Goal: Task Accomplishment & Management: Use online tool/utility

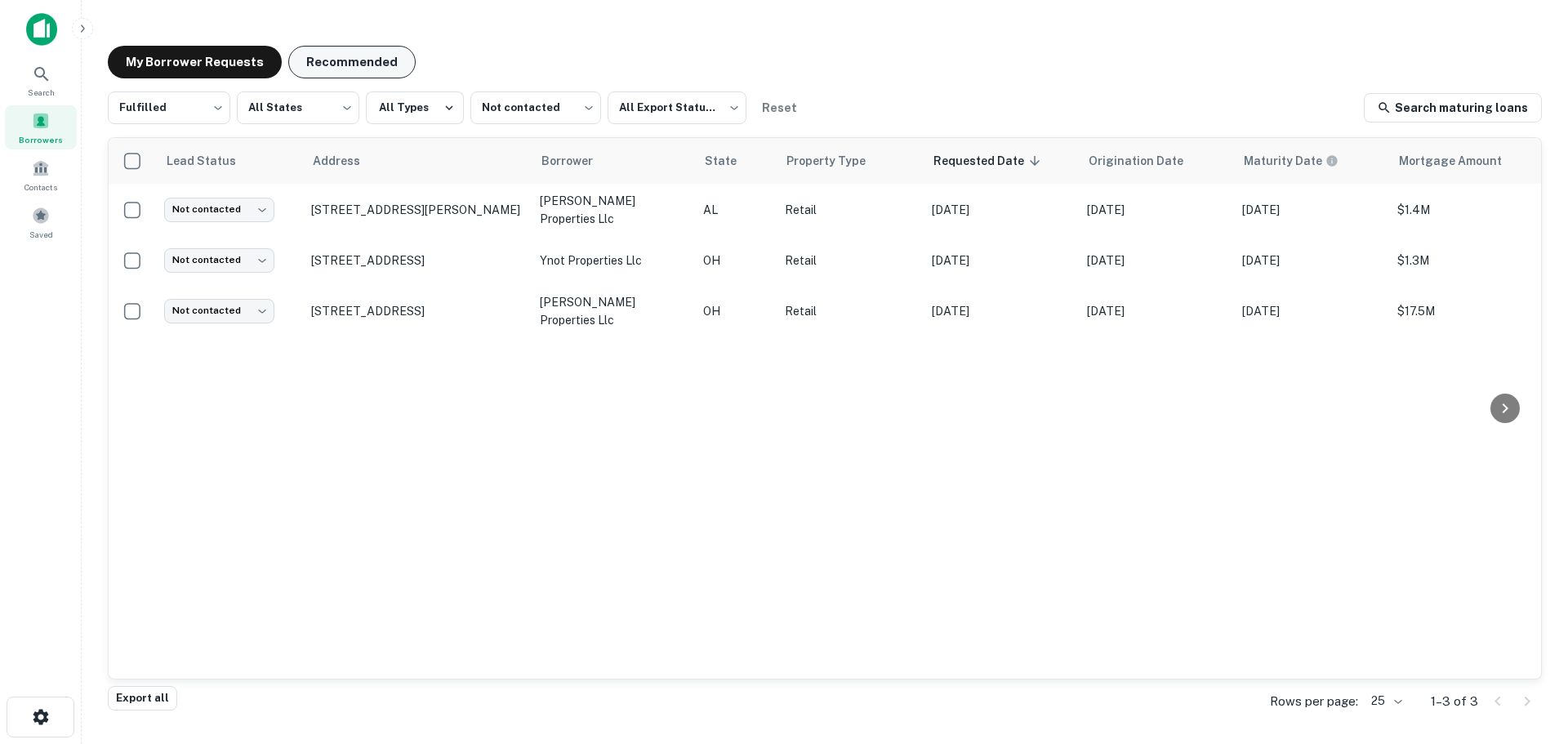
click at [343, 47] on button "Recommended" at bounding box center [351, 61] width 127 height 32
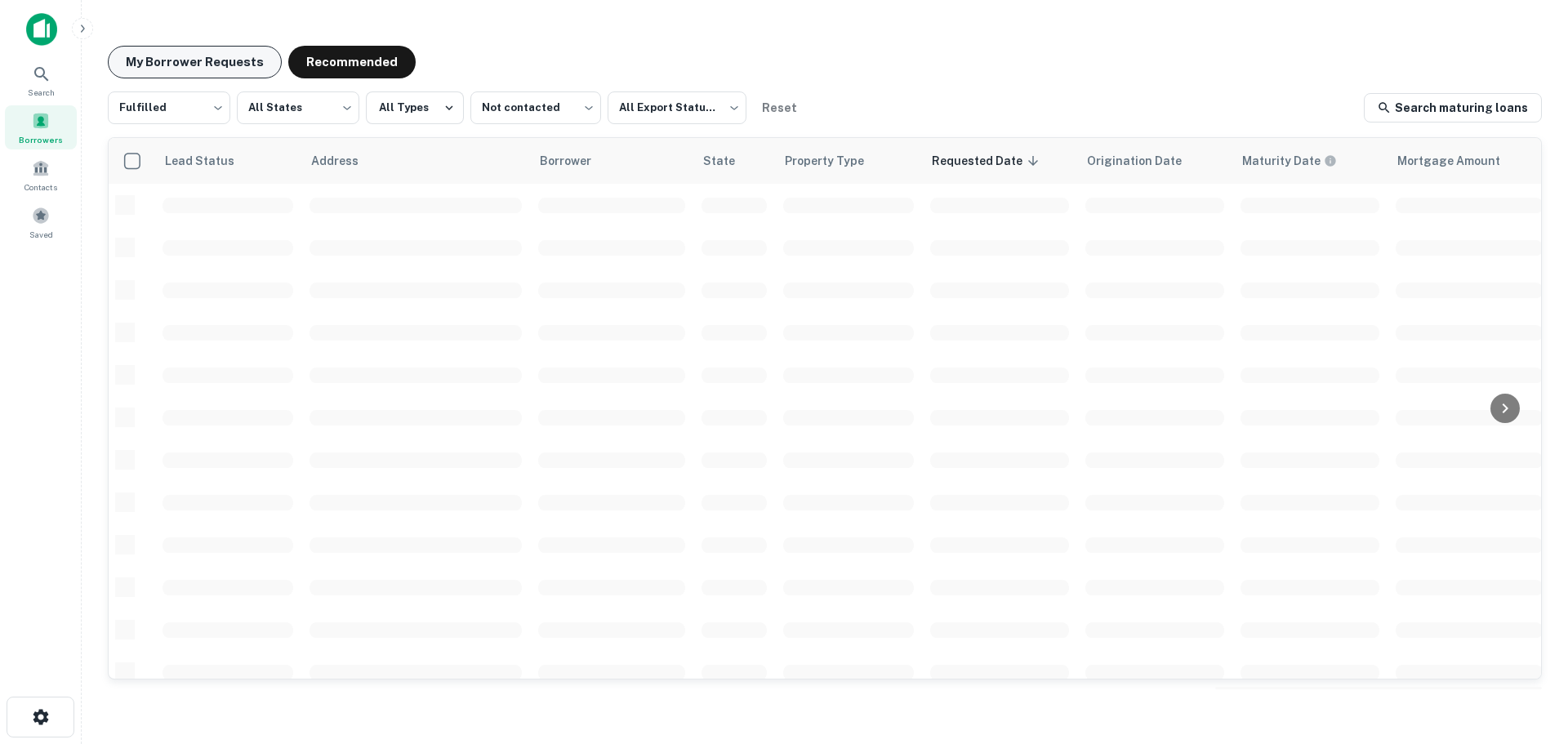
click at [197, 65] on button "My Borrower Requests" at bounding box center [194, 61] width 174 height 32
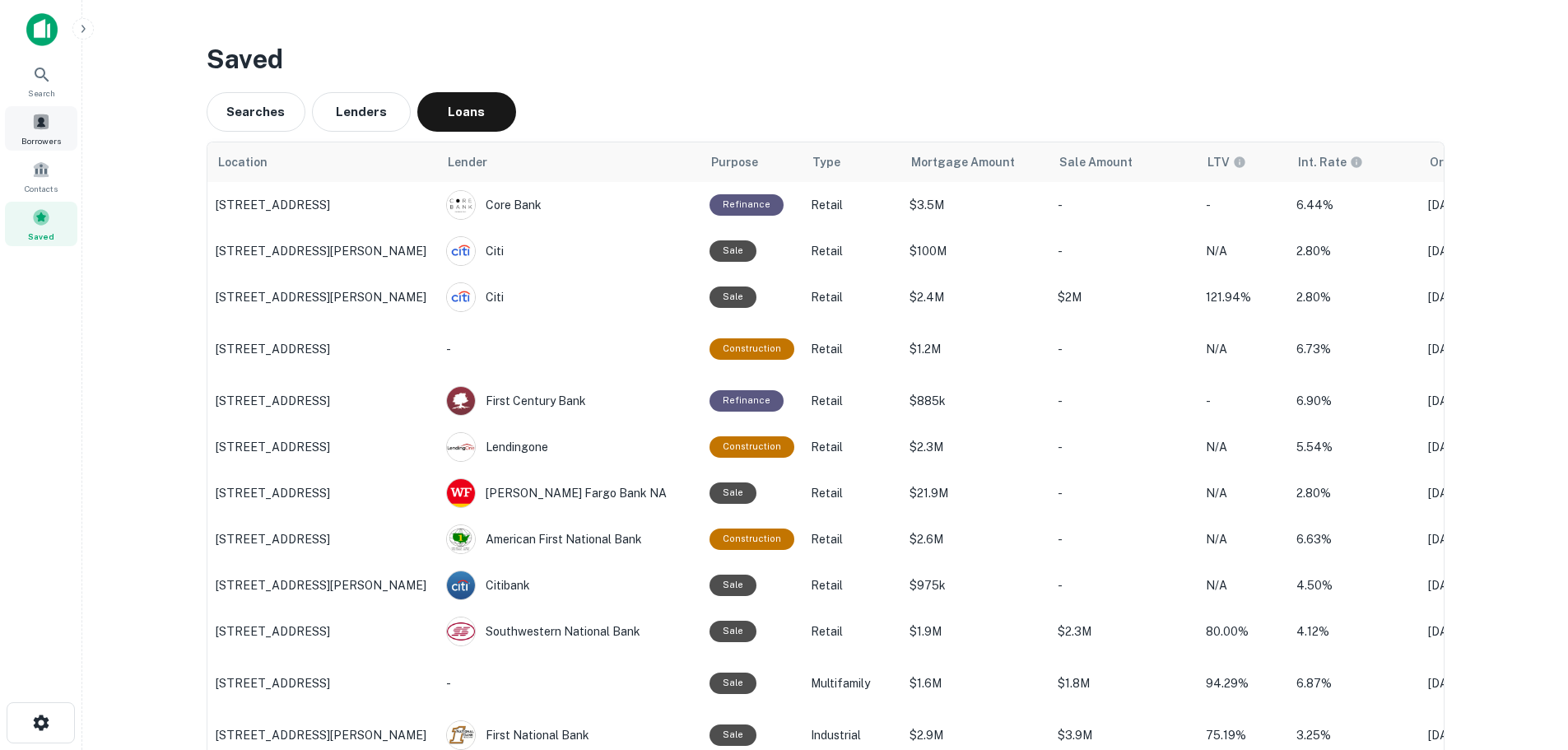
click at [64, 121] on div "Borrowers" at bounding box center [41, 128] width 73 height 44
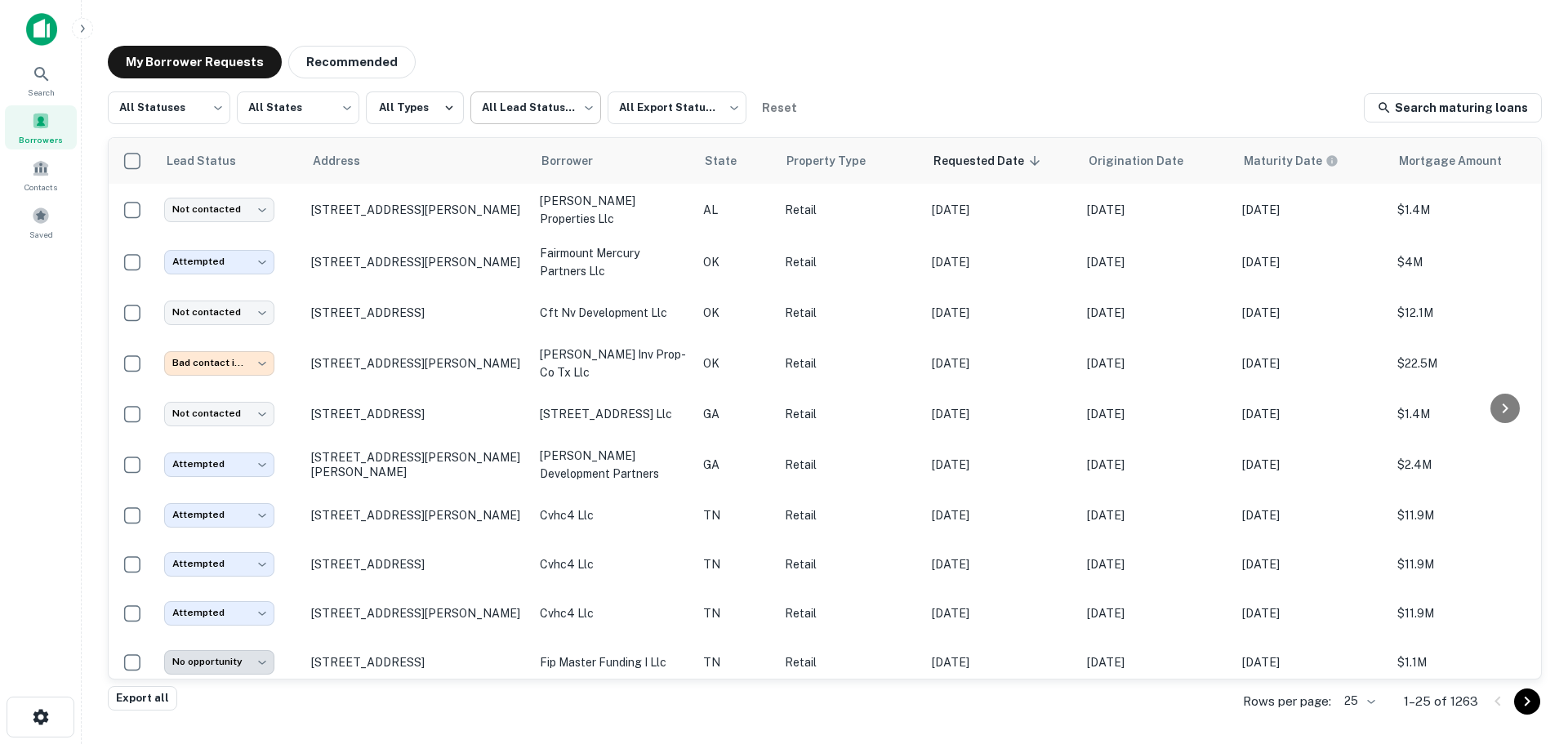
click at [560, 121] on body "**********" at bounding box center [784, 372] width 1568 height 744
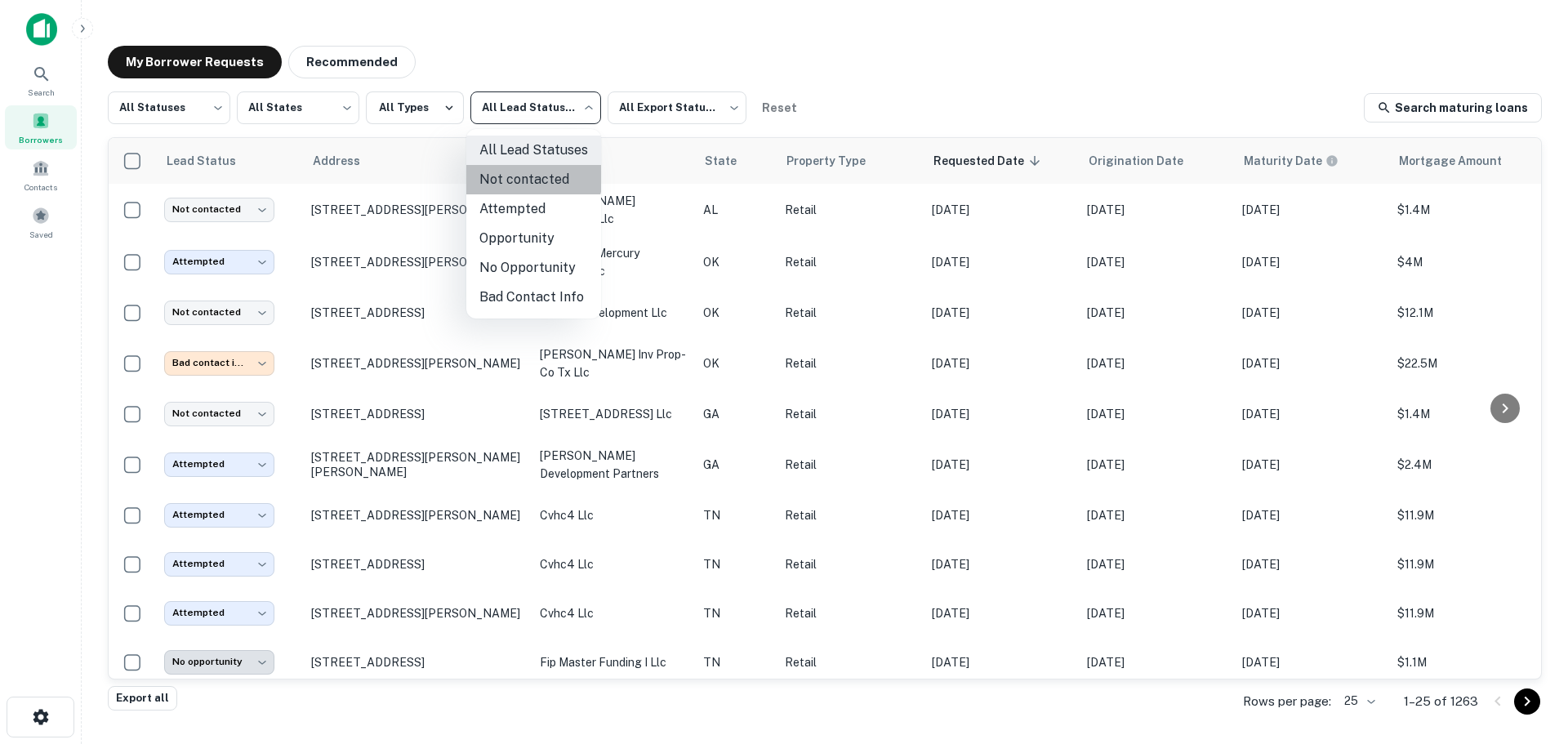
drag, startPoint x: 531, startPoint y: 176, endPoint x: 506, endPoint y: 170, distance: 25.7
click at [532, 176] on li "Not contacted" at bounding box center [534, 179] width 135 height 29
type input "****"
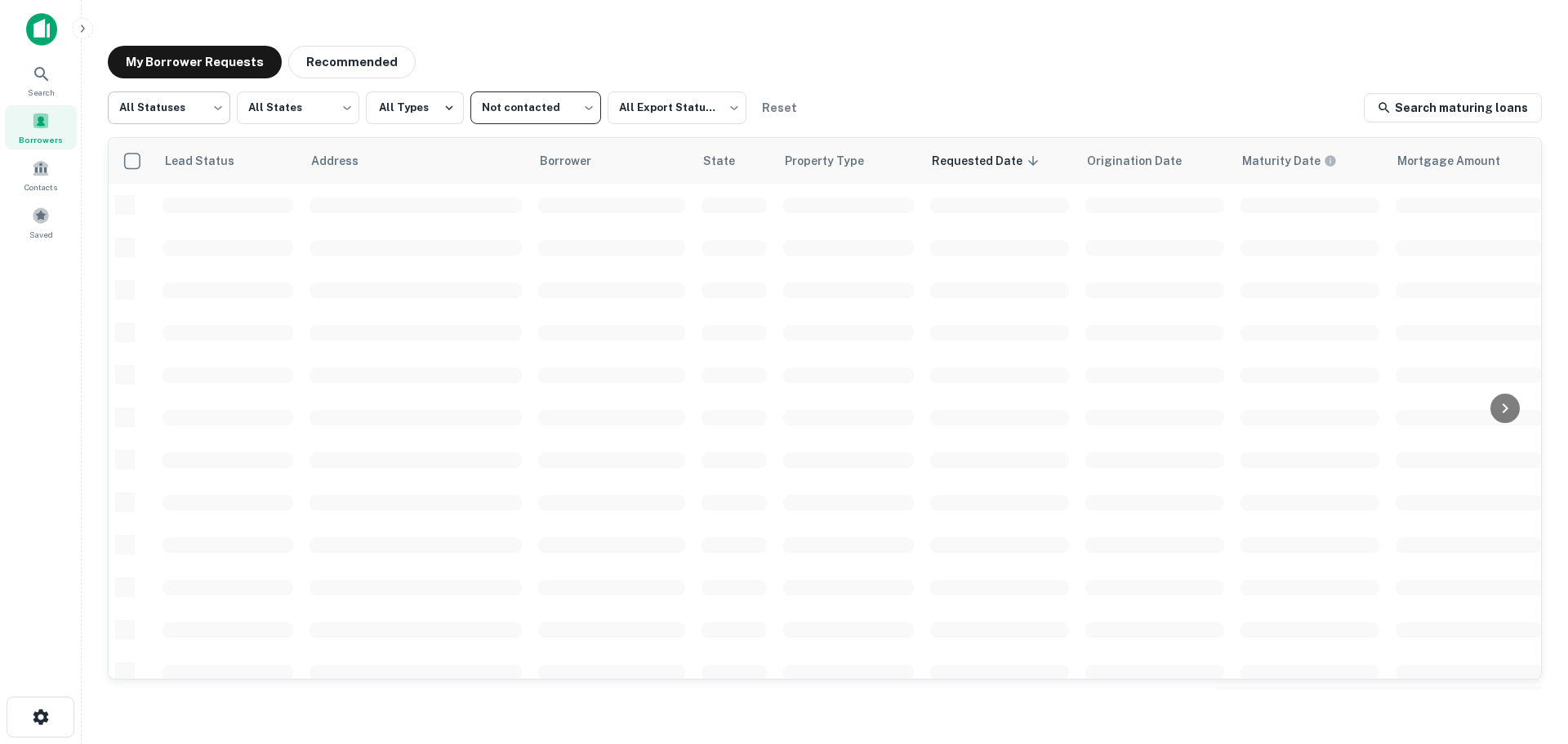
click at [168, 111] on body "Search Borrowers Contacts Saved My Borrower Requests Recommended All Statuses *…" at bounding box center [784, 372] width 1568 height 744
click at [189, 213] on li "Fulfilled" at bounding box center [169, 208] width 123 height 29
type input "*********"
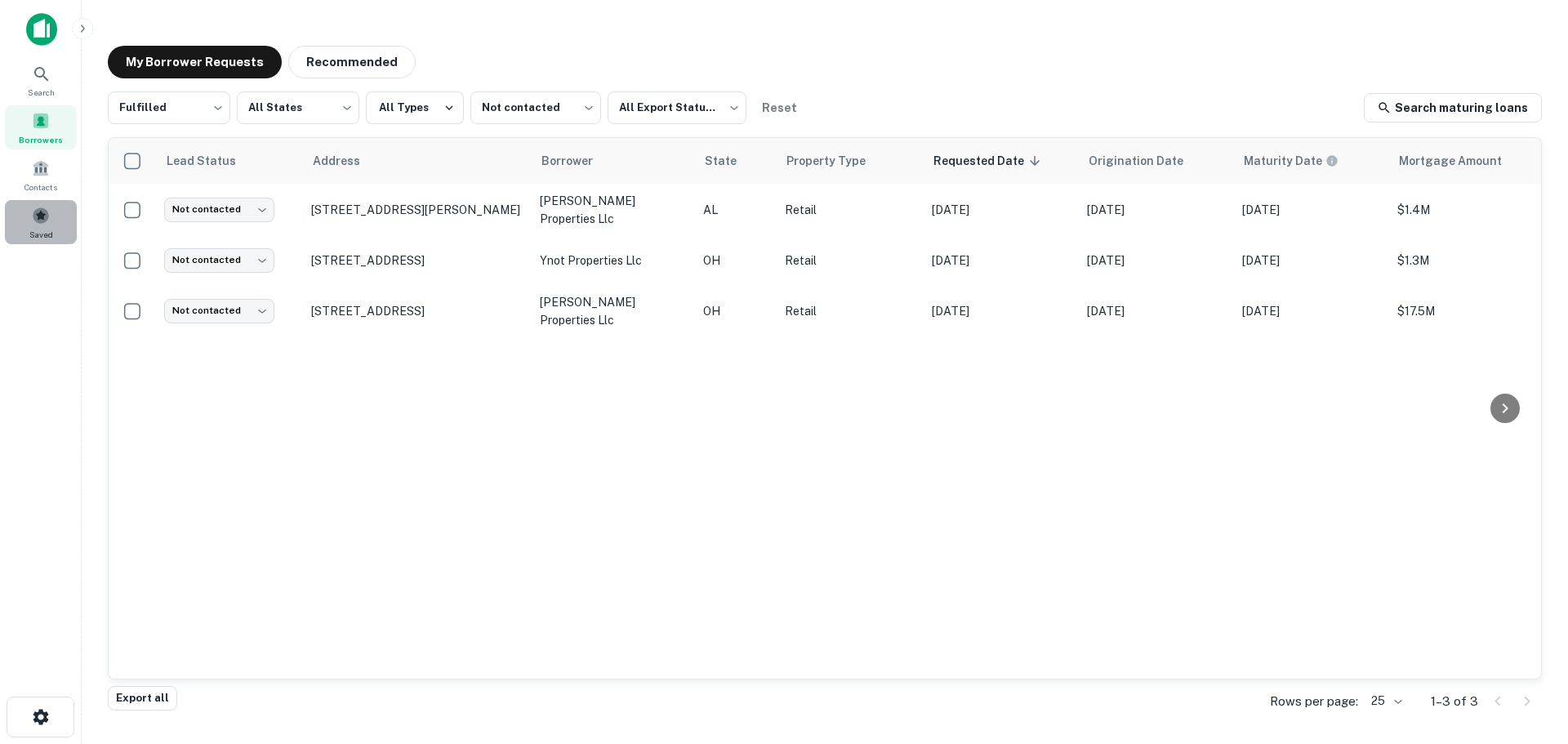
click at [51, 225] on div "Saved" at bounding box center [41, 222] width 72 height 44
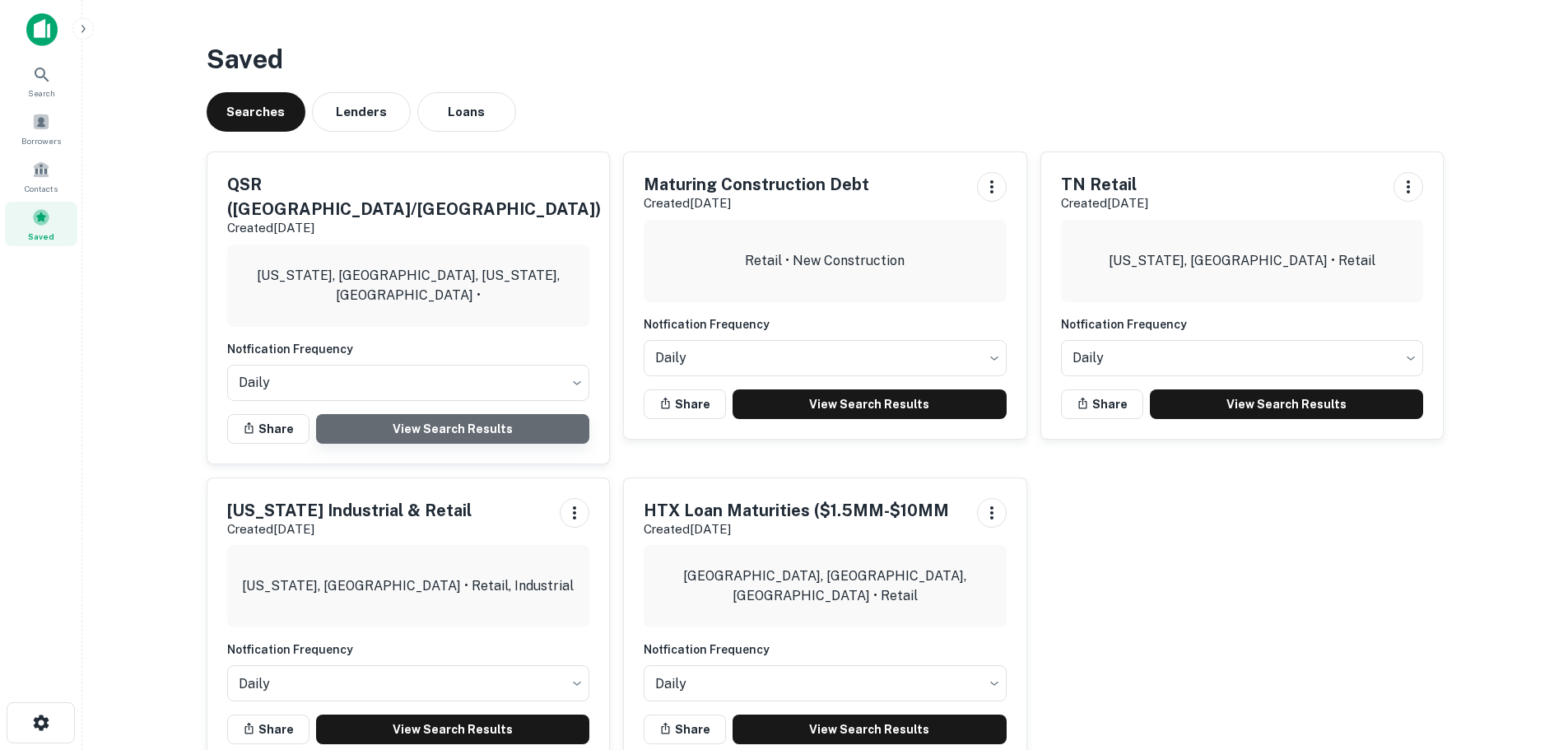
click at [455, 414] on link "View Search Results" at bounding box center [453, 429] width 274 height 29
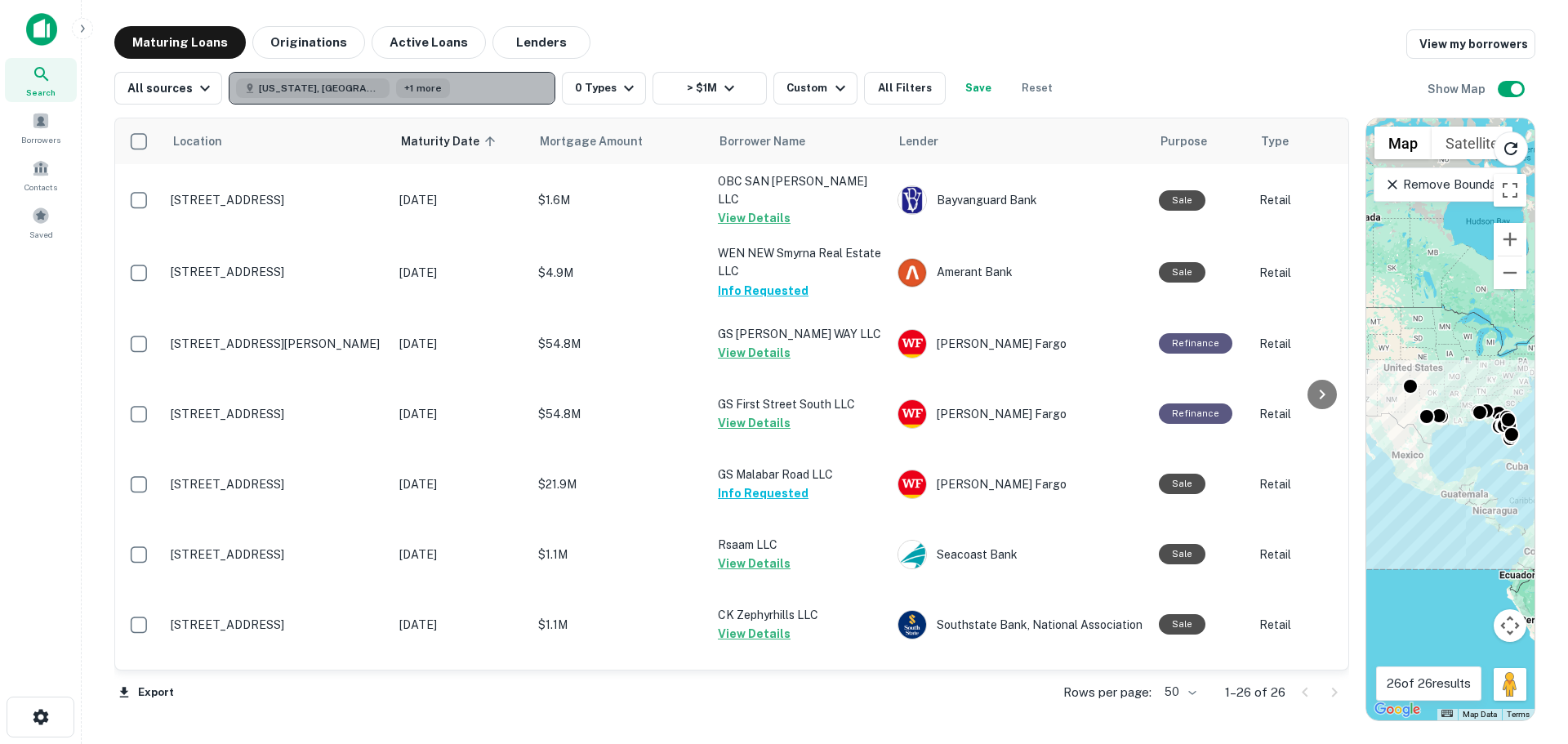
click at [424, 76] on button "[US_STATE], [GEOGRAPHIC_DATA] +1 more" at bounding box center [391, 88] width 326 height 32
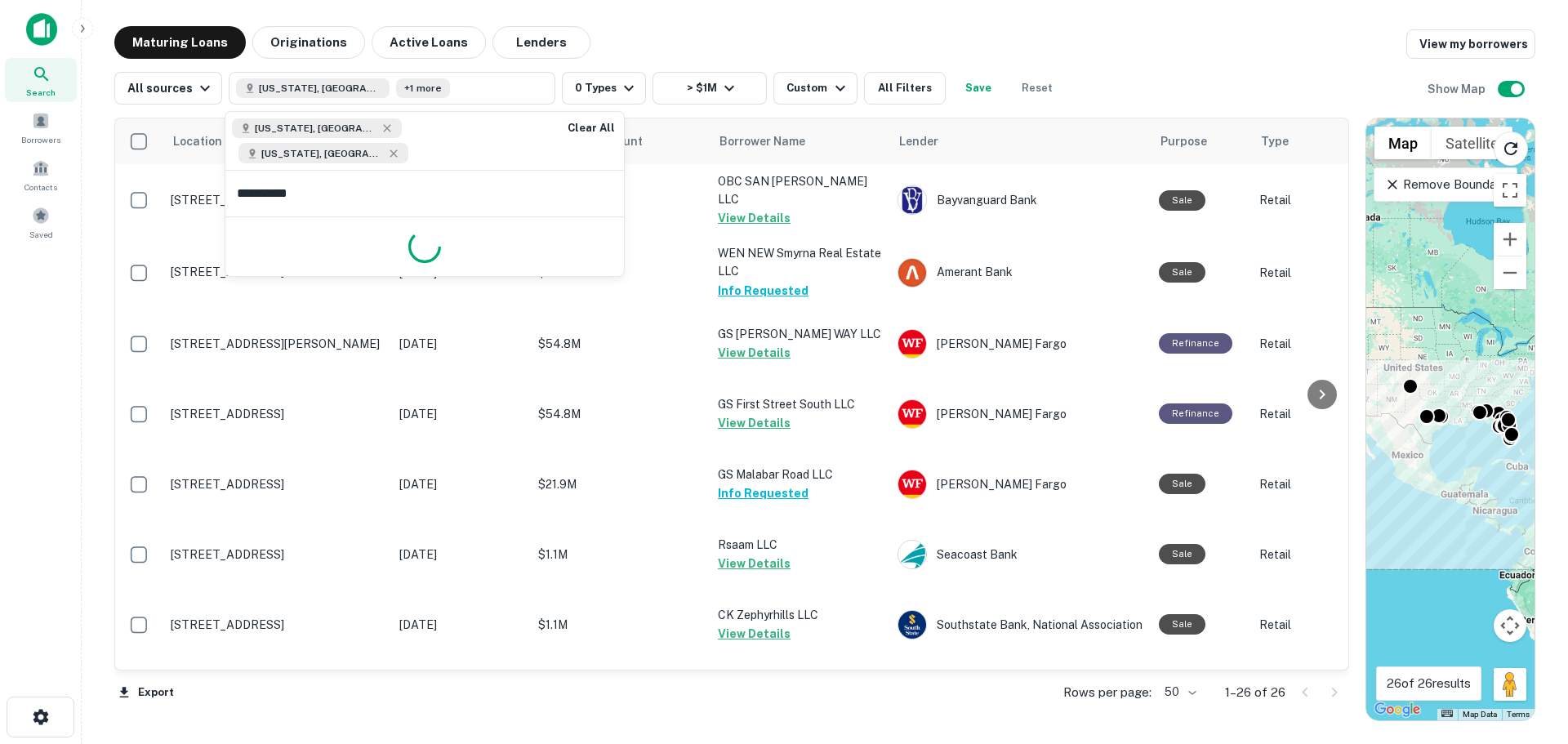
click at [435, 171] on input "**********" at bounding box center [424, 193] width 399 height 46
type input "****"
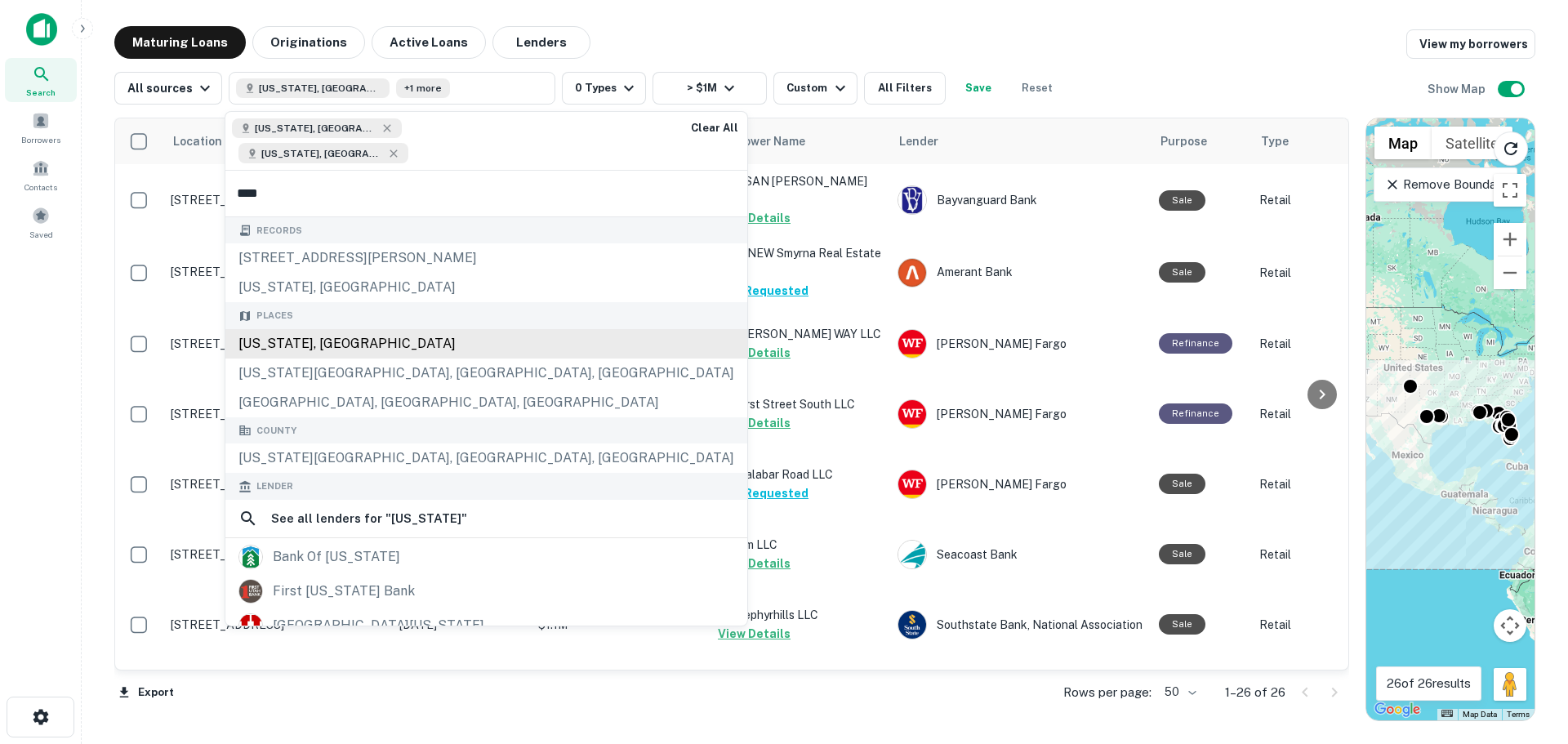
click at [414, 329] on div "[US_STATE], [GEOGRAPHIC_DATA]" at bounding box center [486, 343] width 522 height 29
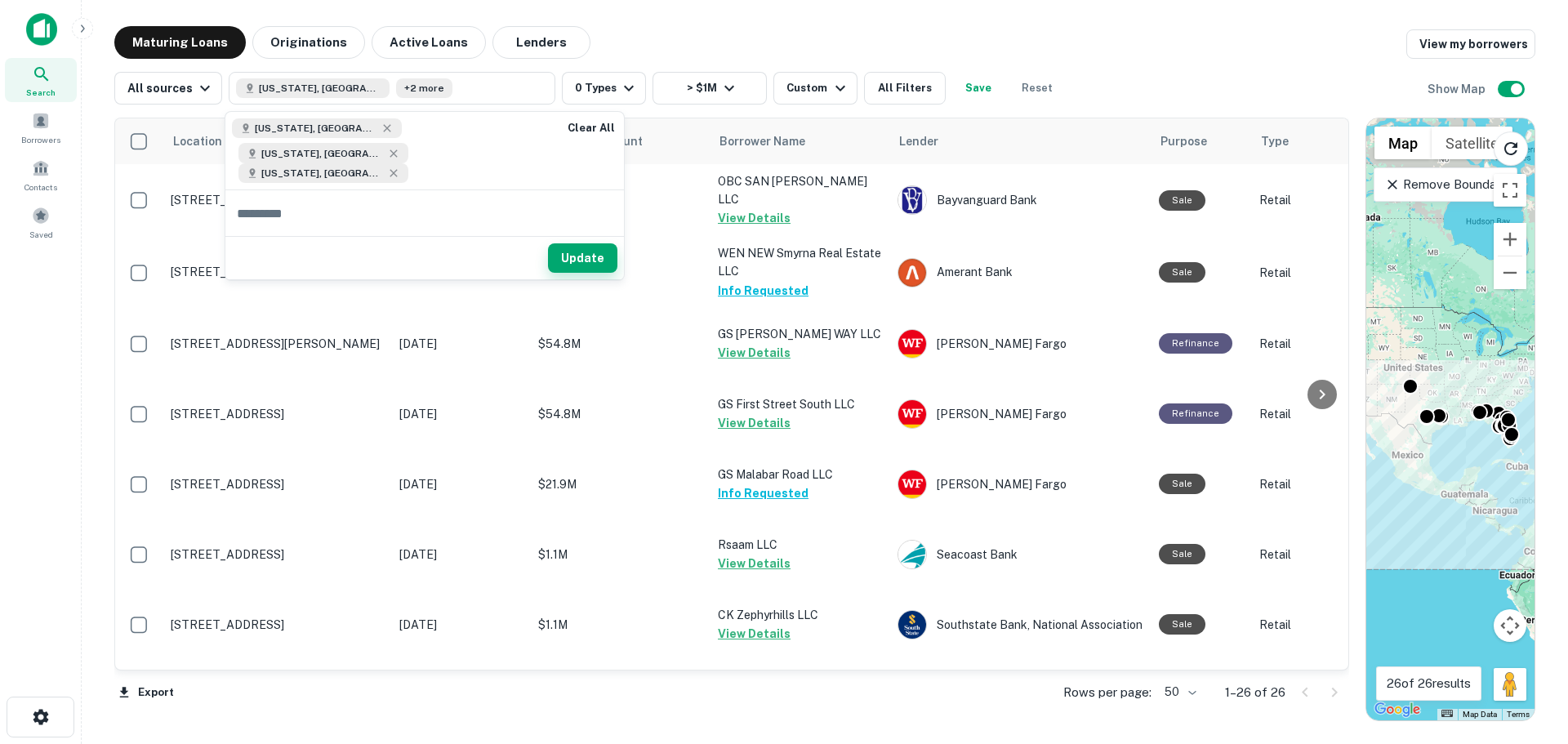
click at [575, 243] on button "Update" at bounding box center [583, 257] width 70 height 29
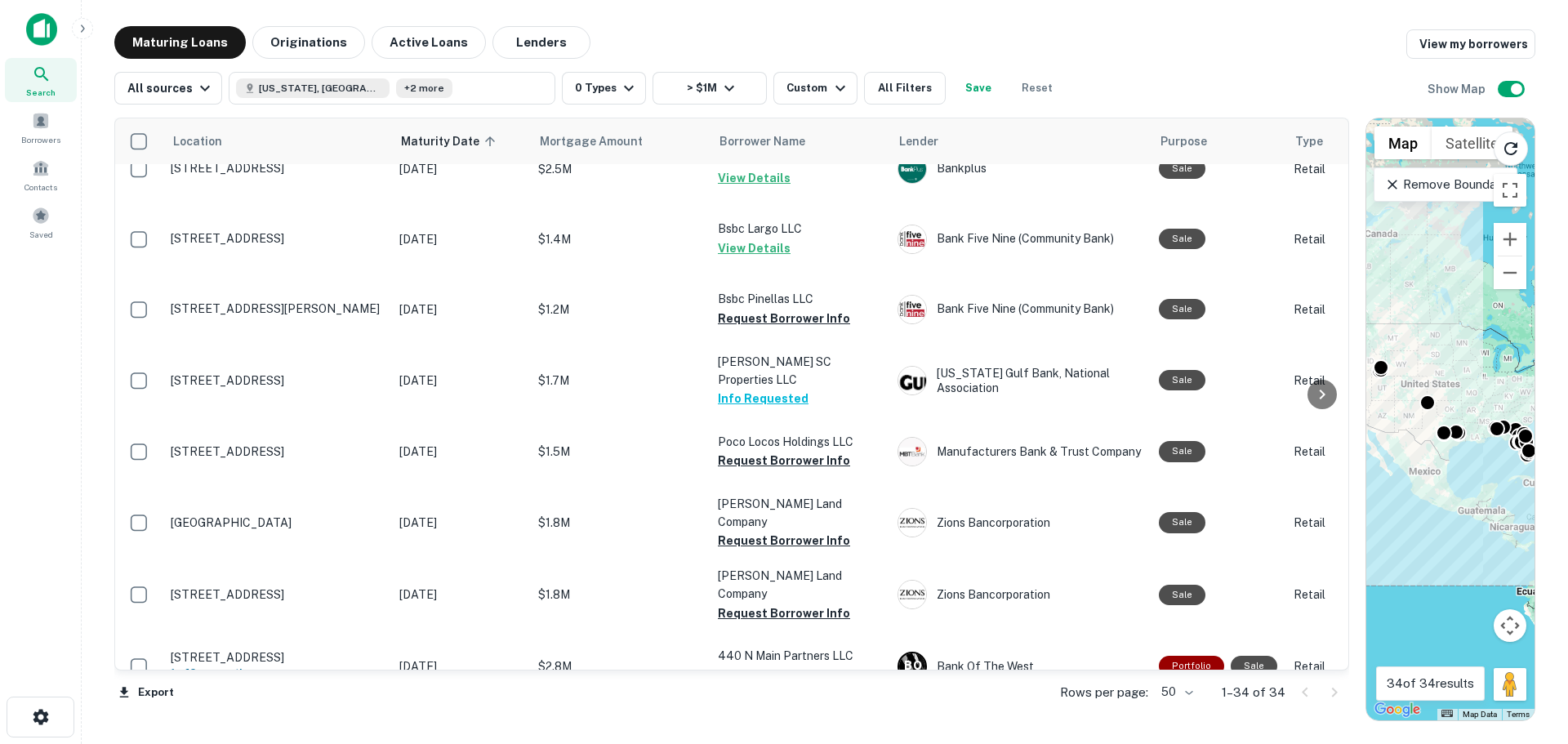
scroll to position [980, 0]
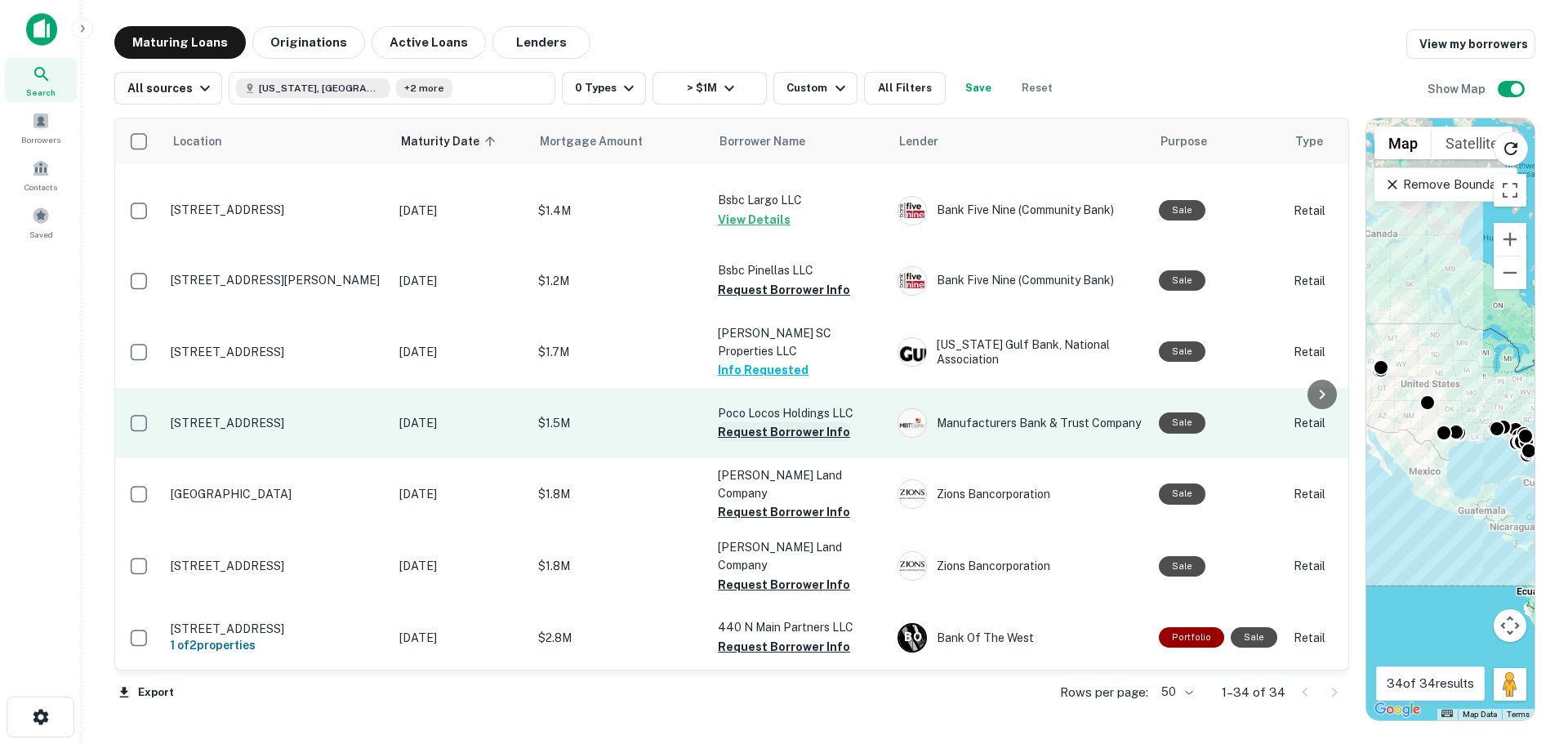
click at [796, 423] on button "Request Borrower Info" at bounding box center [783, 432] width 132 height 20
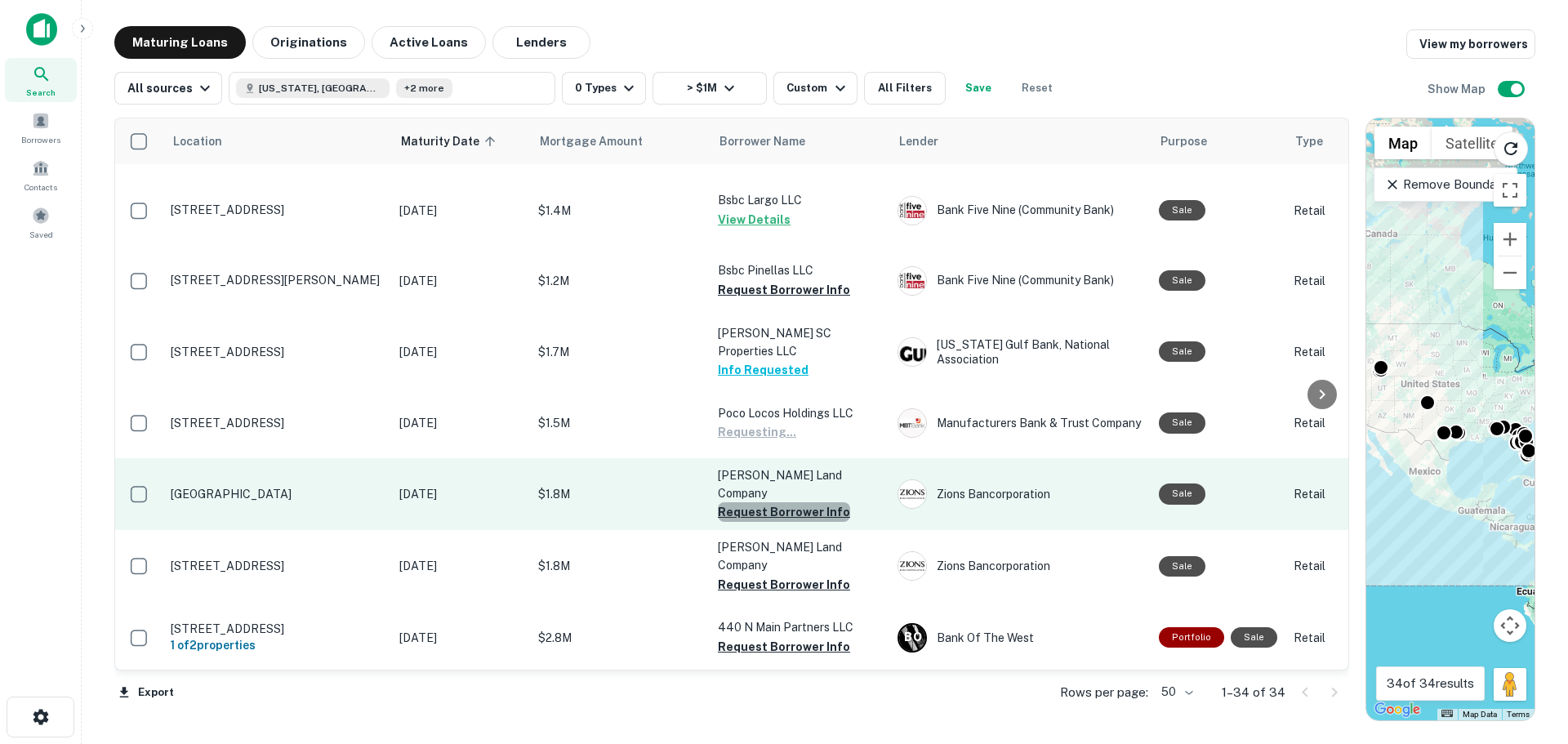
click at [793, 502] on button "Request Borrower Info" at bounding box center [783, 512] width 132 height 20
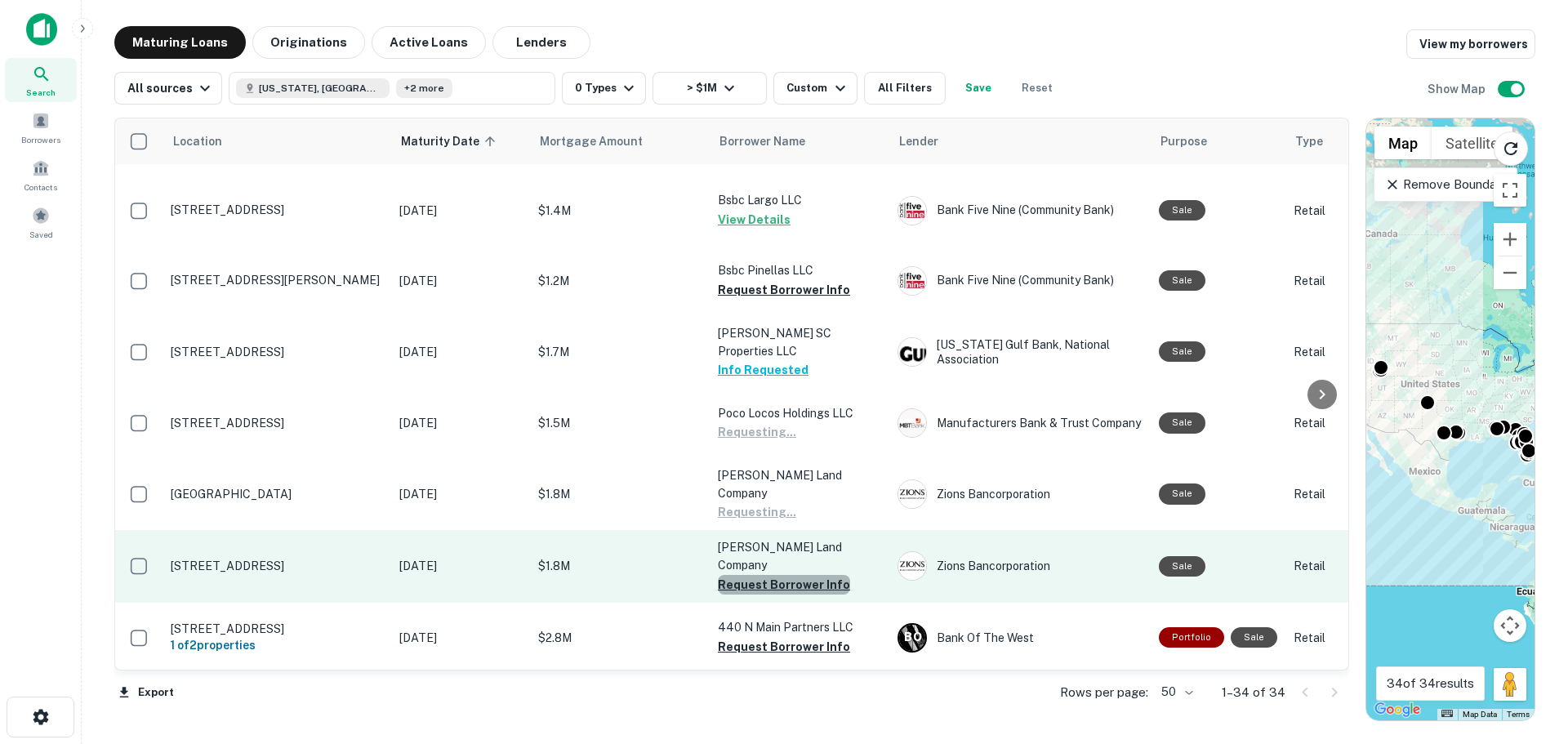
click at [785, 575] on button "Request Borrower Info" at bounding box center [783, 585] width 132 height 20
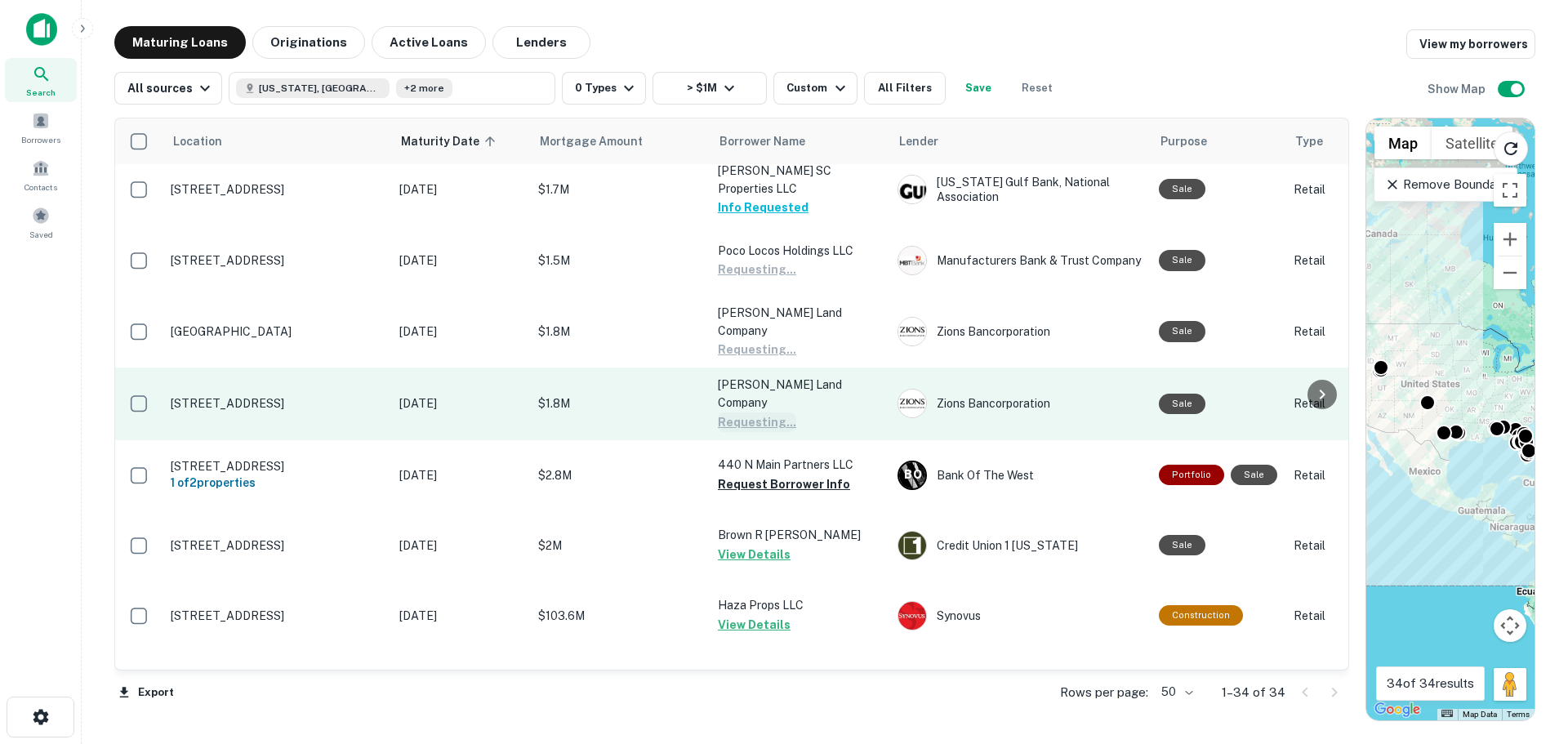
scroll to position [1143, 0]
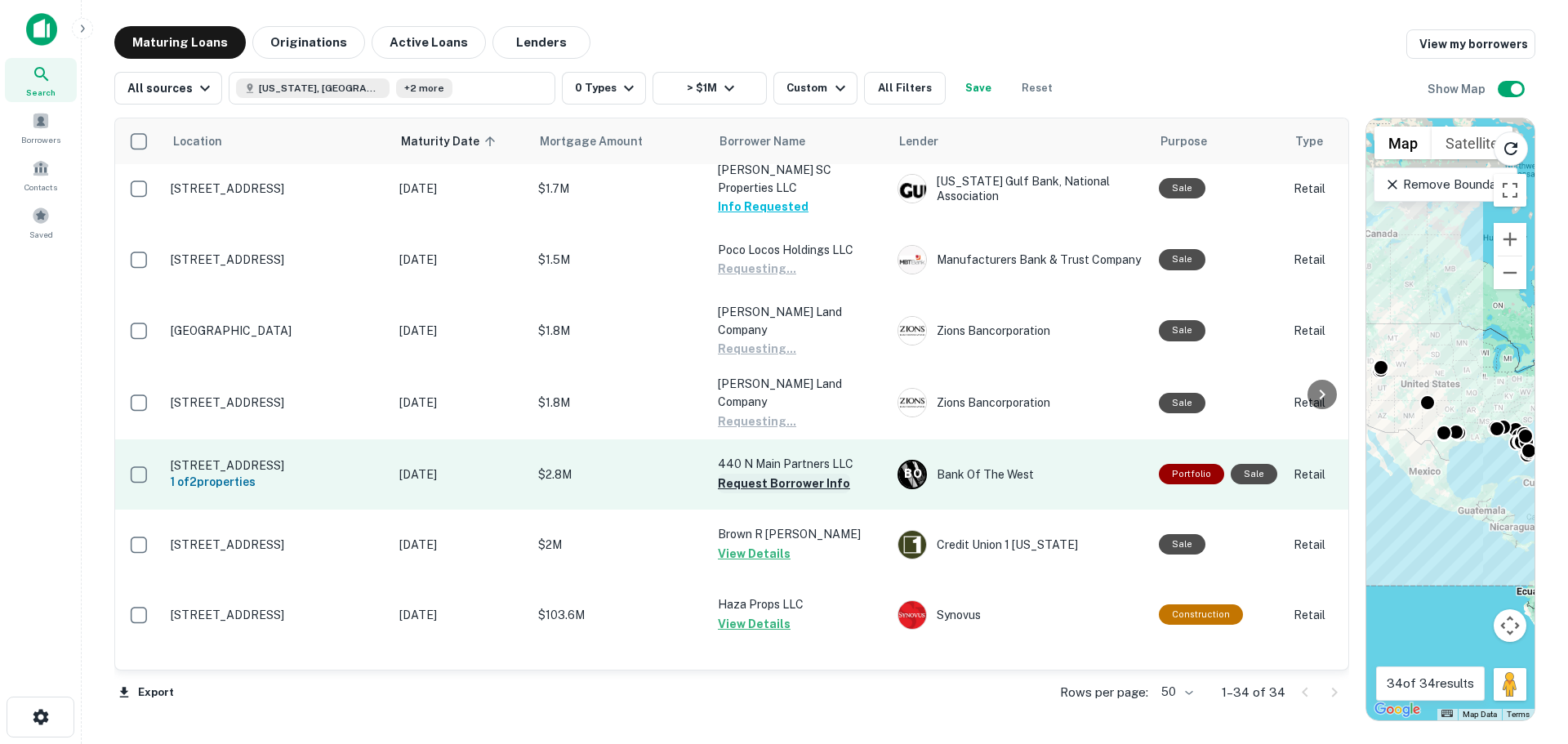
click at [780, 473] on button "Request Borrower Info" at bounding box center [783, 483] width 132 height 20
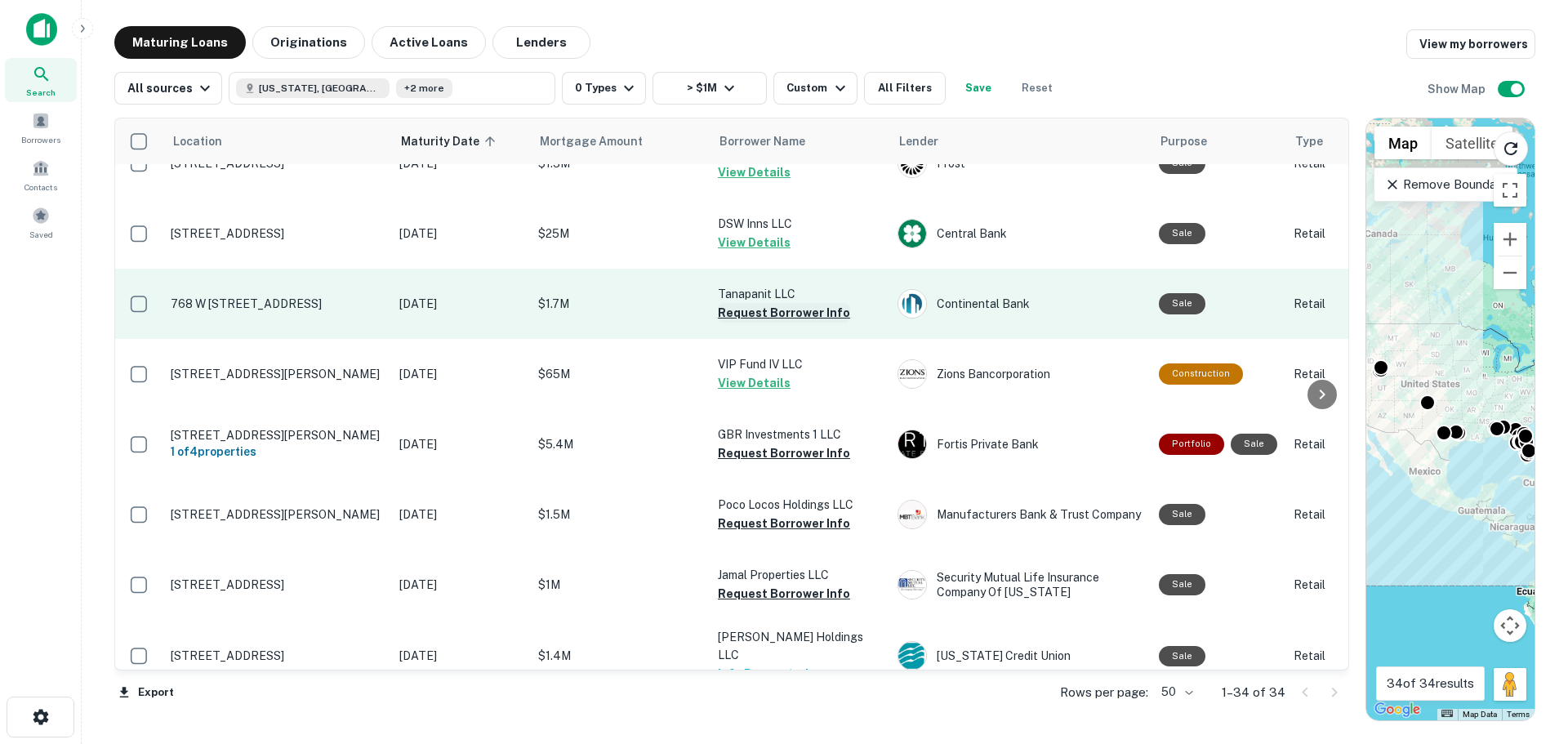
scroll to position [1878, 0]
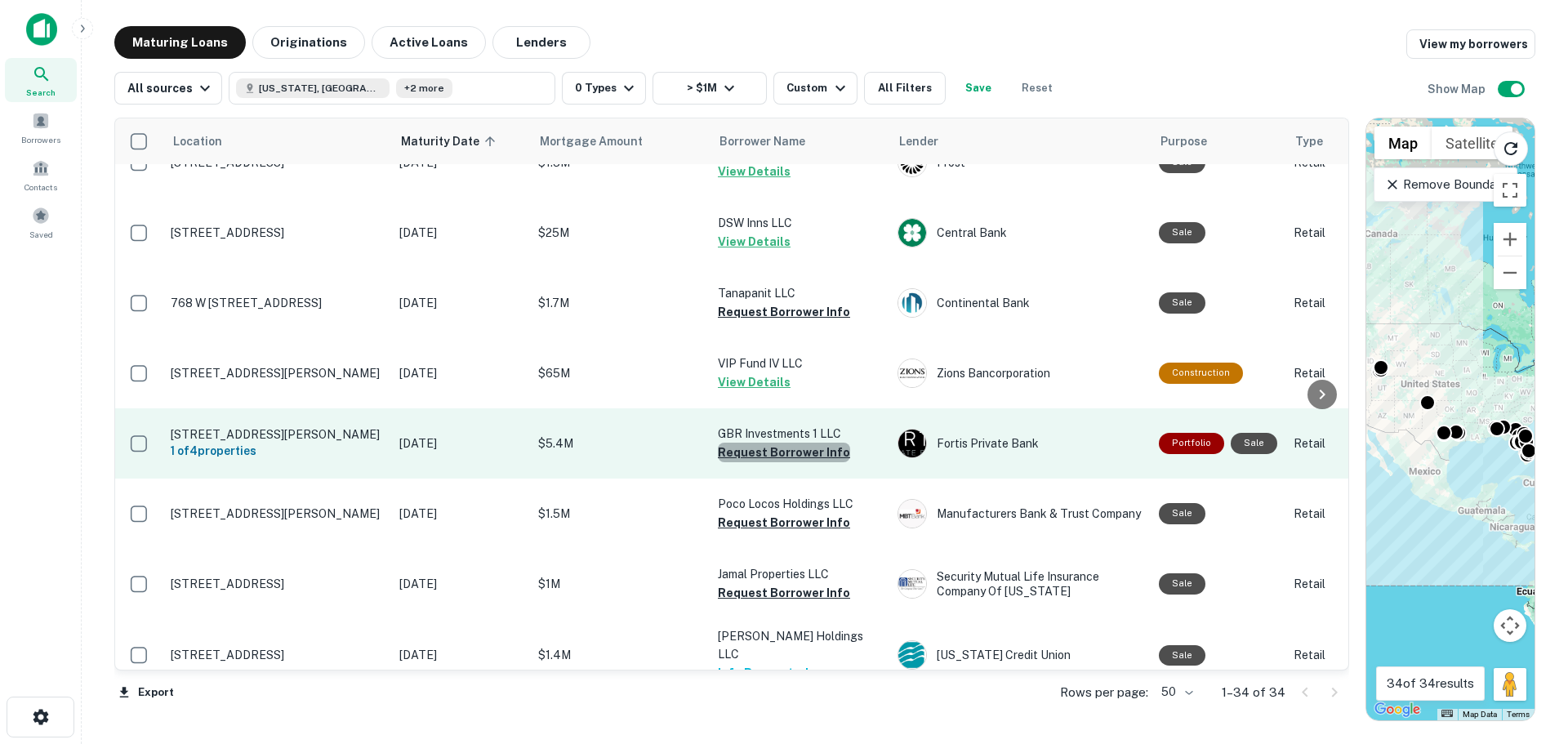
click at [792, 444] on button "Request Borrower Info" at bounding box center [783, 453] width 132 height 20
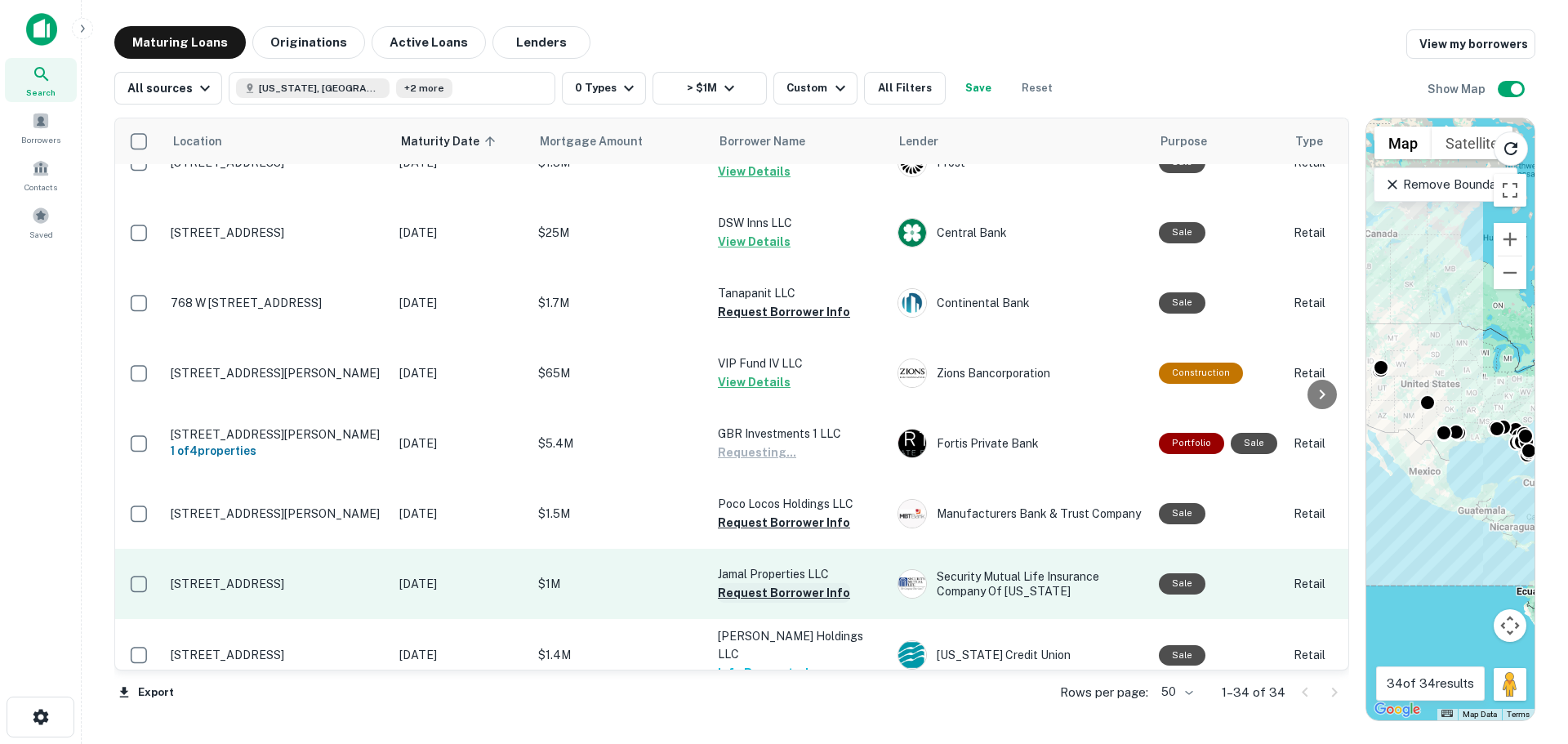
click at [779, 583] on button "Request Borrower Info" at bounding box center [783, 593] width 132 height 20
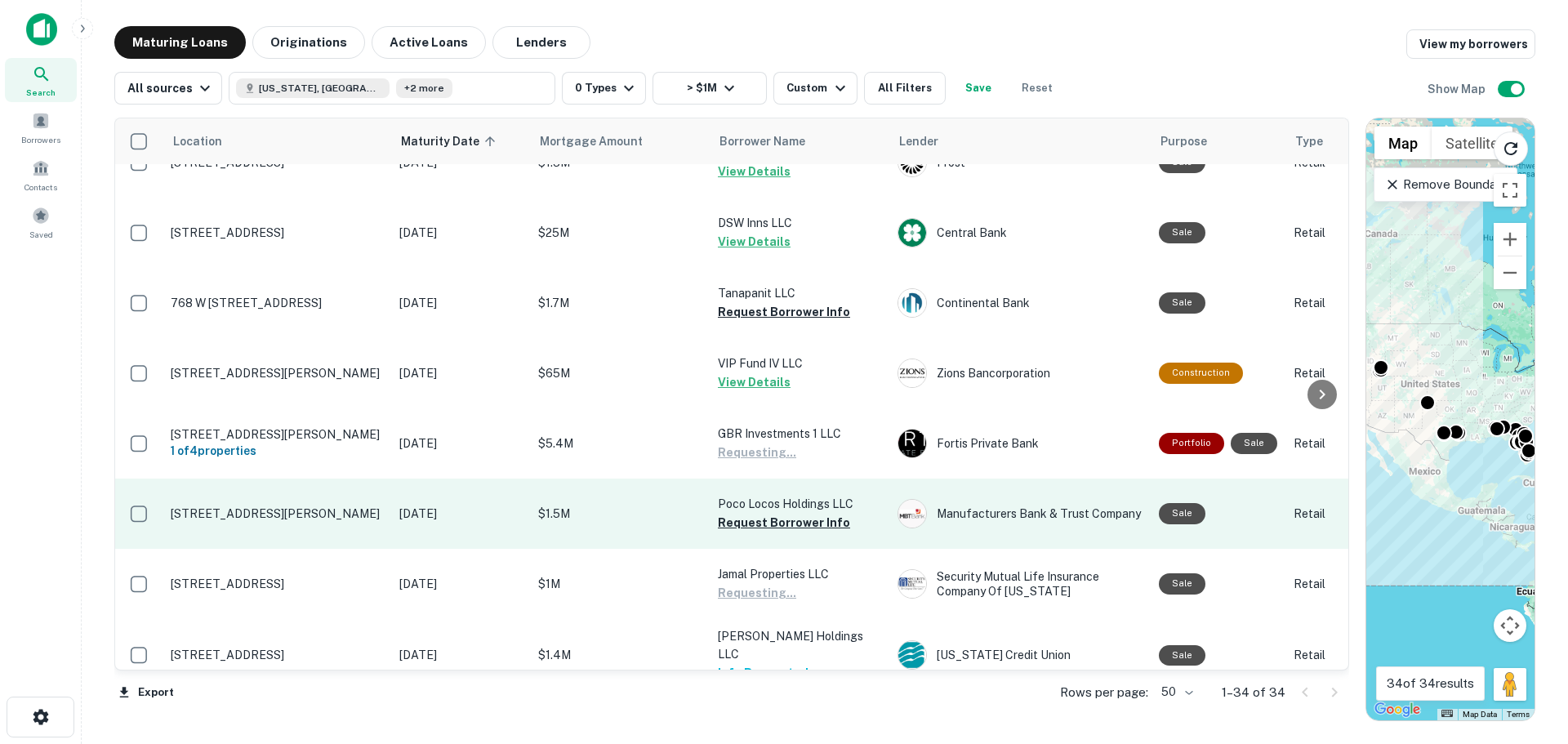
click at [781, 498] on p "Poco Locos Holdings LLC" at bounding box center [799, 504] width 164 height 18
click at [781, 513] on button "Request Borrower Info" at bounding box center [783, 523] width 132 height 20
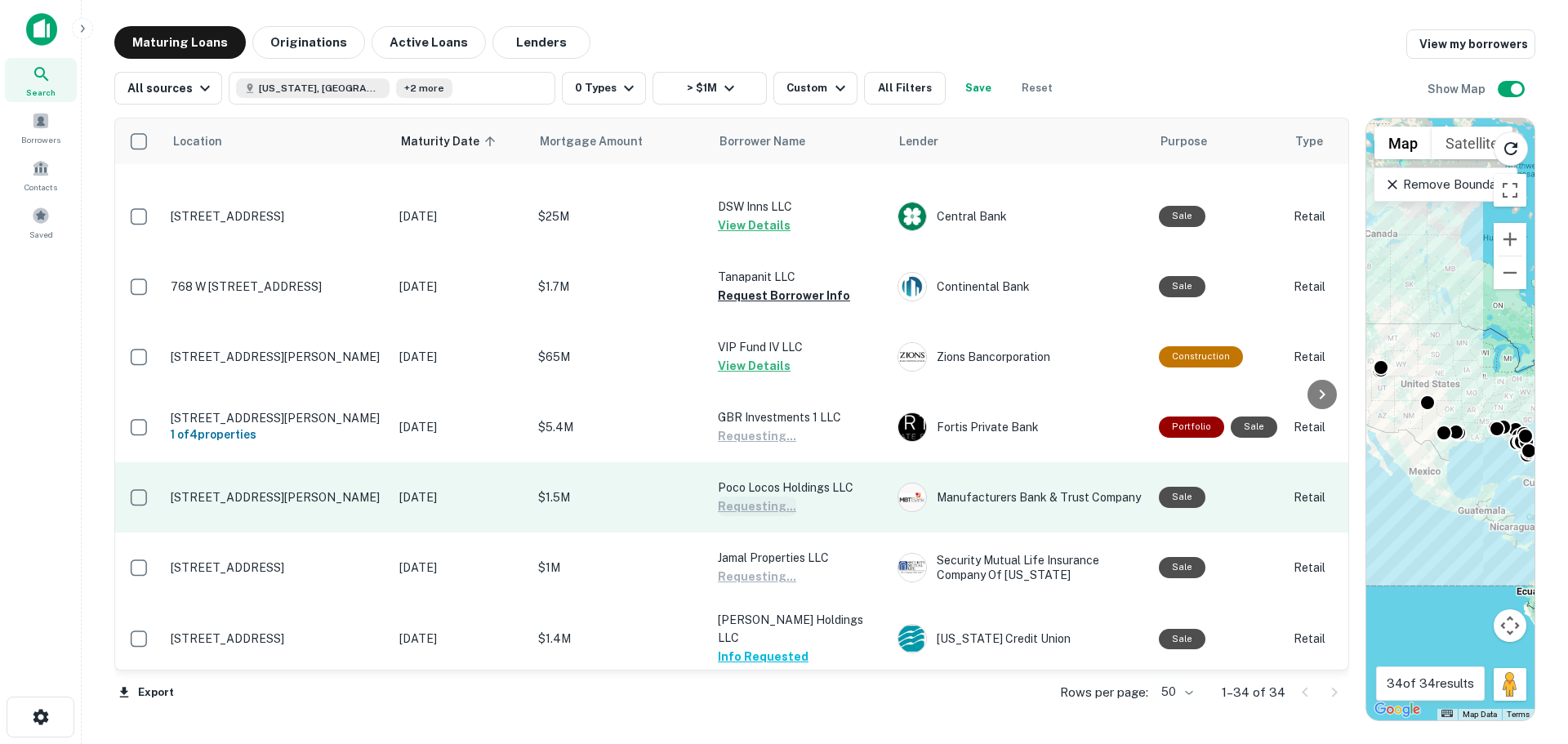
scroll to position [1899, 0]
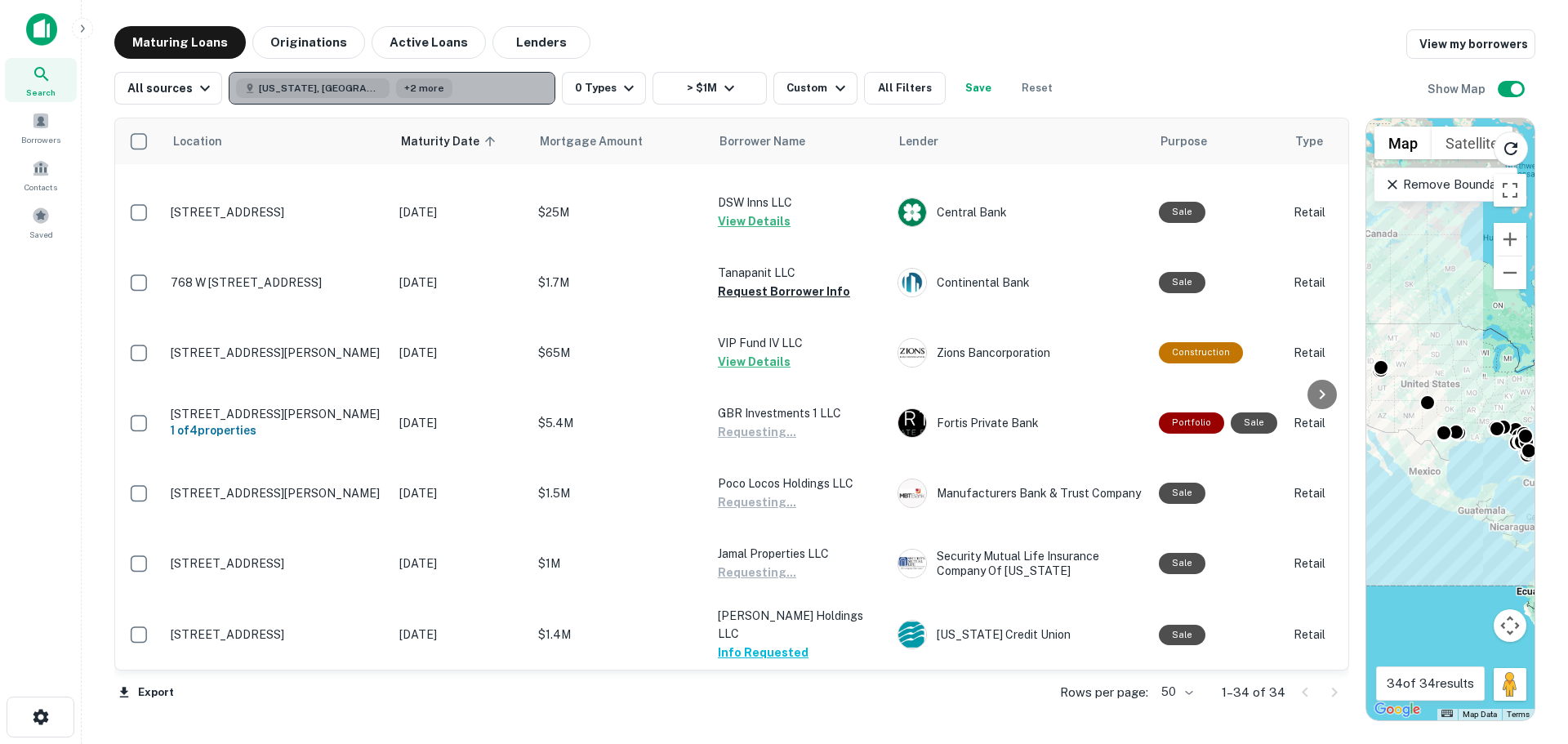
click at [440, 86] on button "[US_STATE], [GEOGRAPHIC_DATA] +2 more" at bounding box center [391, 88] width 326 height 32
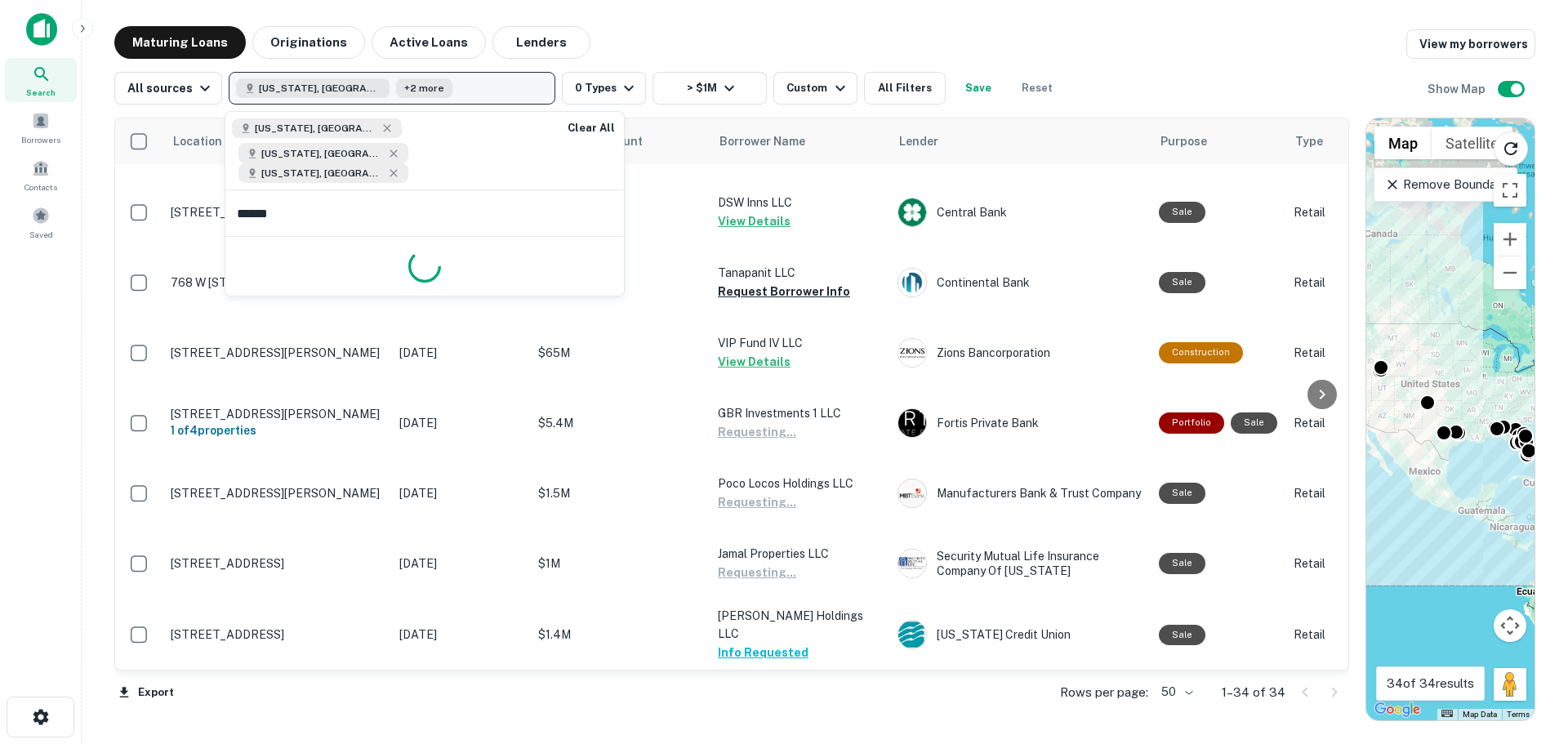
type input "*******"
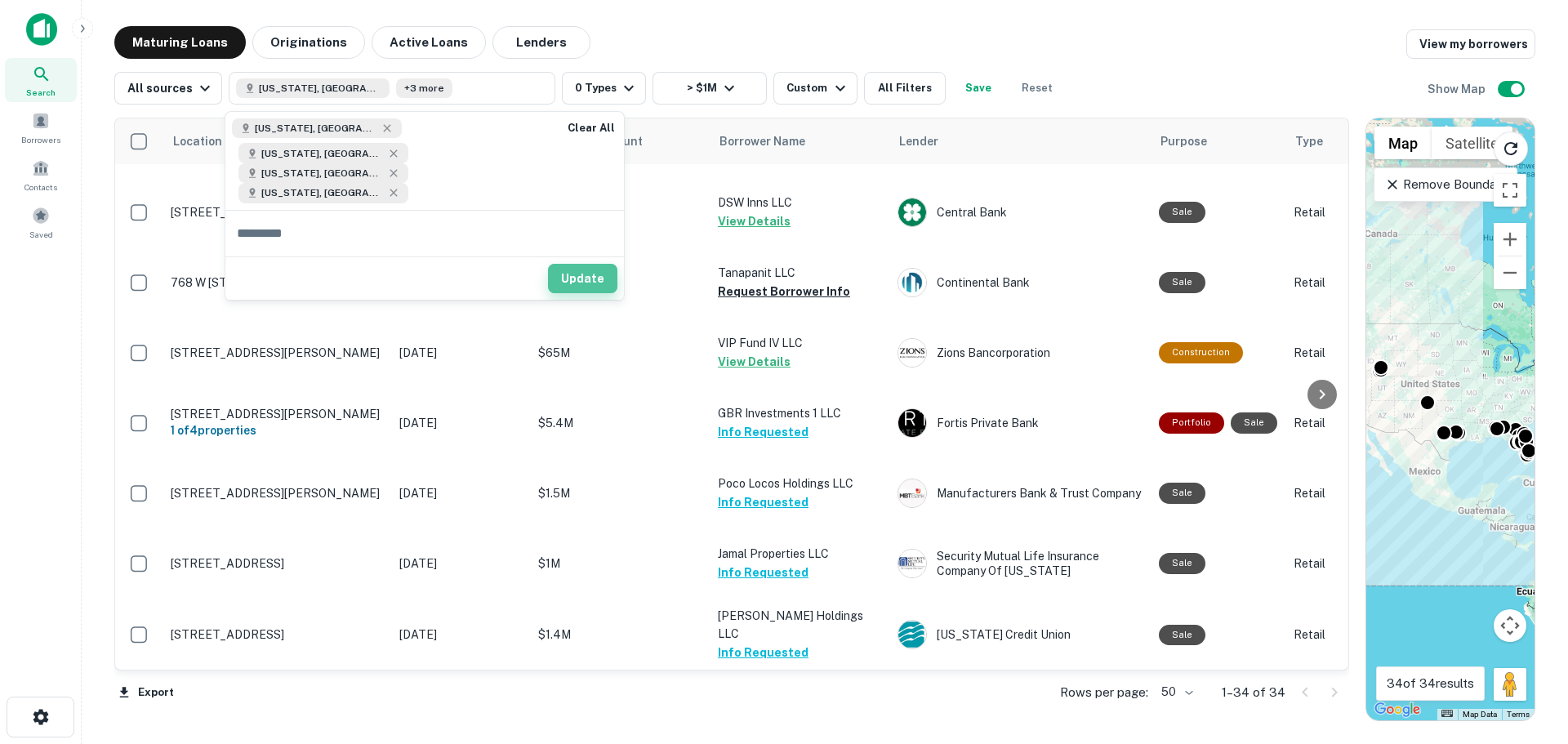
click at [577, 264] on button "Update" at bounding box center [583, 278] width 70 height 29
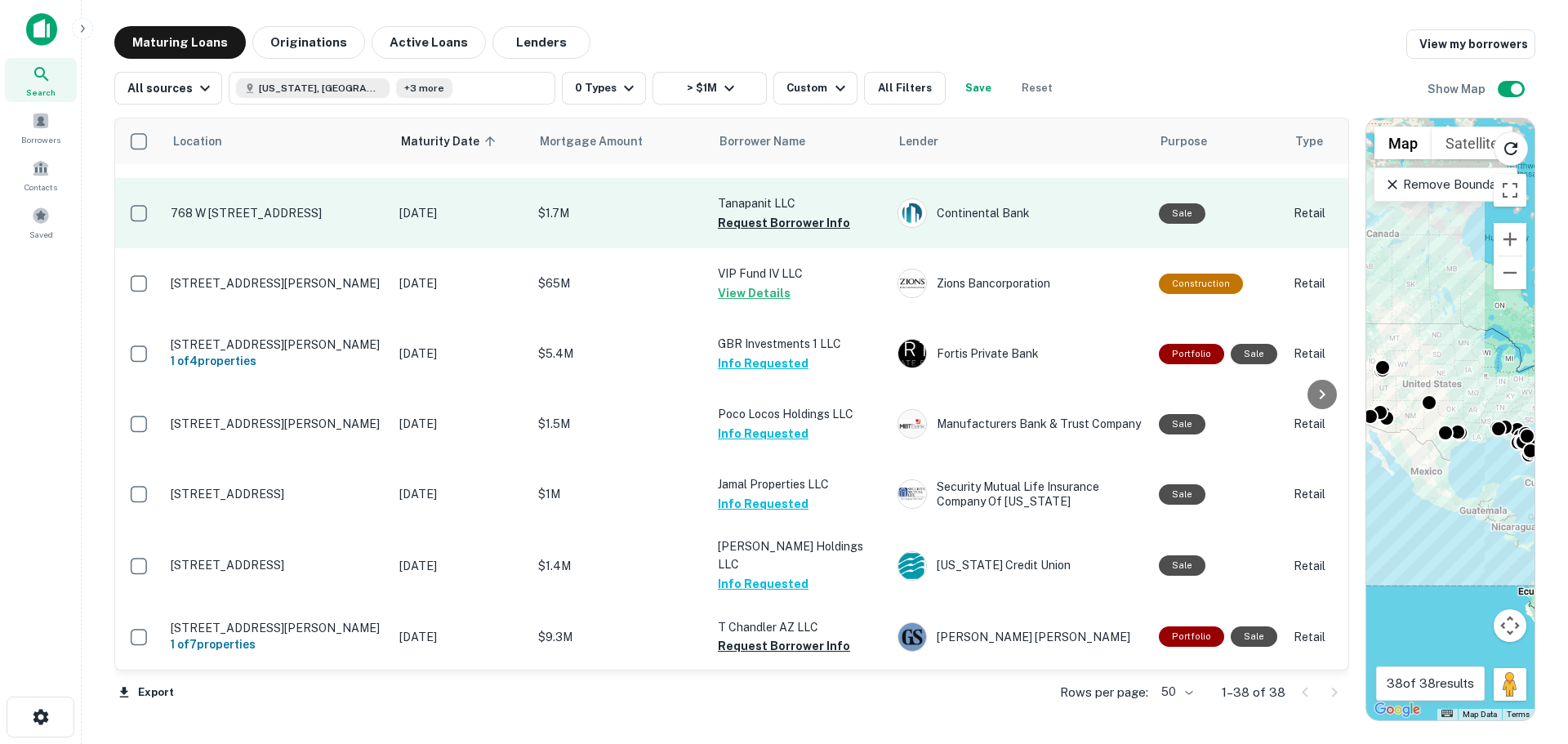
scroll to position [2181, 0]
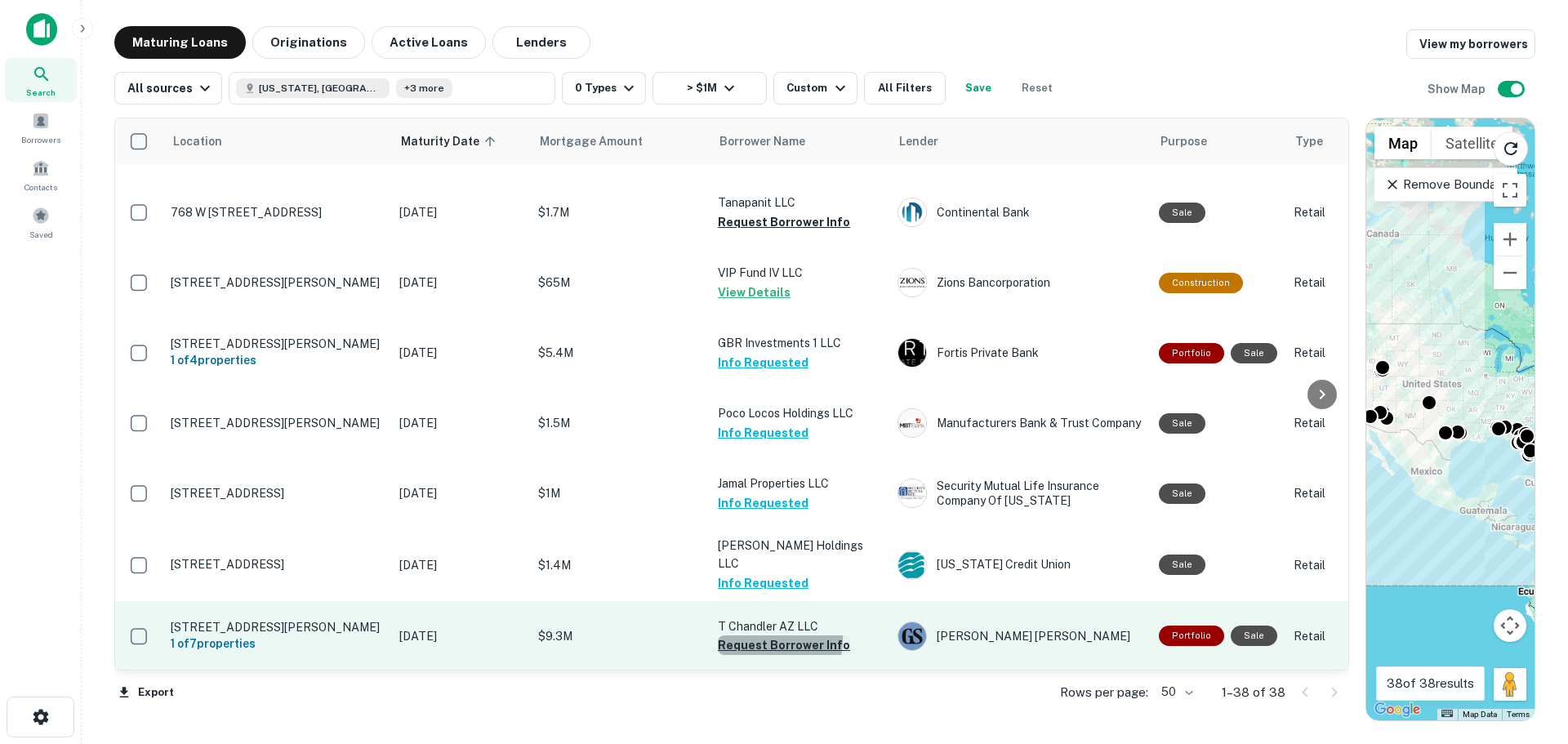
click at [759, 635] on button "Request Borrower Info" at bounding box center [783, 645] width 132 height 20
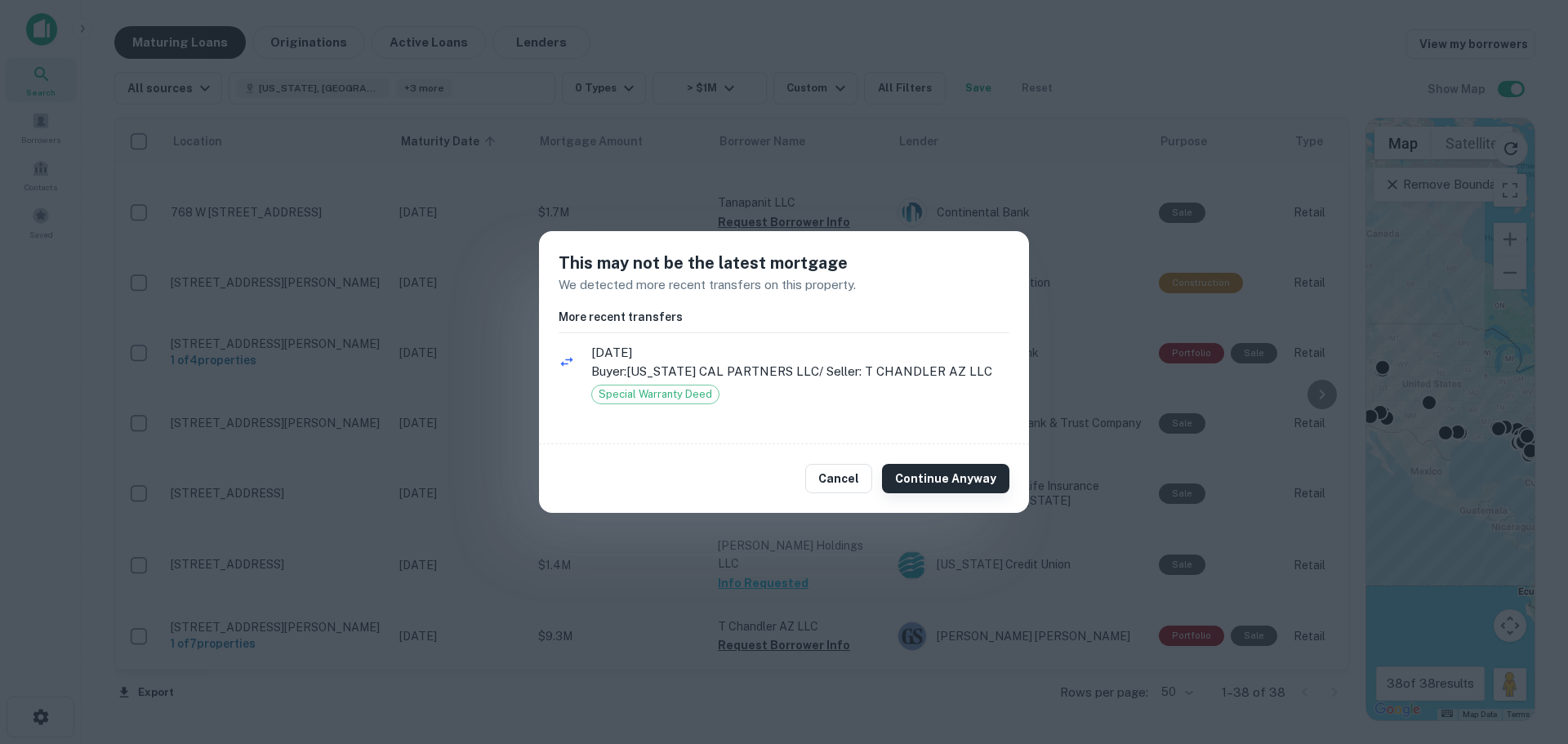
click at [943, 483] on button "Continue Anyway" at bounding box center [945, 478] width 127 height 29
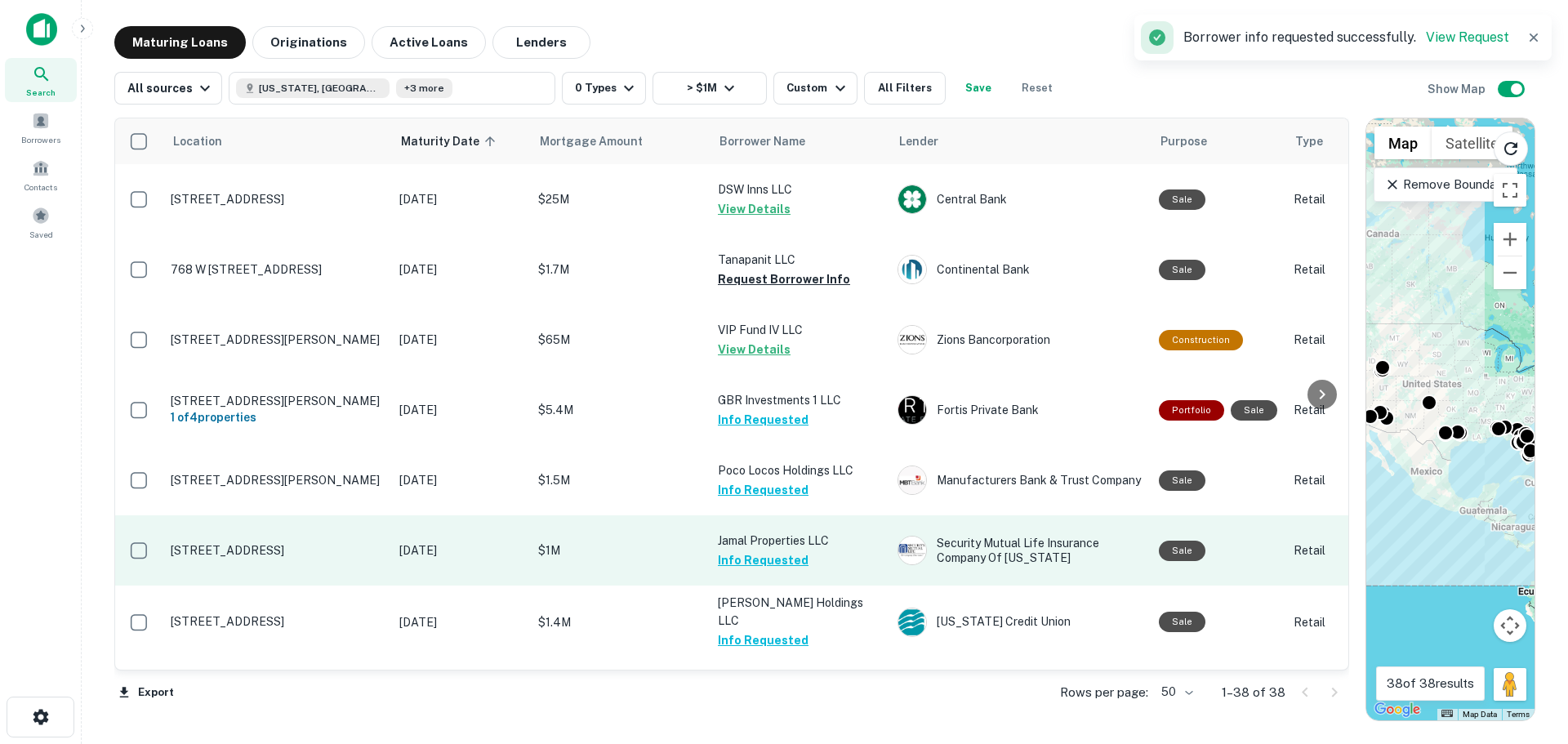
scroll to position [1936, 0]
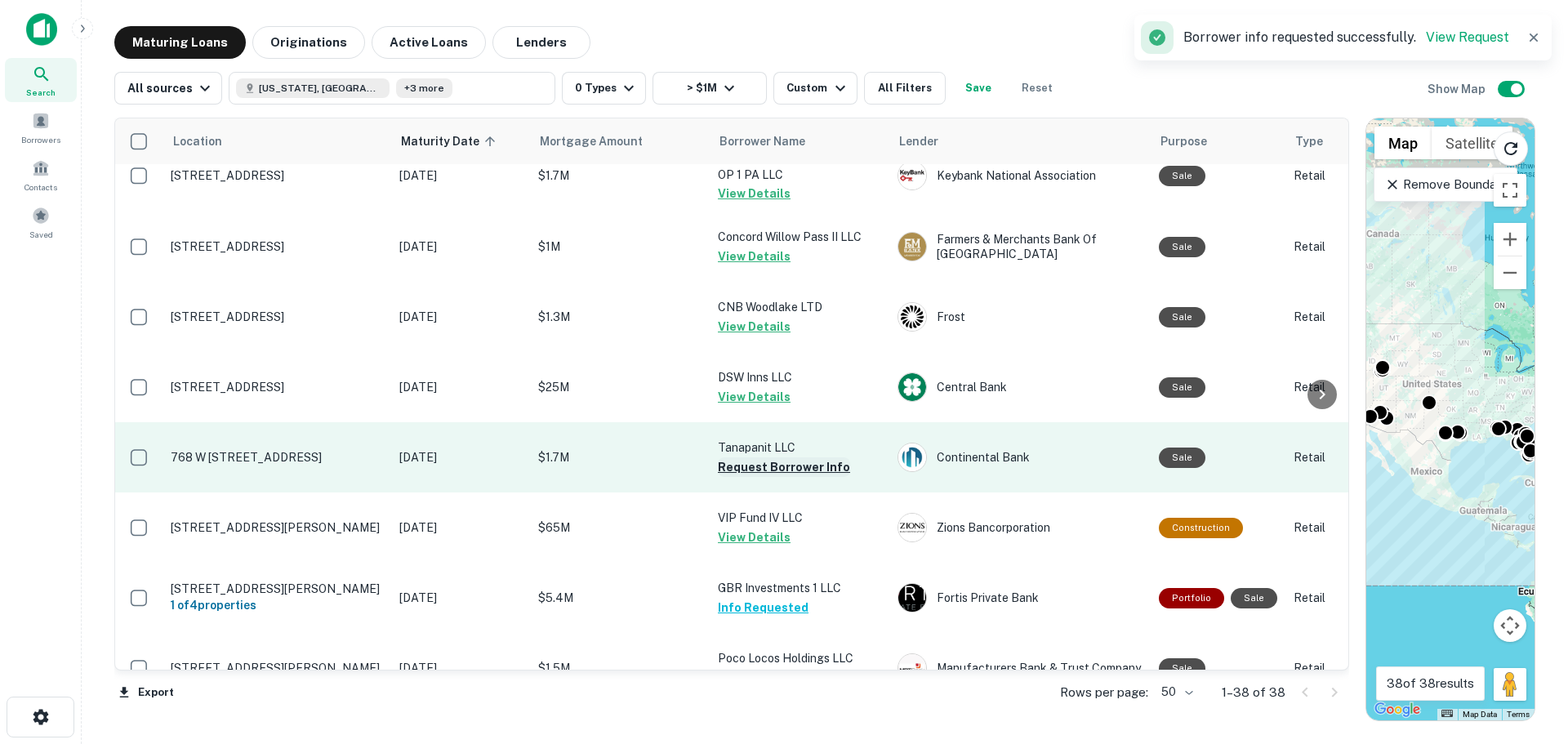
click at [721, 458] on button "Request Borrower Info" at bounding box center [783, 467] width 132 height 20
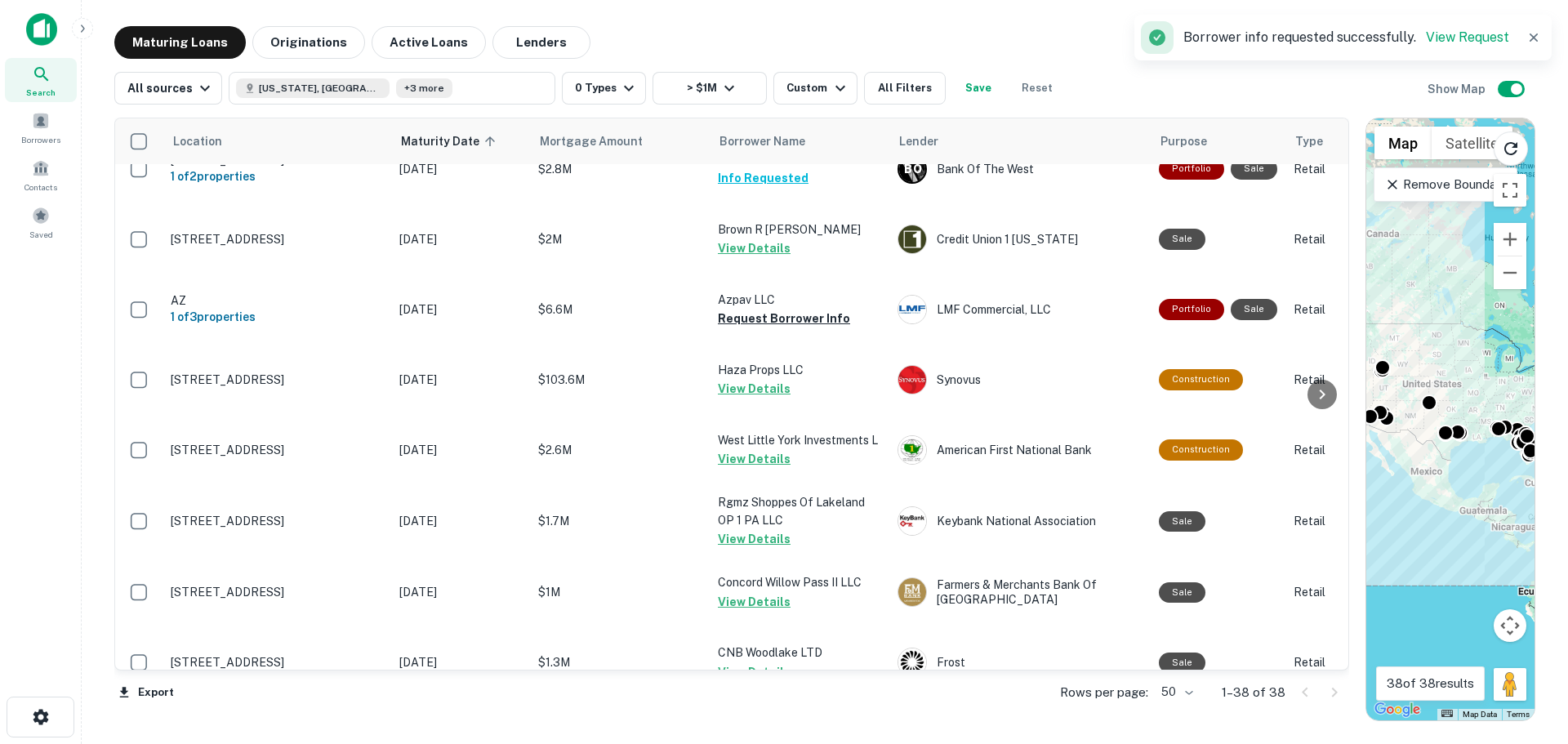
scroll to position [1446, 0]
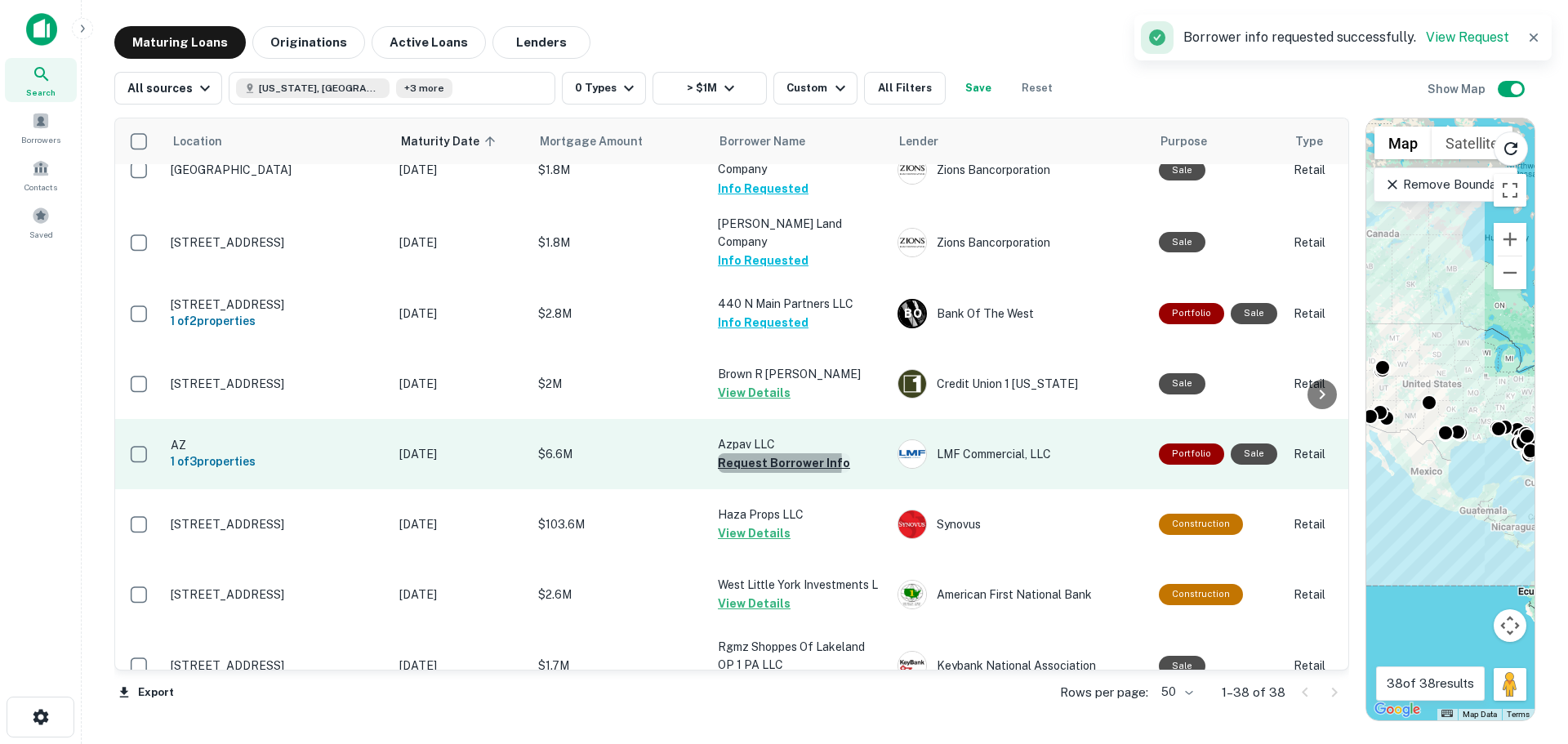
click at [749, 453] on button "Request Borrower Info" at bounding box center [783, 463] width 132 height 20
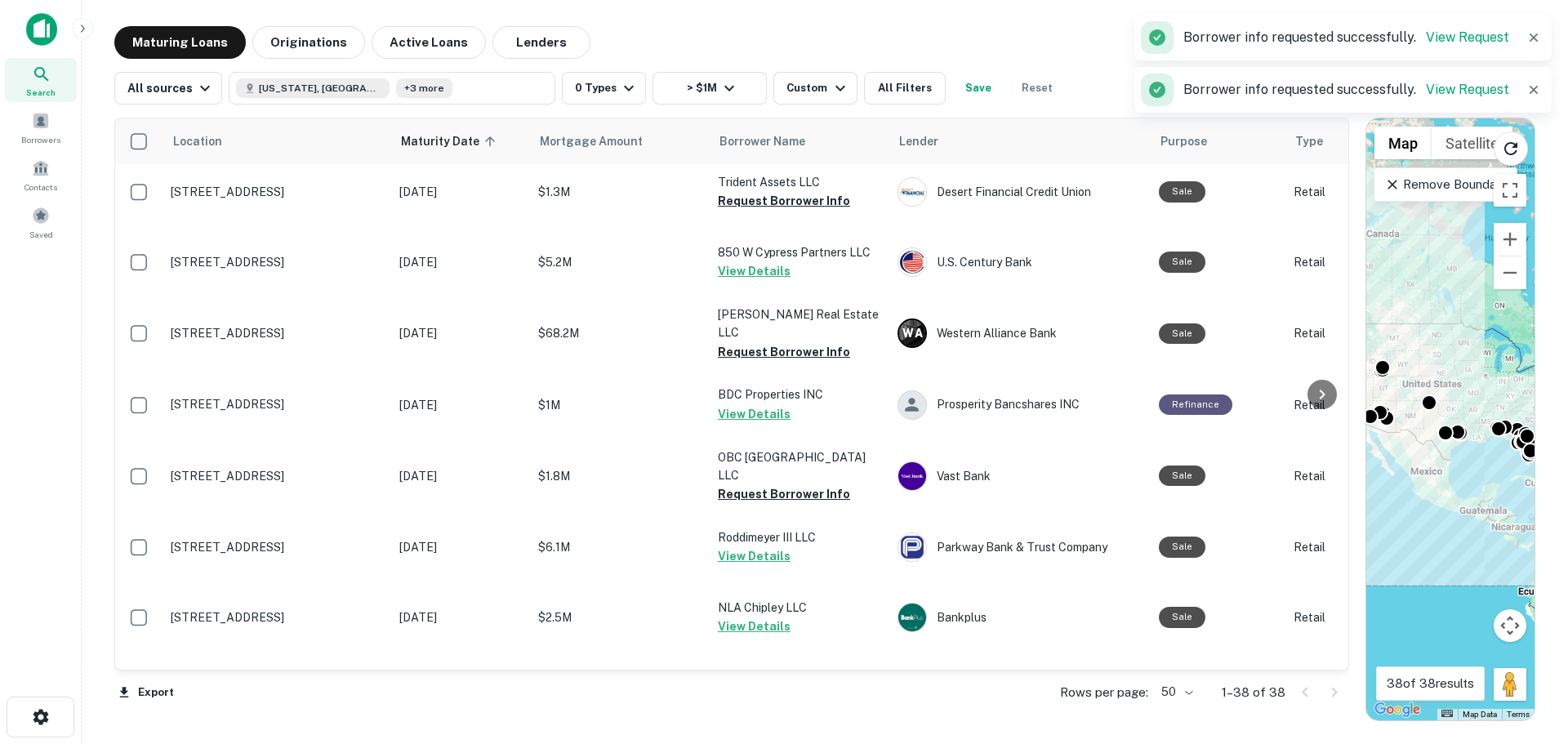
scroll to position [629, 0]
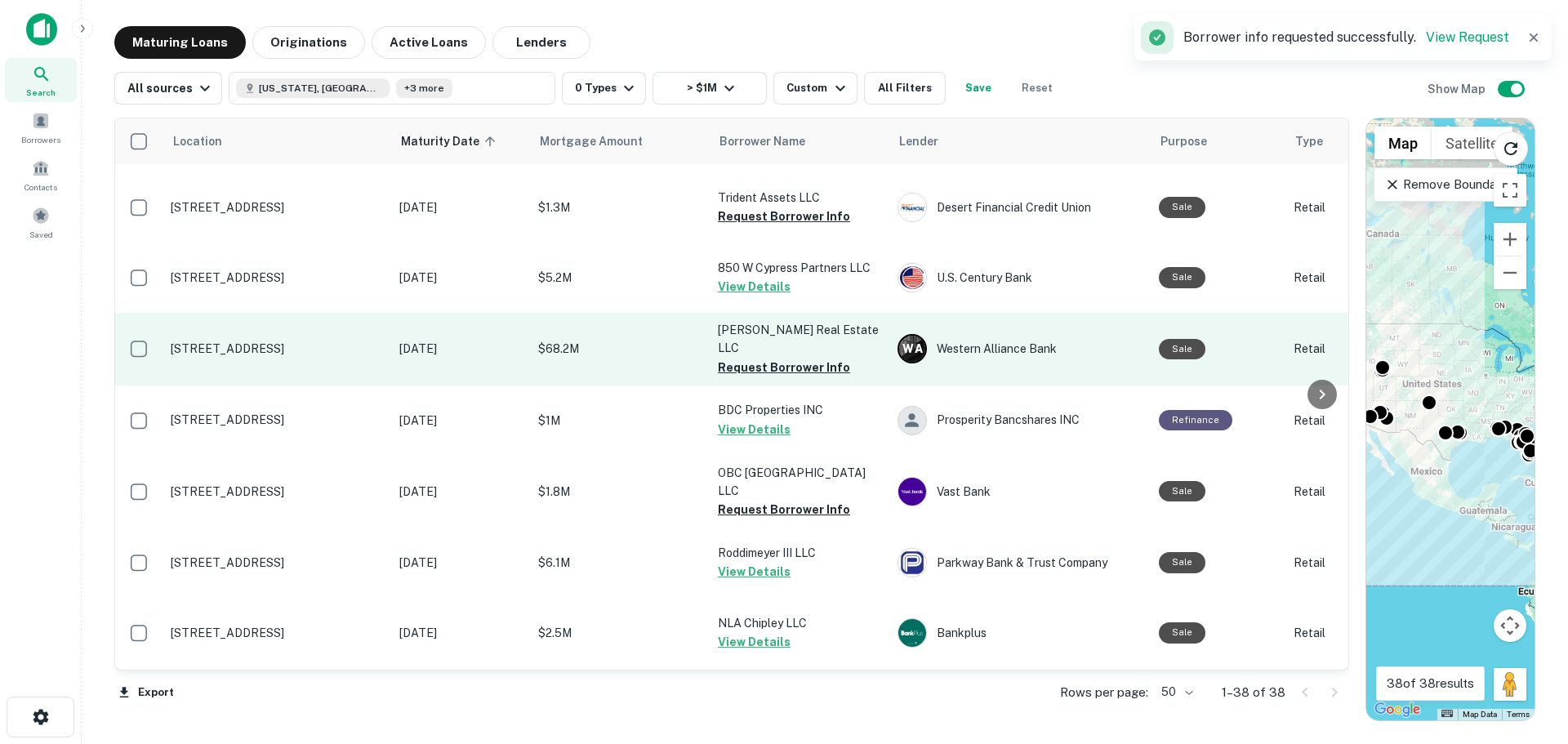
click at [763, 374] on td "[PERSON_NAME] Real Estate LLC Request Borrower Info" at bounding box center [800, 349] width 179 height 72
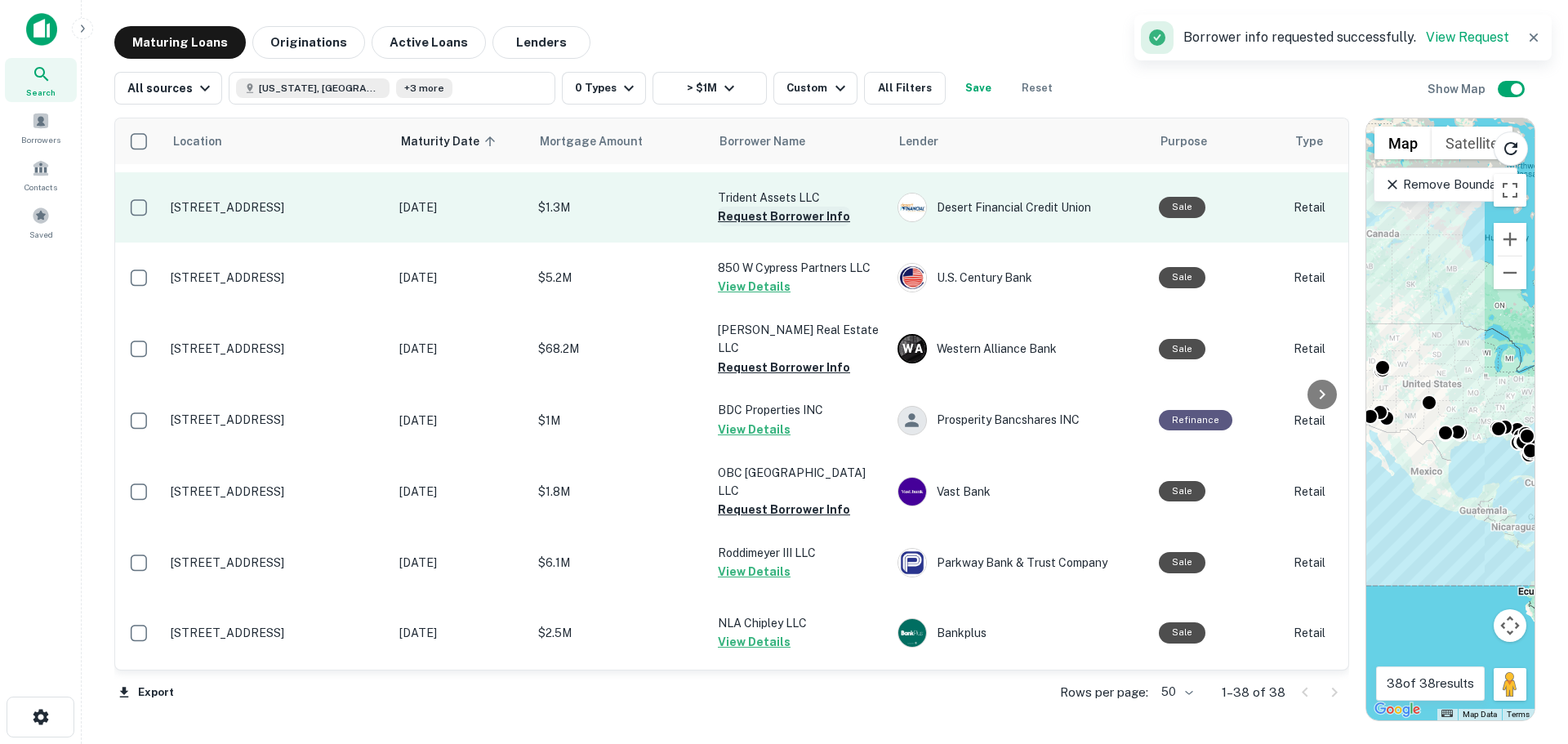
click at [787, 207] on button "Request Borrower Info" at bounding box center [783, 217] width 132 height 20
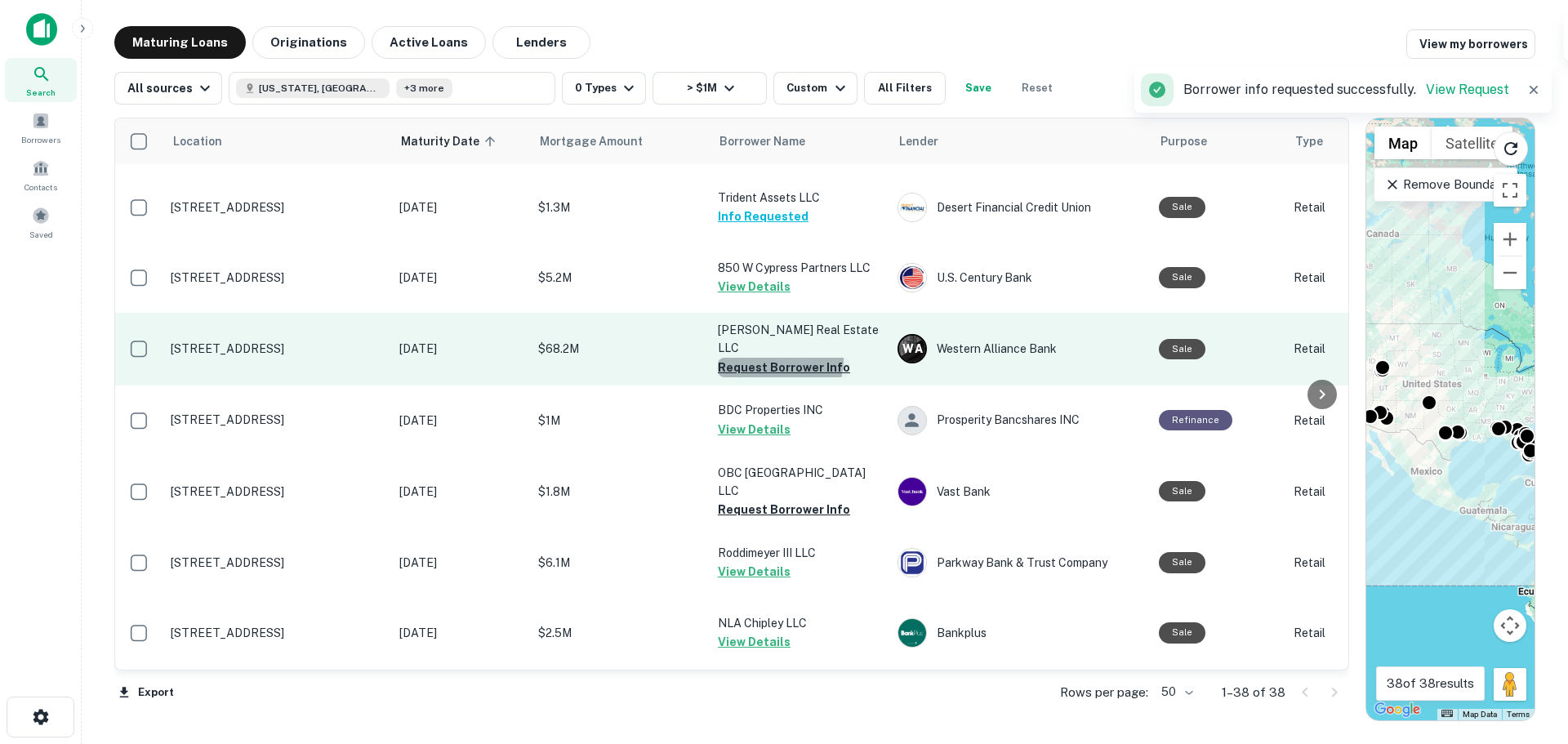
click at [779, 358] on button "Request Borrower Info" at bounding box center [783, 368] width 132 height 20
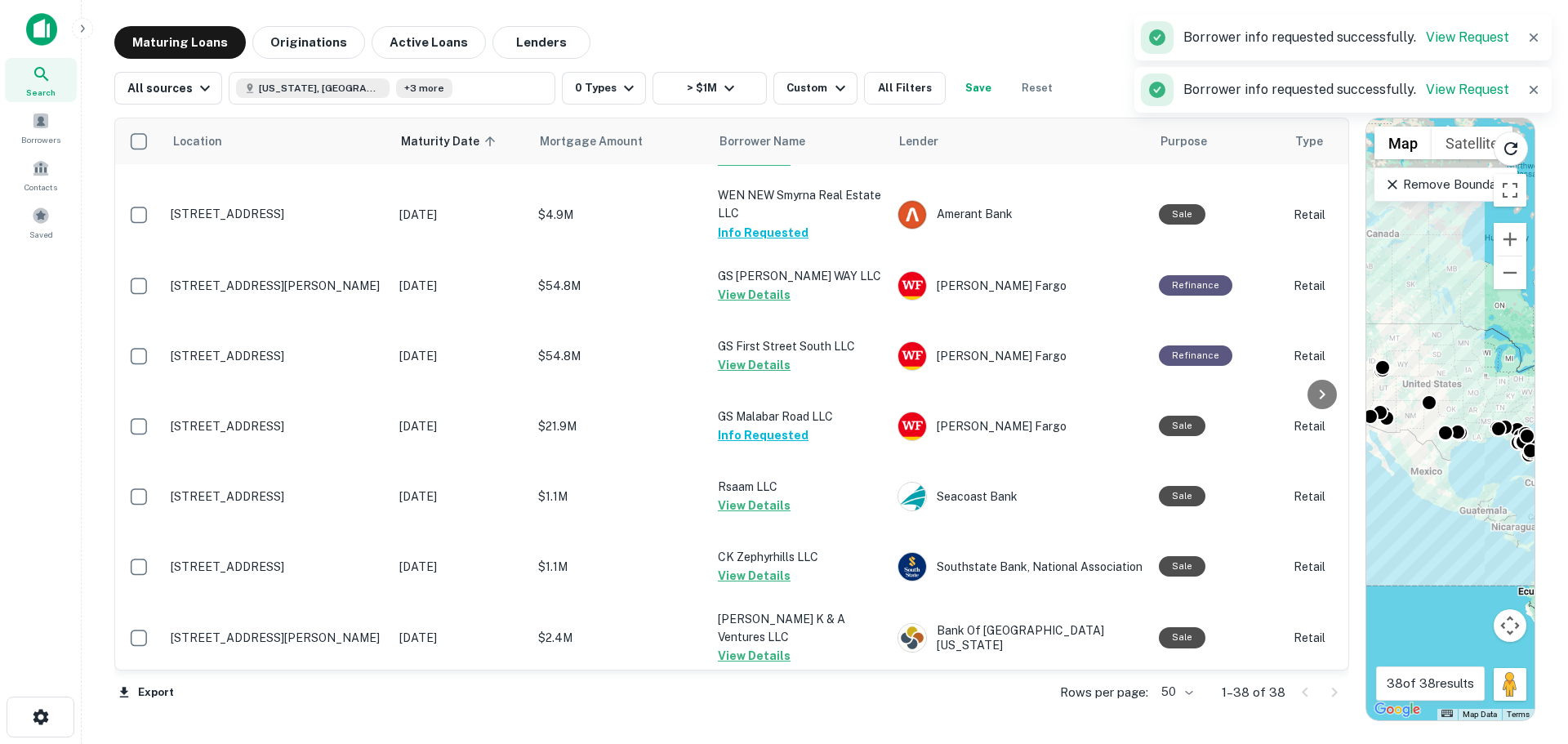
scroll to position [0, 0]
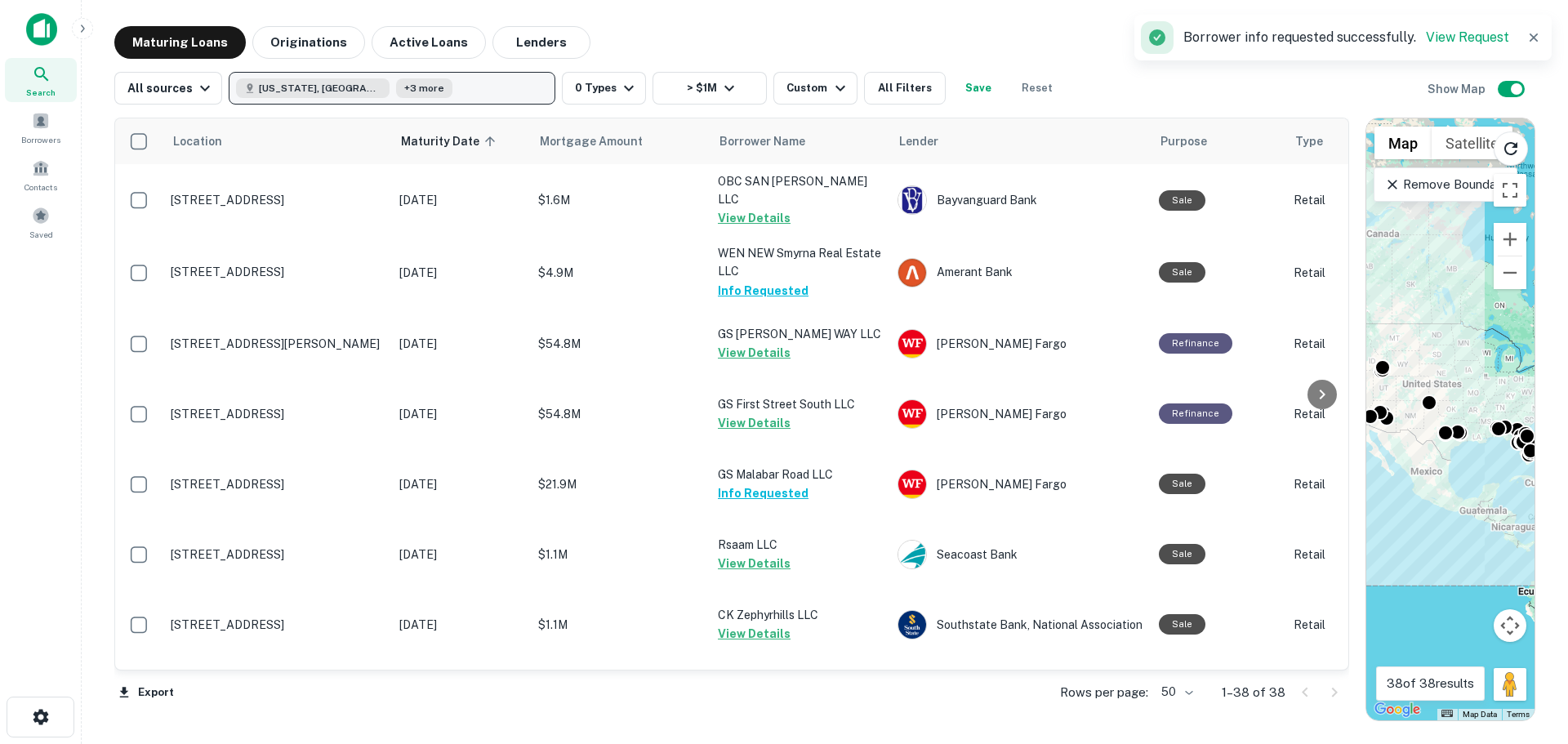
click at [430, 91] on button "[US_STATE], [GEOGRAPHIC_DATA] +3 more" at bounding box center [391, 88] width 326 height 32
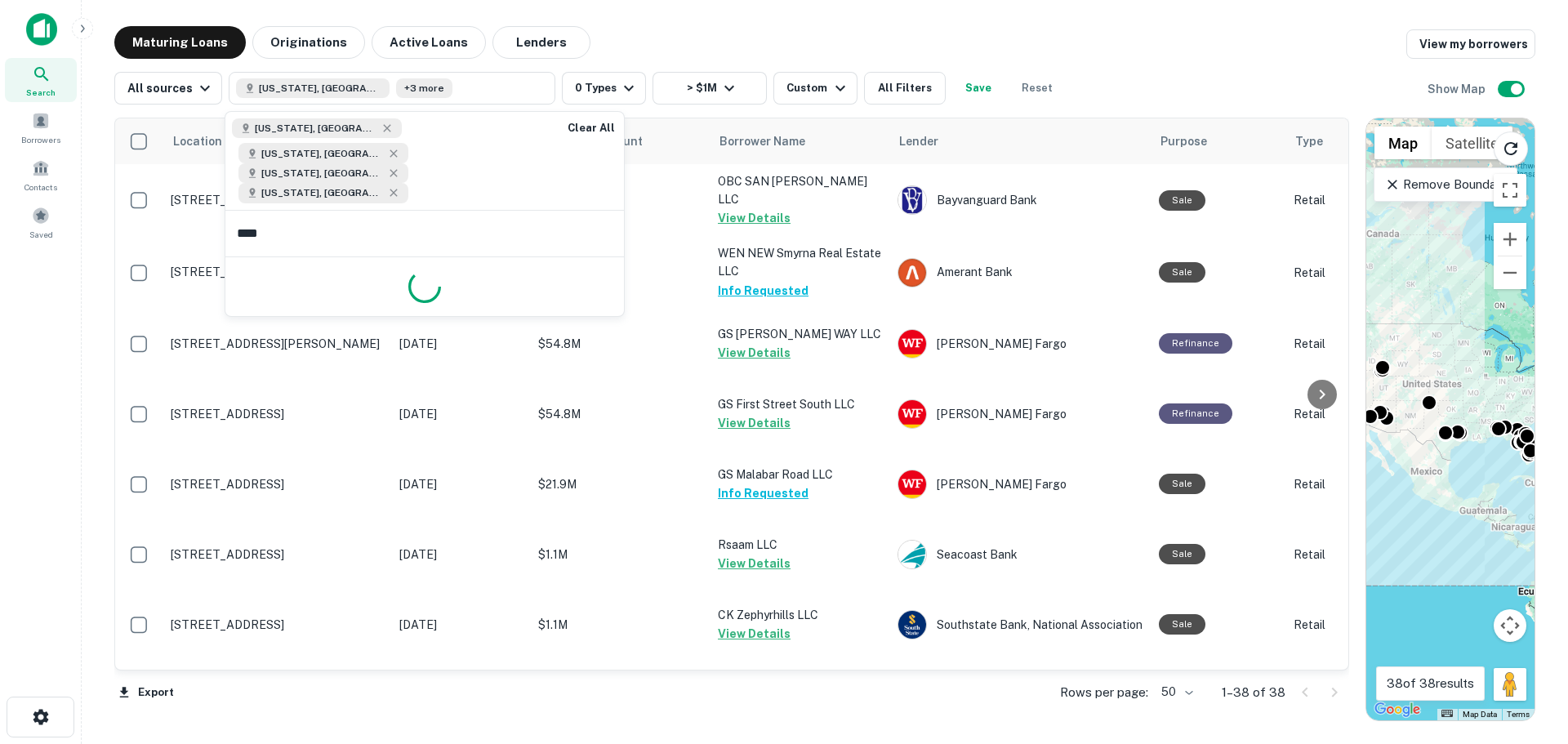
type input "*****"
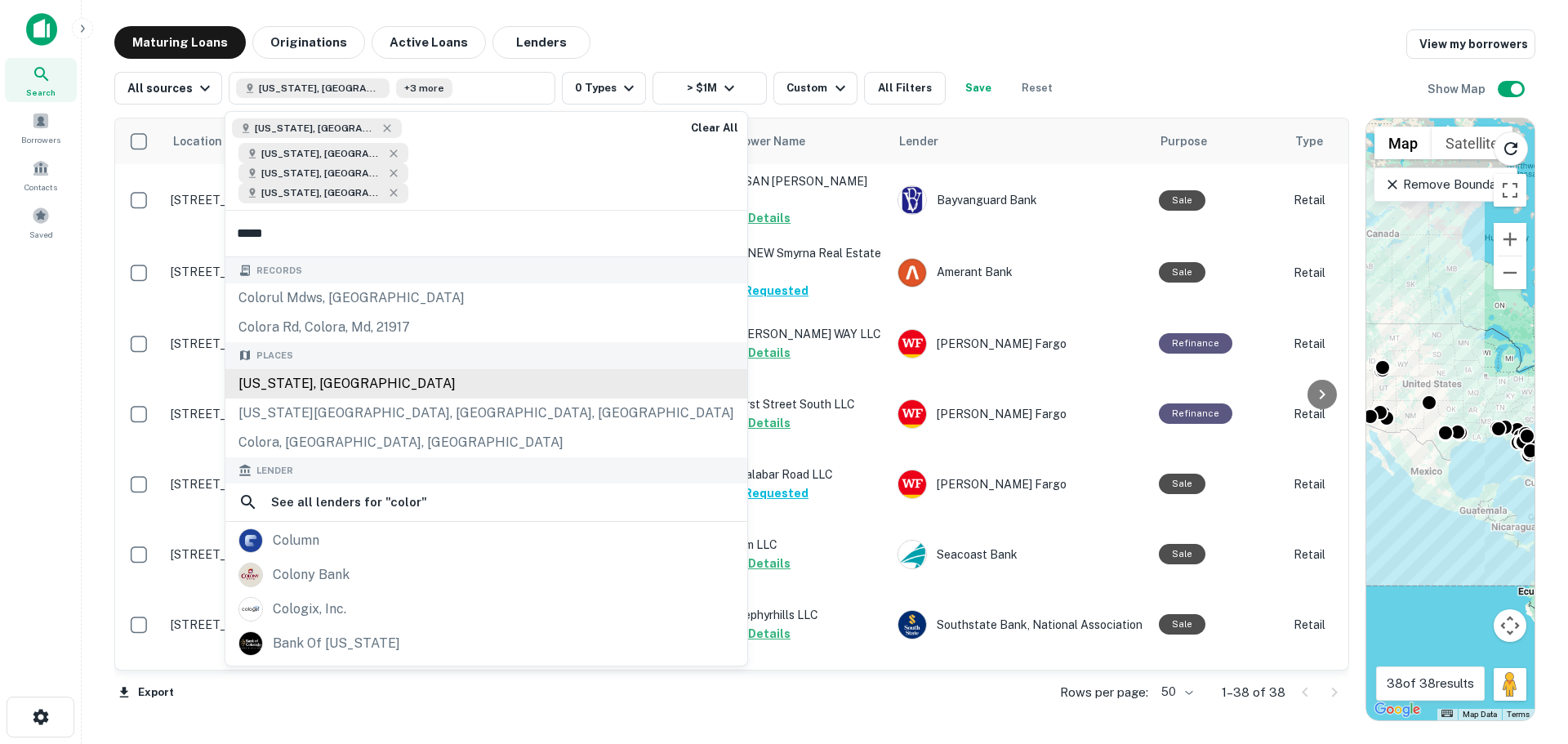
click at [390, 370] on div "[US_STATE], [GEOGRAPHIC_DATA]" at bounding box center [486, 384] width 522 height 29
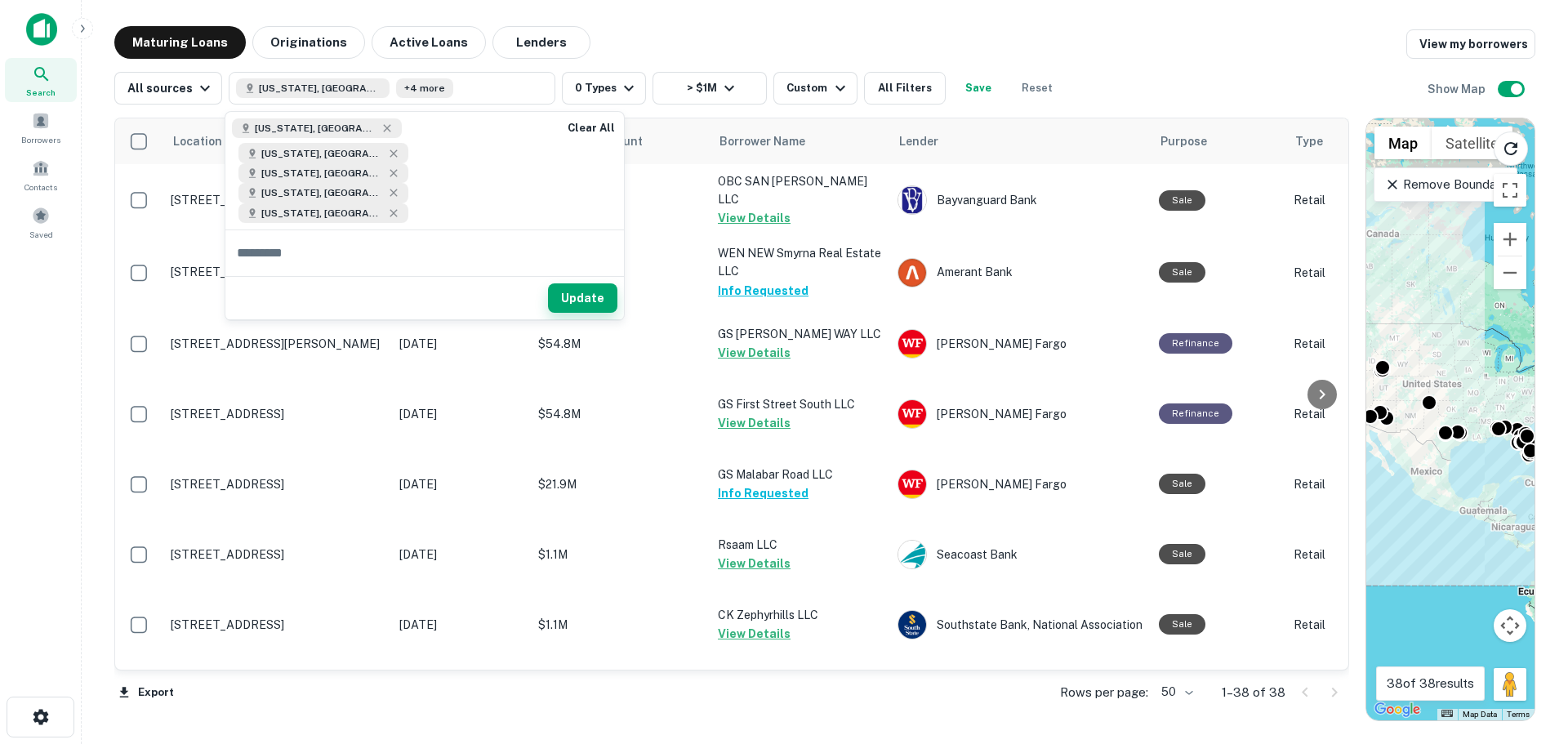
click at [578, 283] on button "Update" at bounding box center [583, 297] width 70 height 29
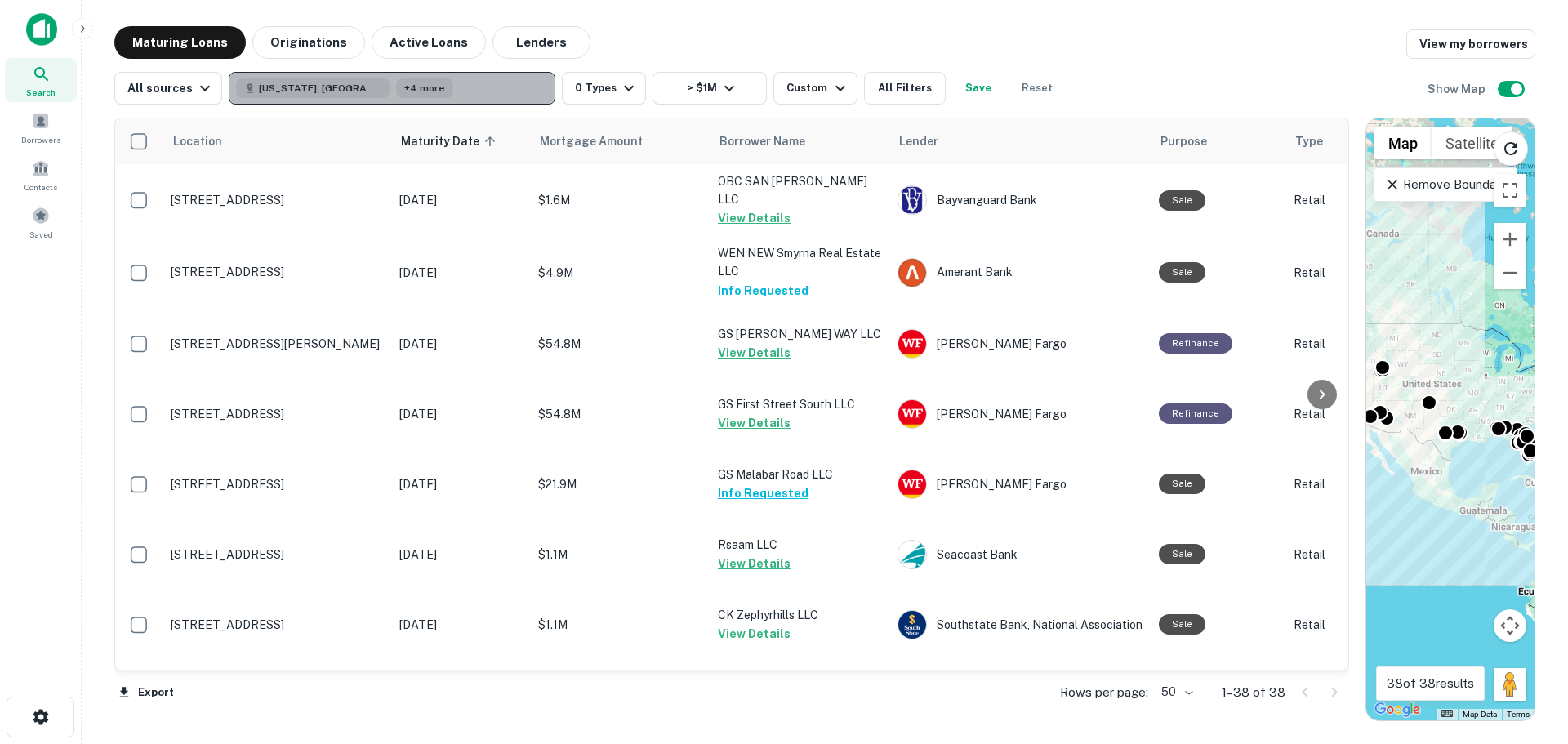
click at [399, 89] on button "[US_STATE], [GEOGRAPHIC_DATA] +4 more" at bounding box center [391, 88] width 326 height 32
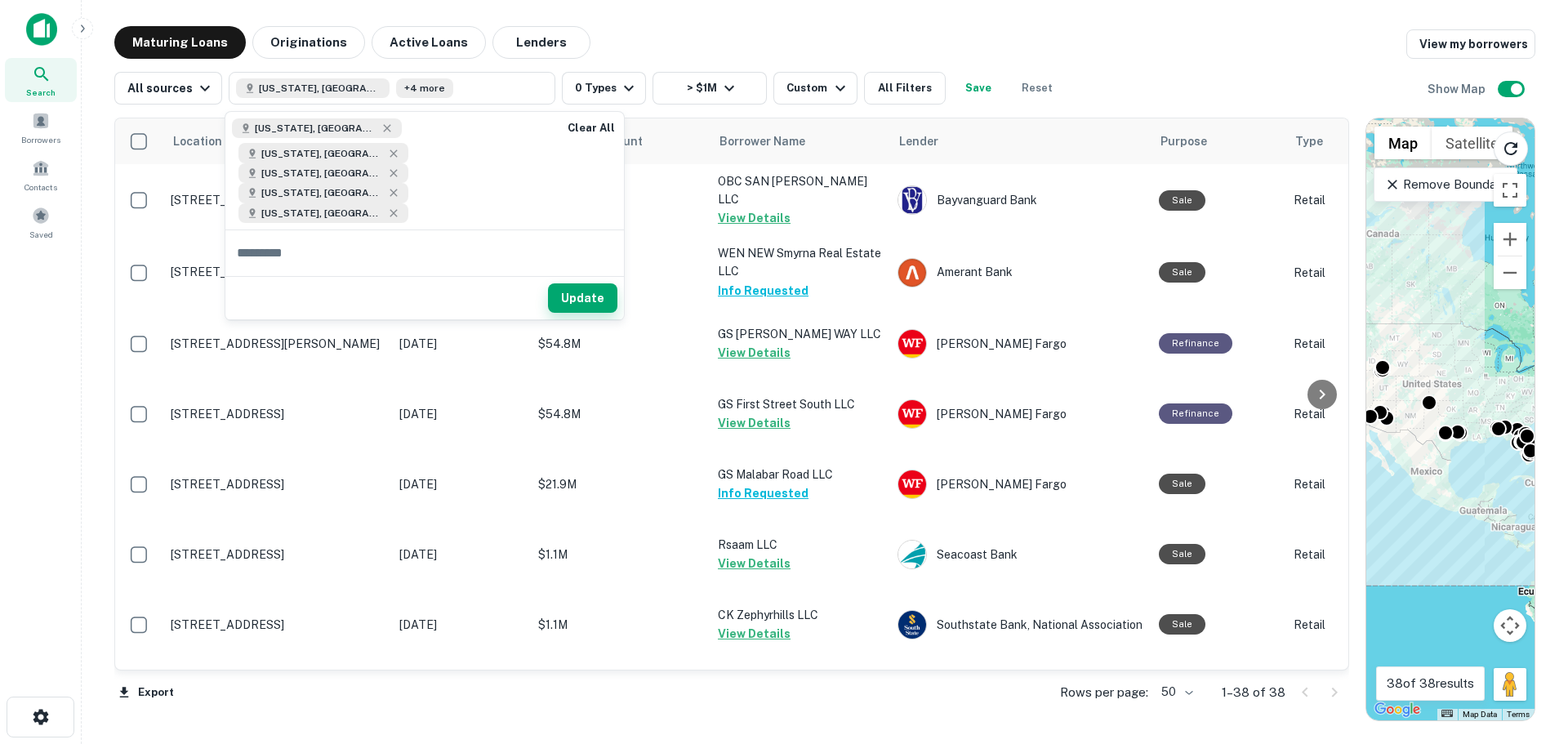
click at [597, 283] on button "Update" at bounding box center [583, 297] width 70 height 29
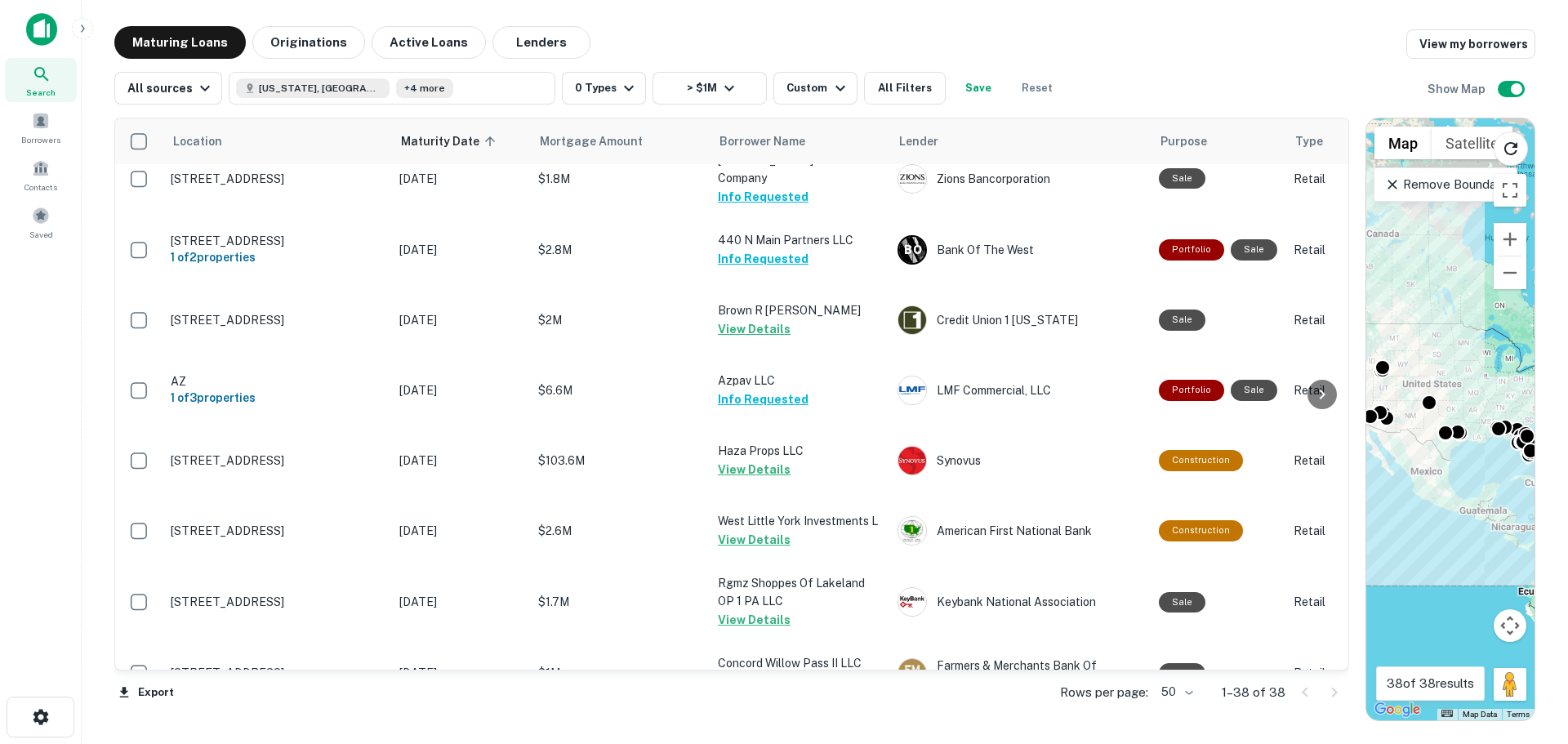
scroll to position [1202, 0]
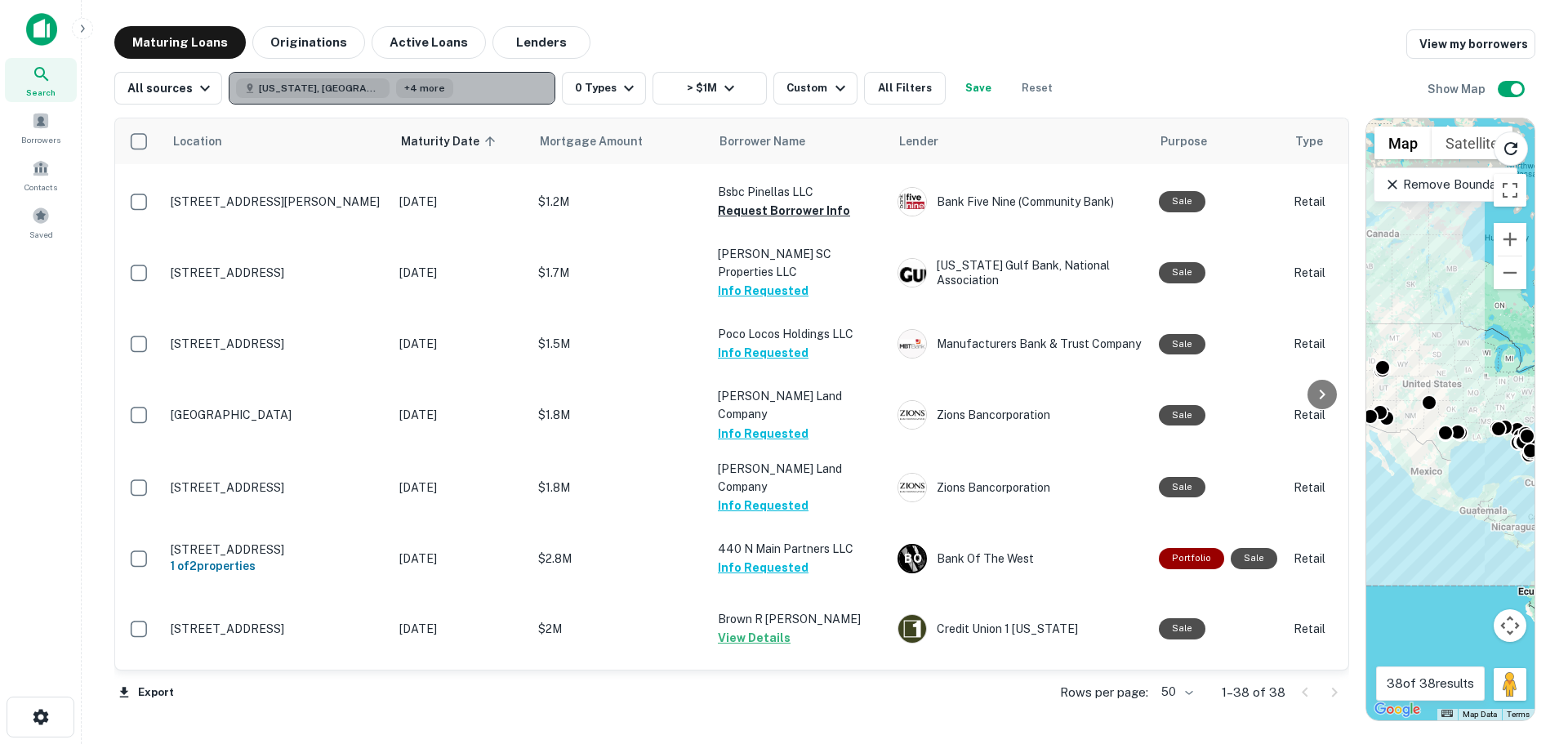
click at [447, 91] on button "[US_STATE], [GEOGRAPHIC_DATA] +4 more" at bounding box center [391, 88] width 326 height 32
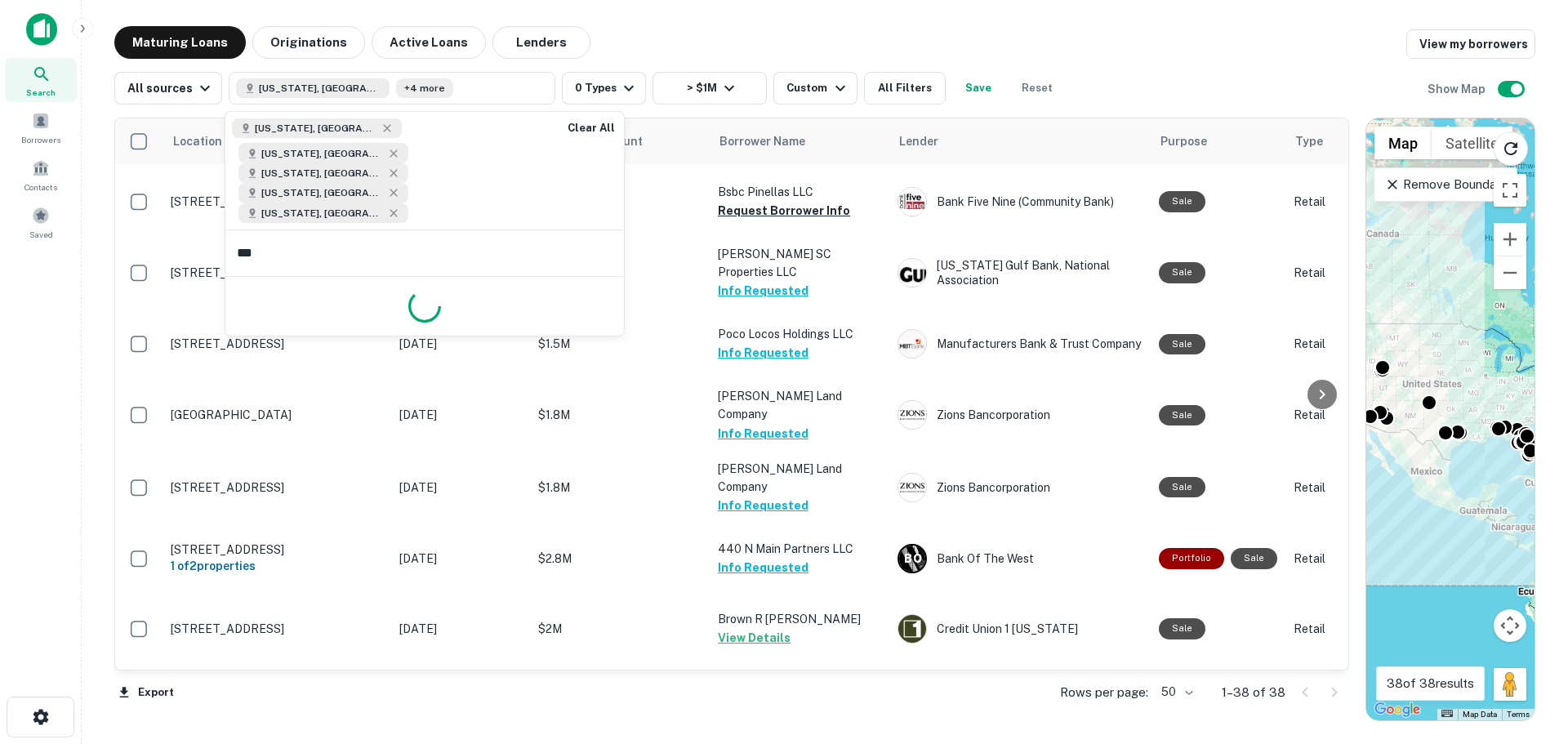
type input "****"
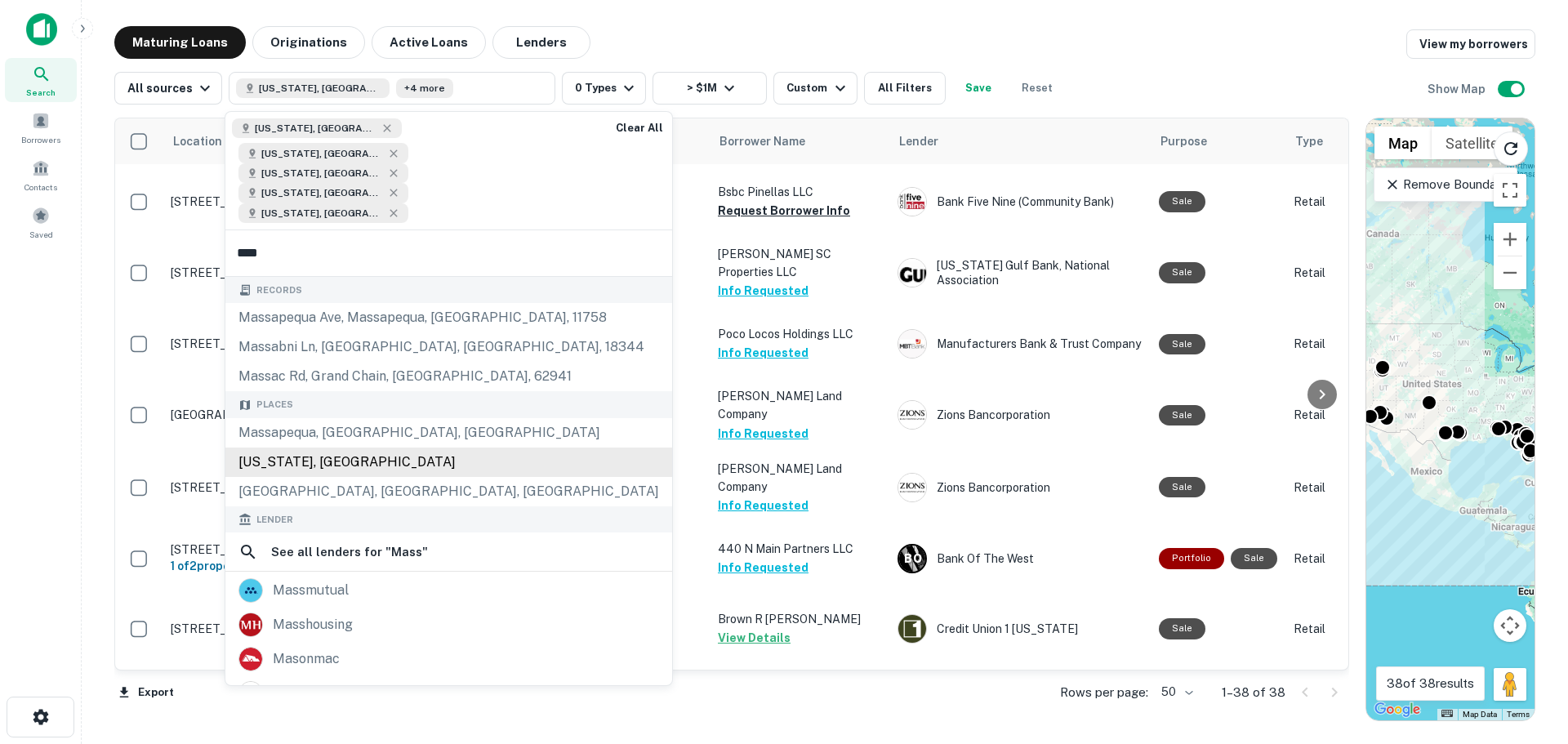
click at [453, 448] on div "[US_STATE], [GEOGRAPHIC_DATA]" at bounding box center [448, 462] width 447 height 29
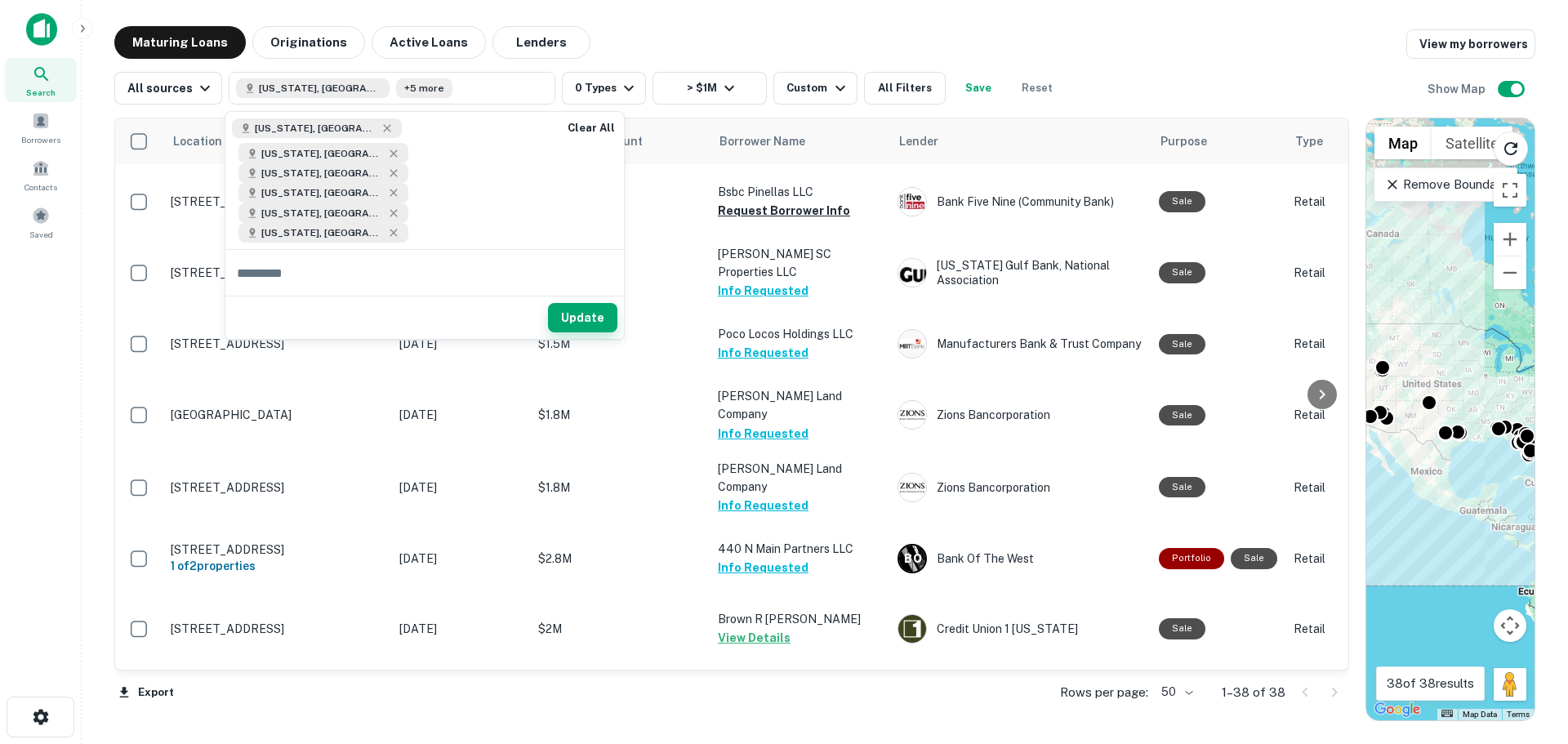
click at [601, 303] on button "Update" at bounding box center [583, 317] width 70 height 29
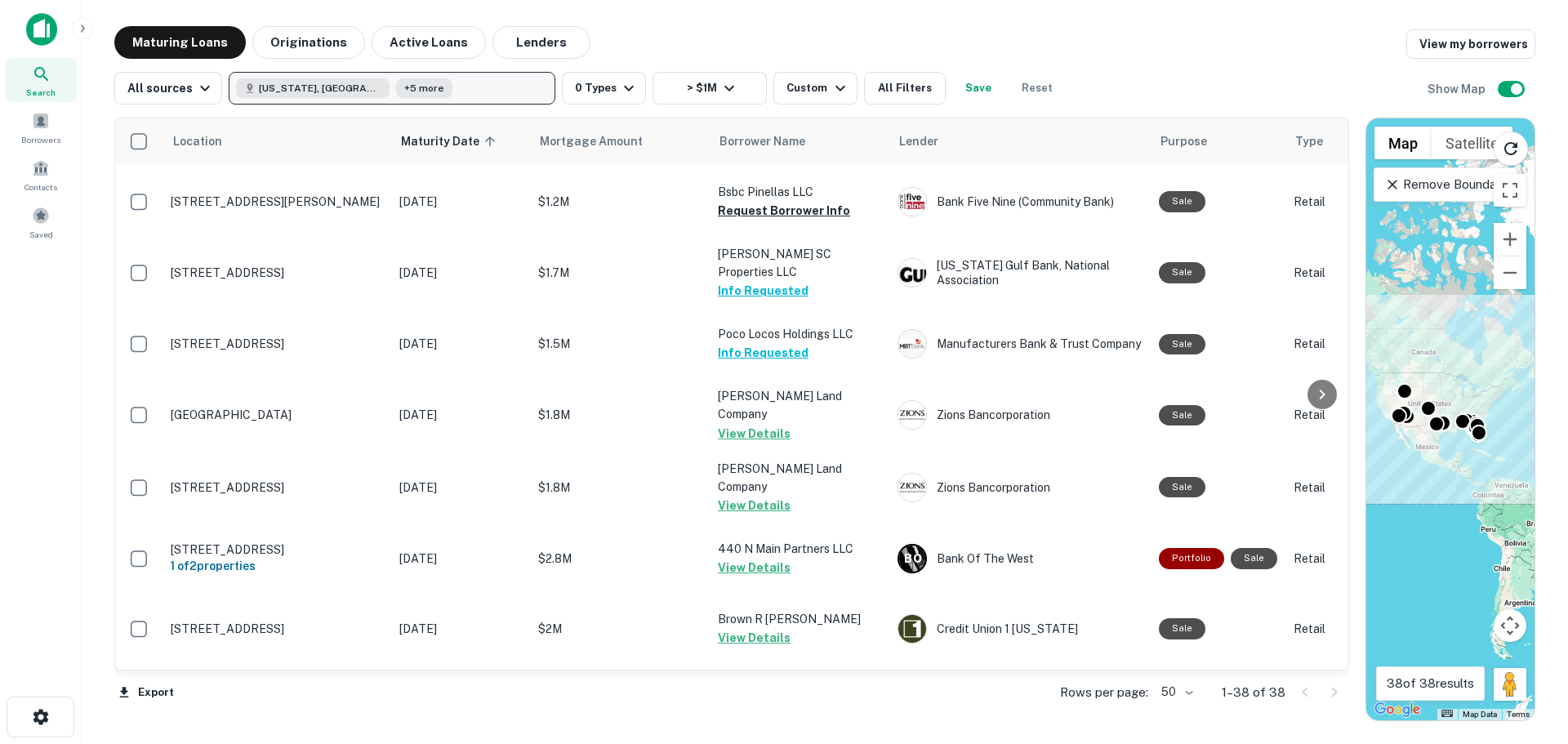
click at [427, 96] on button "[US_STATE], [GEOGRAPHIC_DATA] +5 more" at bounding box center [391, 88] width 326 height 32
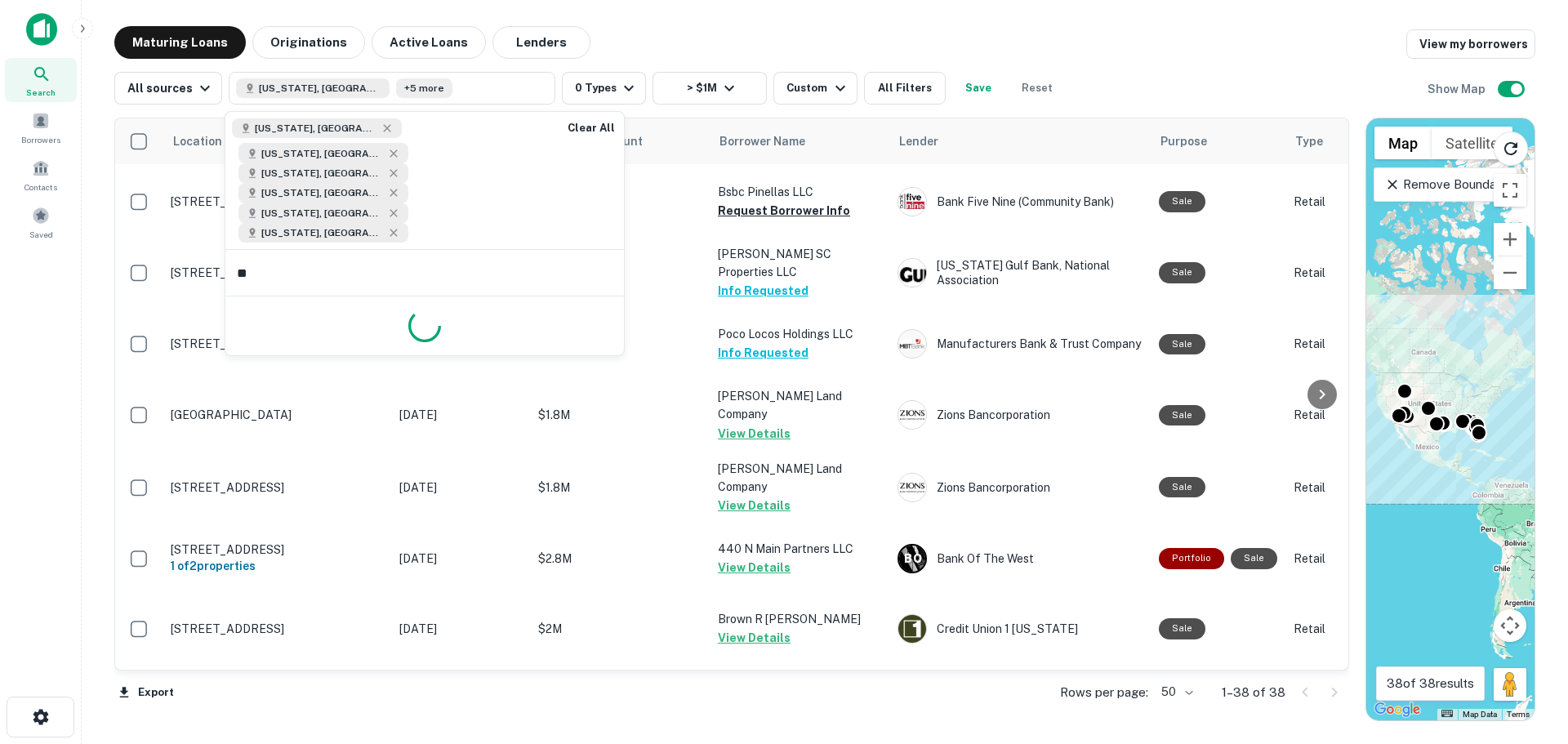
type input "***"
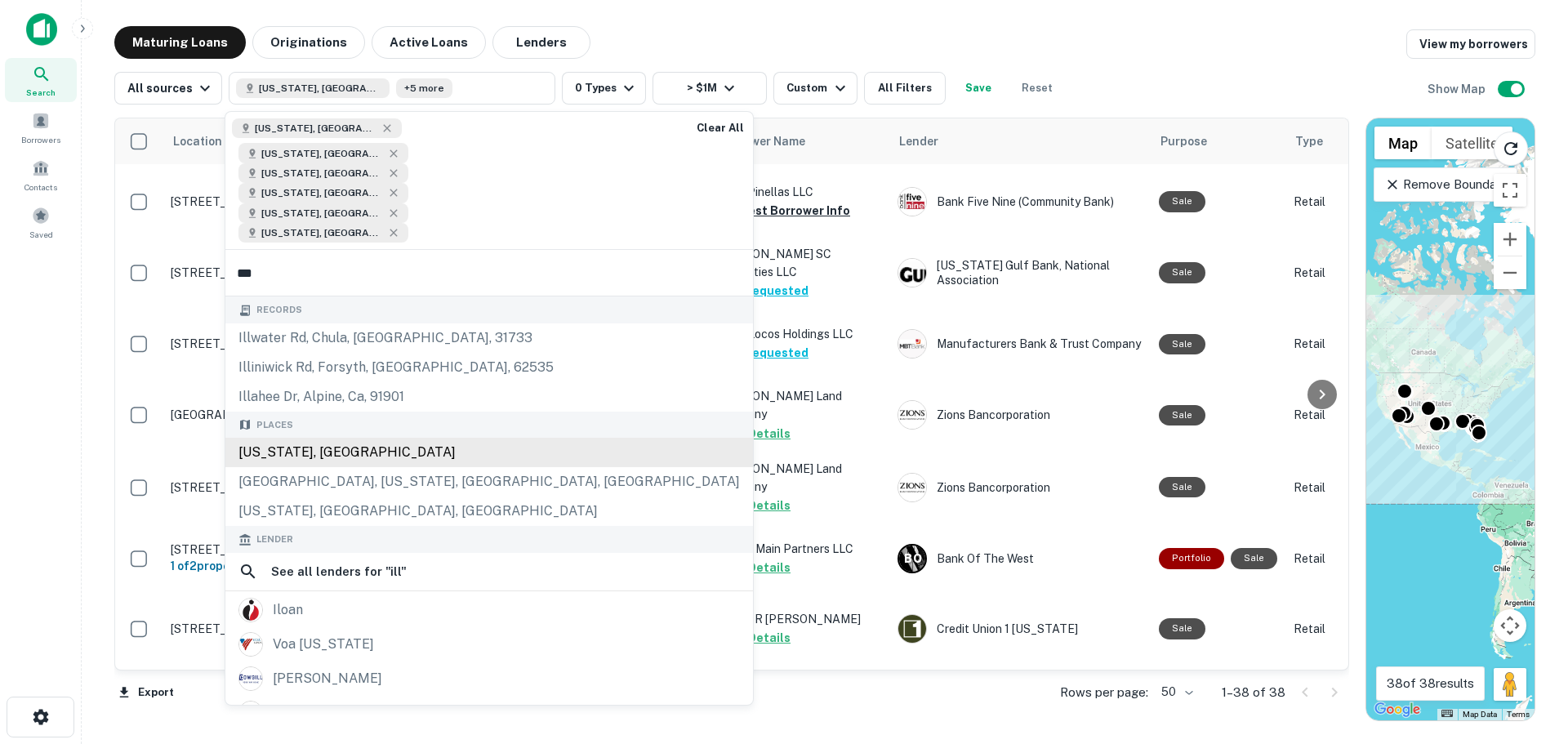
click at [386, 438] on div "[US_STATE], [GEOGRAPHIC_DATA]" at bounding box center [488, 452] width 527 height 29
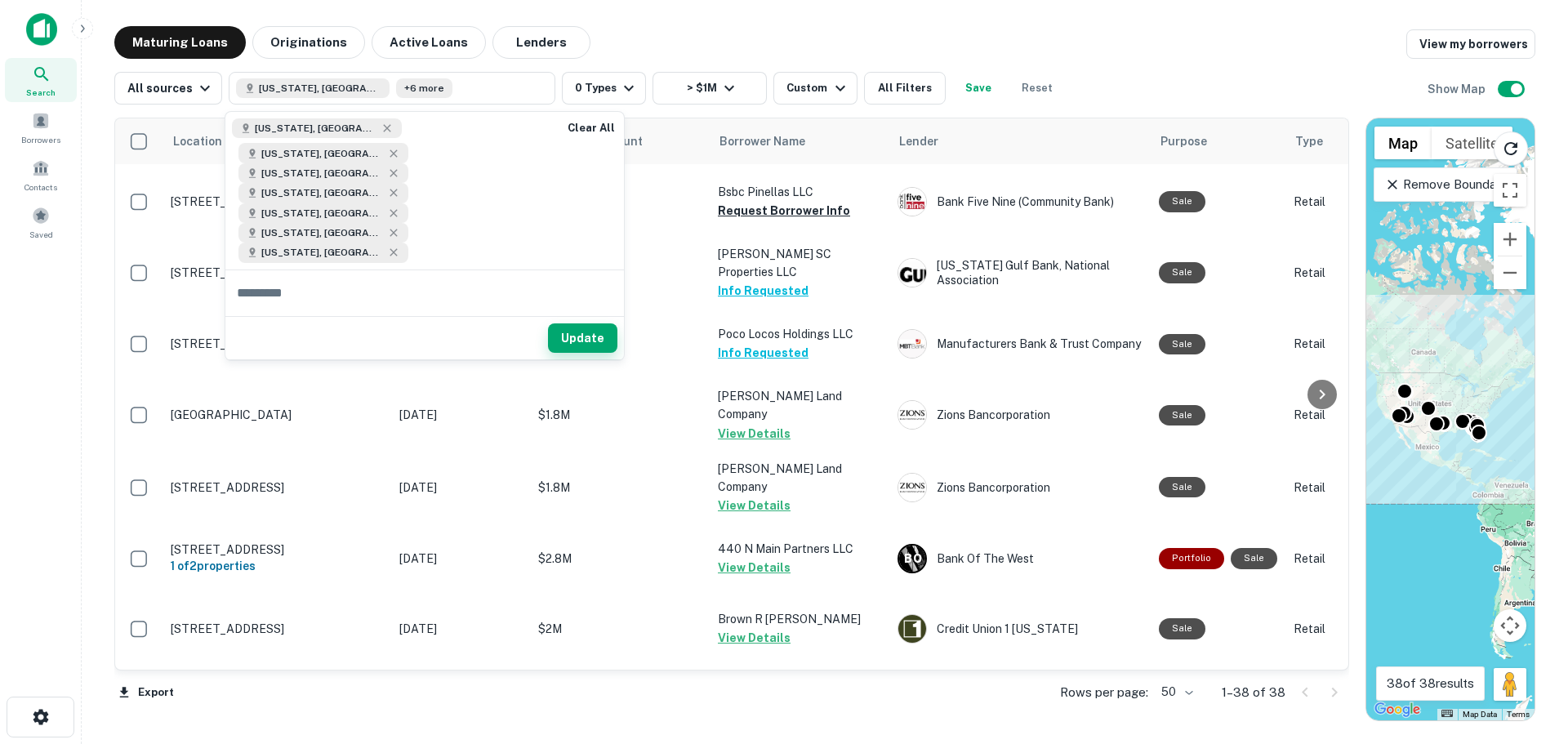
click at [572, 323] on button "Update" at bounding box center [583, 337] width 70 height 29
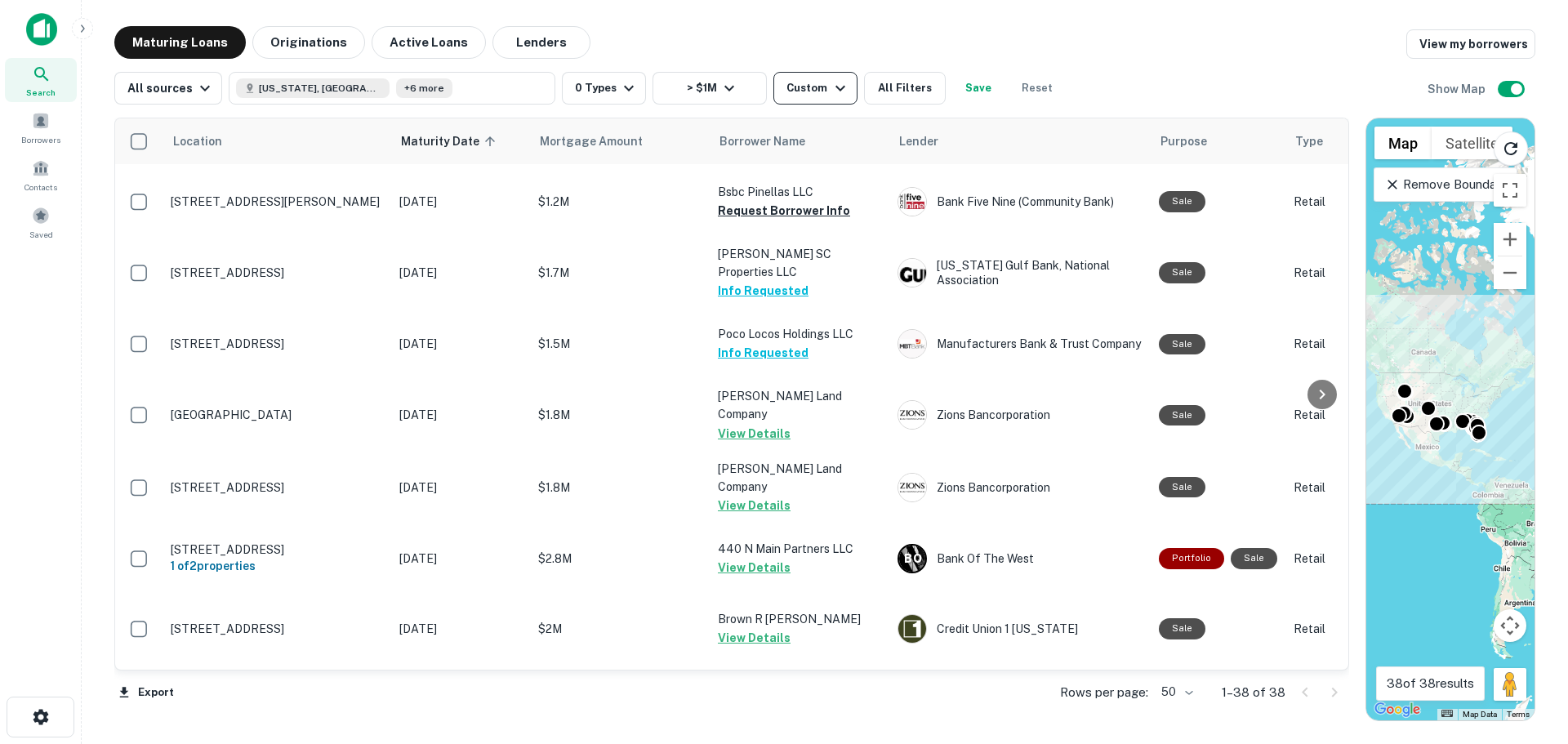
click at [791, 87] on div "Custom" at bounding box center [818, 88] width 63 height 20
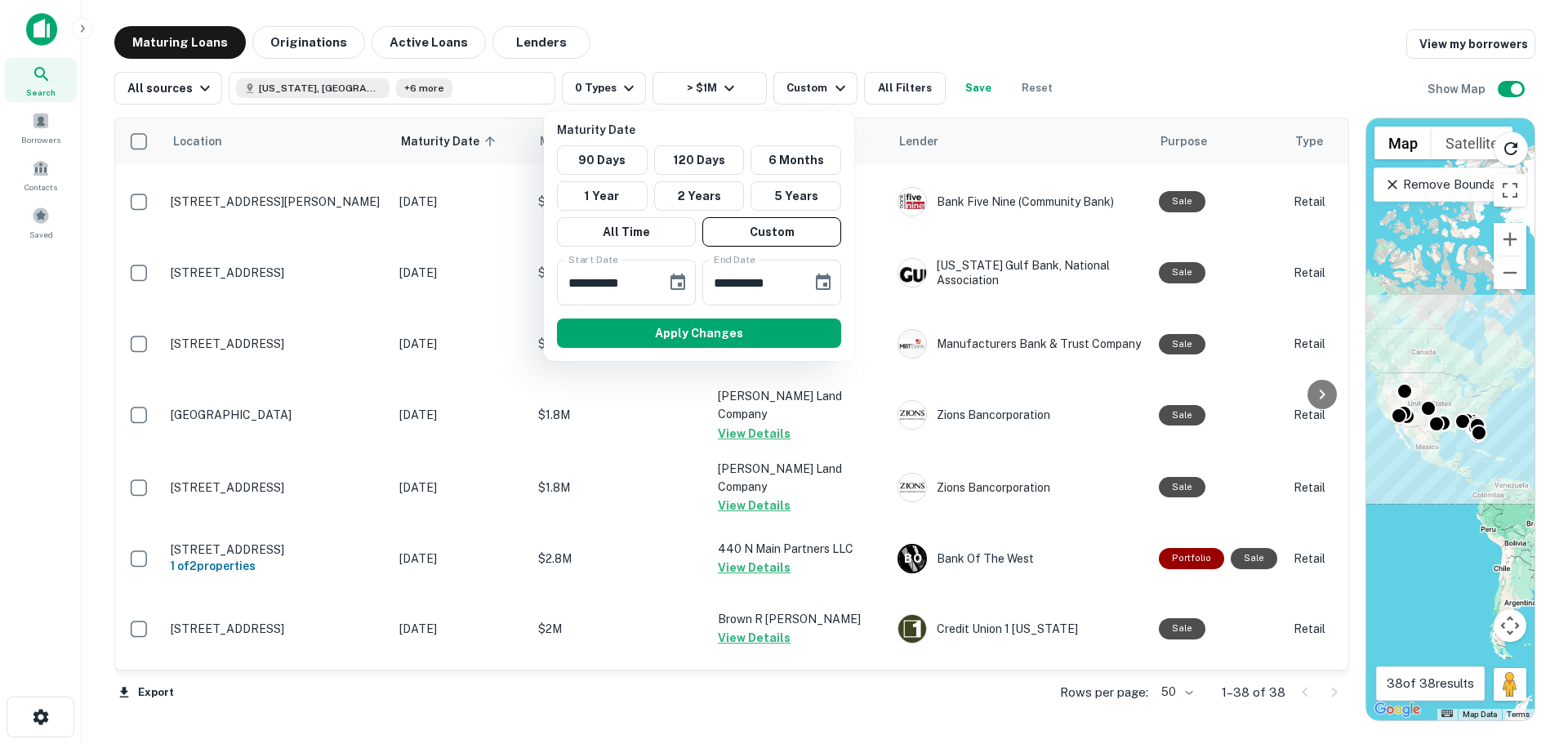
click at [729, 87] on div at bounding box center [784, 372] width 1568 height 744
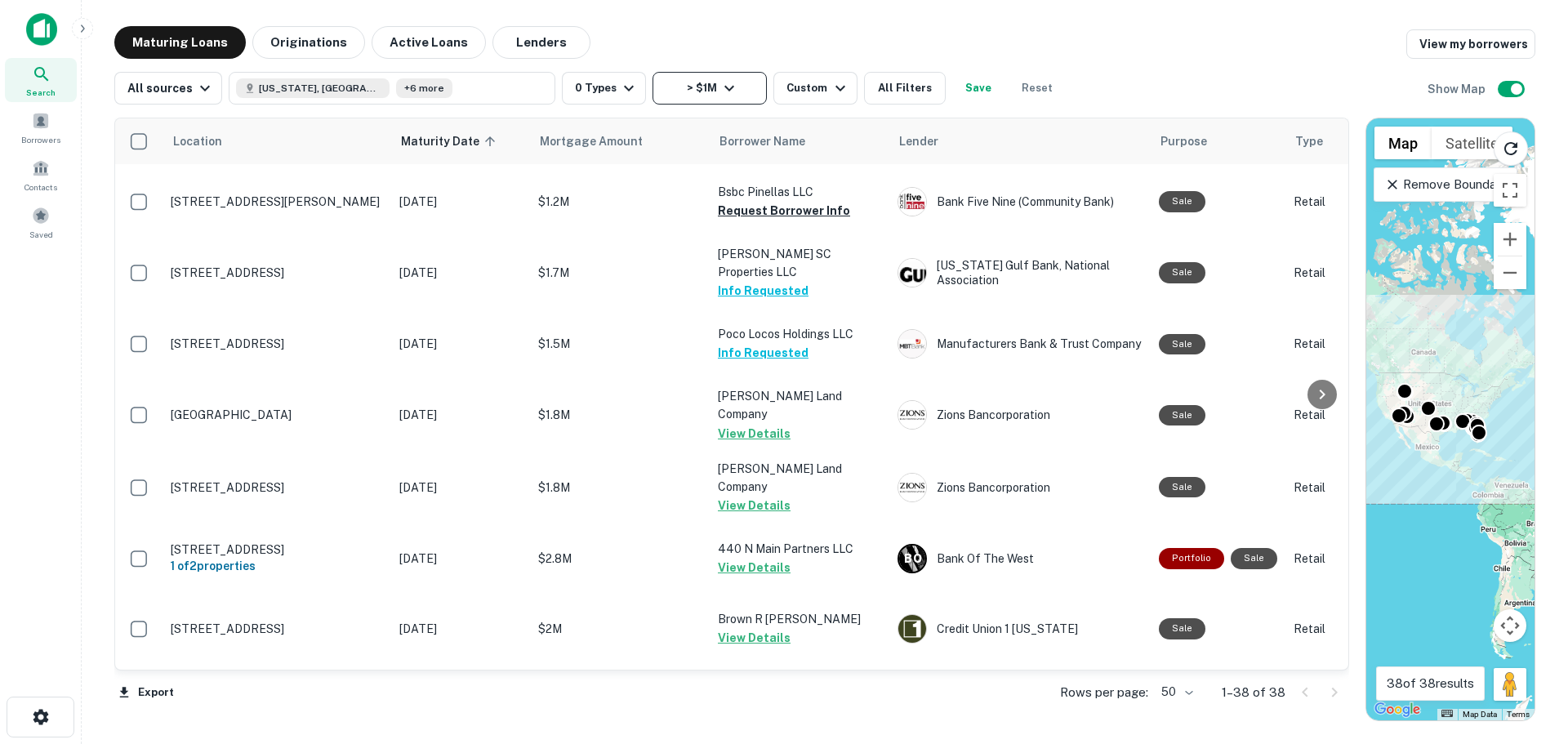
click at [728, 81] on icon "button" at bounding box center [729, 88] width 20 height 20
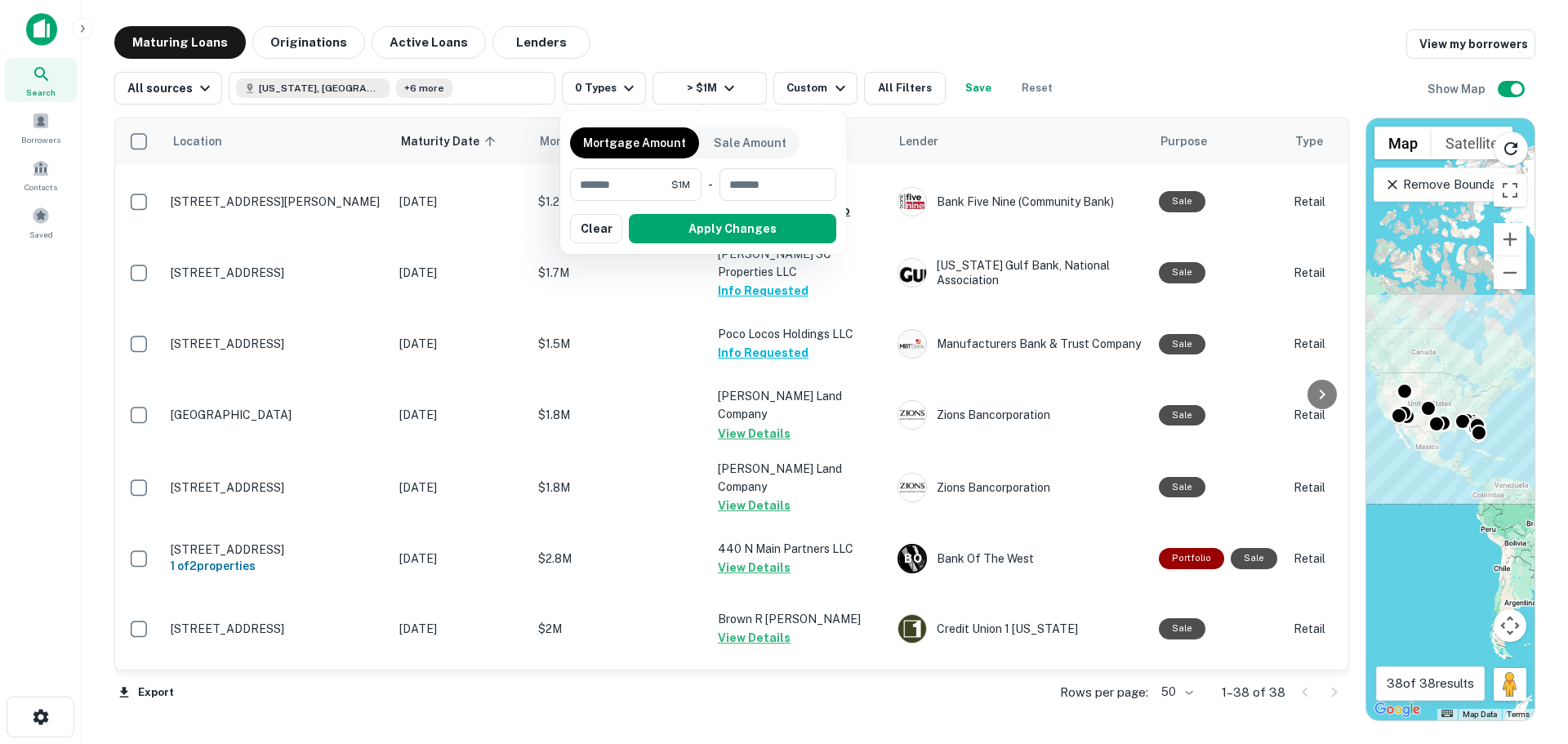
click at [777, 17] on div at bounding box center [784, 372] width 1568 height 744
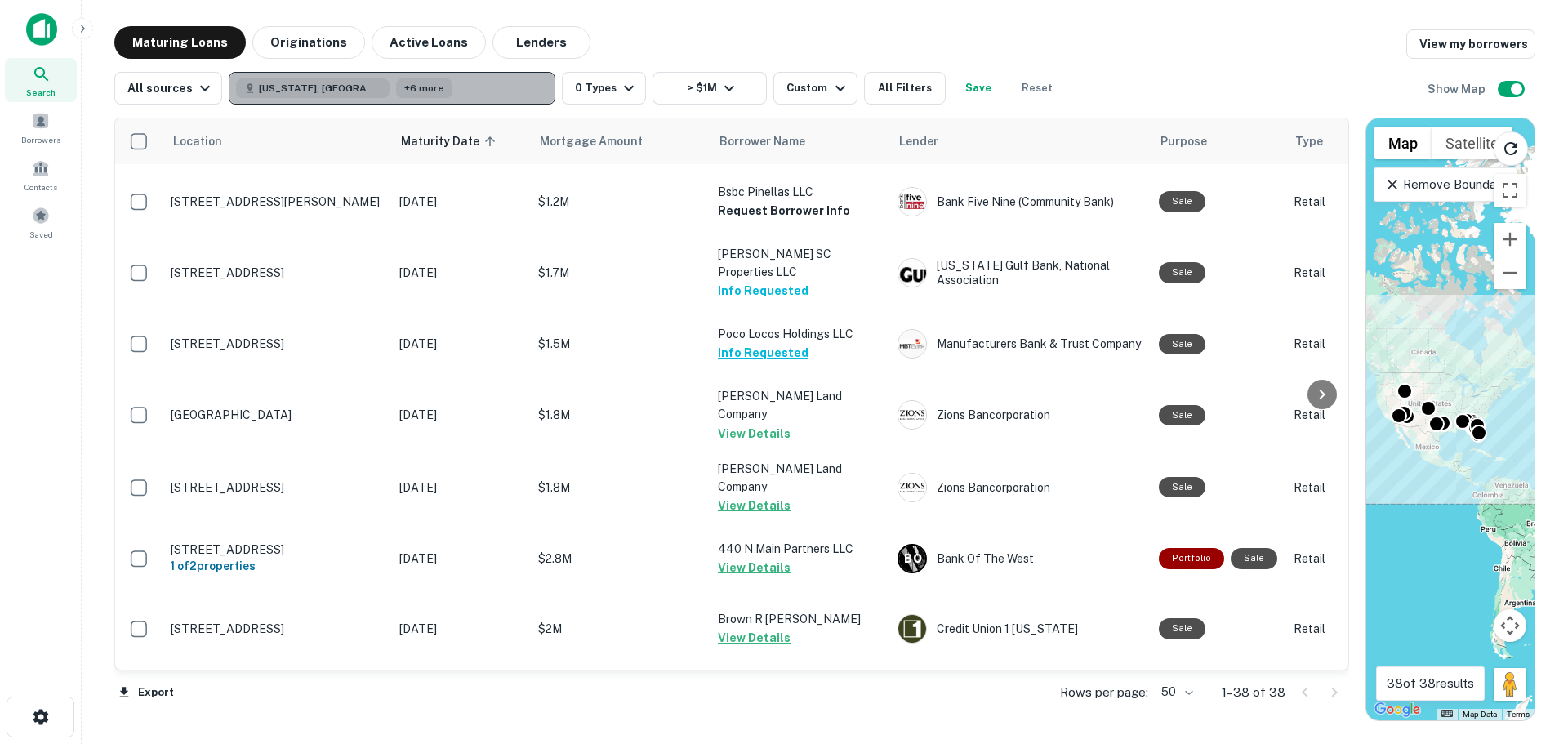
click at [500, 86] on button "[US_STATE], [GEOGRAPHIC_DATA] +6 more" at bounding box center [391, 88] width 326 height 32
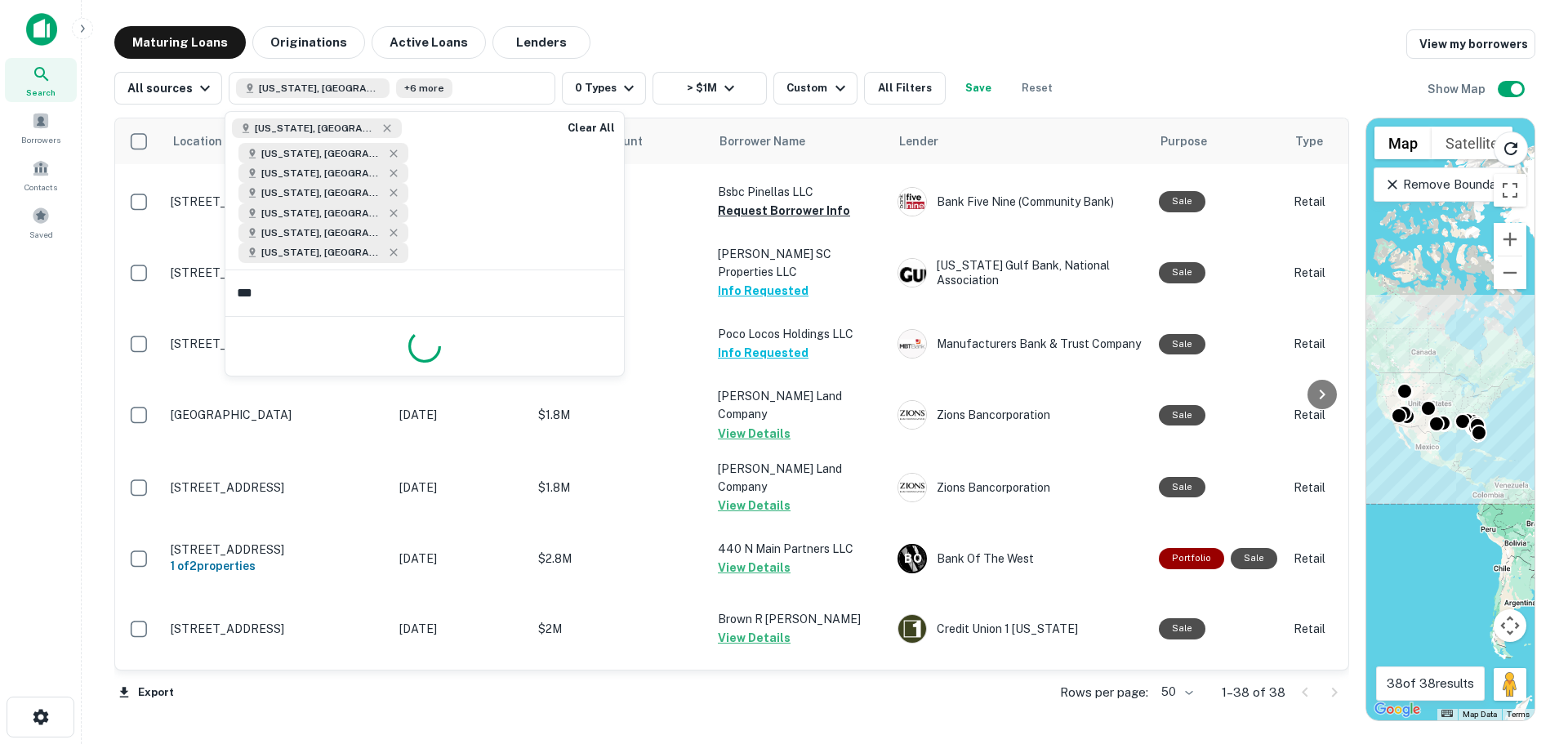
type input "***"
click at [588, 343] on button "Update" at bounding box center [583, 357] width 70 height 29
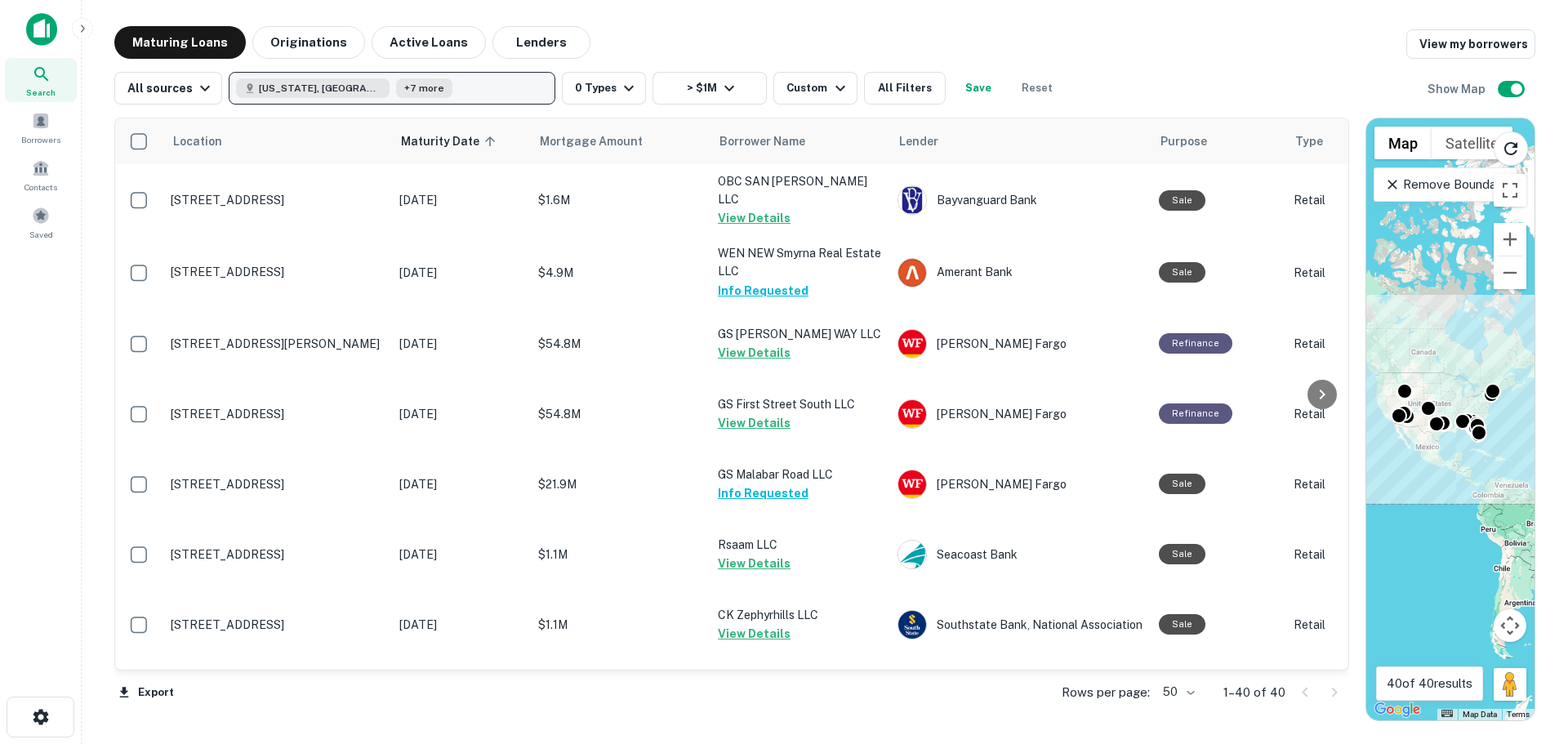
click at [430, 86] on button "[US_STATE], [GEOGRAPHIC_DATA] +7 more" at bounding box center [391, 88] width 326 height 32
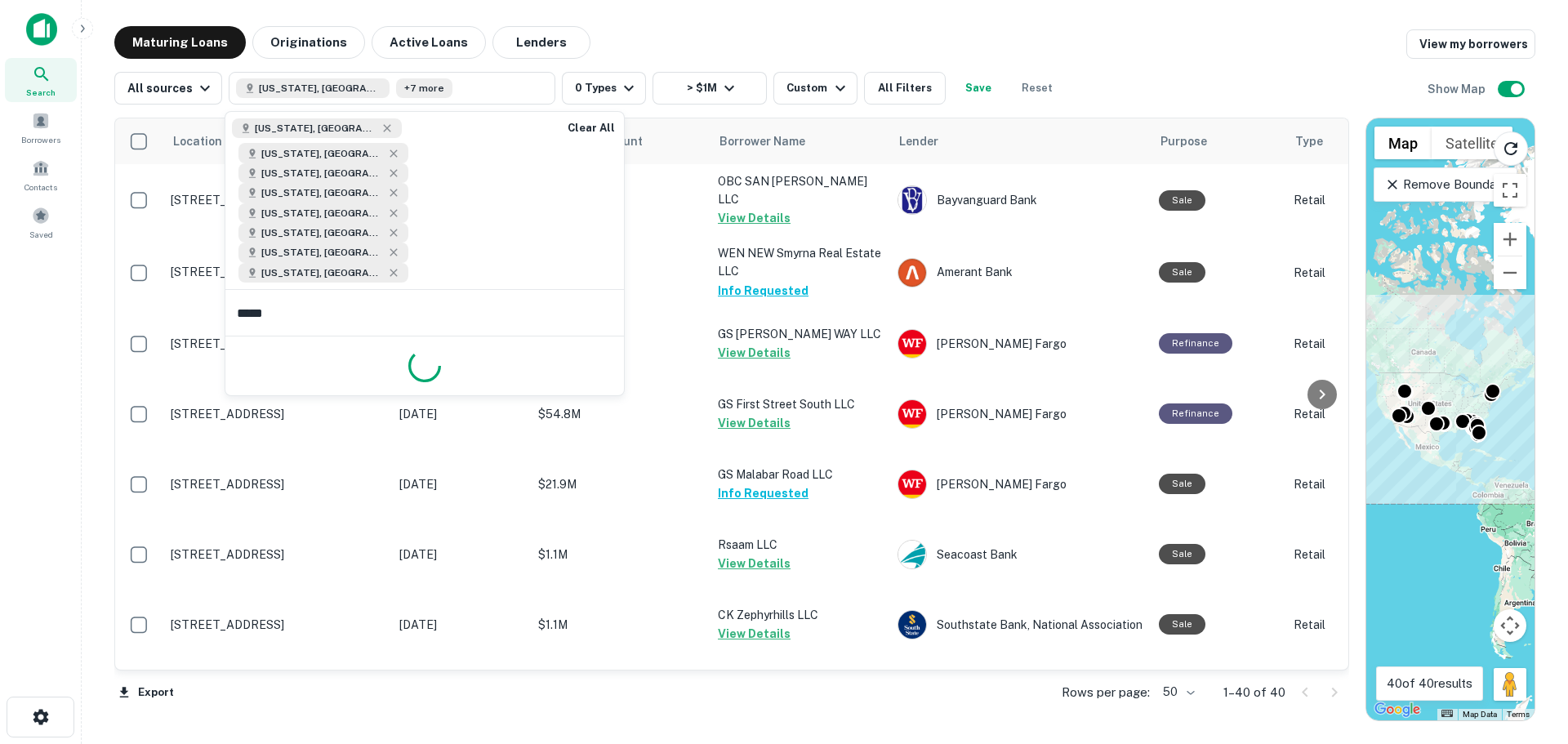
type input "******"
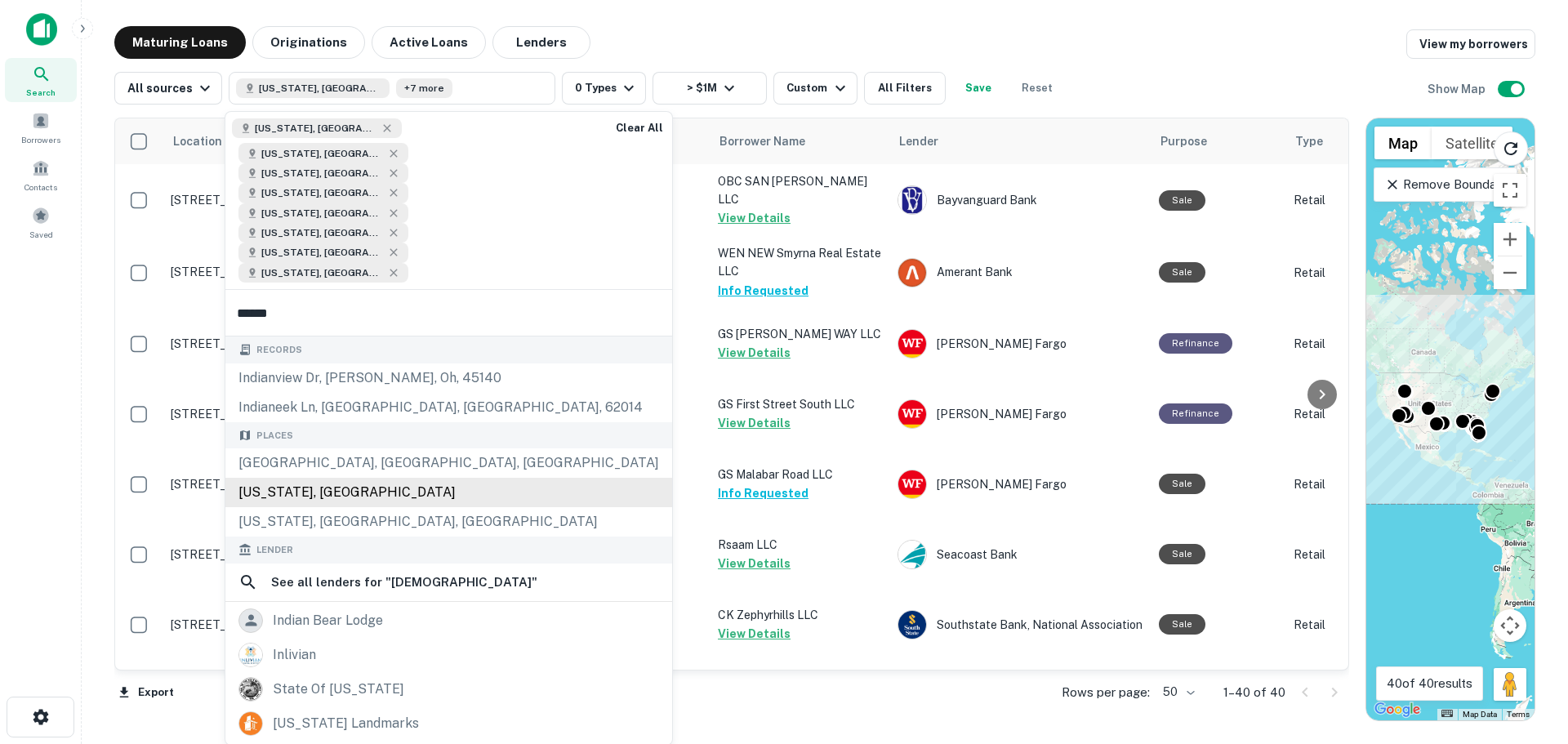
click at [459, 477] on div "[US_STATE], [GEOGRAPHIC_DATA]" at bounding box center [448, 492] width 447 height 29
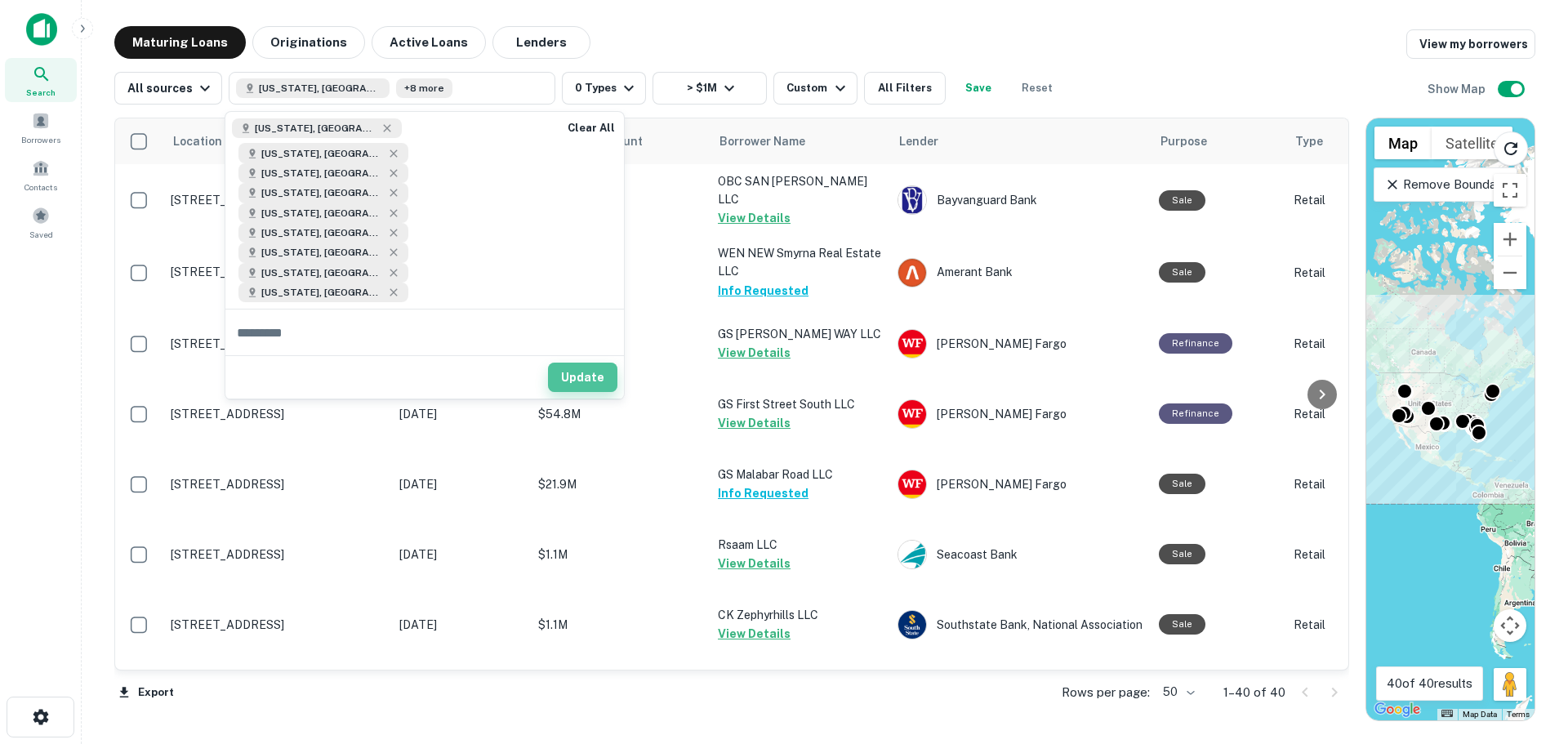
click at [581, 363] on button "Update" at bounding box center [583, 377] width 70 height 29
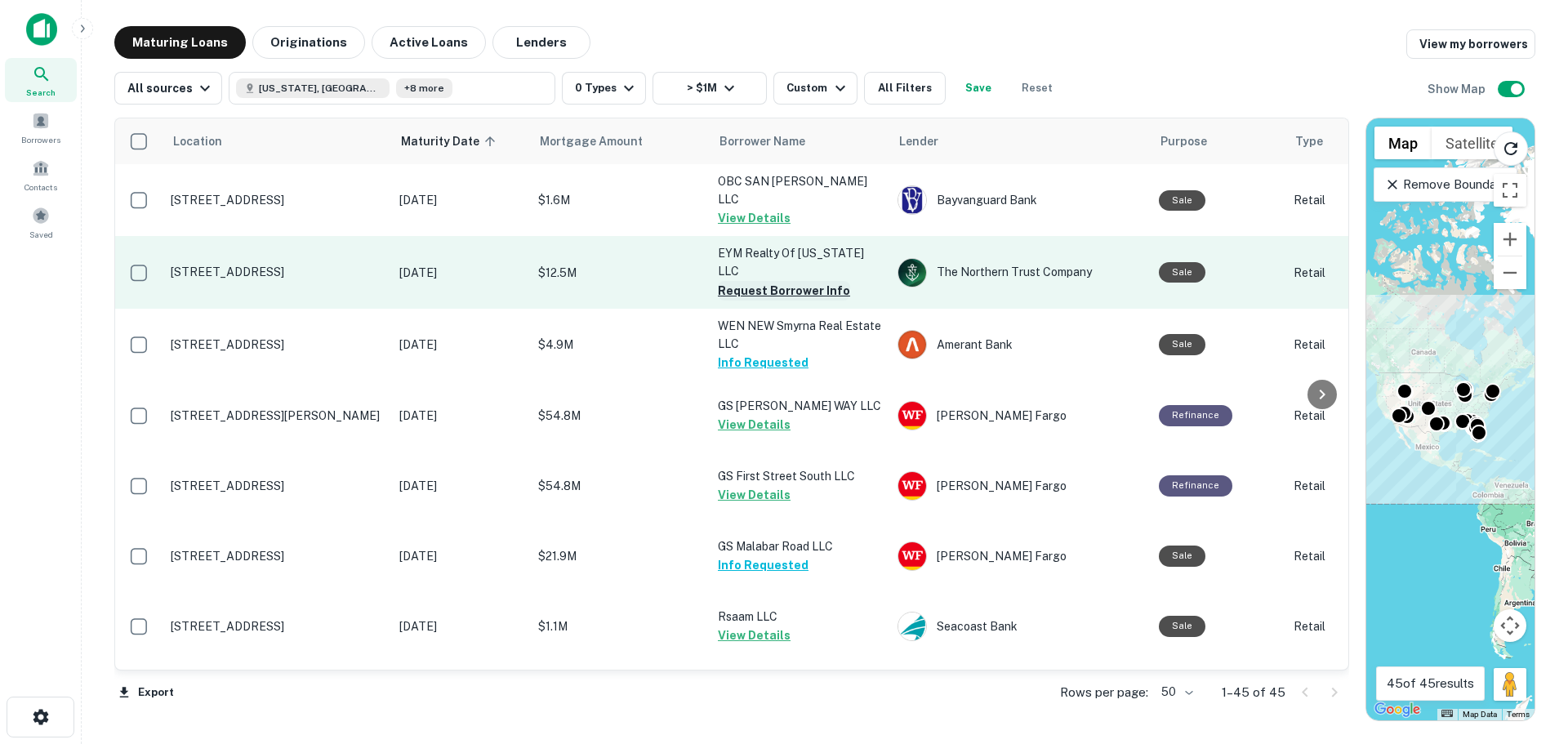
click at [778, 281] on button "Request Borrower Info" at bounding box center [783, 291] width 132 height 20
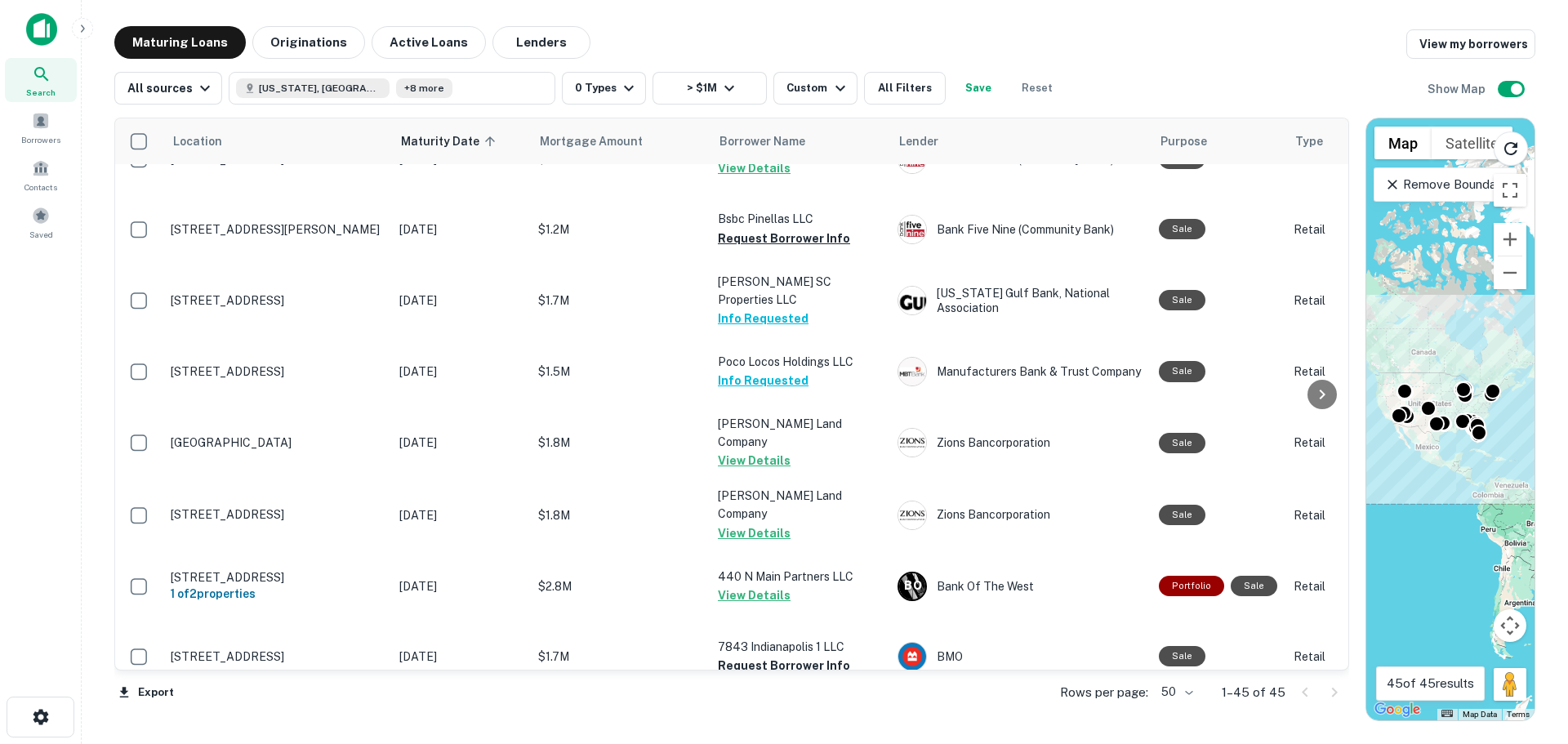
scroll to position [1552, 0]
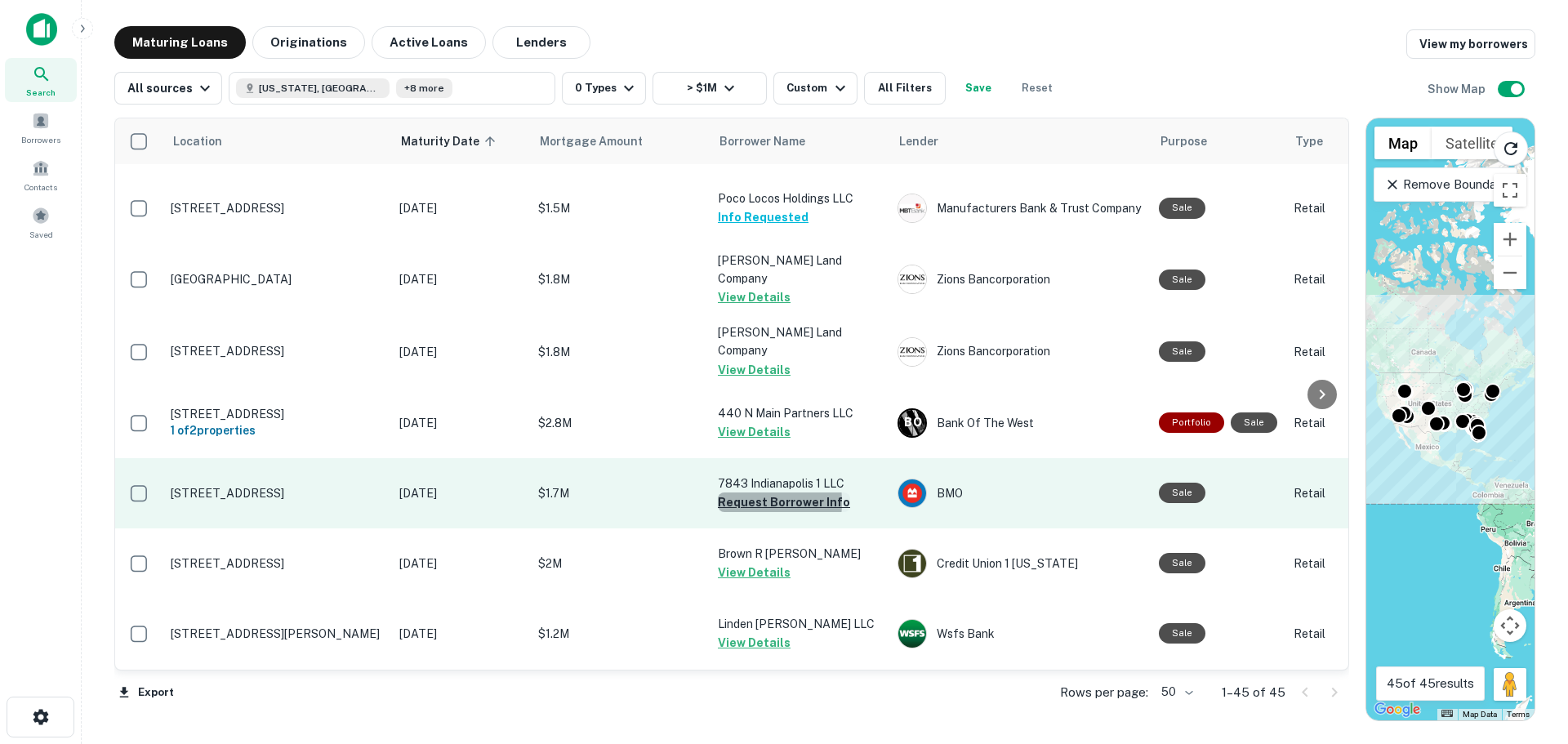
click at [737, 492] on button "Request Borrower Info" at bounding box center [783, 502] width 132 height 20
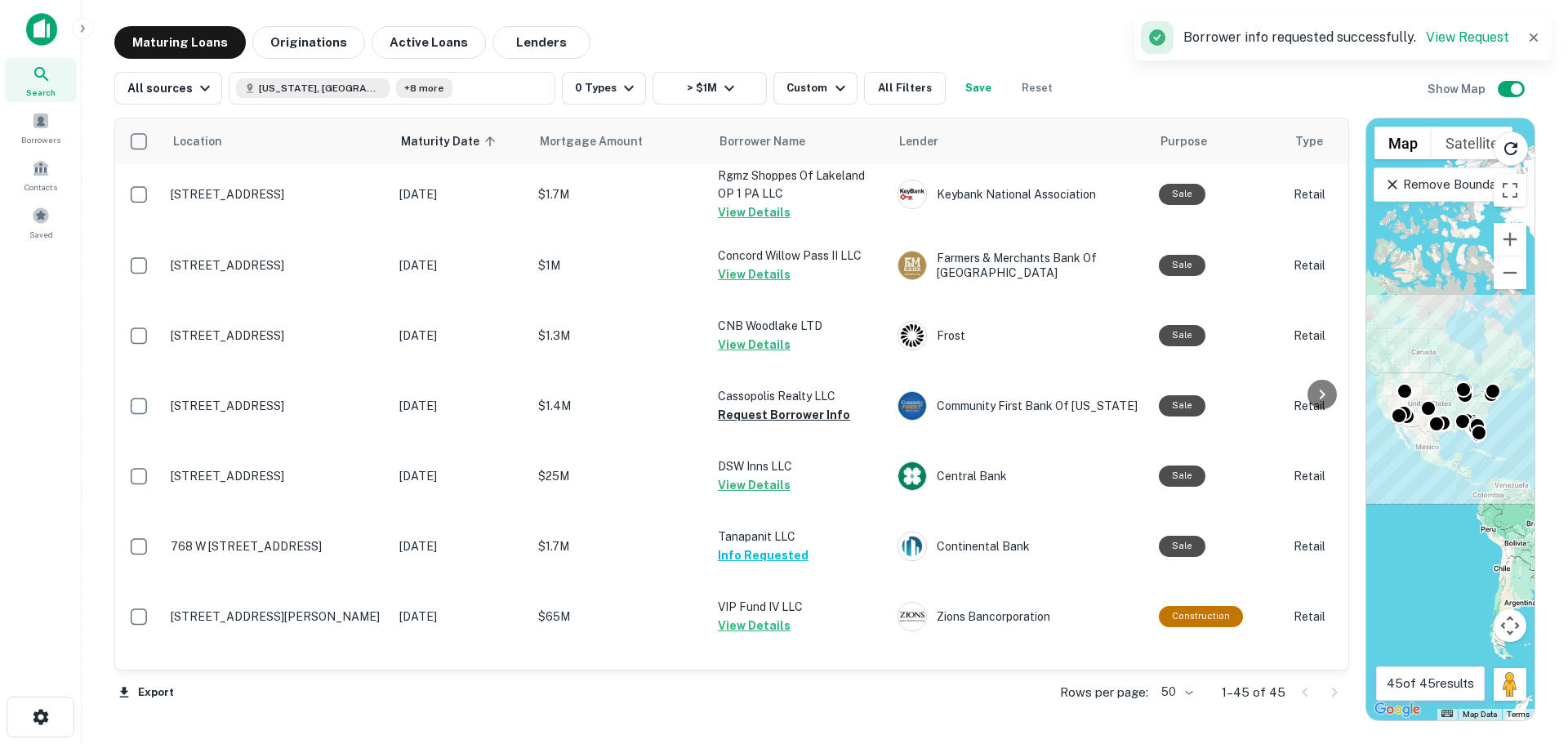
scroll to position [2287, 0]
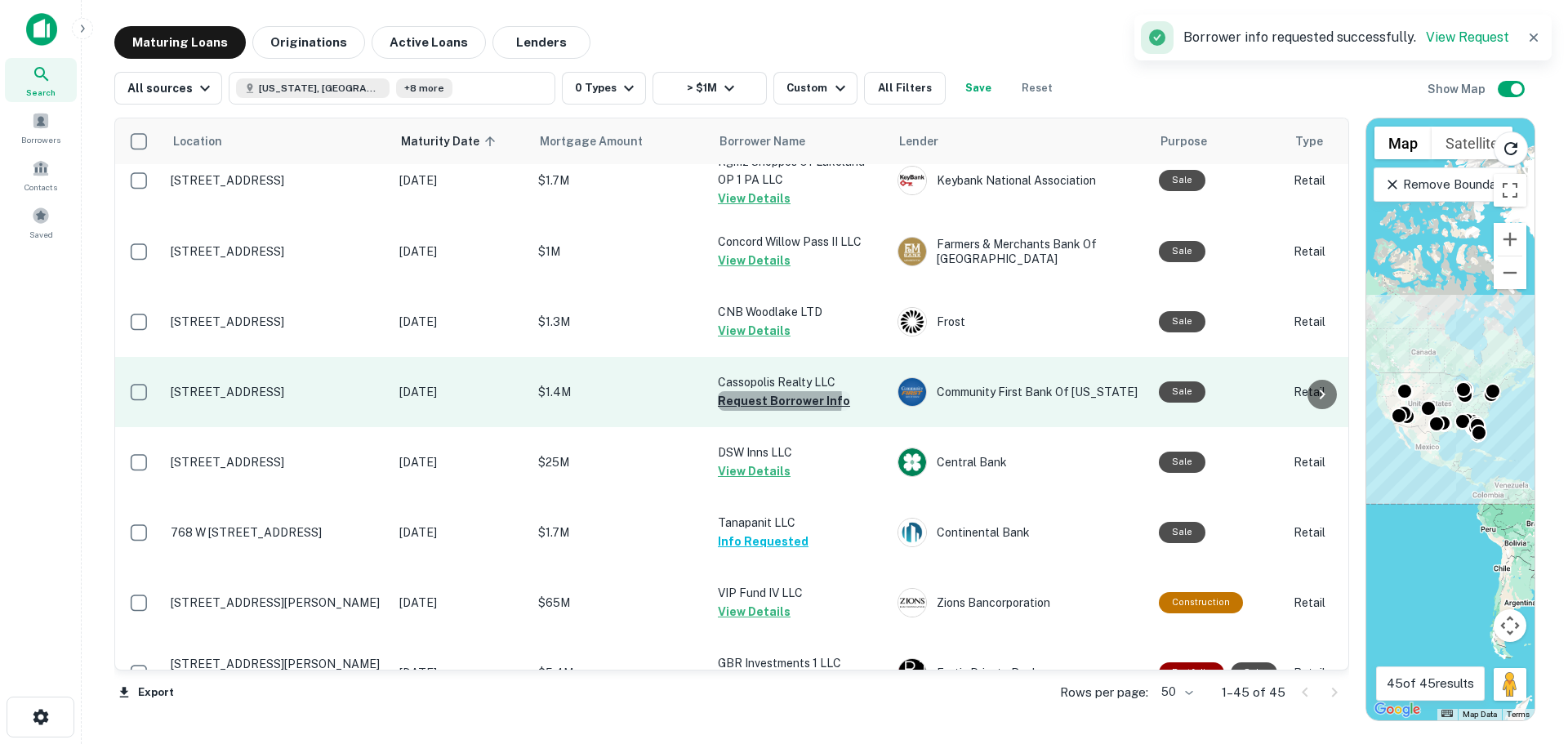
click at [752, 391] on button "Request Borrower Info" at bounding box center [783, 401] width 132 height 20
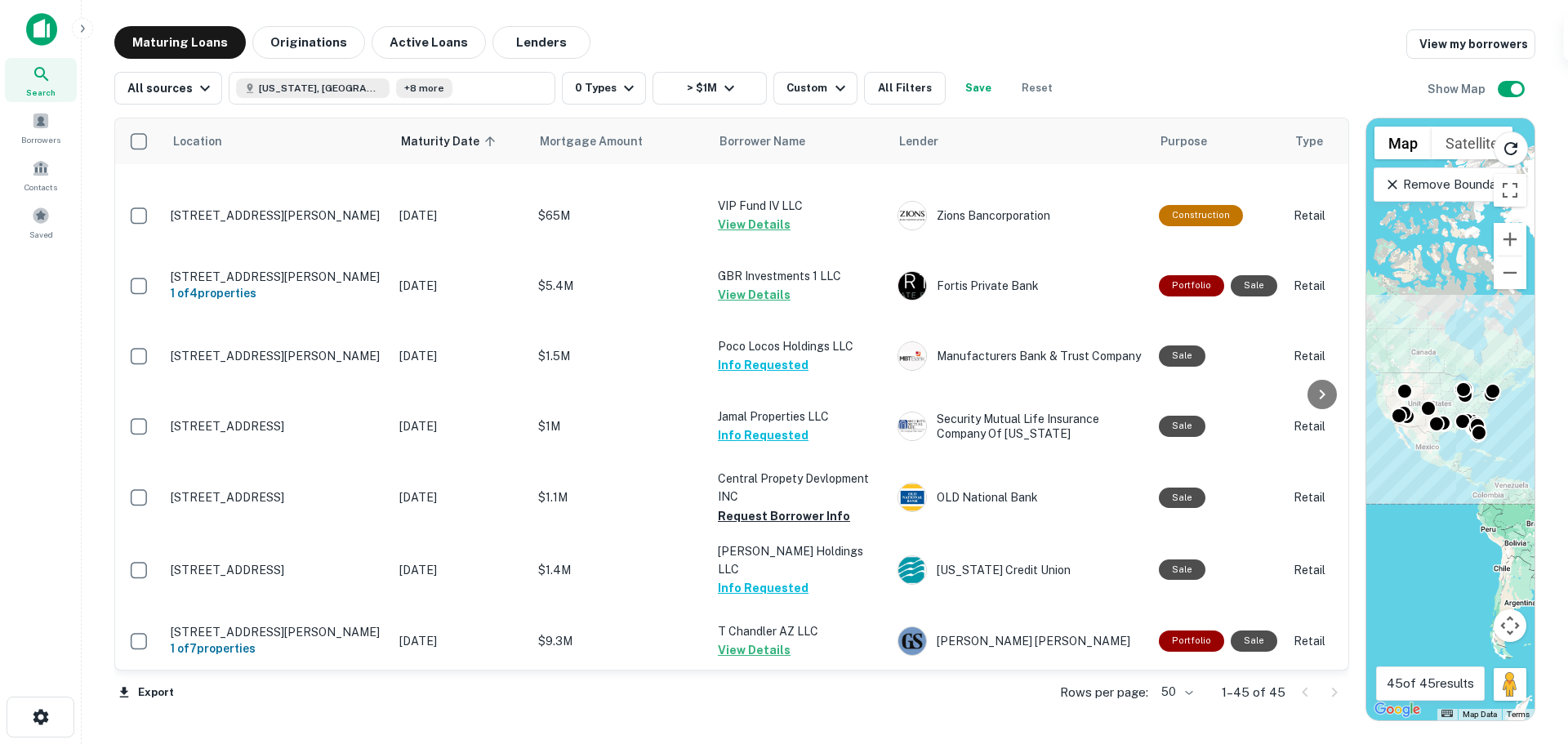
scroll to position [2675, 0]
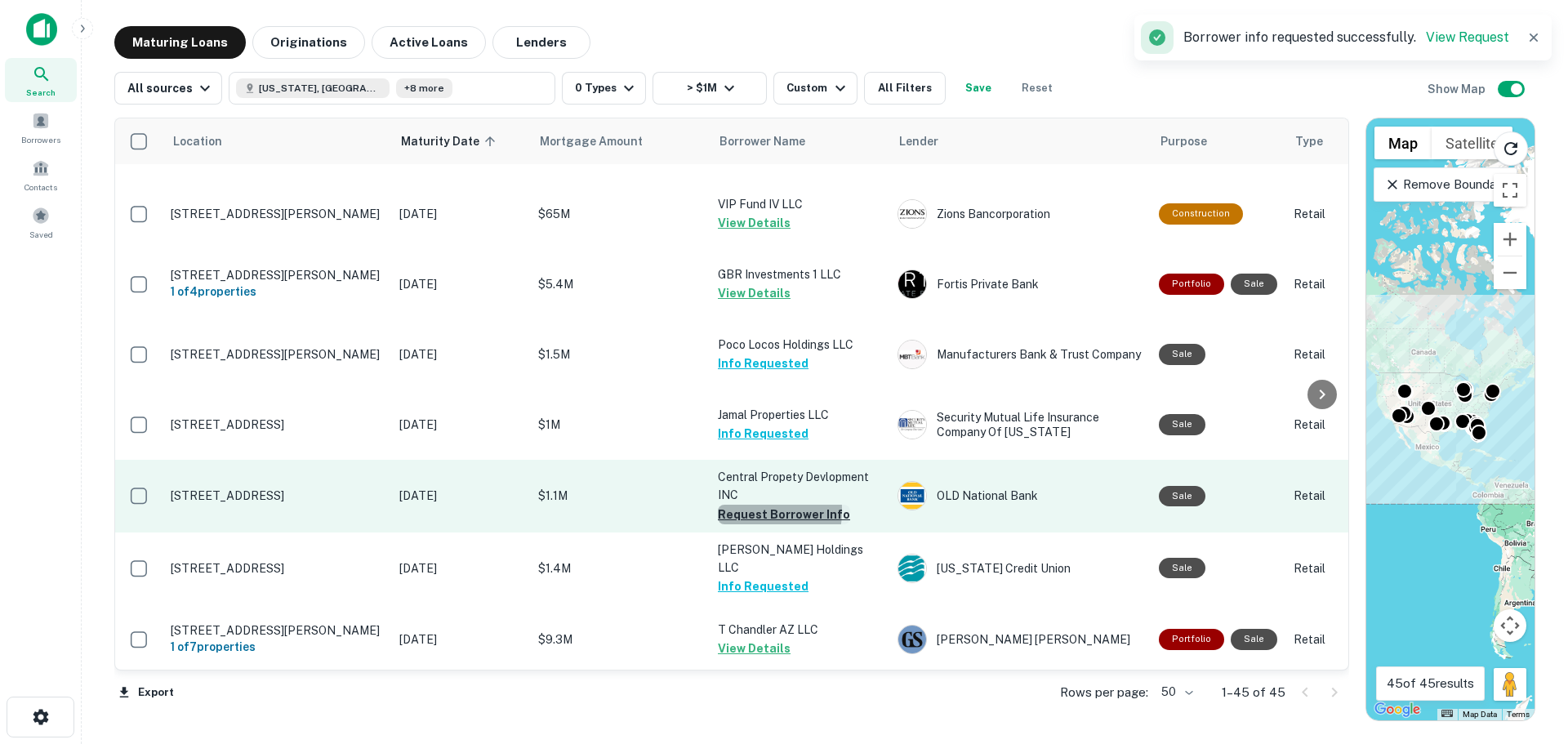
click at [737, 505] on button "Request Borrower Info" at bounding box center [783, 515] width 132 height 20
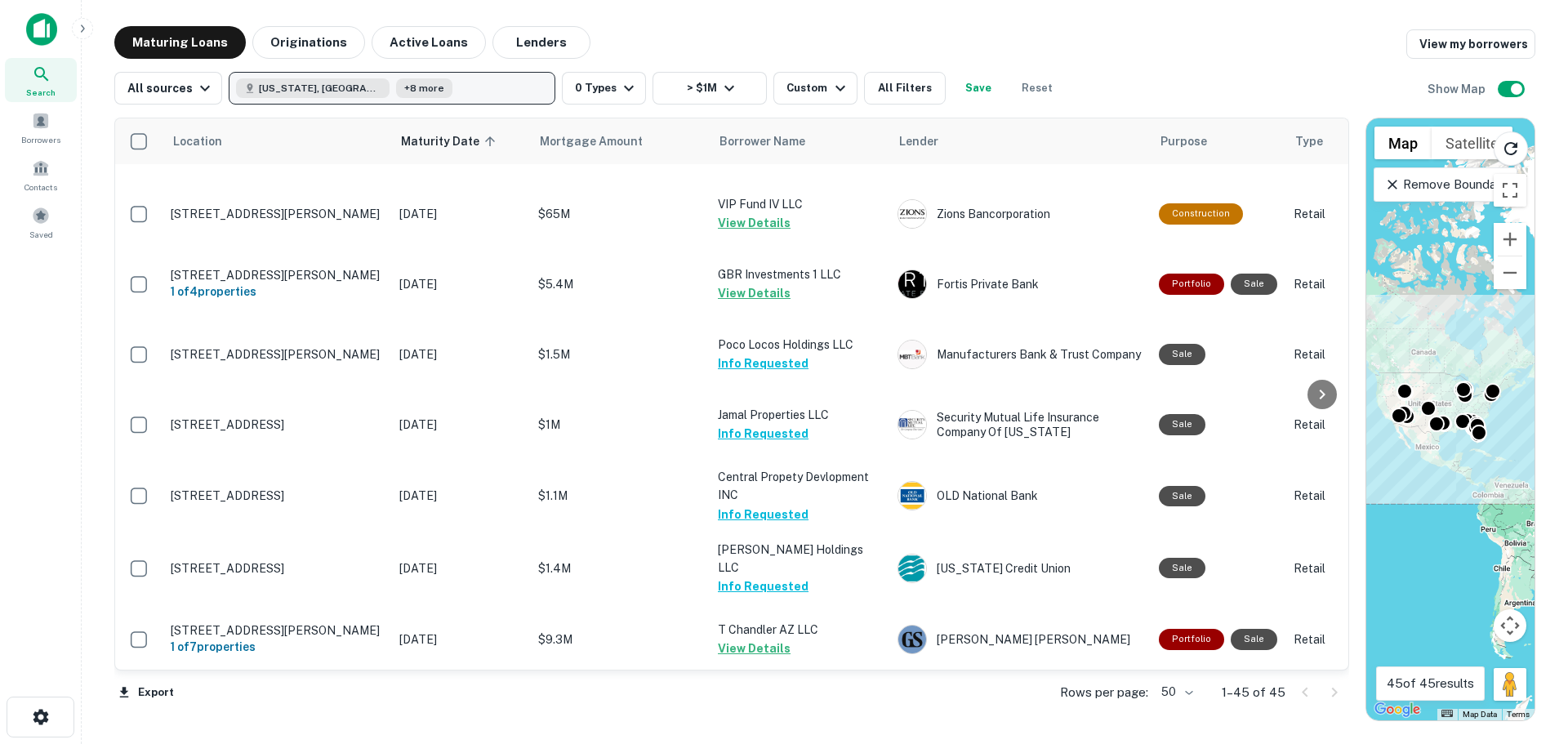
click at [412, 86] on button "[US_STATE], [GEOGRAPHIC_DATA] +8 more" at bounding box center [391, 88] width 326 height 32
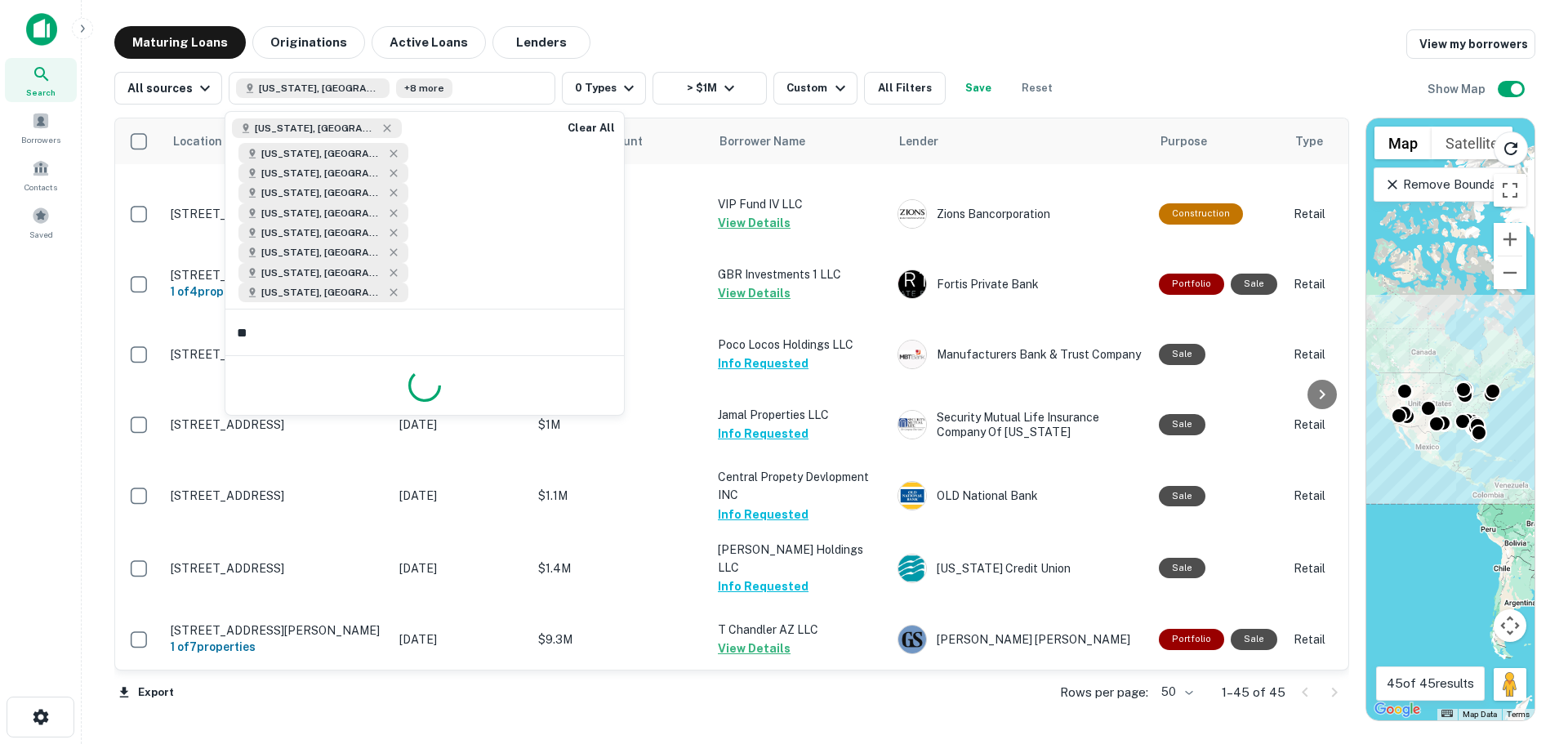
type input "***"
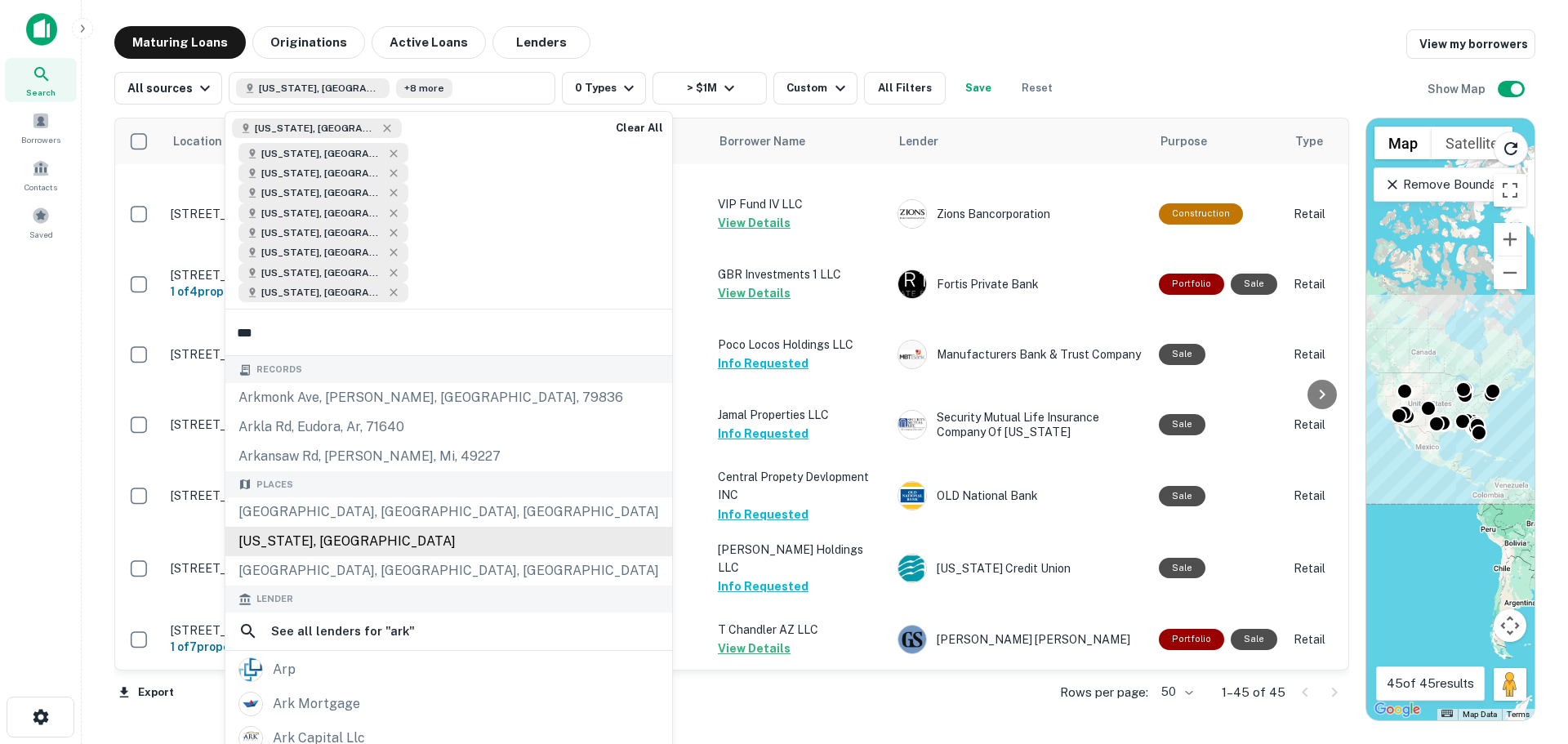
click at [345, 526] on div "[US_STATE], [GEOGRAPHIC_DATA]" at bounding box center [448, 541] width 447 height 29
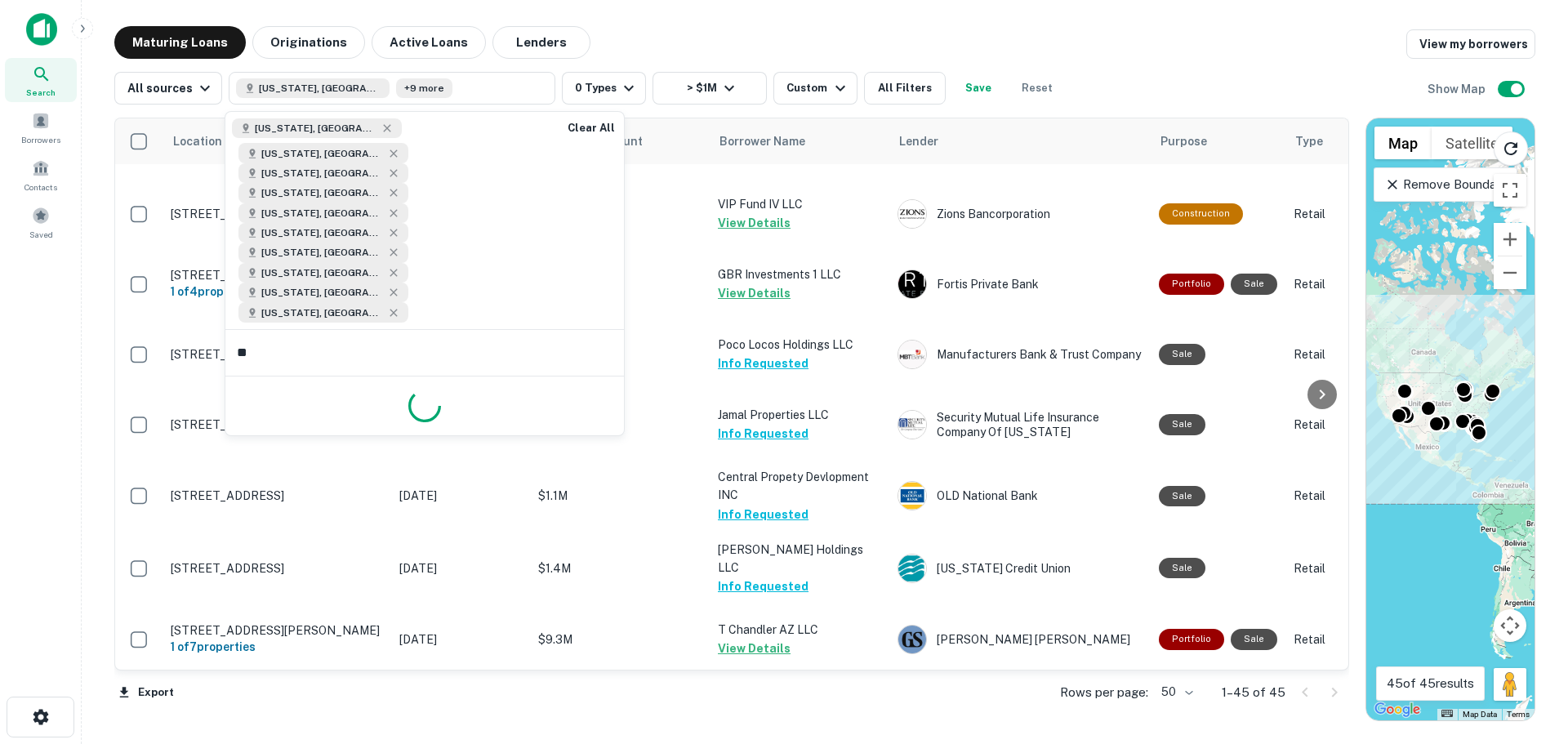
type input "***"
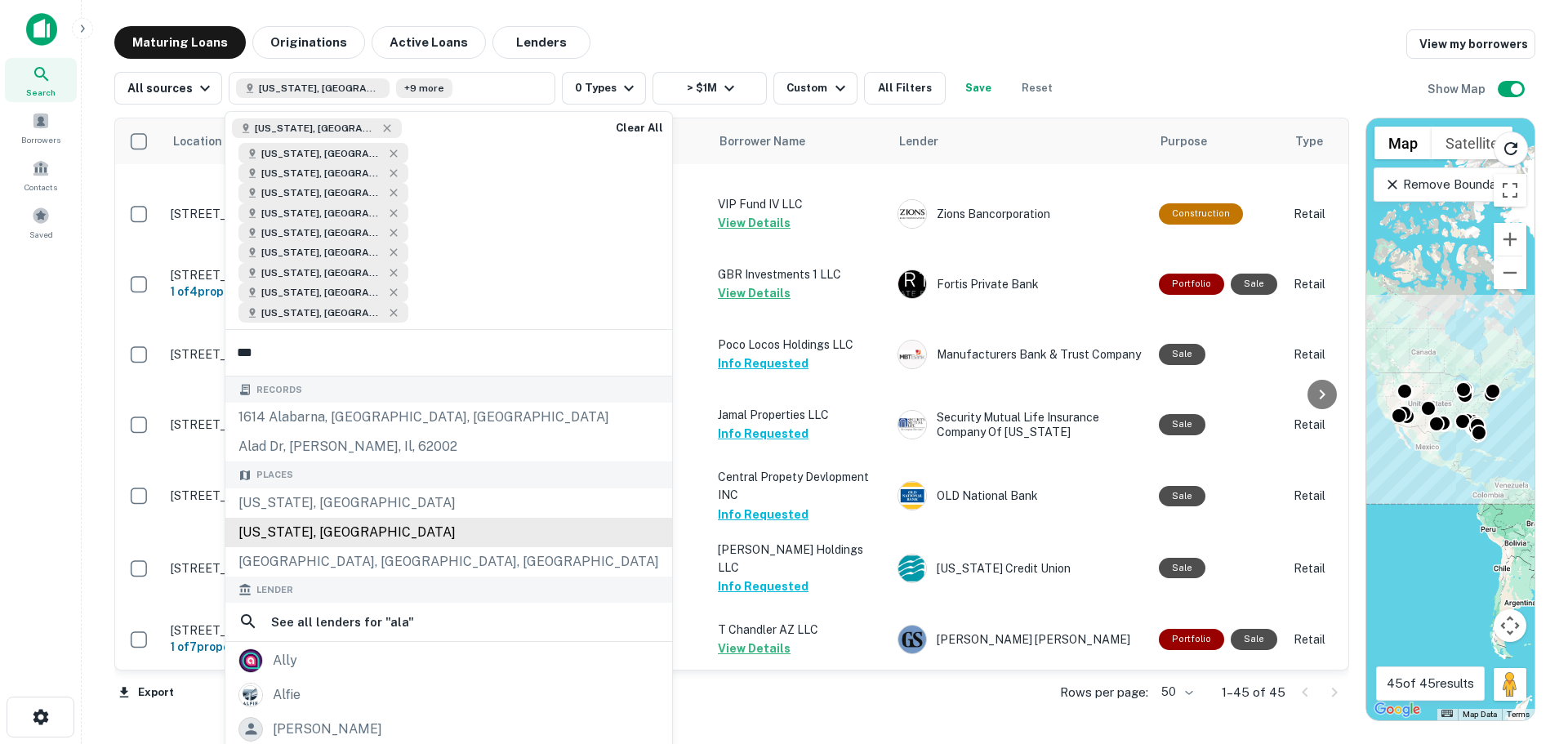
click at [424, 518] on div "[US_STATE], [GEOGRAPHIC_DATA]" at bounding box center [448, 532] width 447 height 29
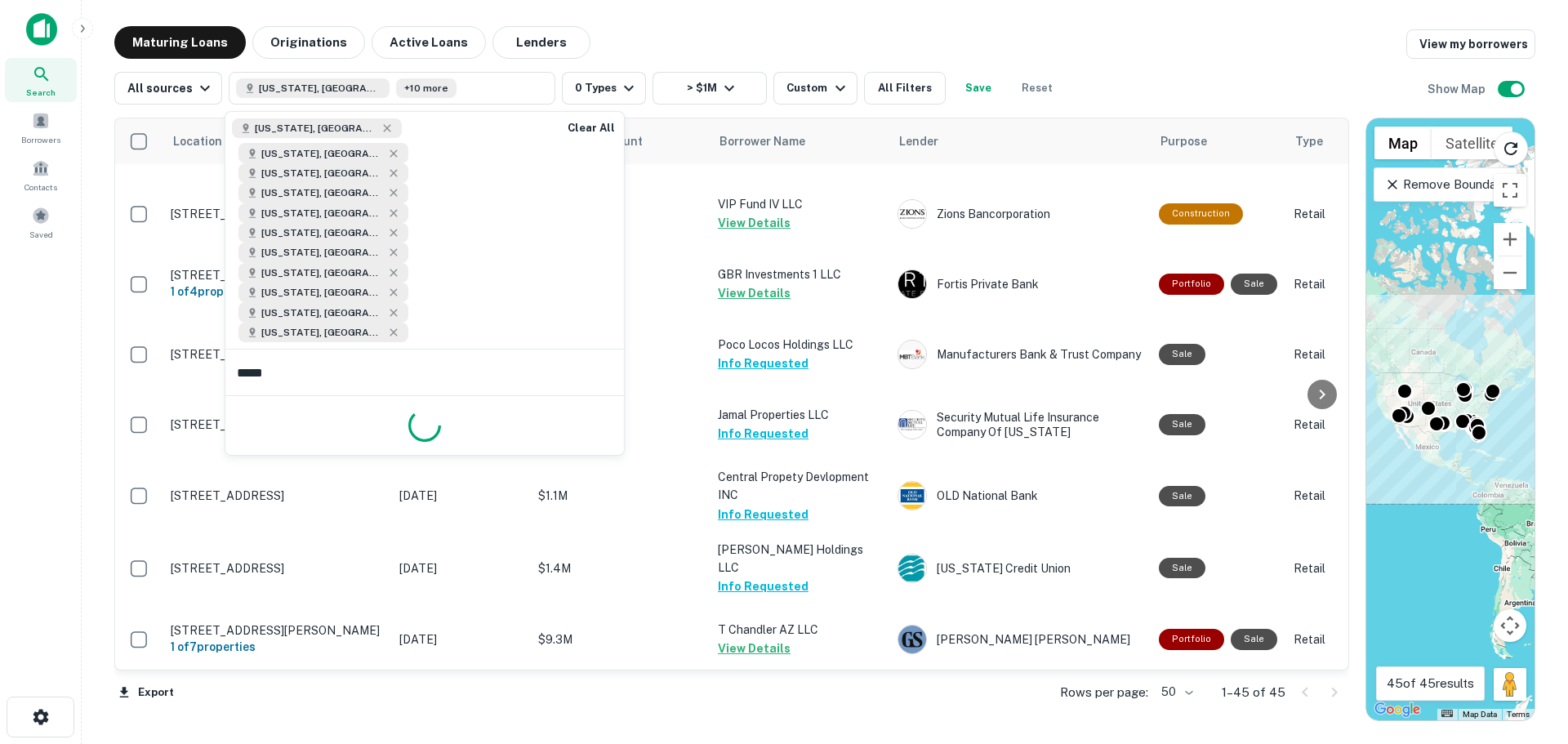
type input "******"
type input "*****"
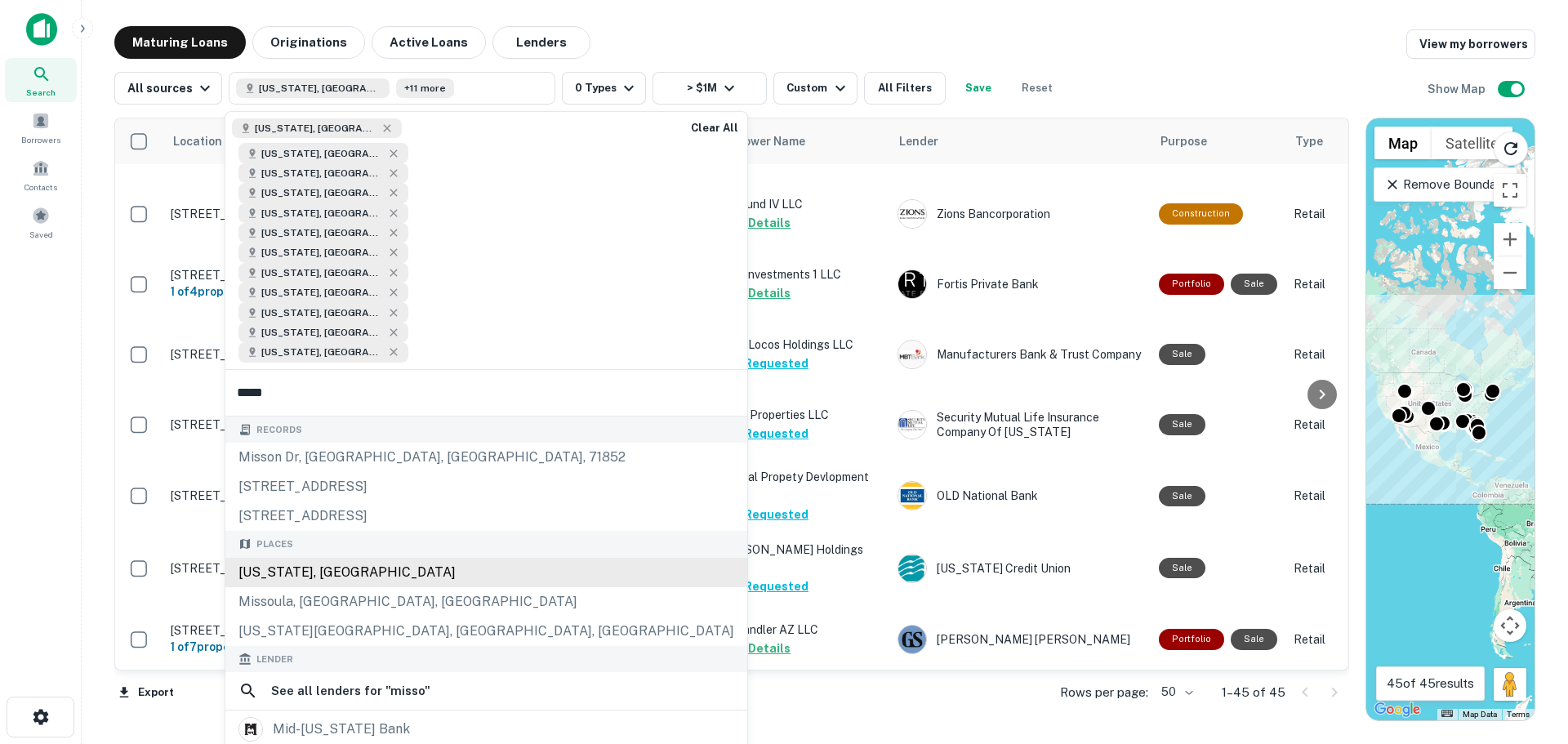
click at [473, 558] on div "[US_STATE], [GEOGRAPHIC_DATA]" at bounding box center [486, 572] width 522 height 29
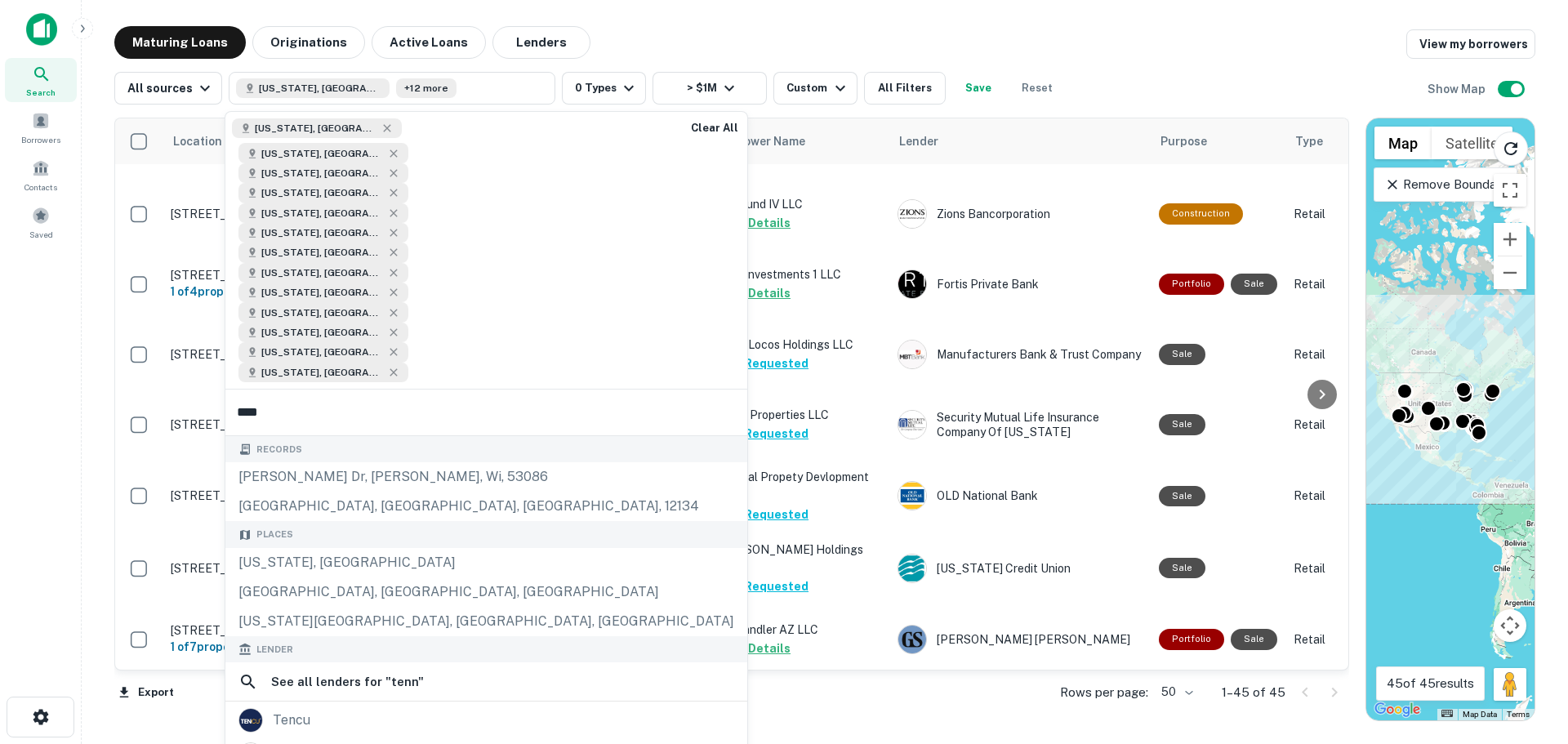
click at [357, 389] on input "****" at bounding box center [486, 412] width 522 height 46
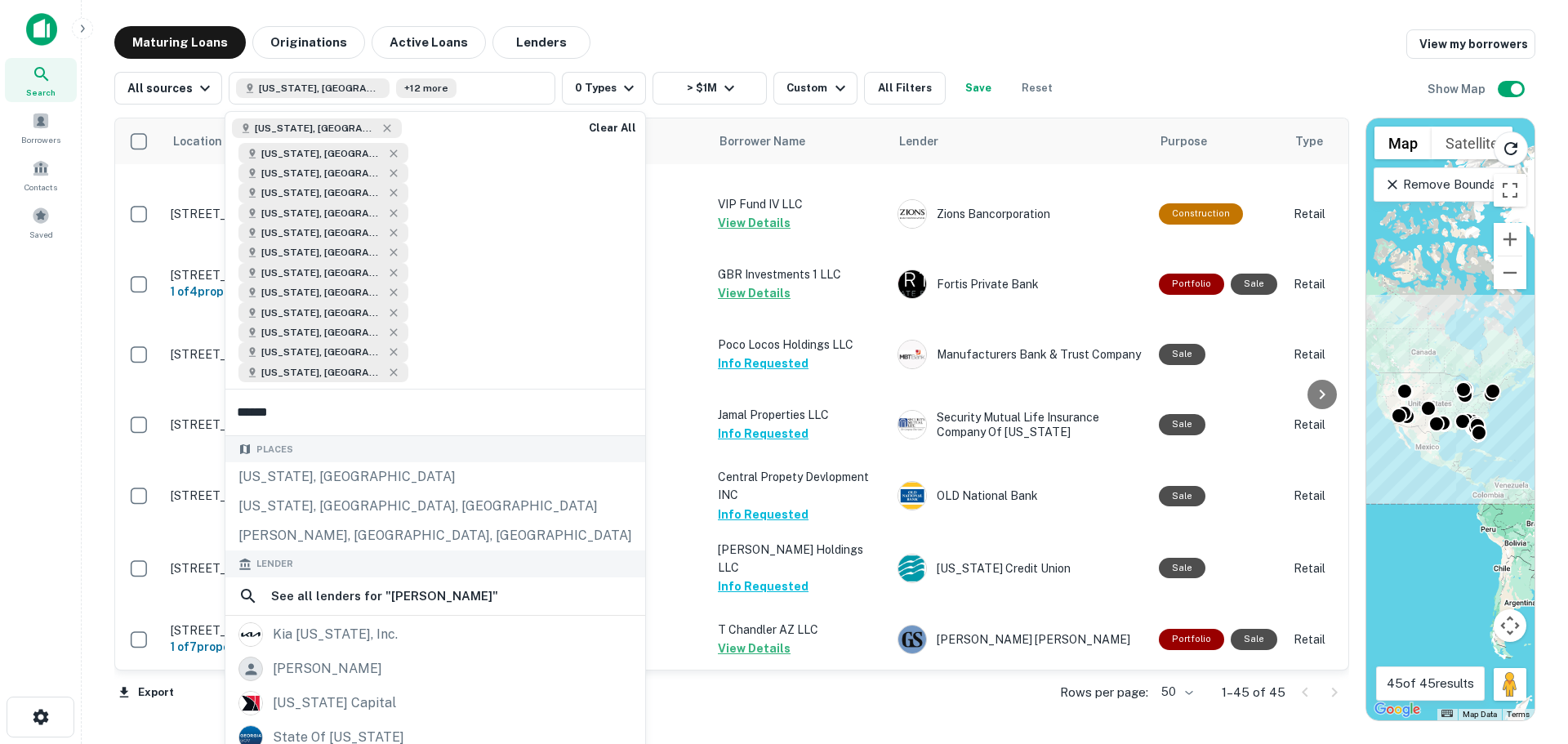
type input "*******"
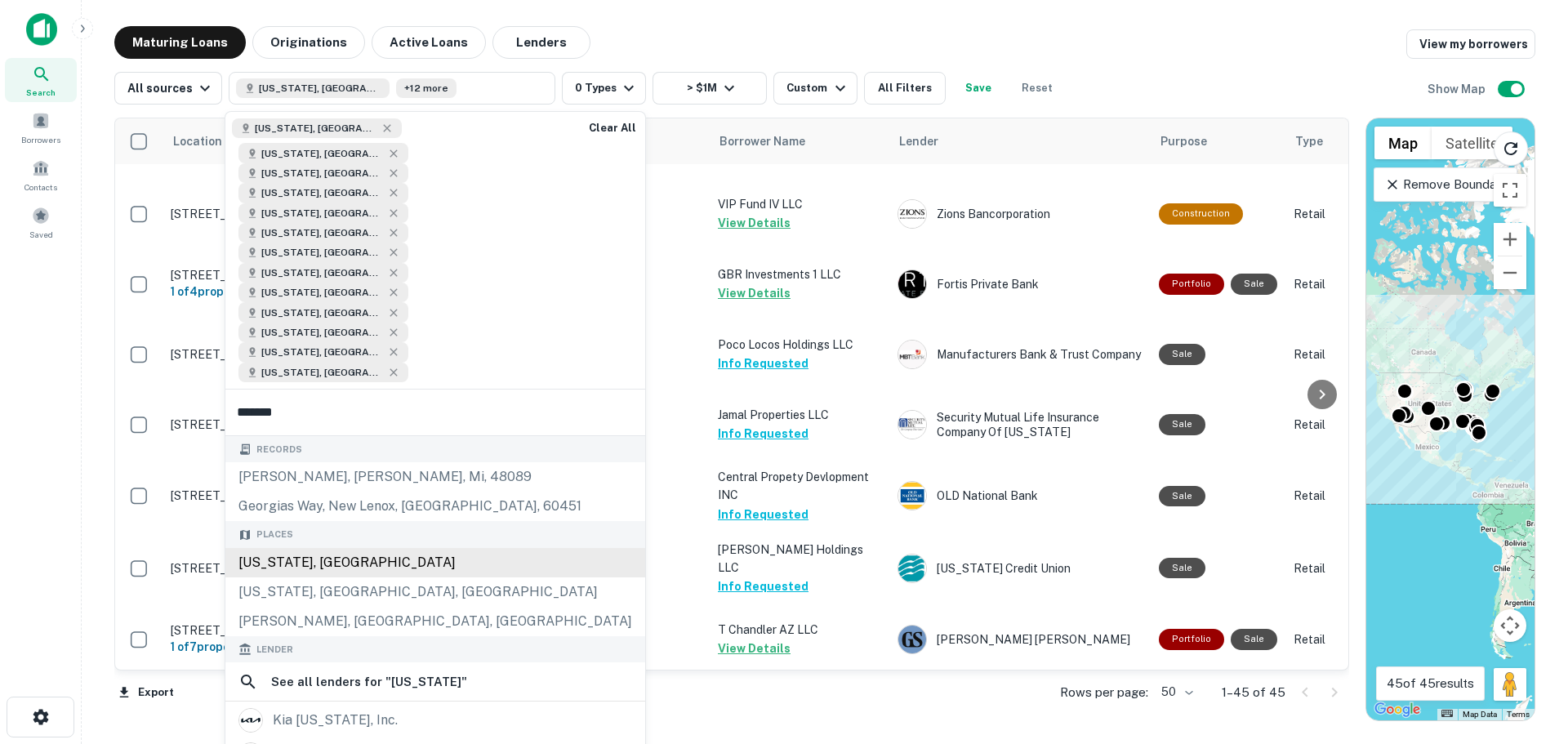
click at [394, 521] on div "Places [US_STATE], [GEOGRAPHIC_DATA] [US_STATE], [GEOGRAPHIC_DATA], [GEOGRAPHIC…" at bounding box center [435, 578] width 420 height 115
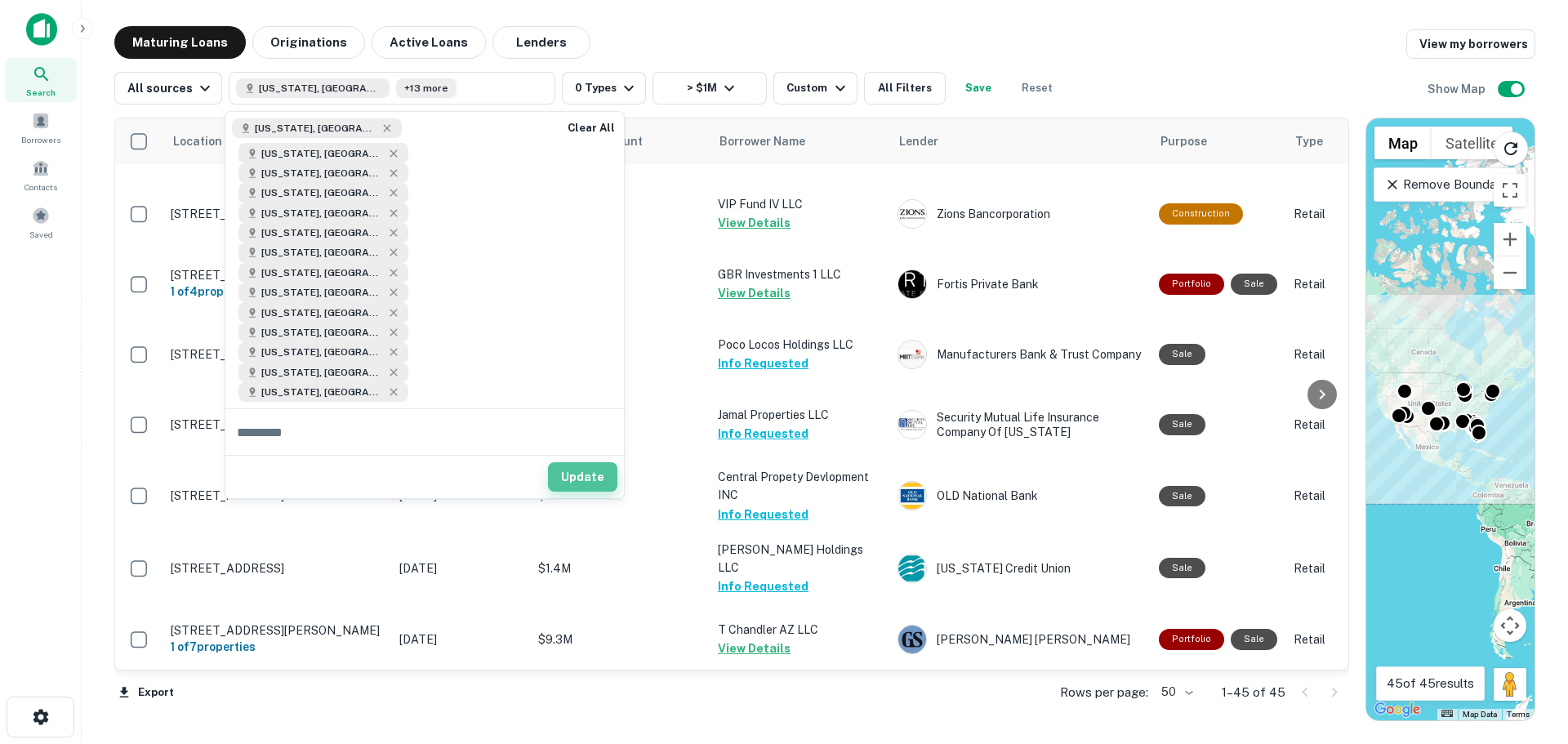
click at [579, 463] on button "Update" at bounding box center [583, 477] width 70 height 29
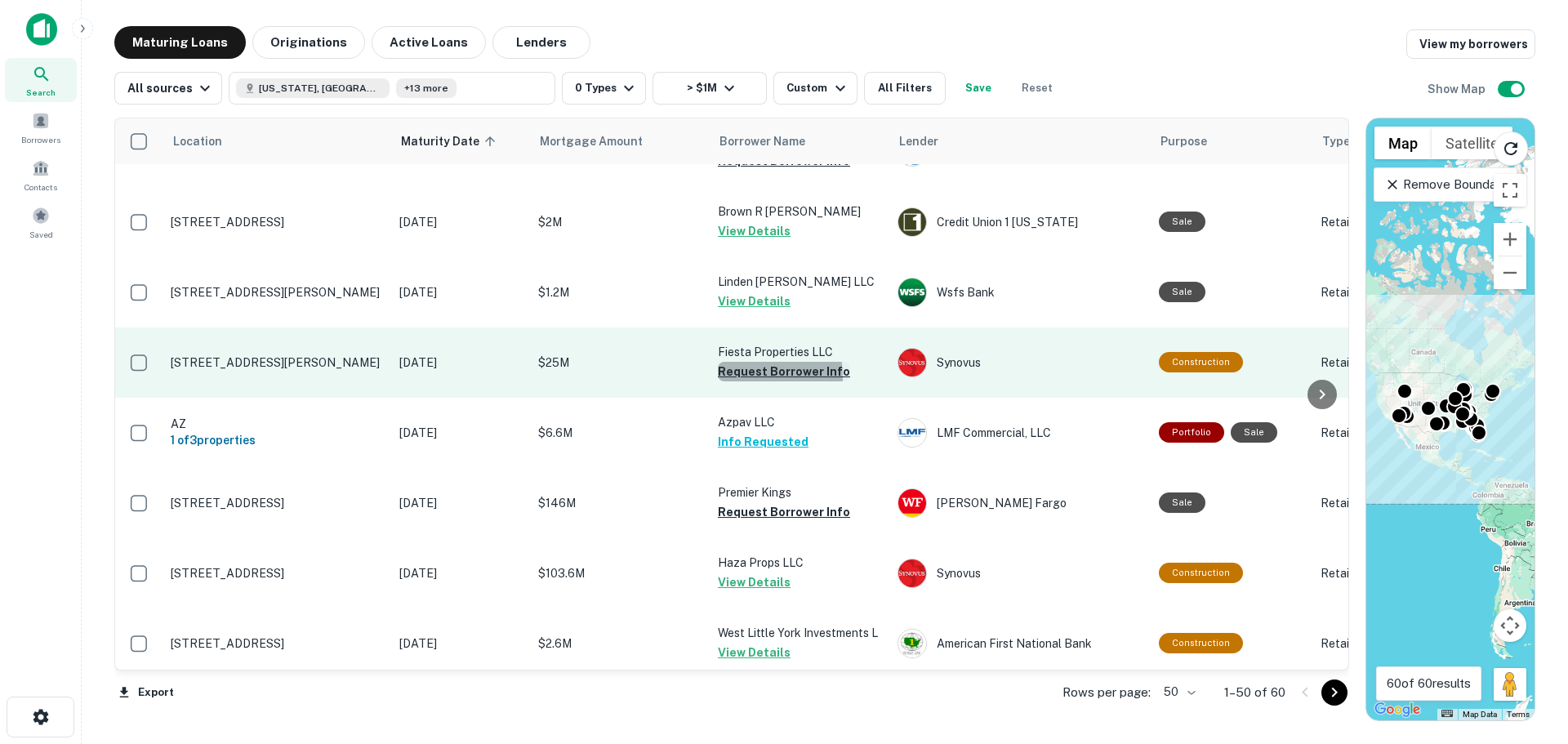
click at [732, 362] on button "Request Borrower Info" at bounding box center [783, 372] width 132 height 20
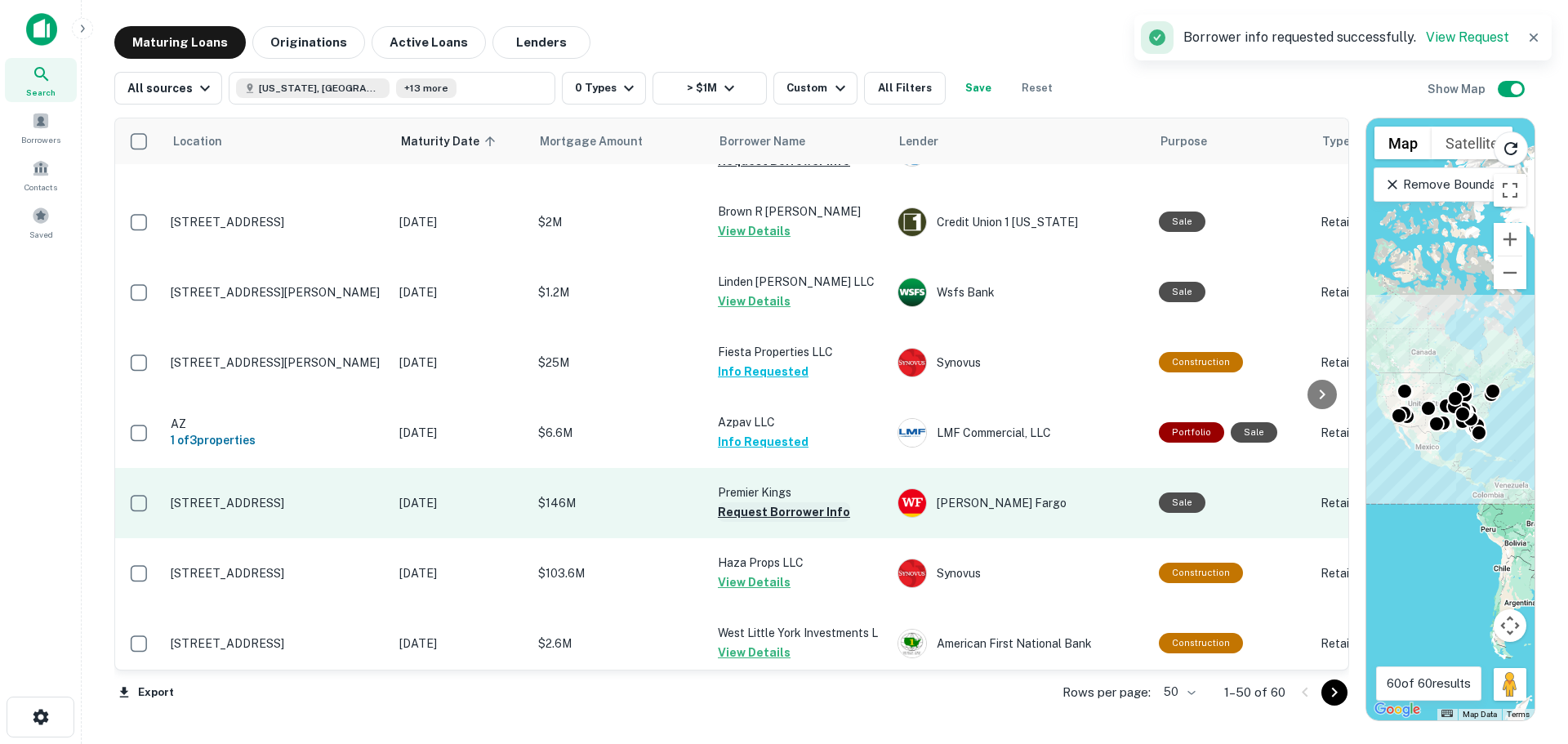
click at [737, 502] on button "Request Borrower Info" at bounding box center [783, 512] width 132 height 20
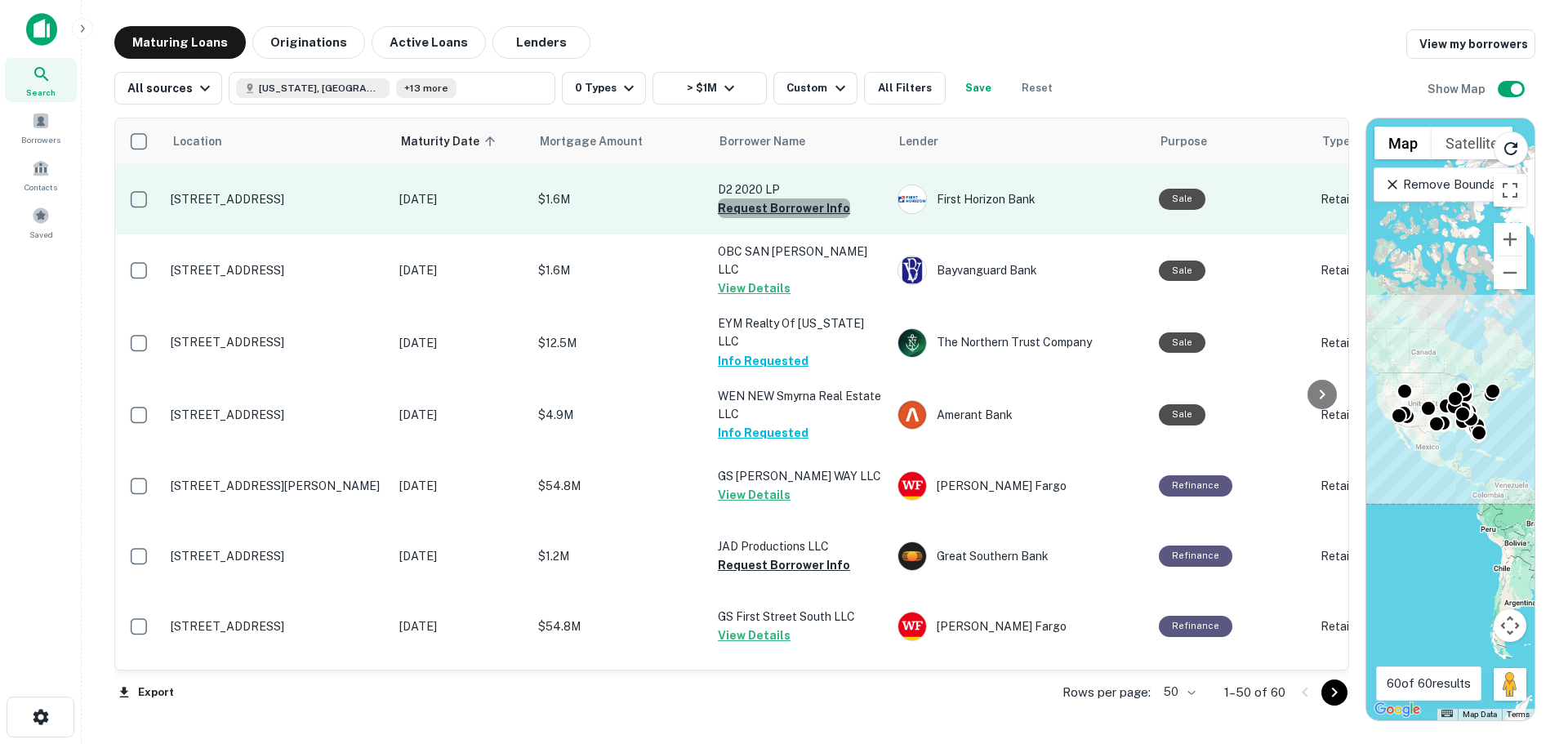
click at [786, 215] on button "Request Borrower Info" at bounding box center [783, 208] width 132 height 20
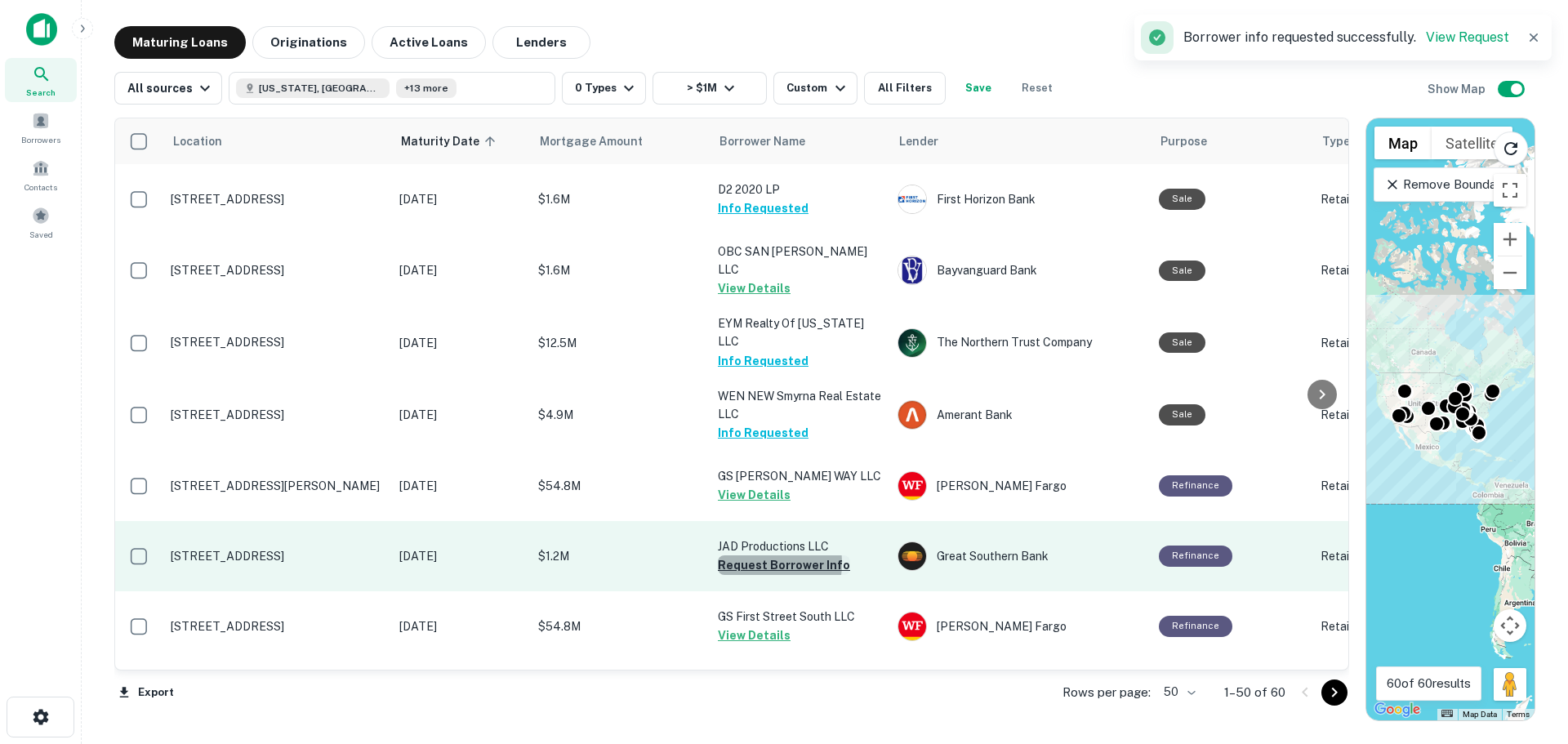
click at [754, 560] on button "Request Borrower Info" at bounding box center [783, 565] width 132 height 20
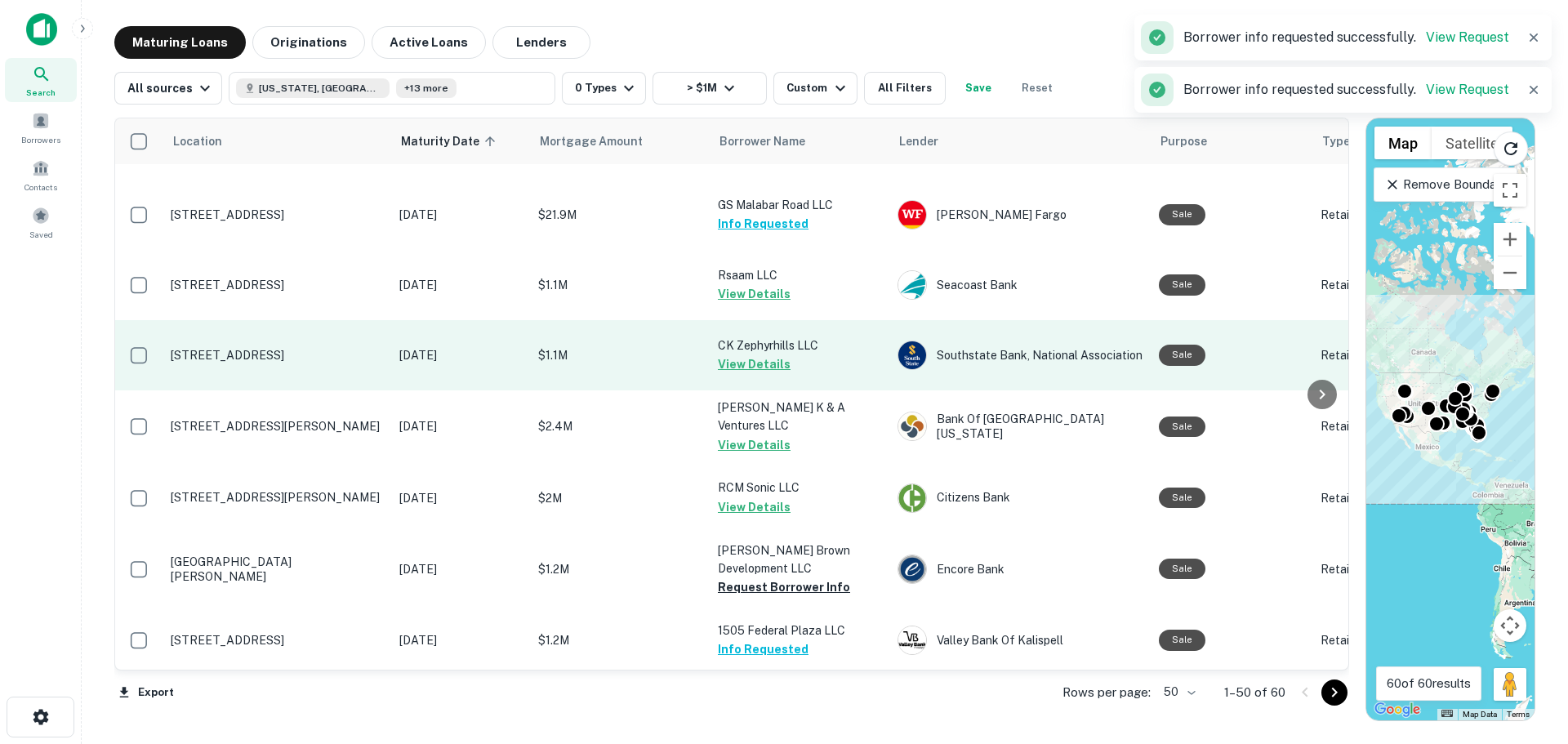
scroll to position [490, 0]
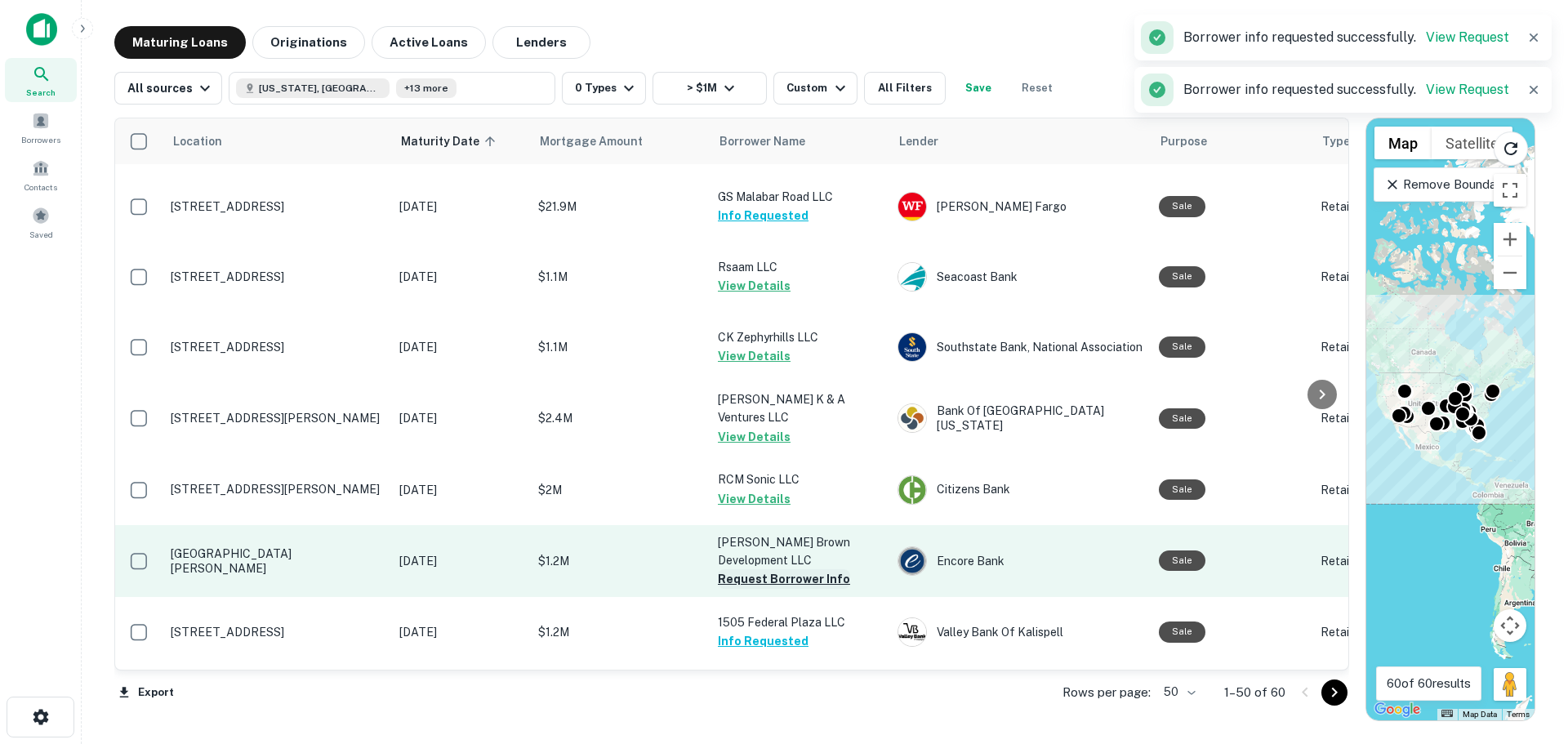
click at [751, 569] on button "Request Borrower Info" at bounding box center [783, 579] width 132 height 20
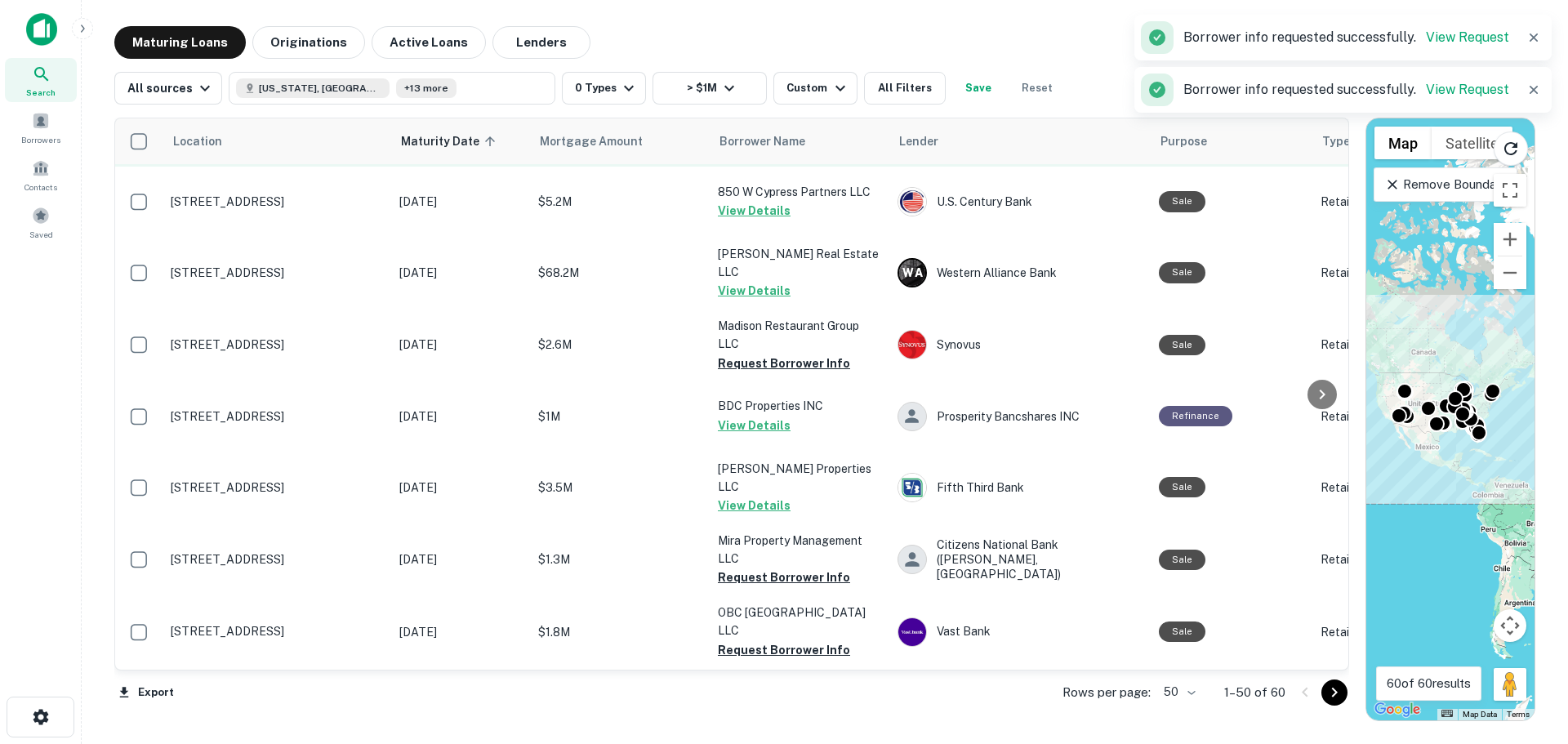
scroll to position [1225, 0]
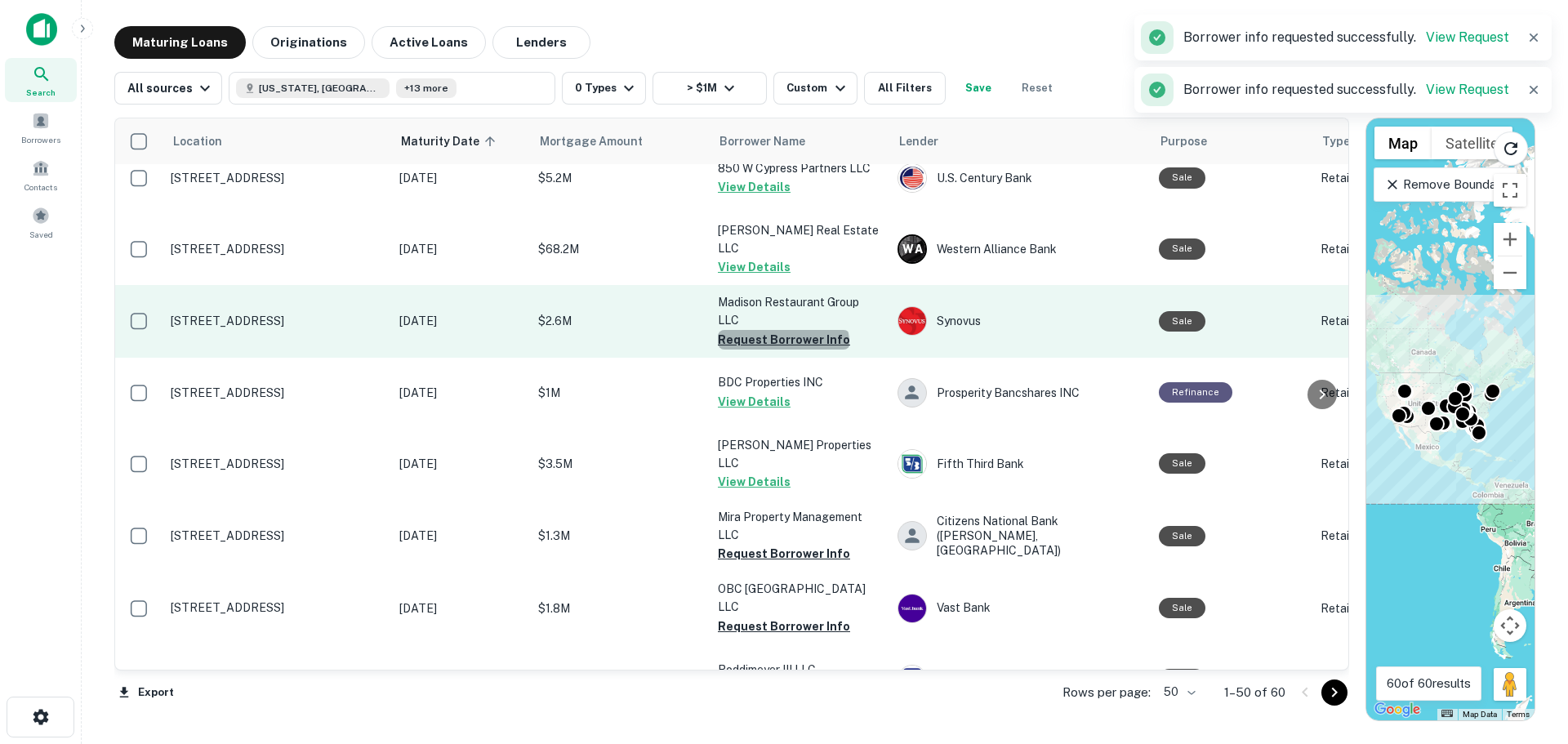
click at [782, 336] on button "Request Borrower Info" at bounding box center [783, 340] width 132 height 20
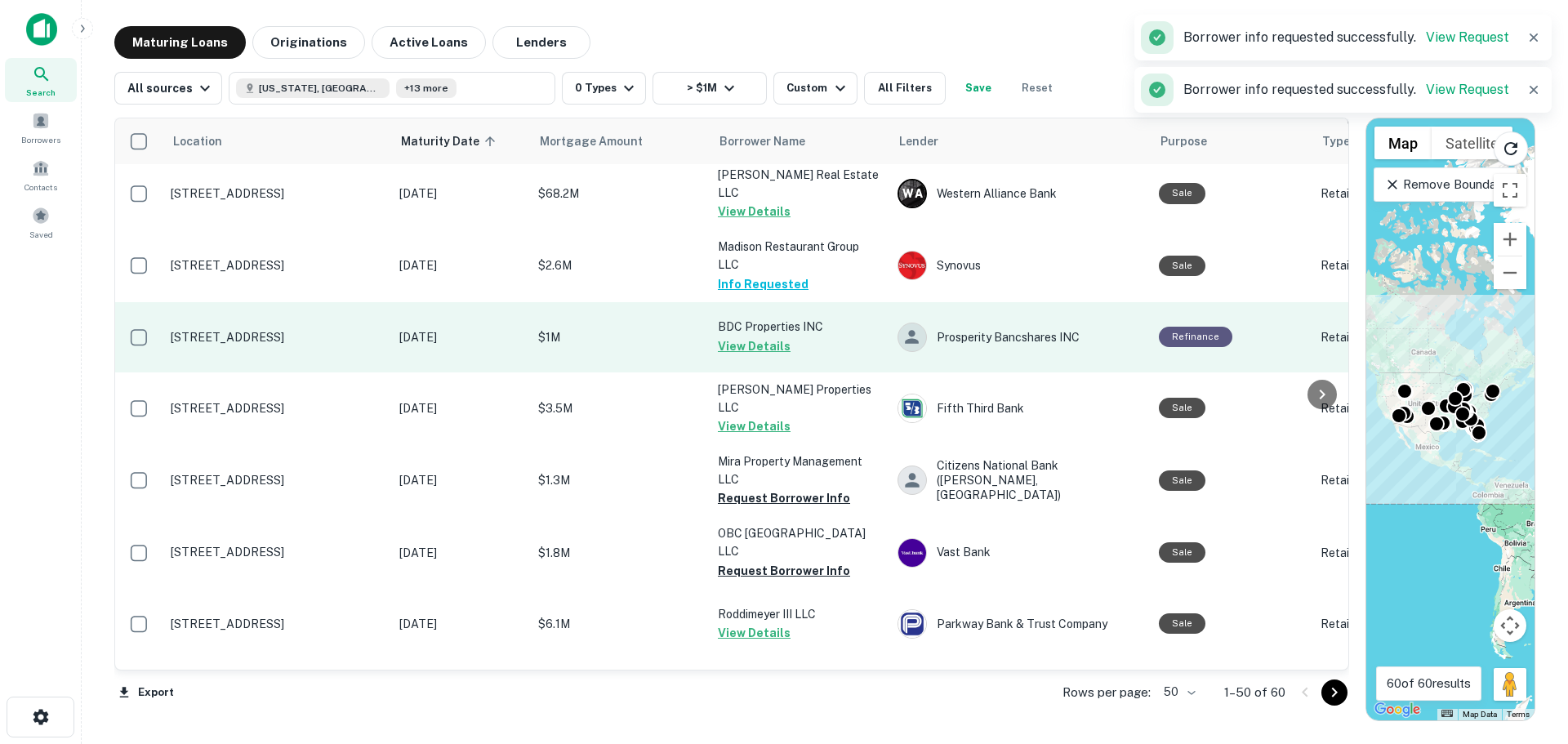
scroll to position [1307, 0]
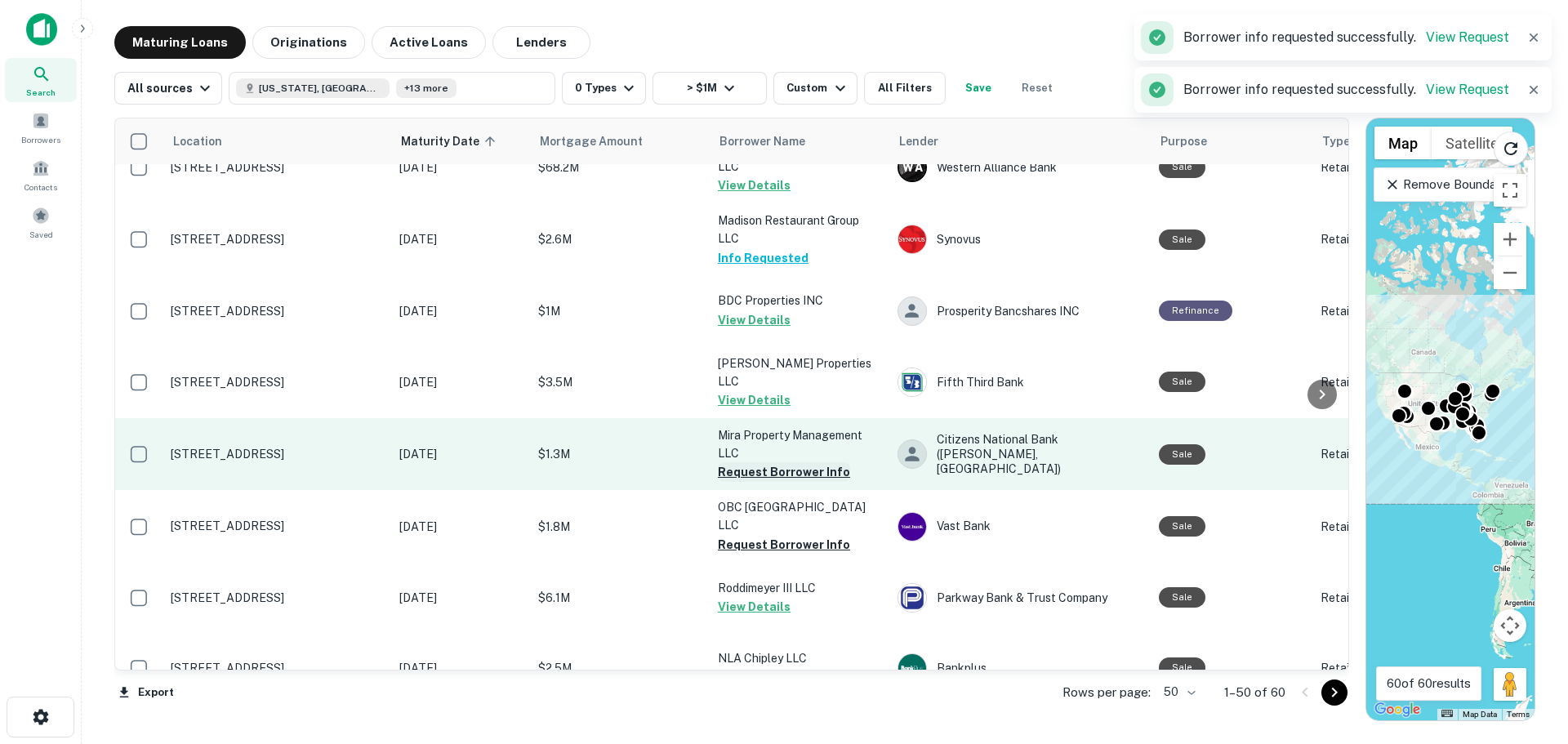
click at [773, 470] on button "Request Borrower Info" at bounding box center [783, 472] width 132 height 20
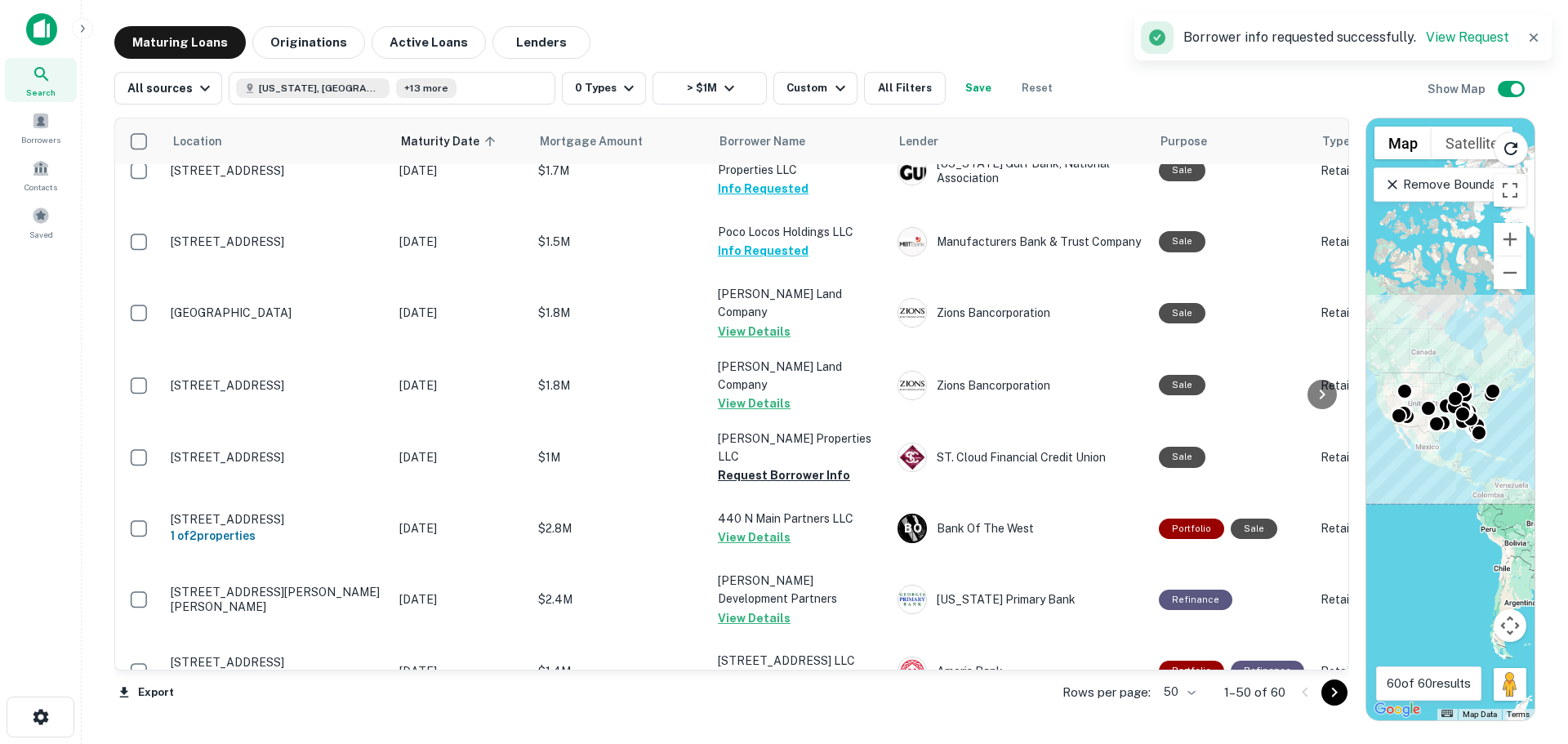
scroll to position [2042, 0]
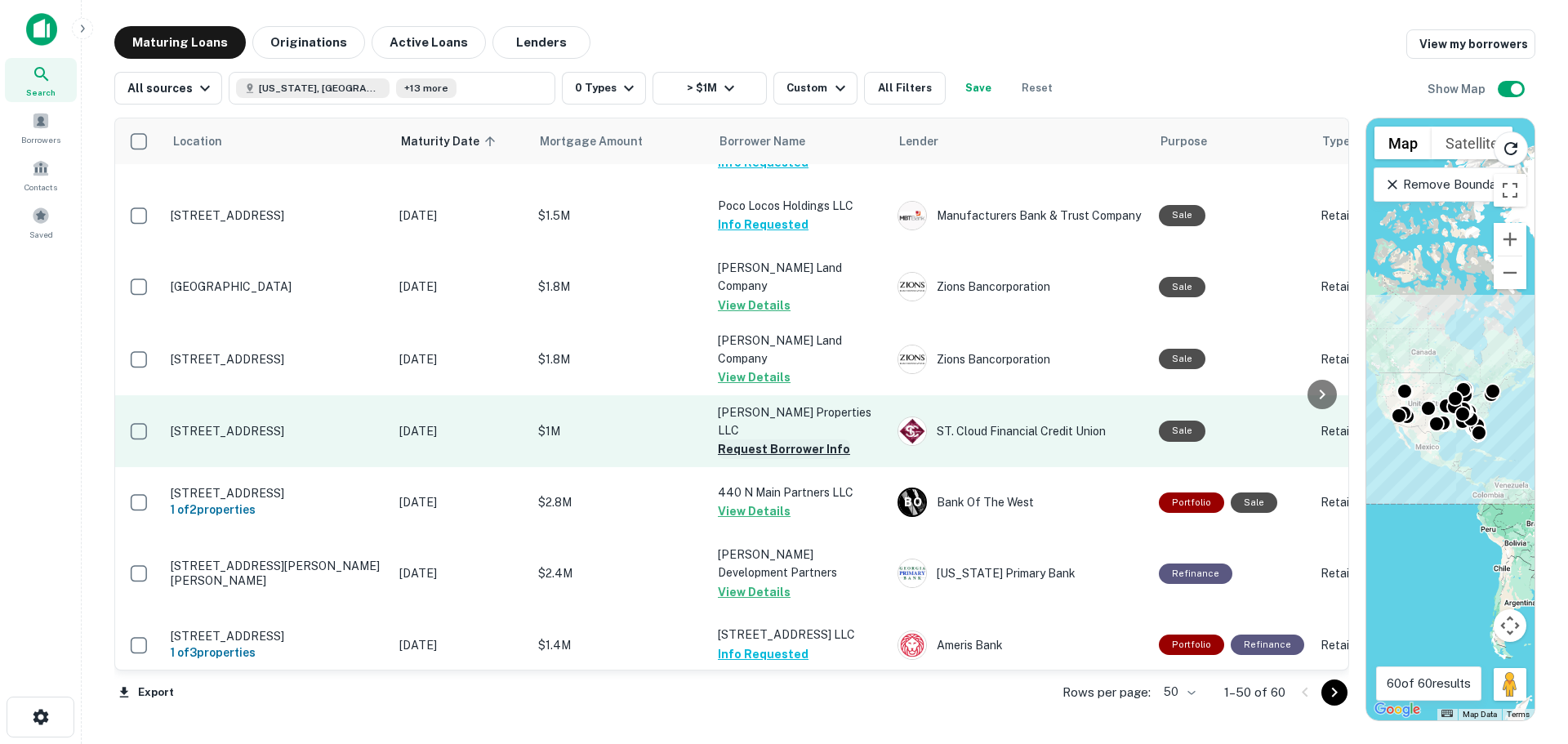
click at [767, 439] on button "Request Borrower Info" at bounding box center [783, 449] width 132 height 20
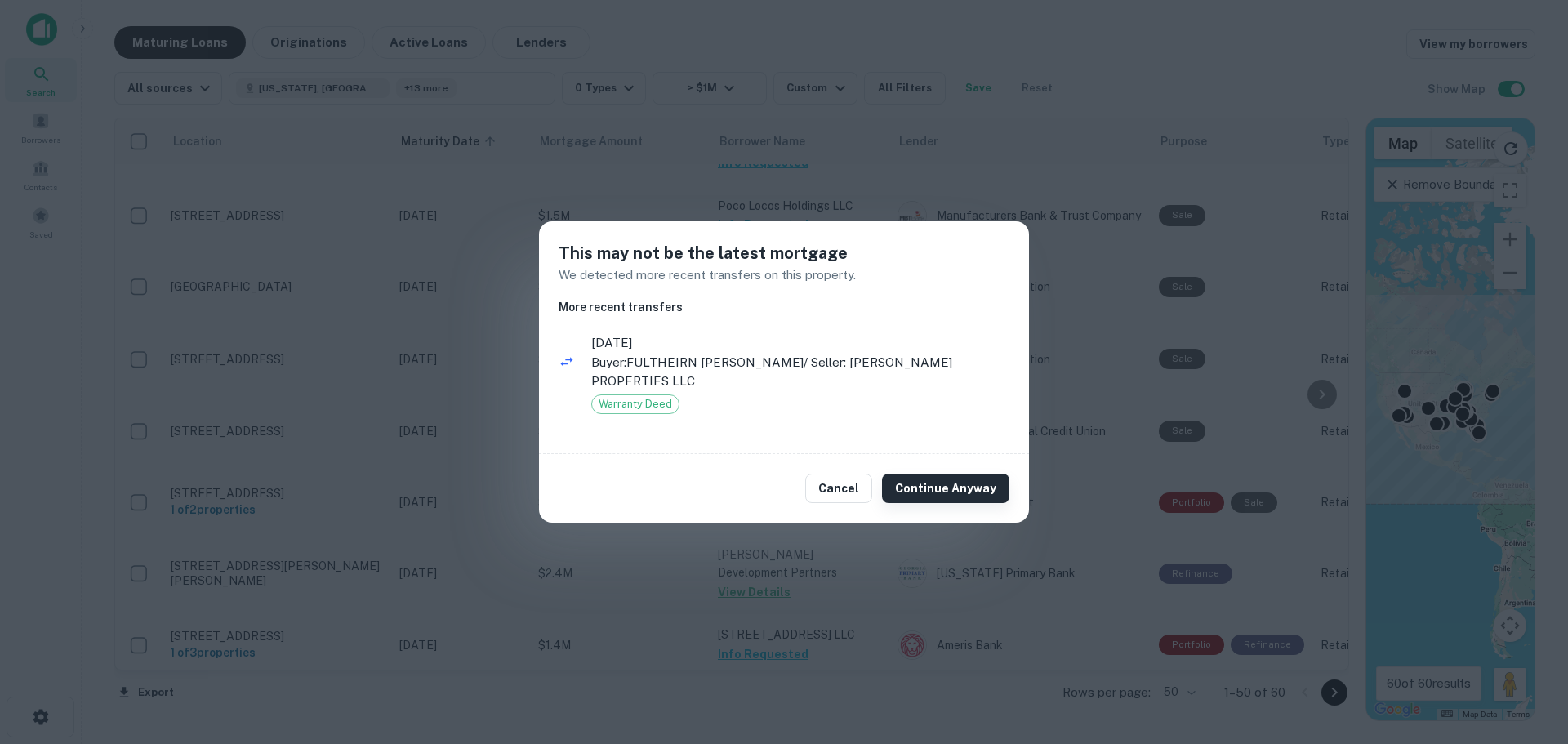
click at [904, 473] on button "Continue Anyway" at bounding box center [945, 487] width 127 height 29
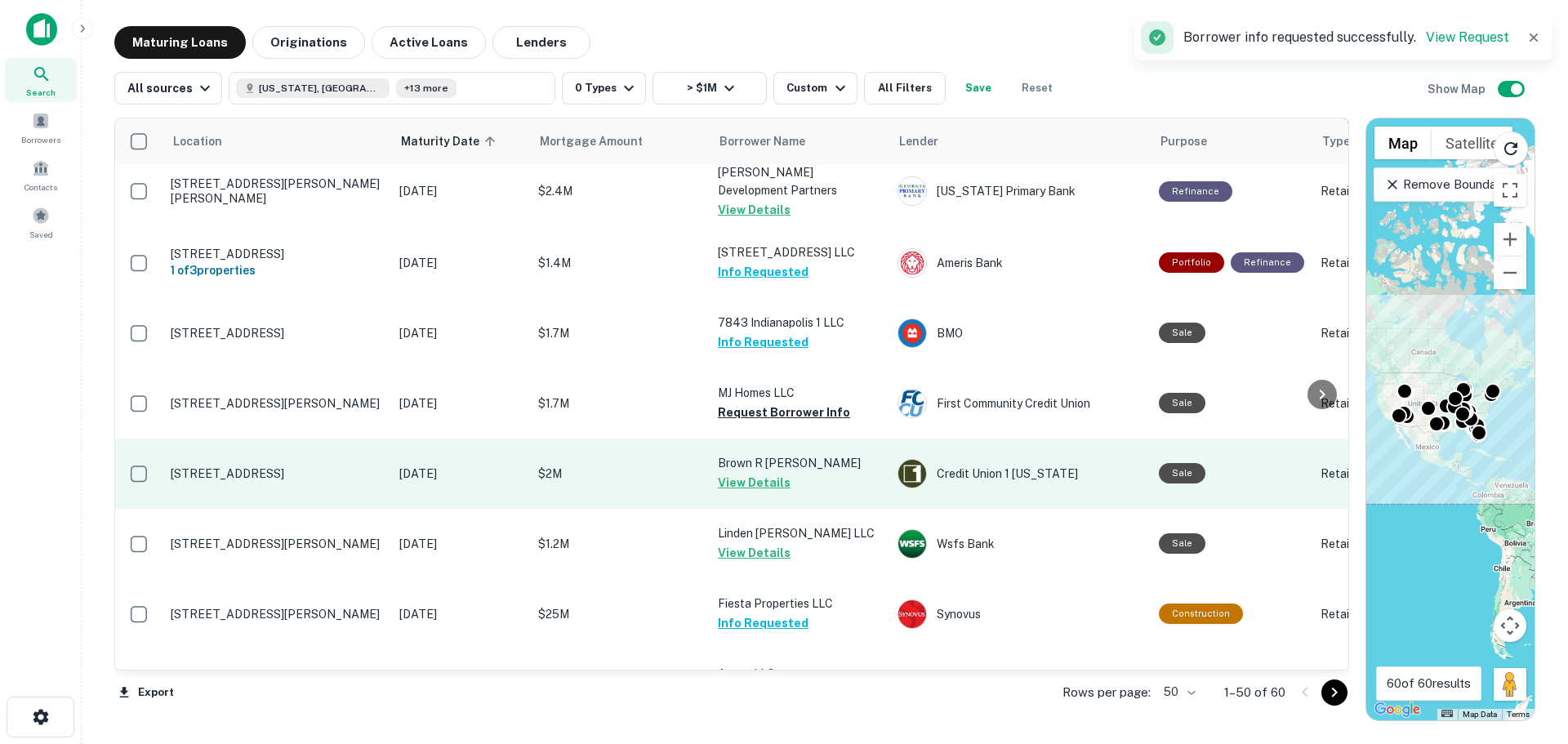
scroll to position [2450, 0]
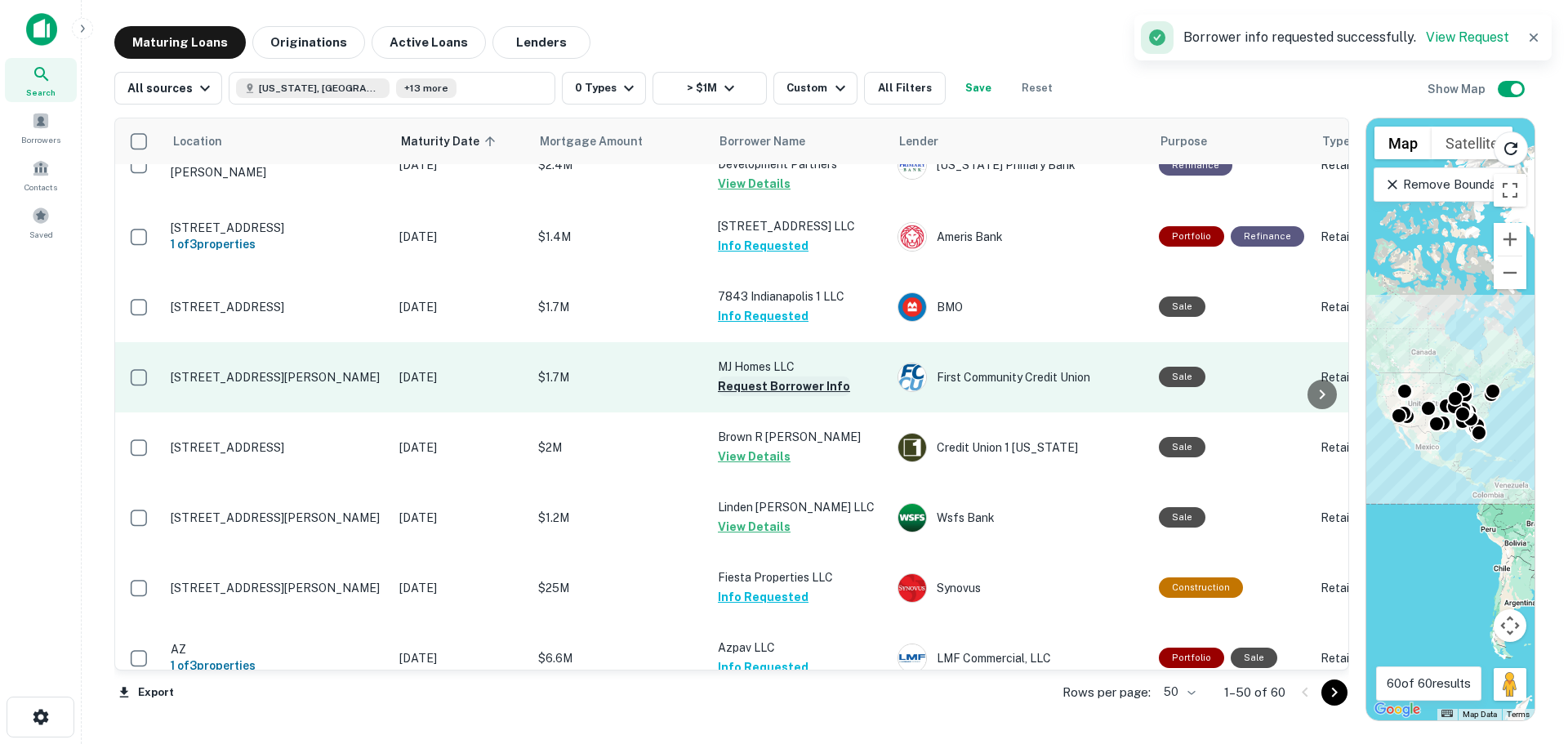
click at [791, 376] on button "Request Borrower Info" at bounding box center [783, 386] width 132 height 20
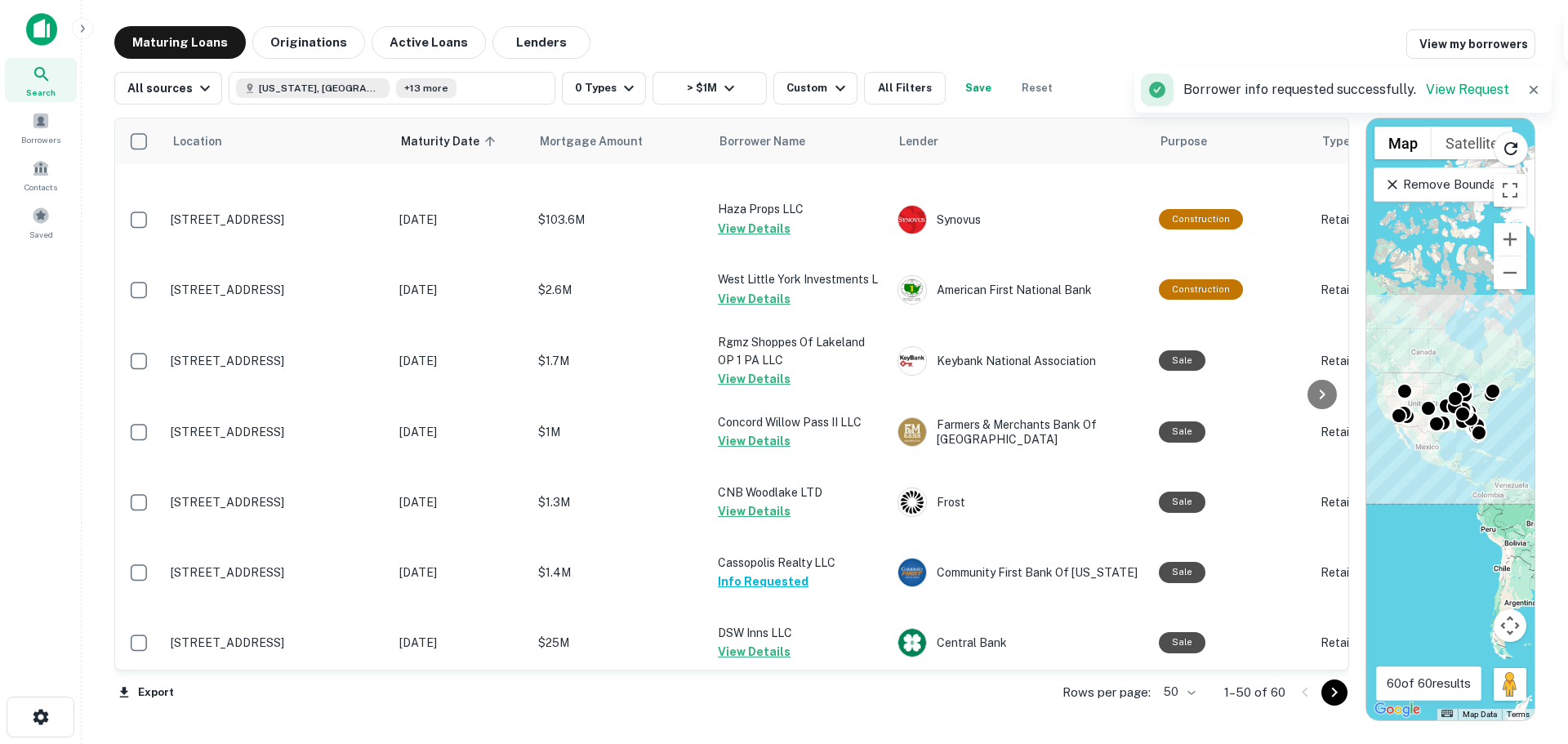
scroll to position [3030, 0]
click at [1335, 699] on icon "Go to next page" at bounding box center [1335, 693] width 20 height 20
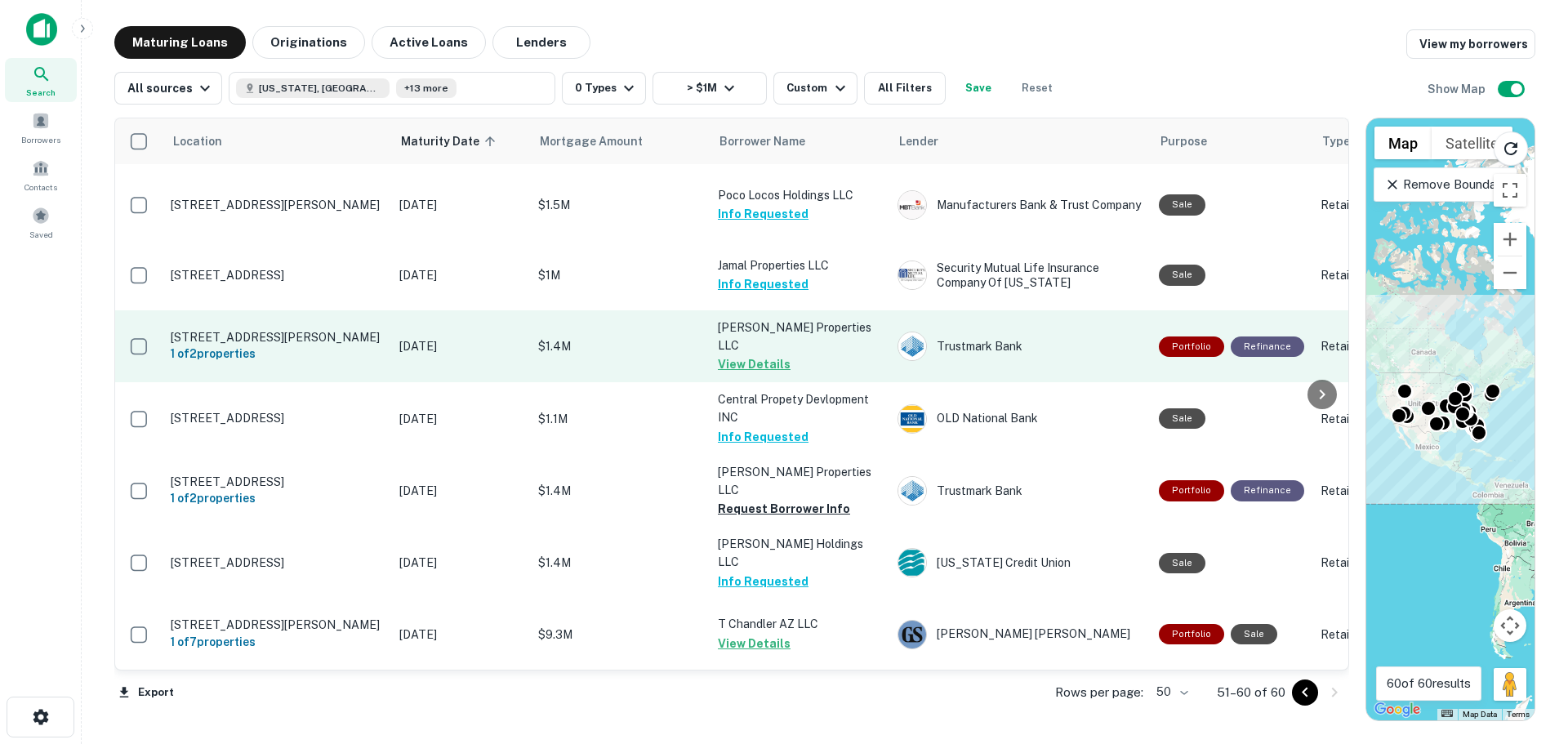
scroll to position [211, 0]
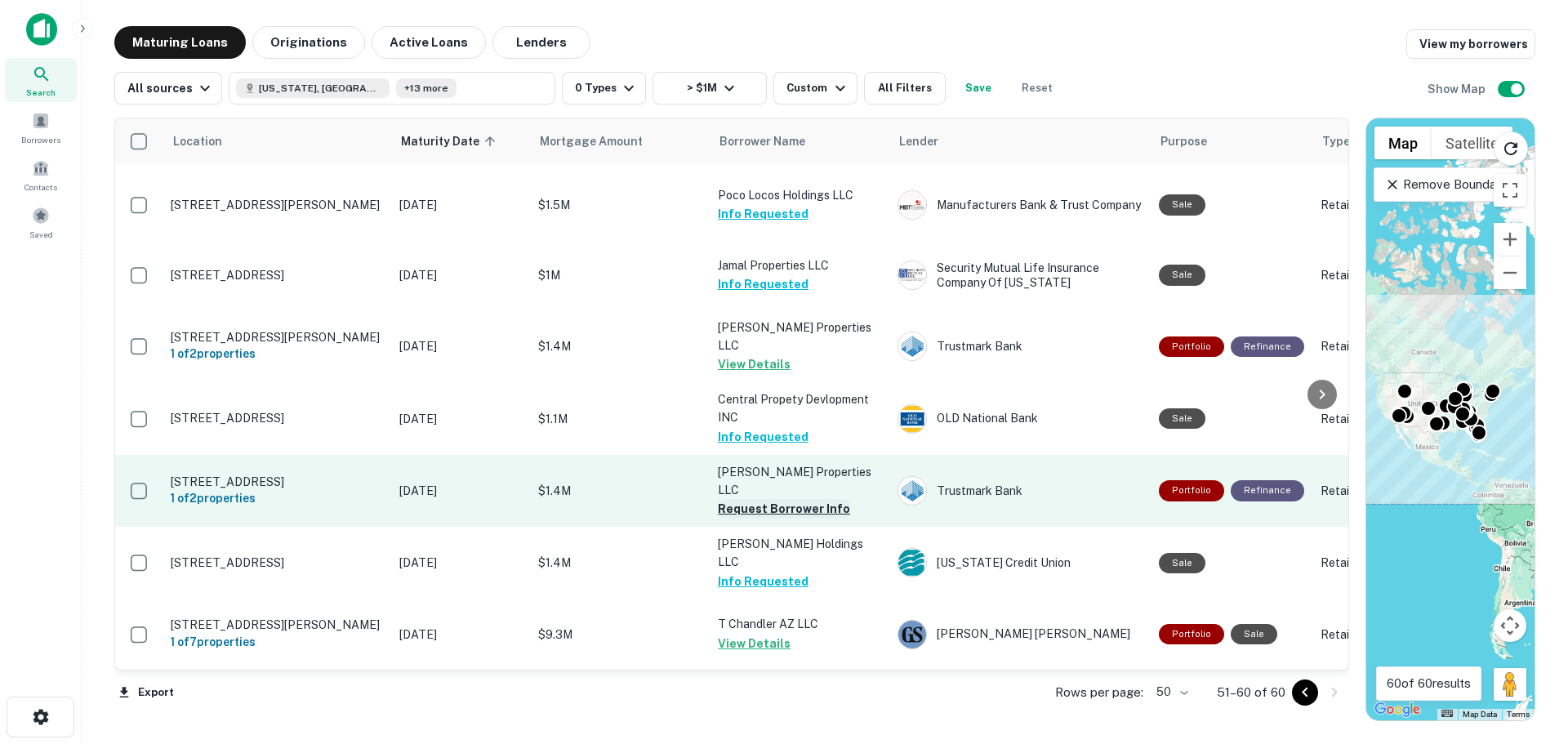
click at [792, 499] on button "Request Borrower Info" at bounding box center [783, 509] width 132 height 20
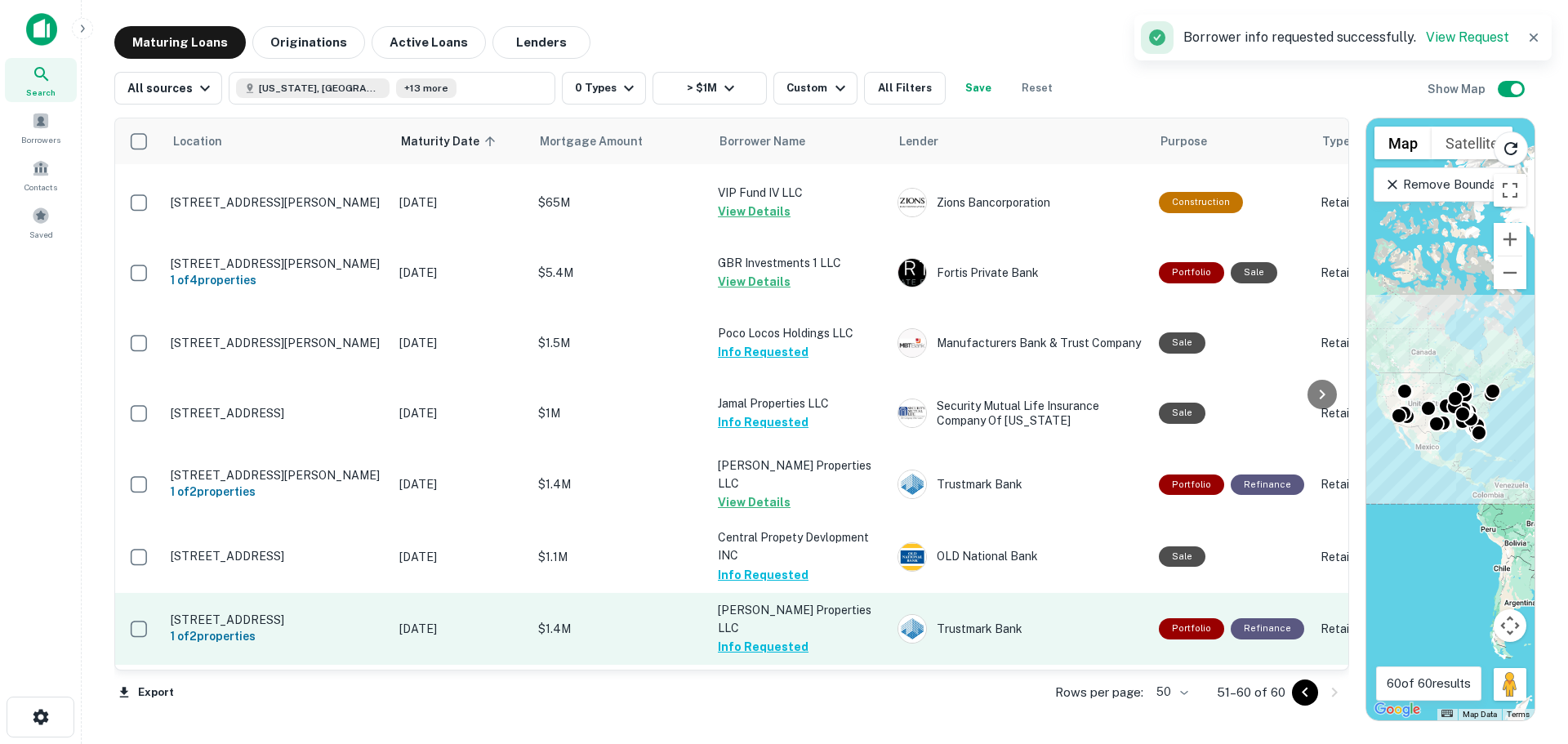
scroll to position [0, 0]
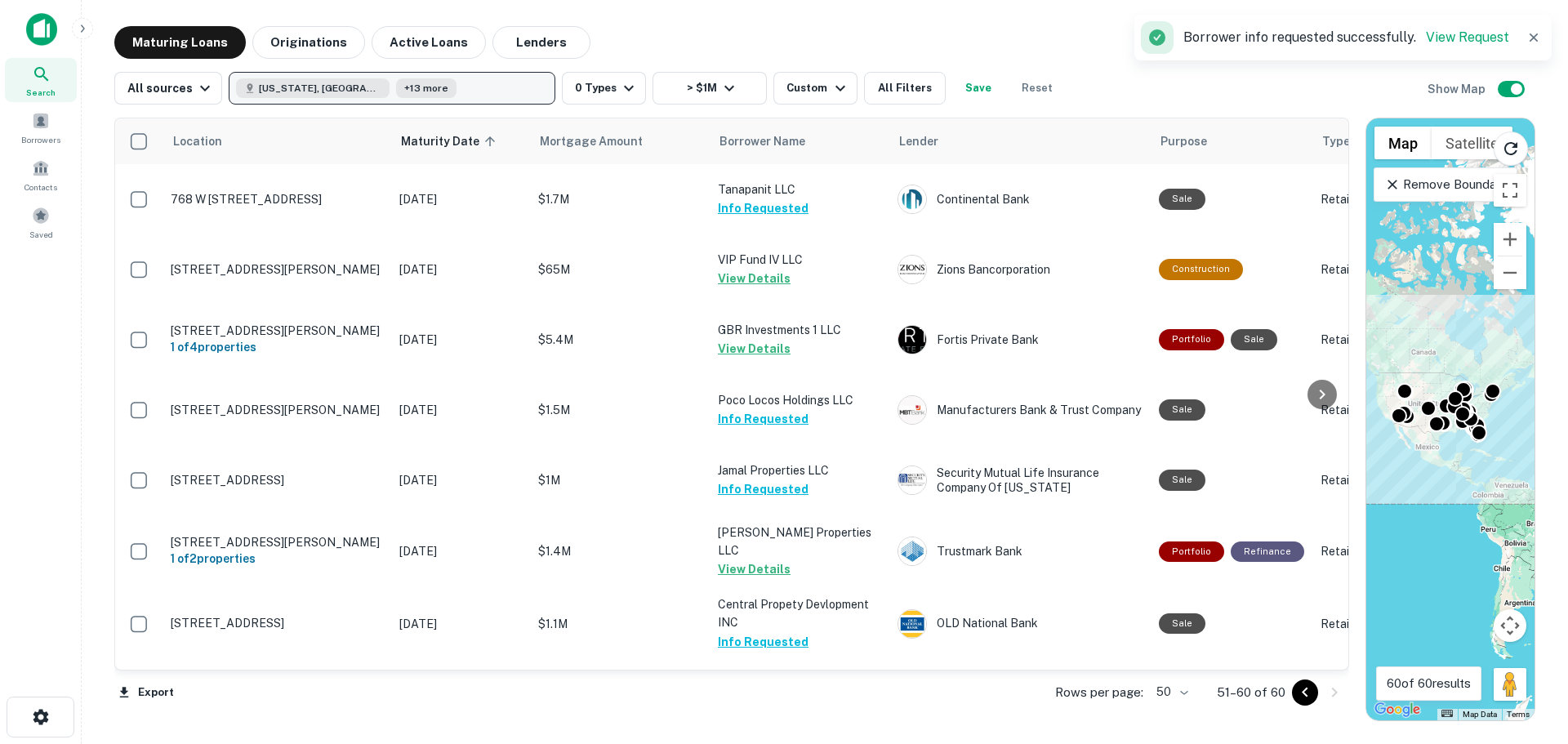
click at [465, 91] on button "[US_STATE], [GEOGRAPHIC_DATA] +13 more" at bounding box center [391, 88] width 326 height 32
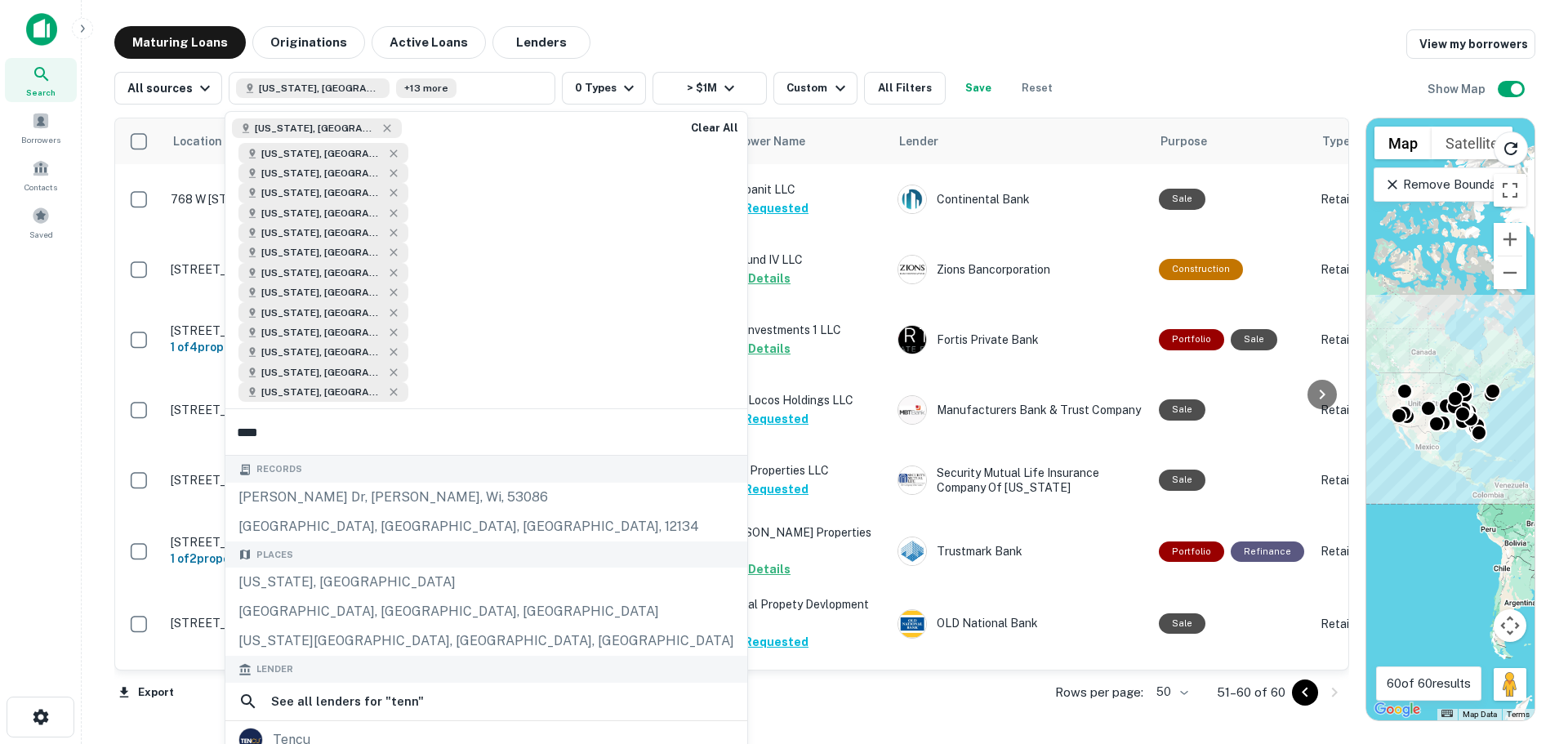
type input "*****"
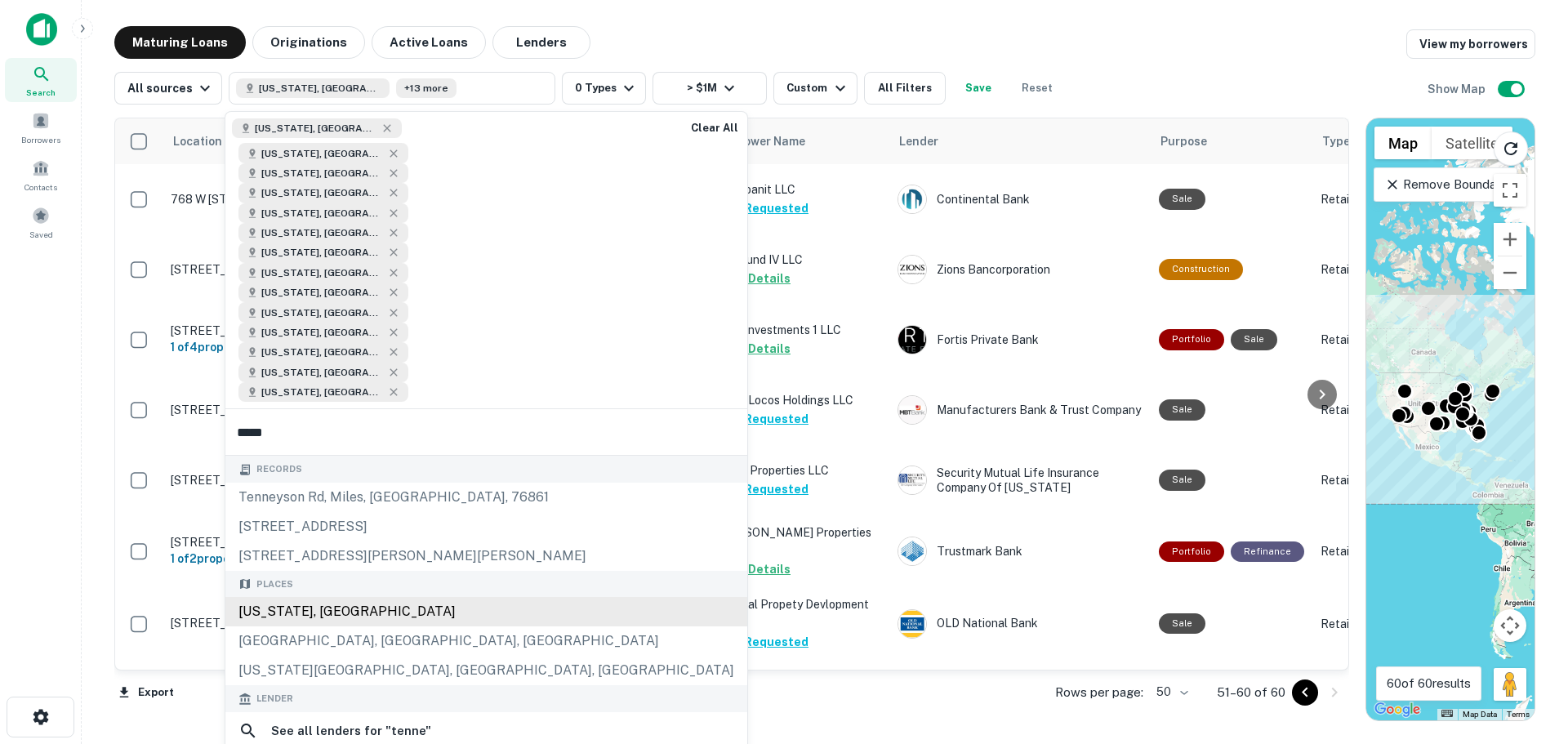
click at [336, 597] on div "[US_STATE], [GEOGRAPHIC_DATA]" at bounding box center [486, 611] width 522 height 29
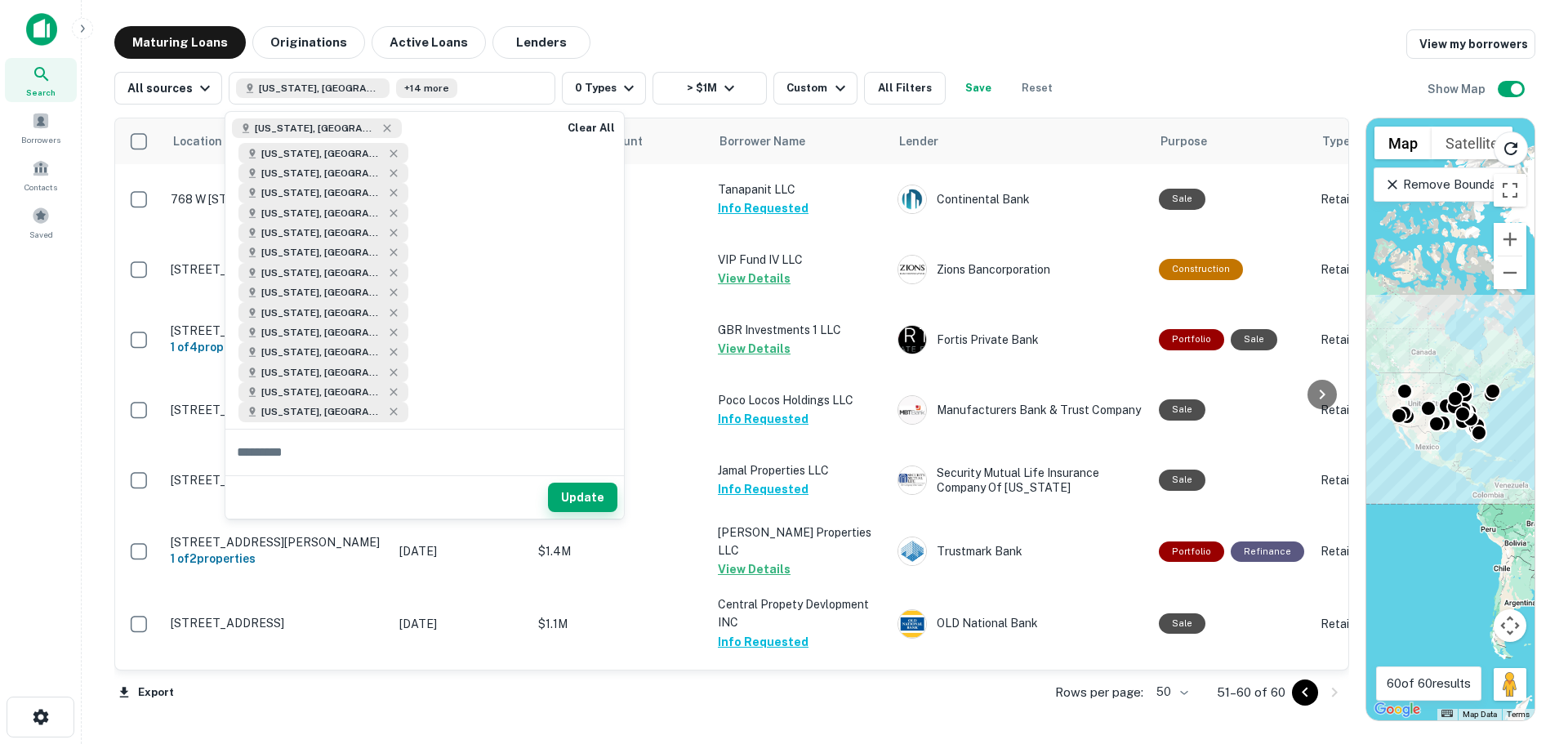
click at [593, 482] on button "Update" at bounding box center [583, 497] width 70 height 29
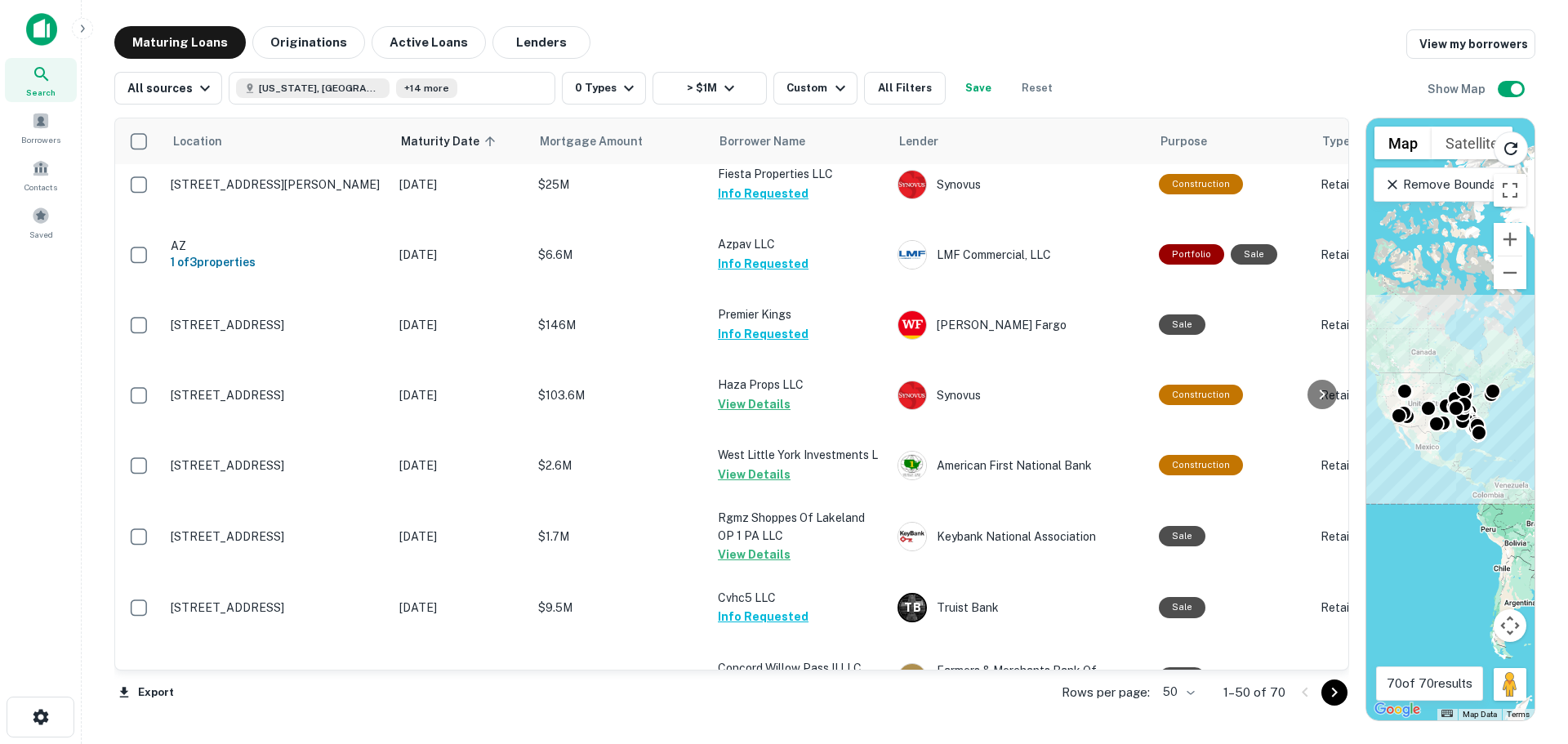
scroll to position [3030, 0]
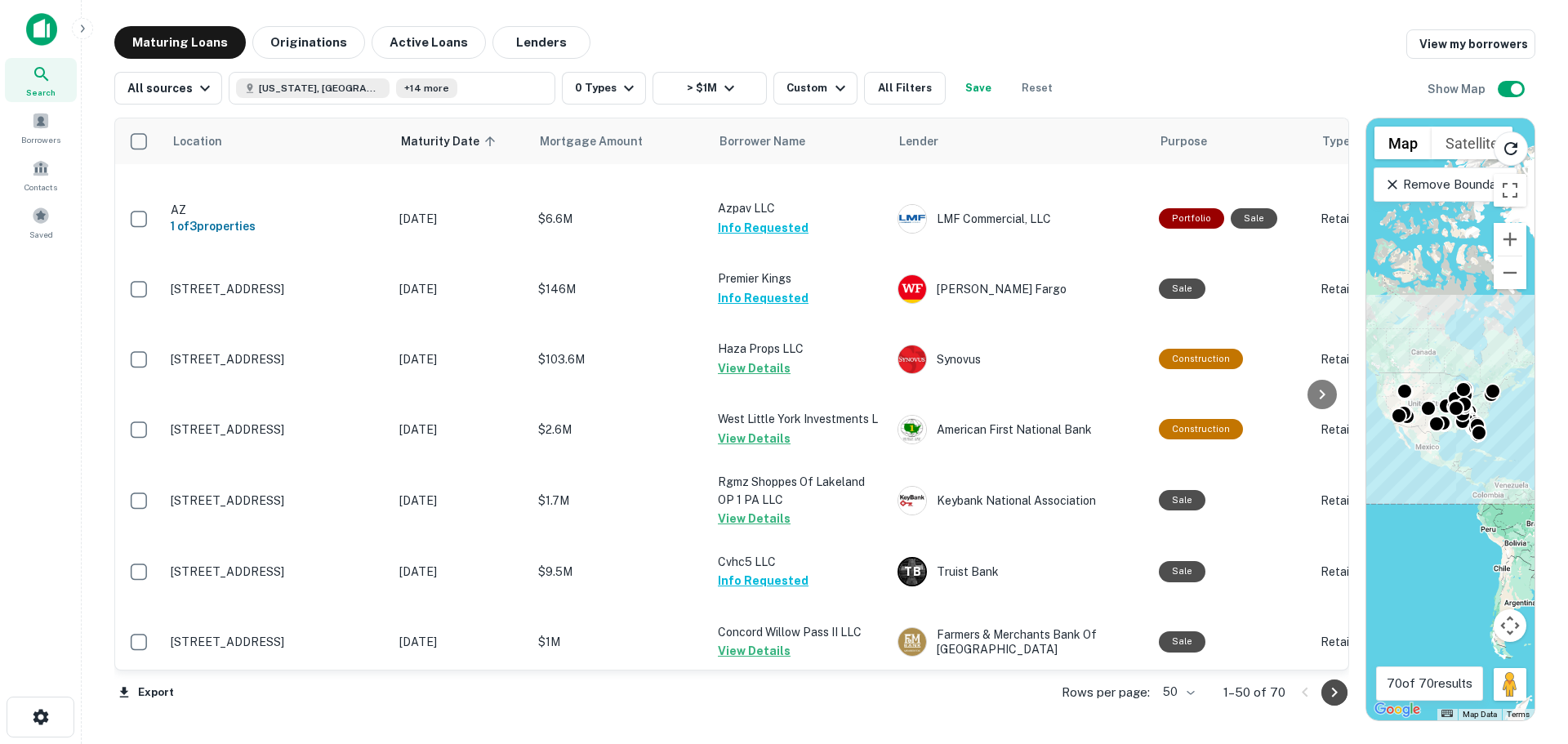
click at [1345, 697] on button "Go to next page" at bounding box center [1334, 692] width 26 height 26
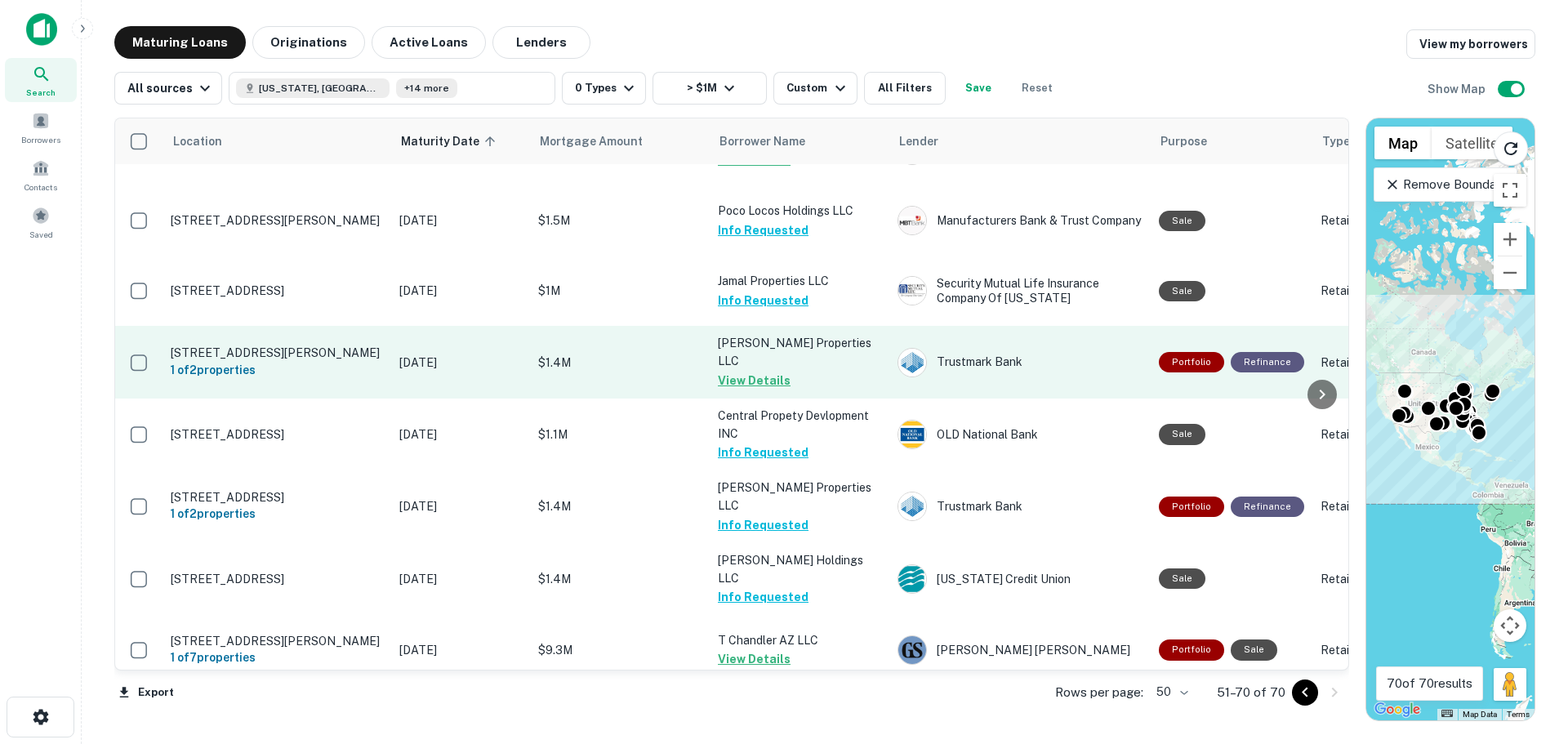
scroll to position [913, 0]
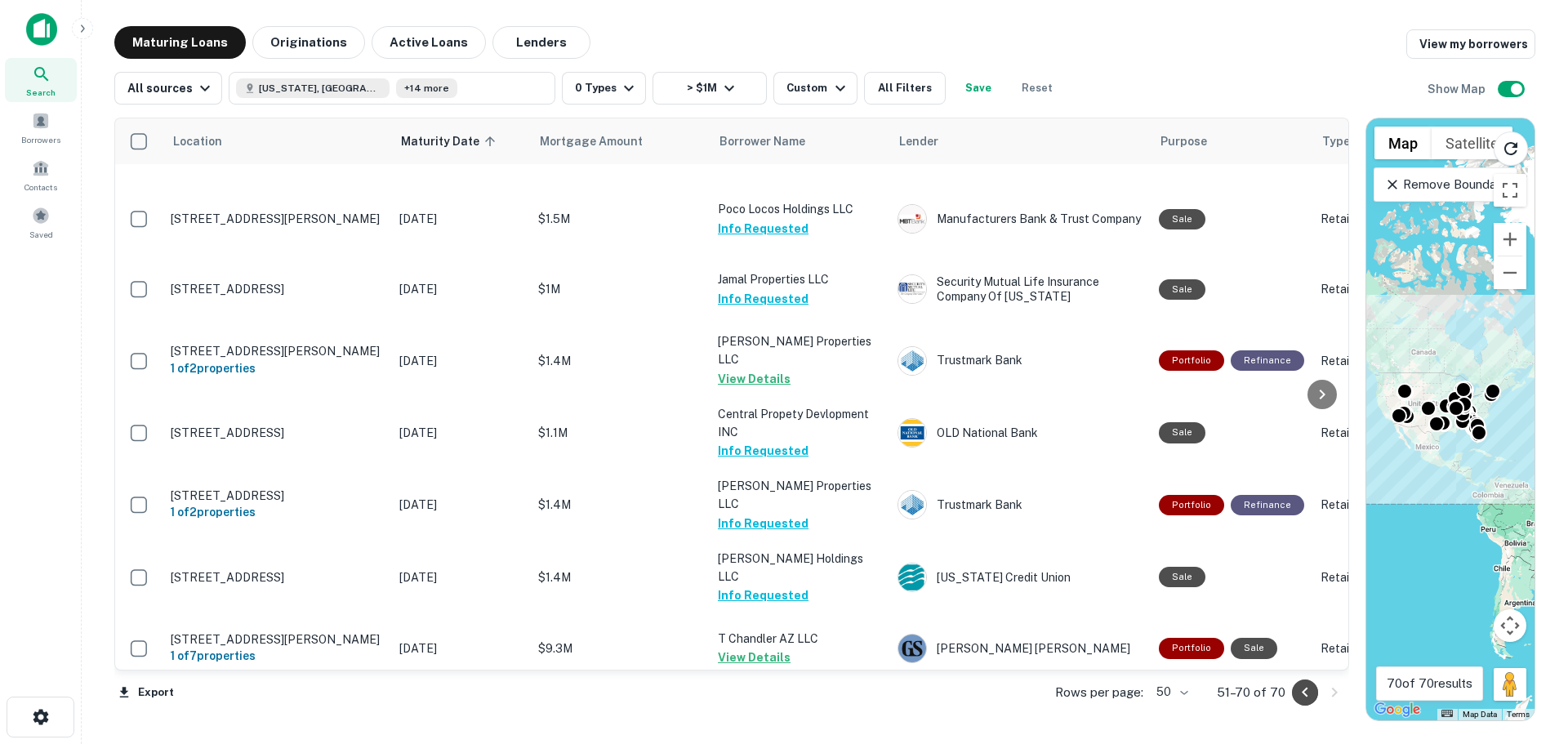
click at [1309, 683] on icon "Go to previous page" at bounding box center [1306, 693] width 20 height 20
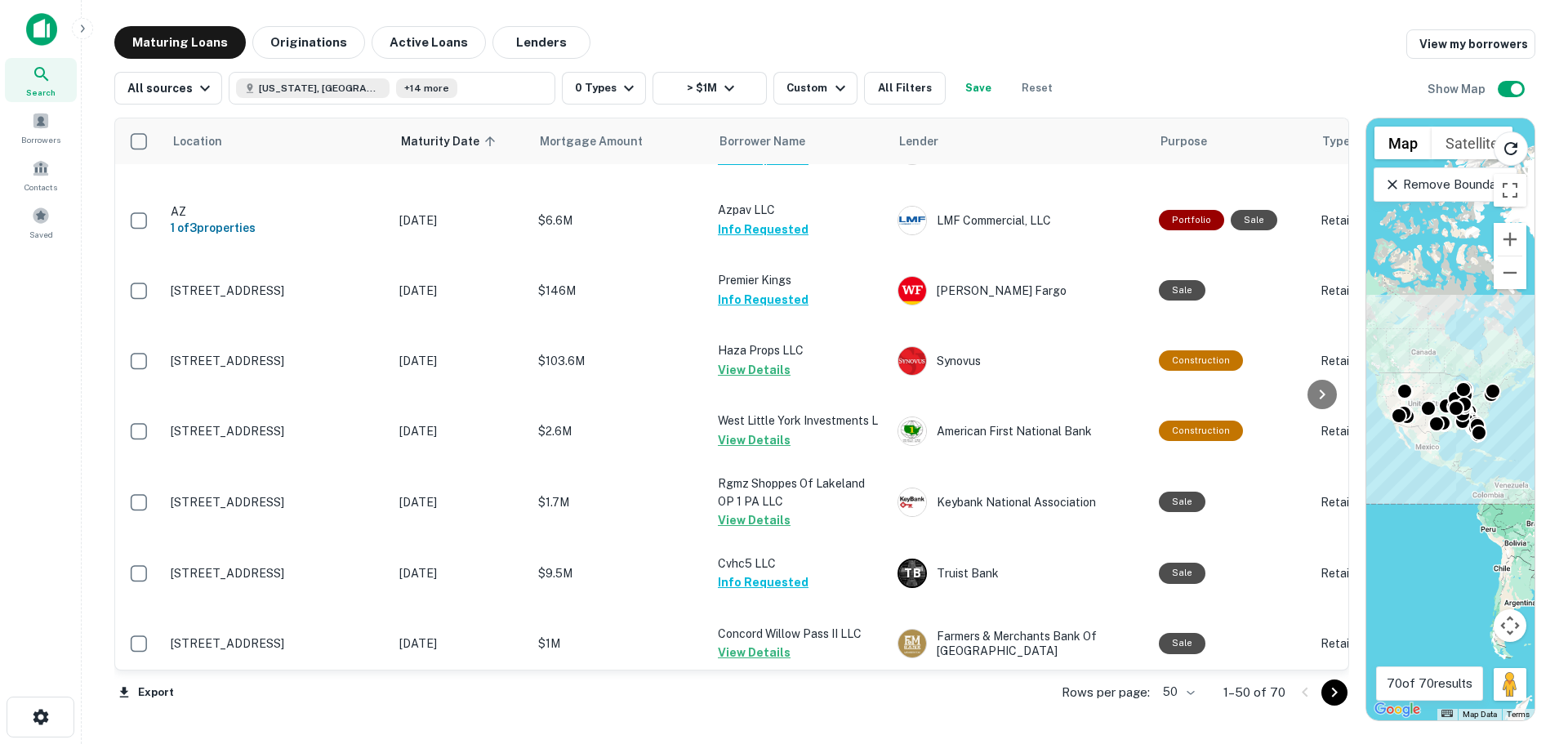
scroll to position [3030, 0]
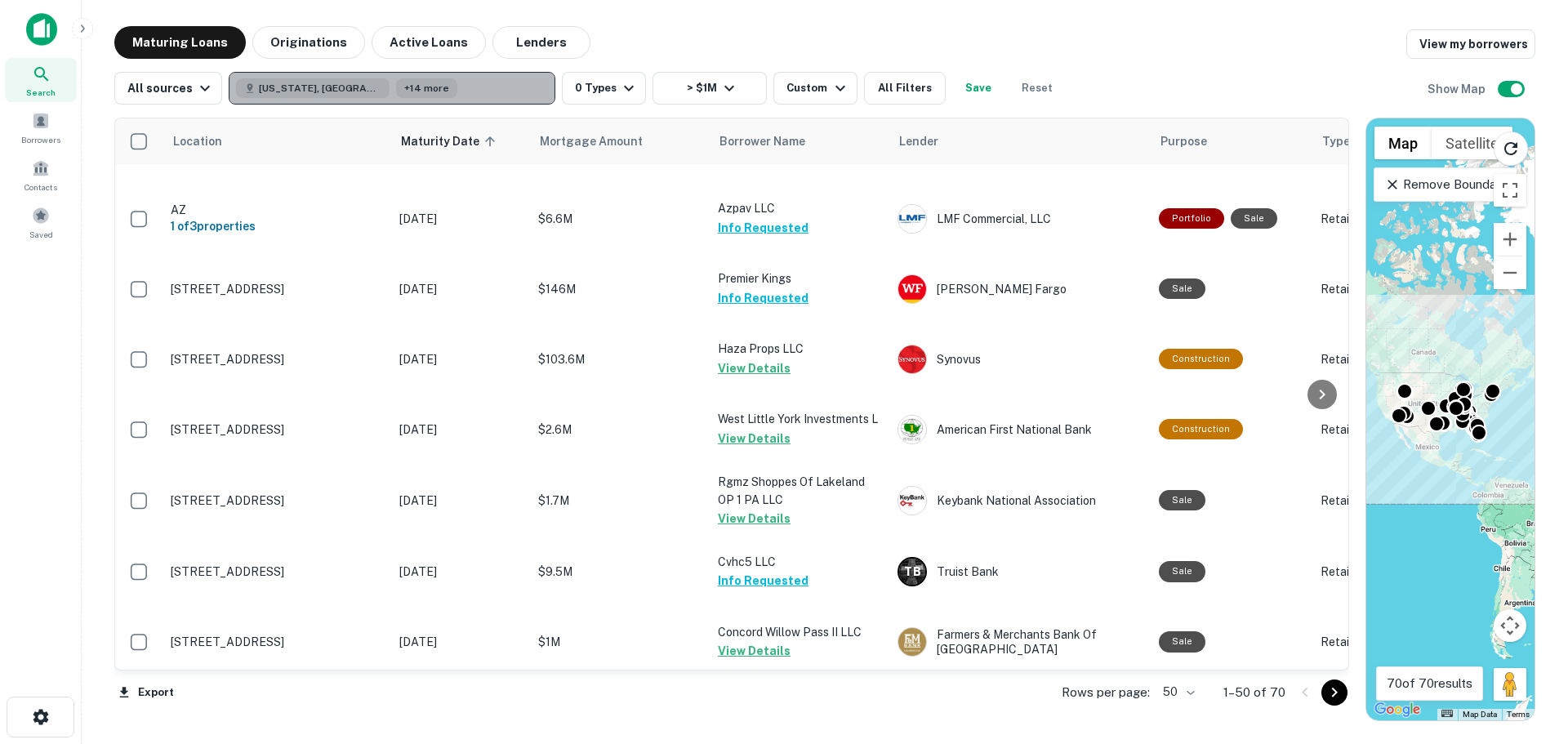
click at [472, 88] on button "[US_STATE], [GEOGRAPHIC_DATA] +14 more" at bounding box center [391, 88] width 326 height 32
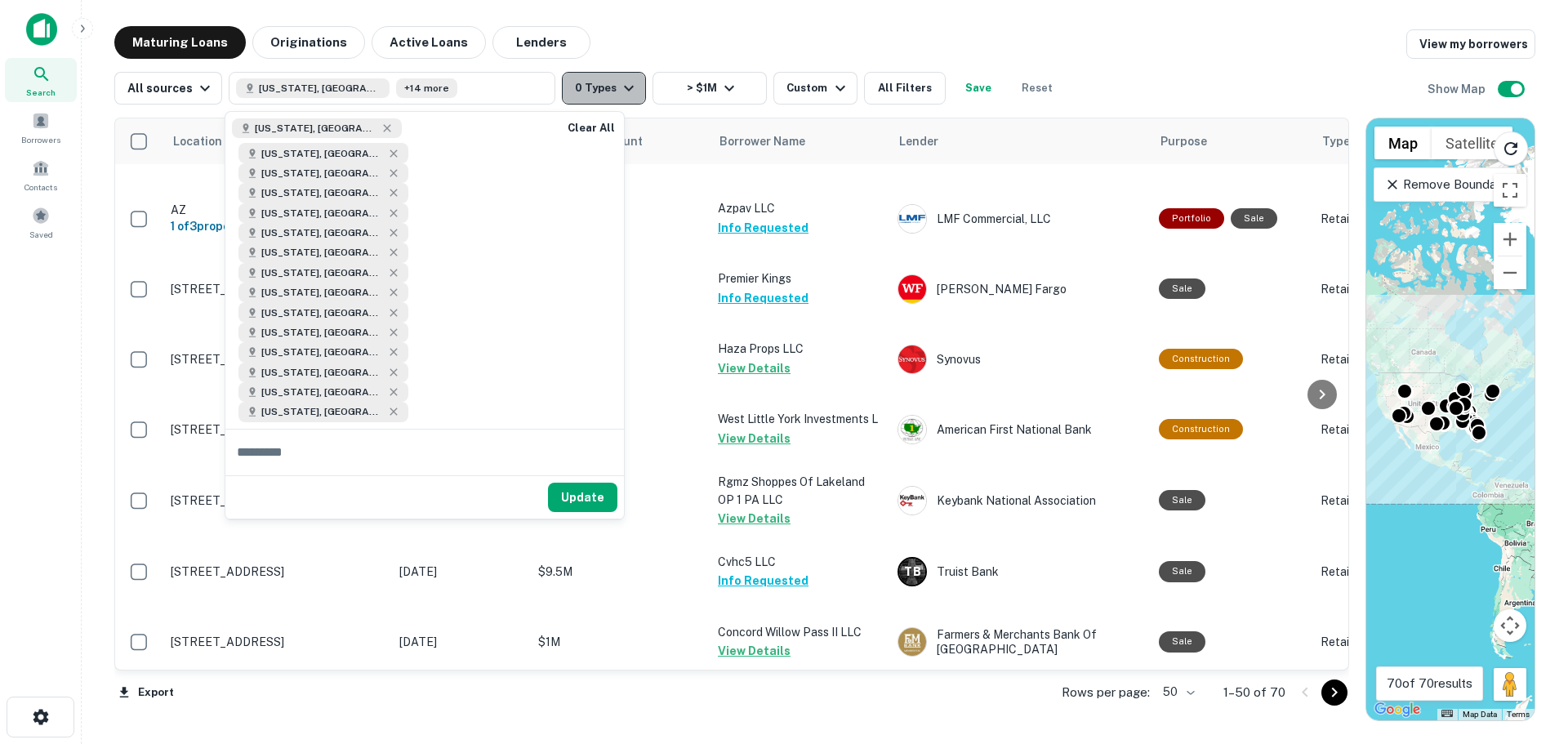
click at [626, 86] on icon "button" at bounding box center [629, 88] width 10 height 6
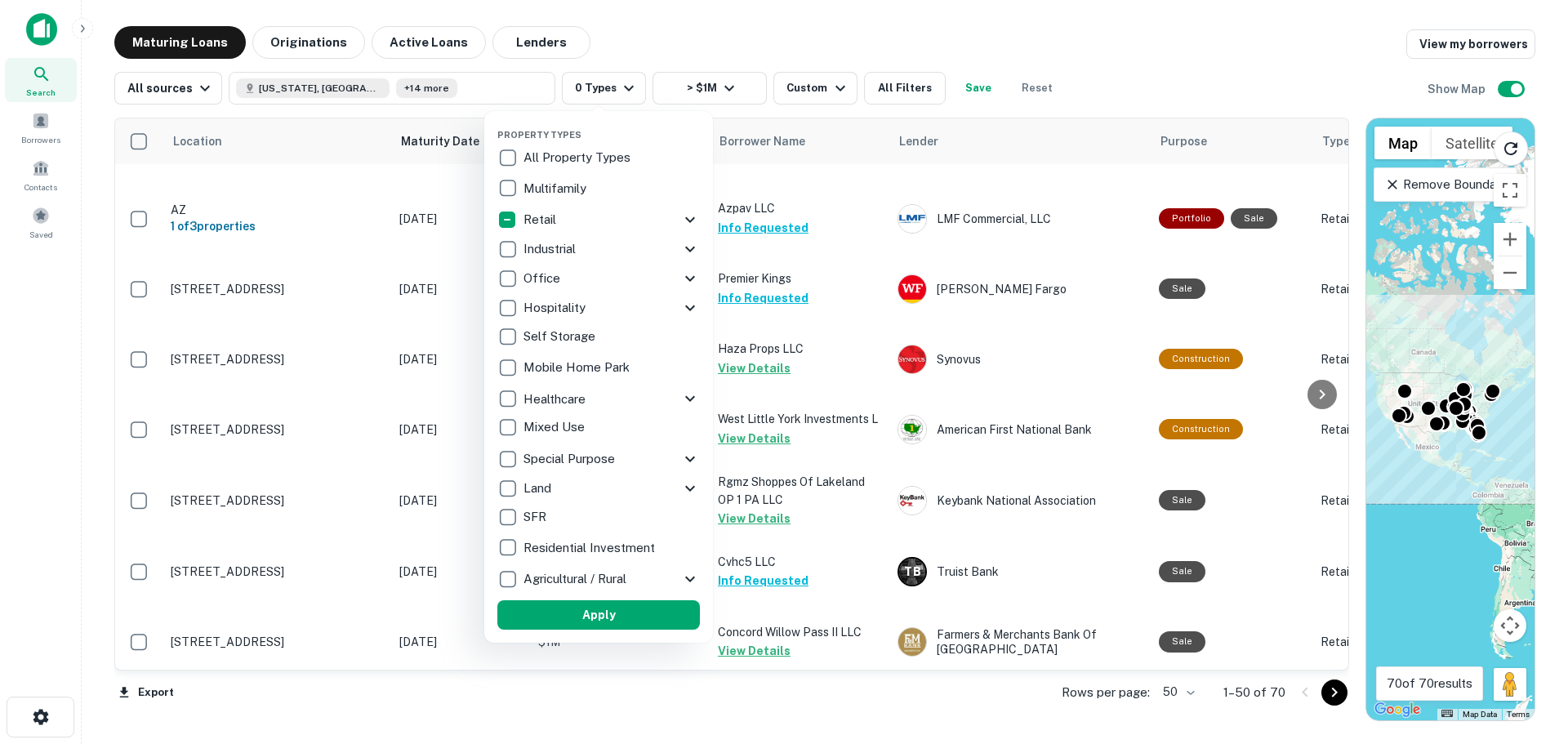
click at [688, 213] on icon at bounding box center [690, 220] width 20 height 20
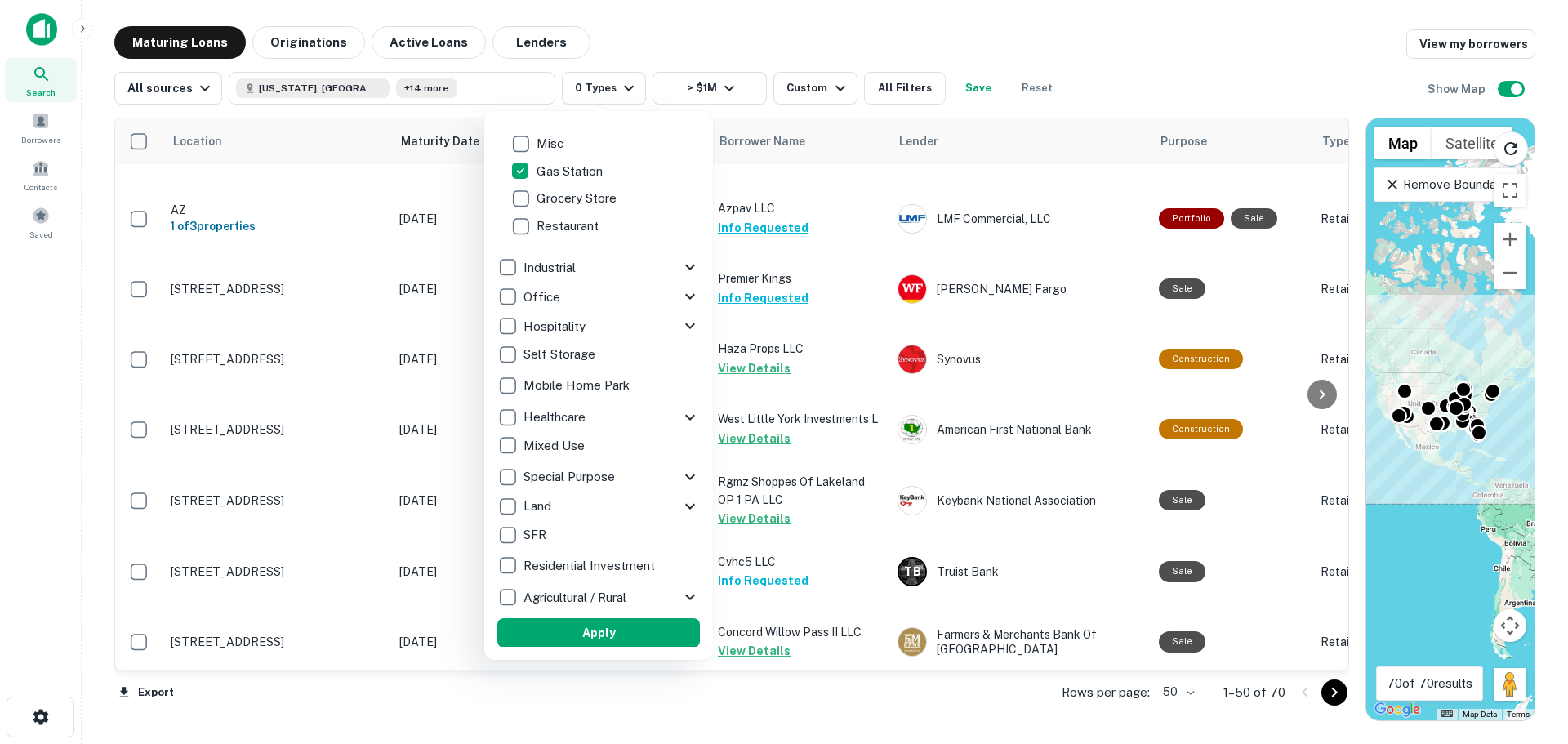
scroll to position [331, 0]
click at [589, 624] on button "Apply" at bounding box center [599, 632] width 203 height 29
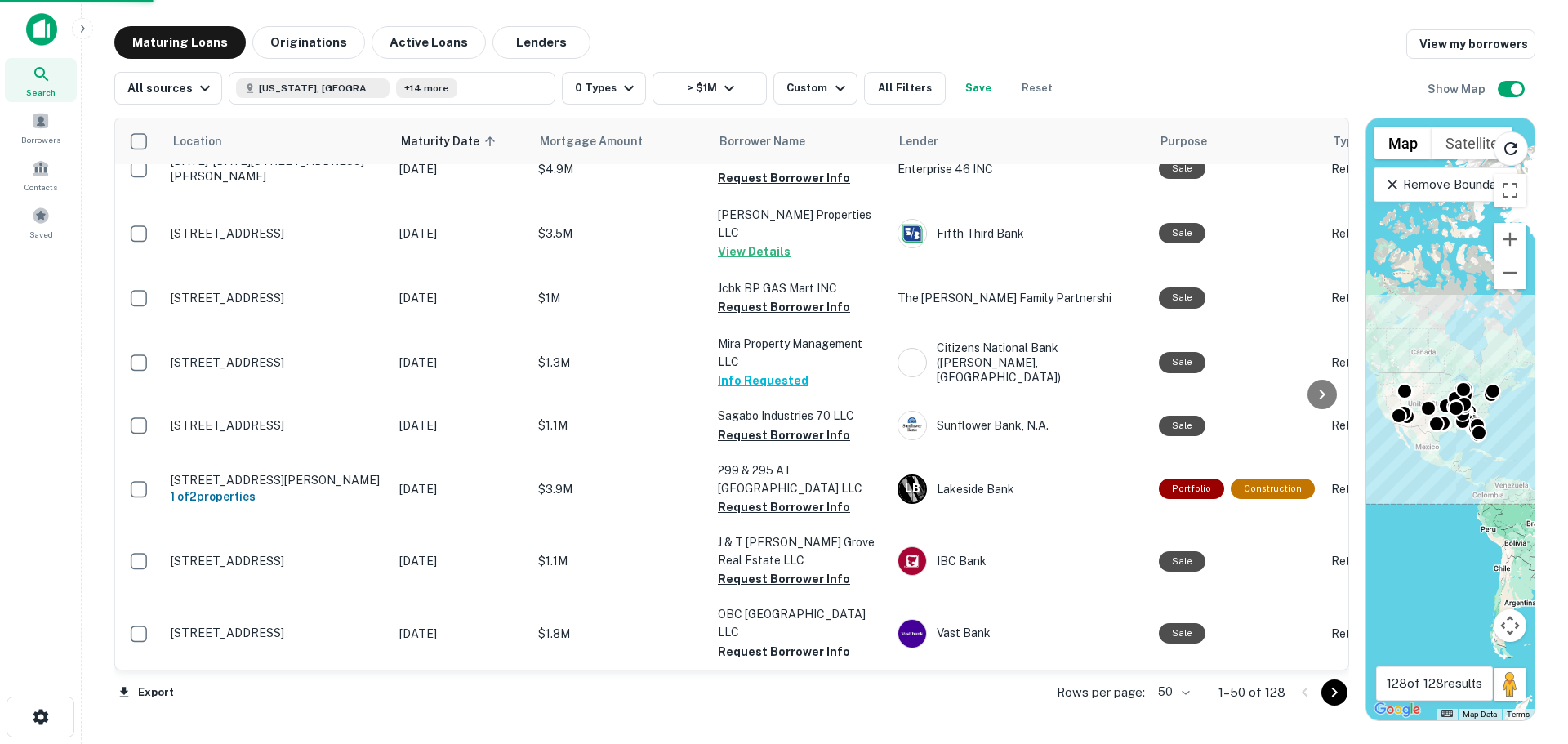
scroll to position [2846, 0]
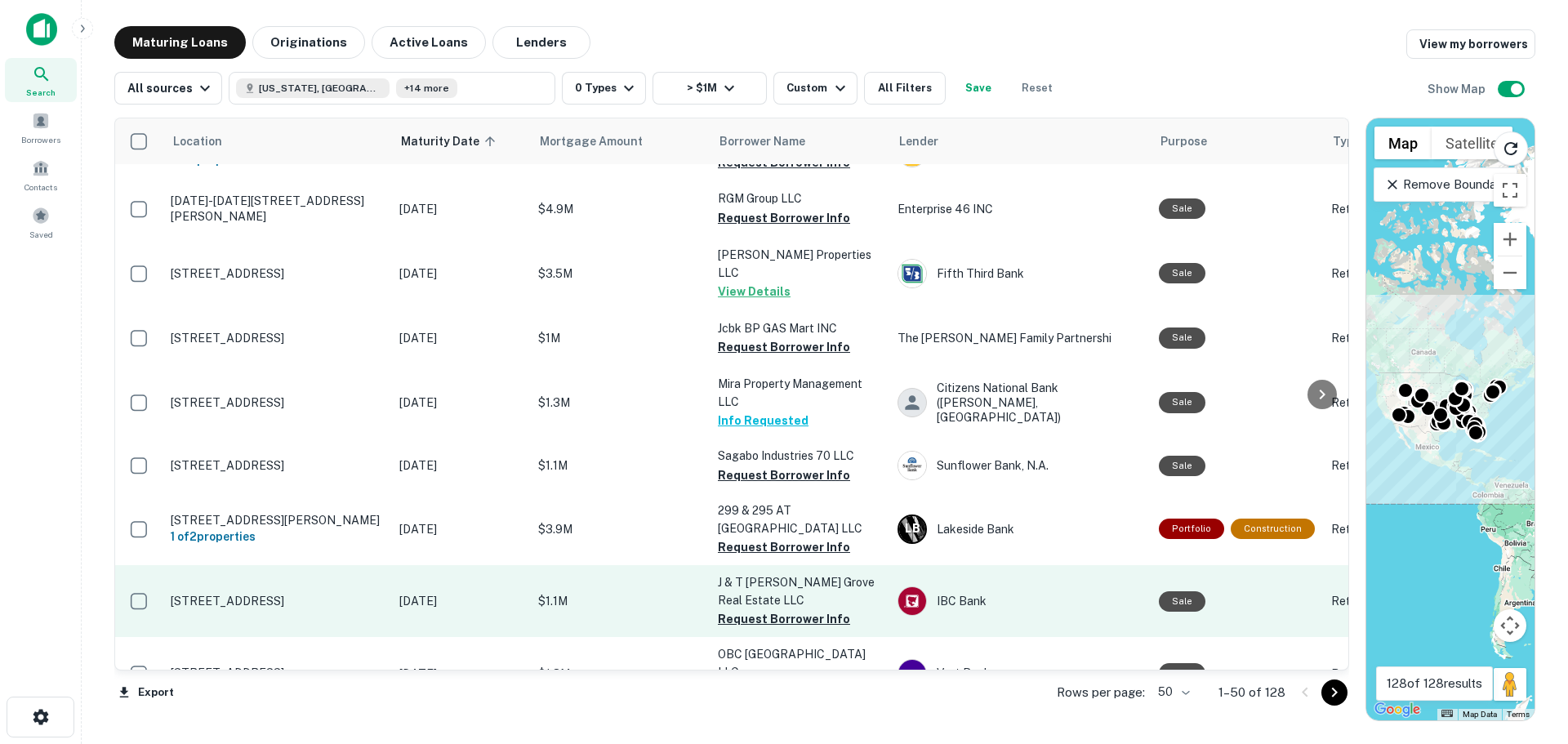
drag, startPoint x: 777, startPoint y: 570, endPoint x: 777, endPoint y: 557, distance: 13.0
click at [777, 609] on button "Request Borrower Info" at bounding box center [783, 619] width 132 height 20
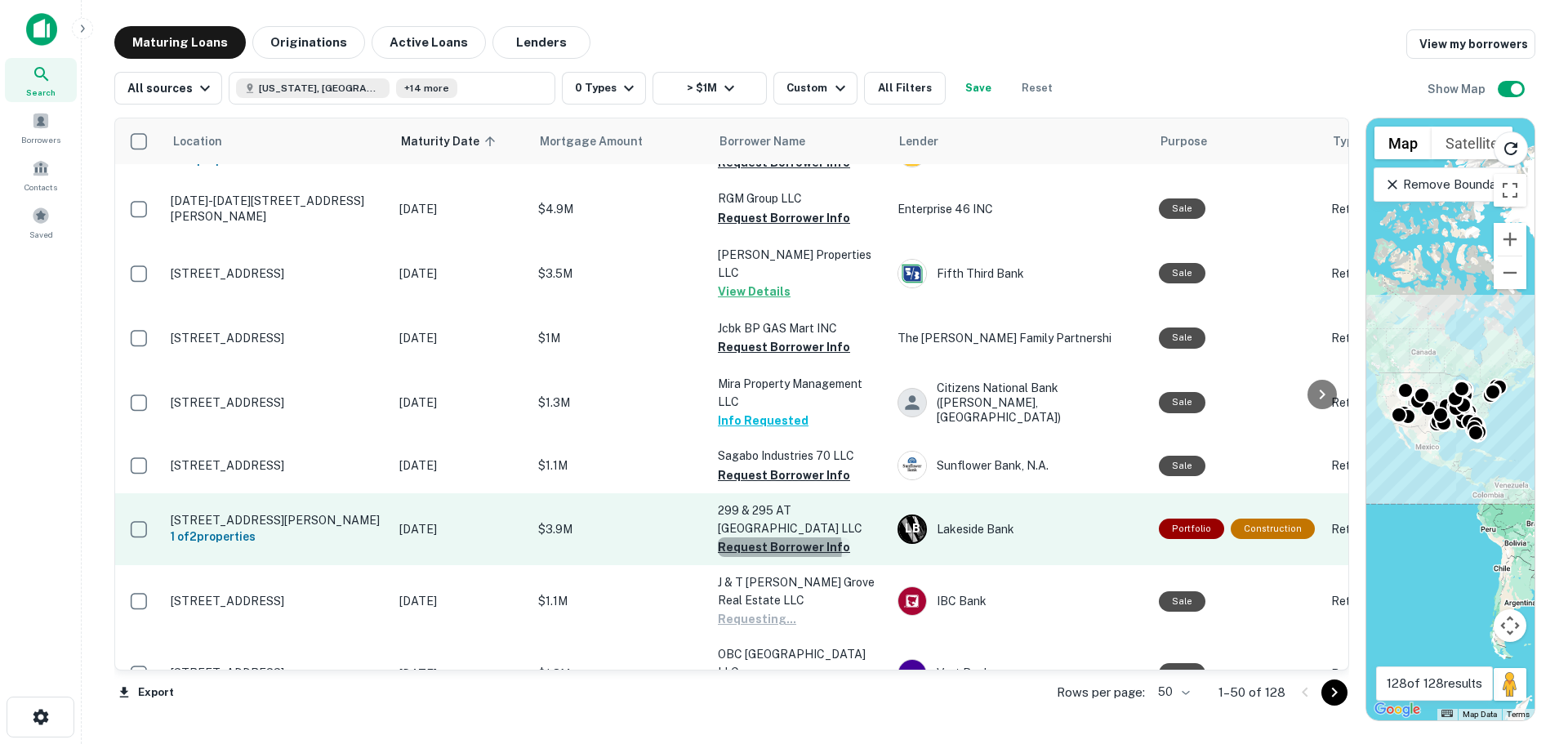
click at [775, 537] on button "Request Borrower Info" at bounding box center [783, 547] width 132 height 20
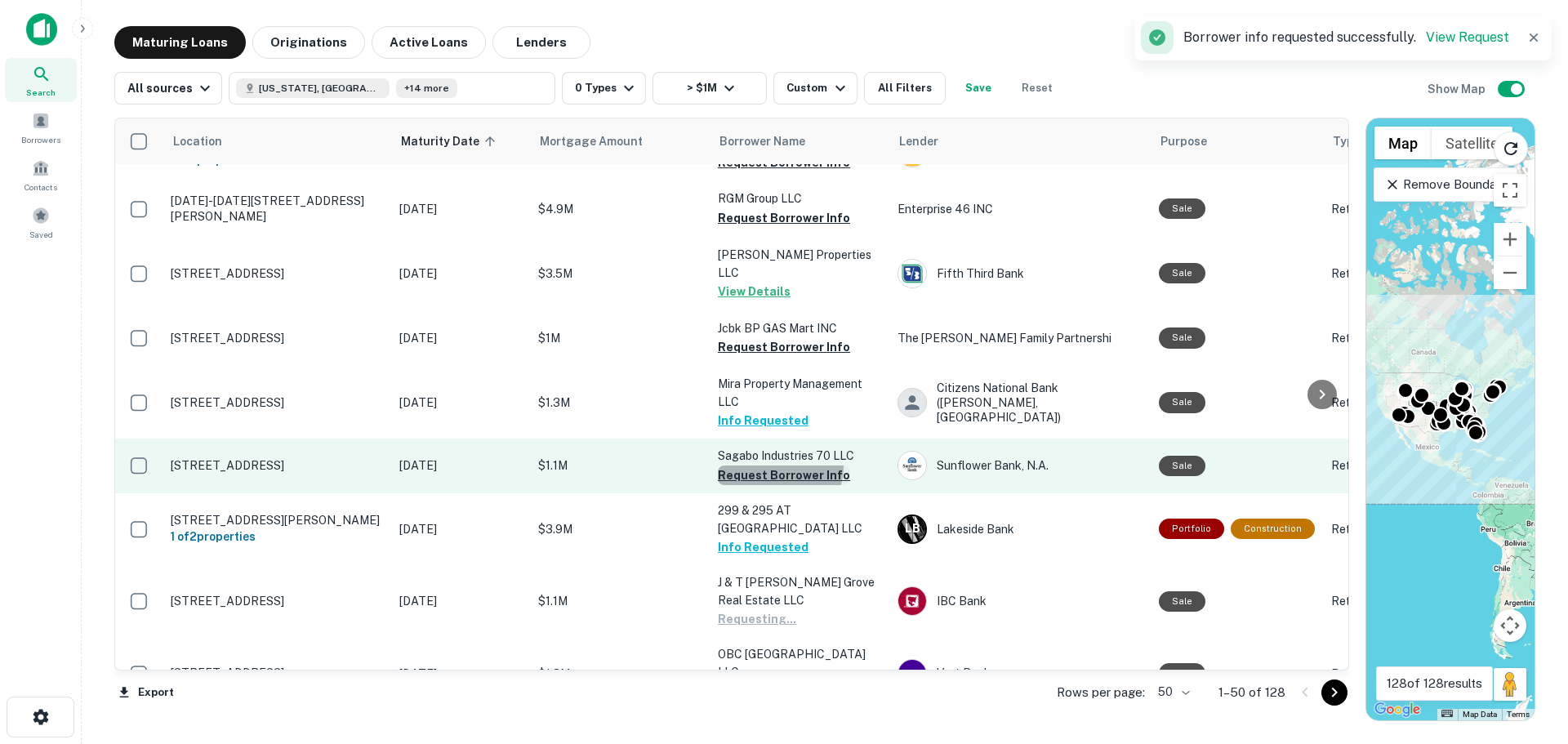
click at [775, 466] on button "Request Borrower Info" at bounding box center [783, 476] width 132 height 20
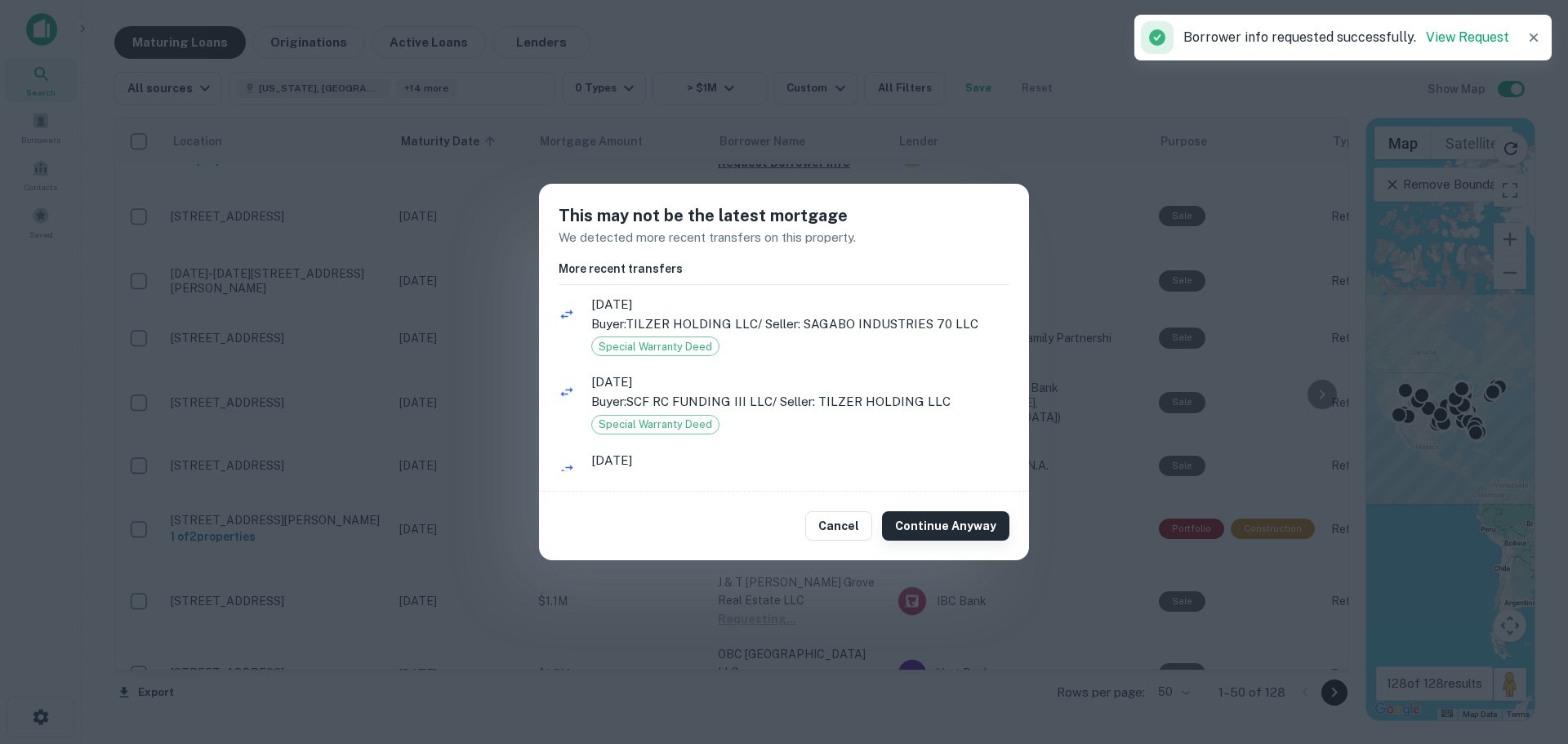
click at [987, 522] on button "Continue Anyway" at bounding box center [945, 526] width 127 height 29
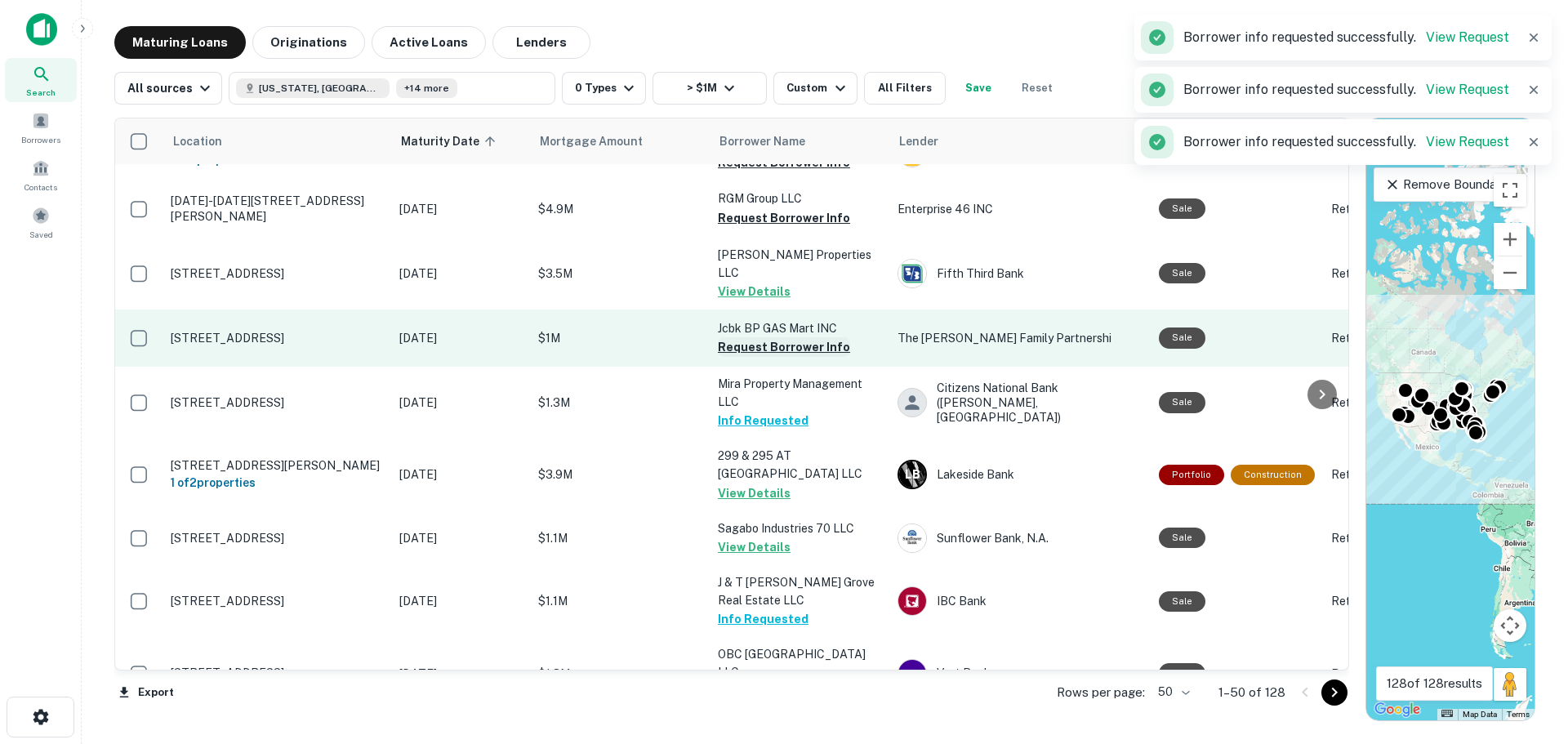
click at [783, 337] on button "Request Borrower Info" at bounding box center [783, 347] width 132 height 20
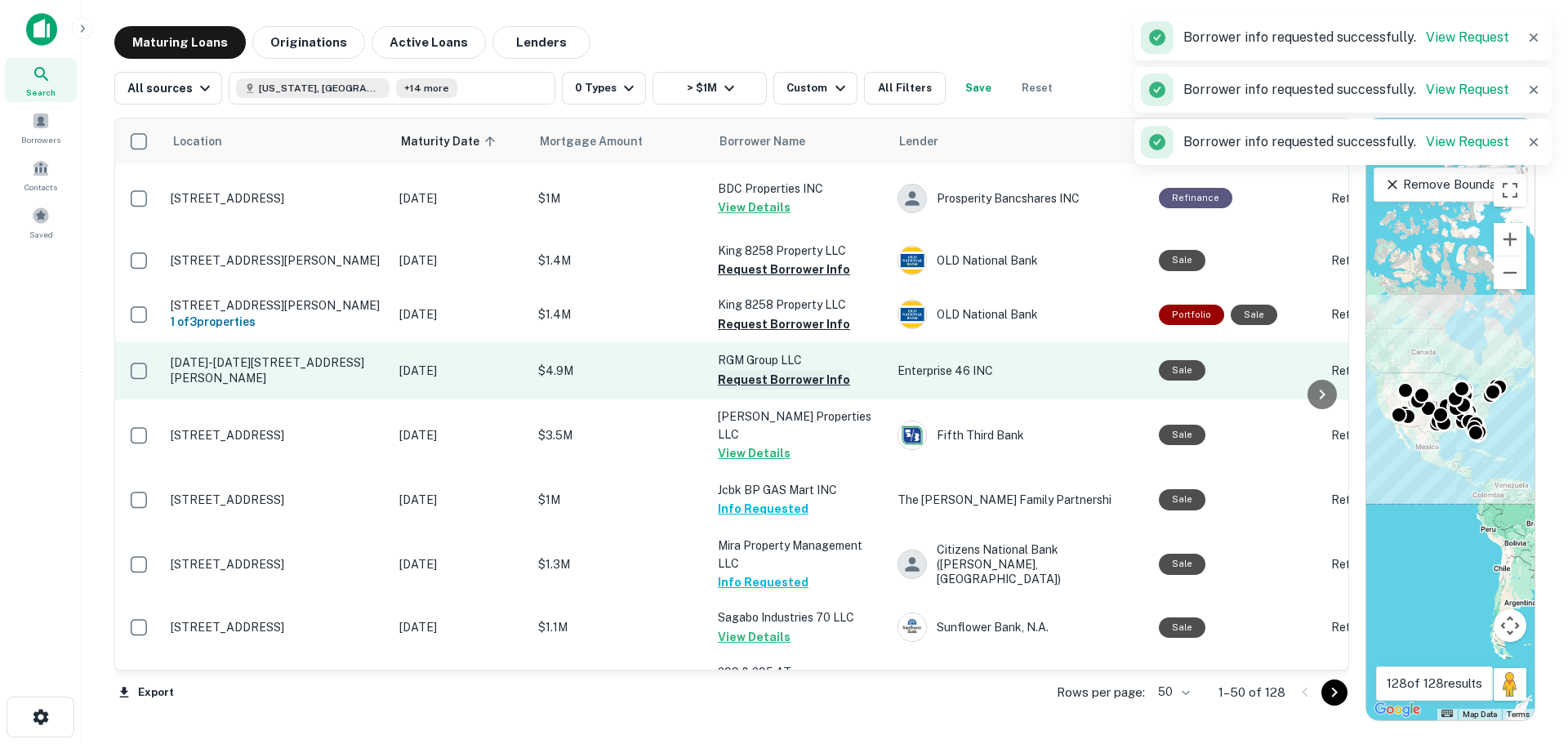
scroll to position [2684, 0]
click at [758, 371] on button "Request Borrower Info" at bounding box center [783, 381] width 132 height 20
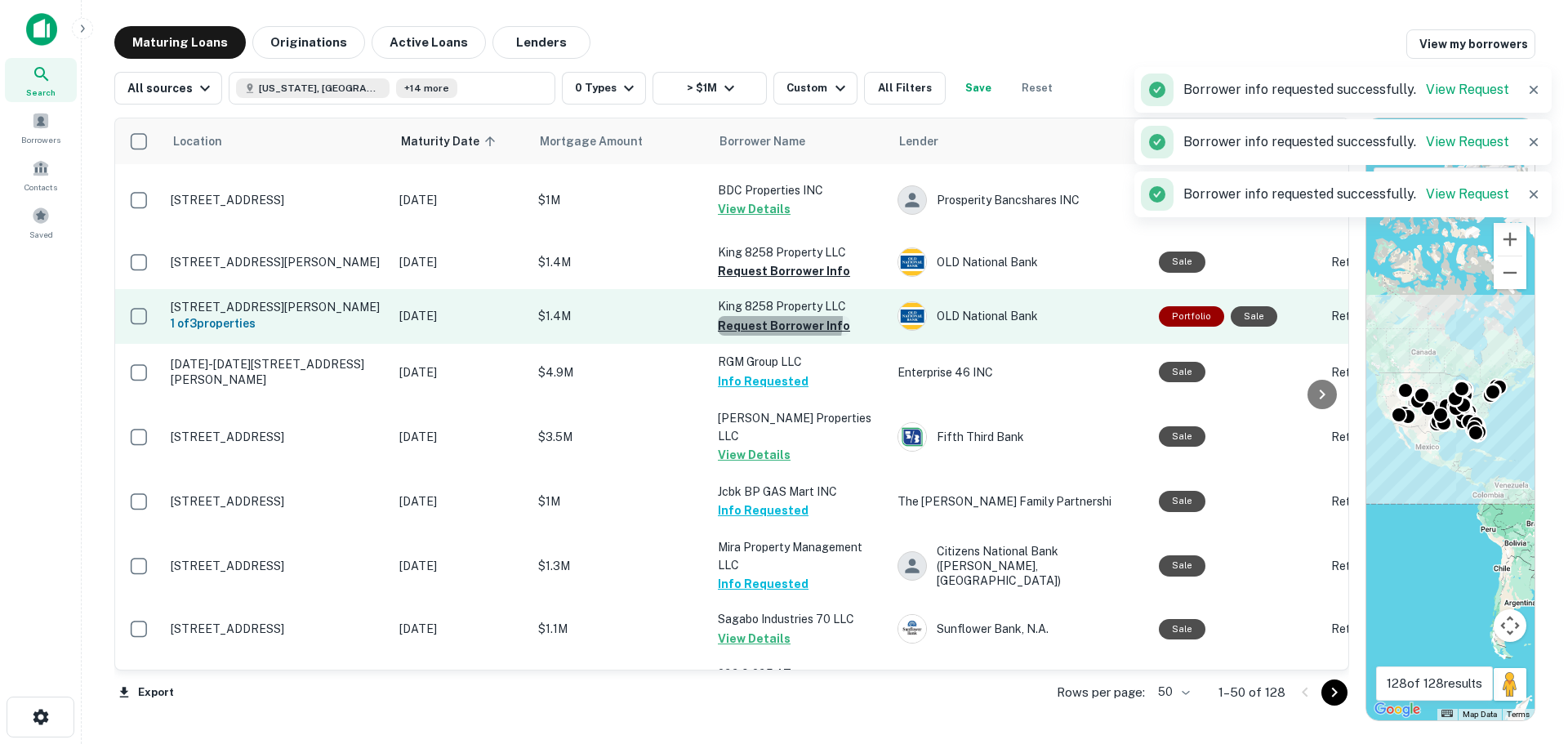
click at [762, 316] on button "Request Borrower Info" at bounding box center [783, 326] width 132 height 20
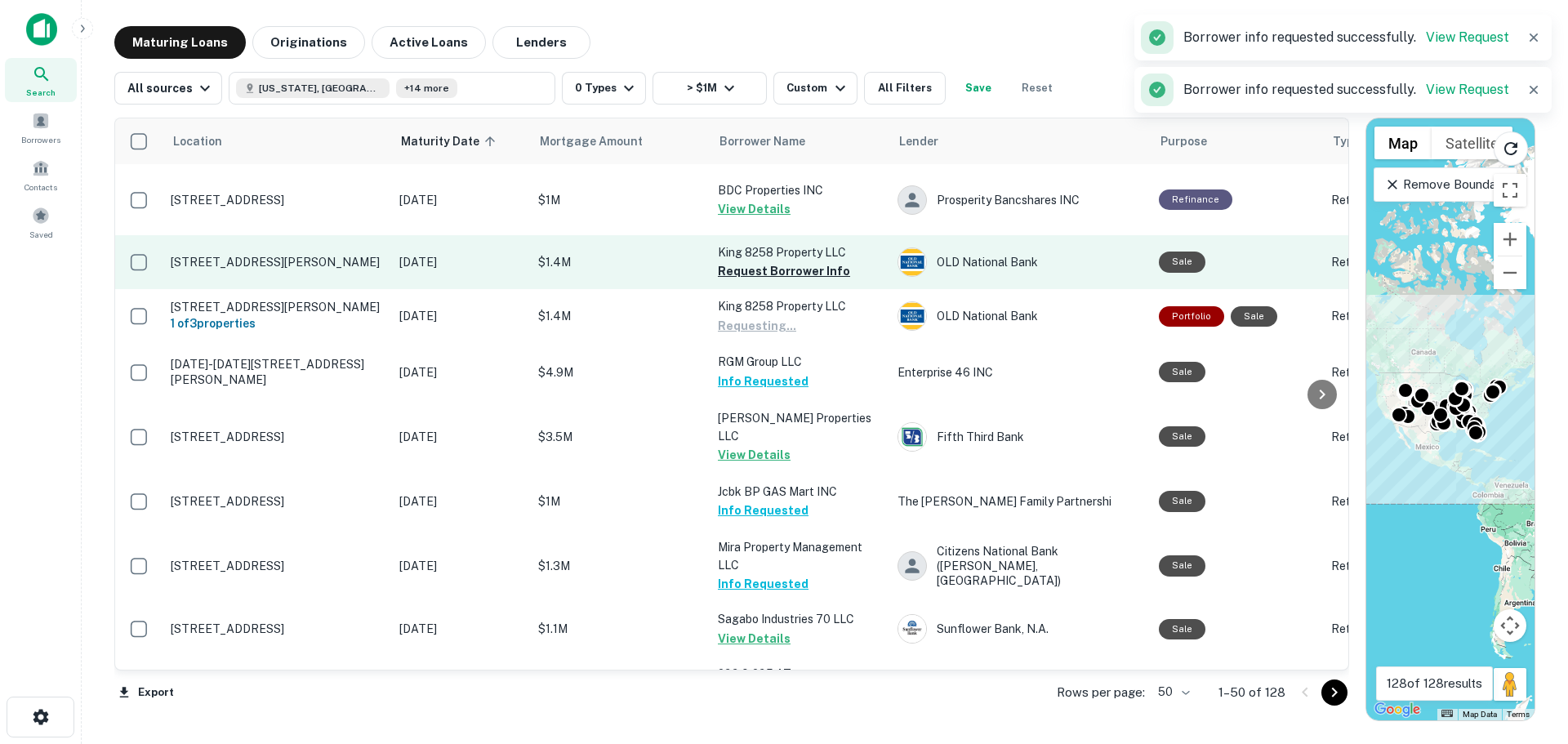
click at [762, 243] on p "King 8258 Property LLC" at bounding box center [799, 252] width 164 height 18
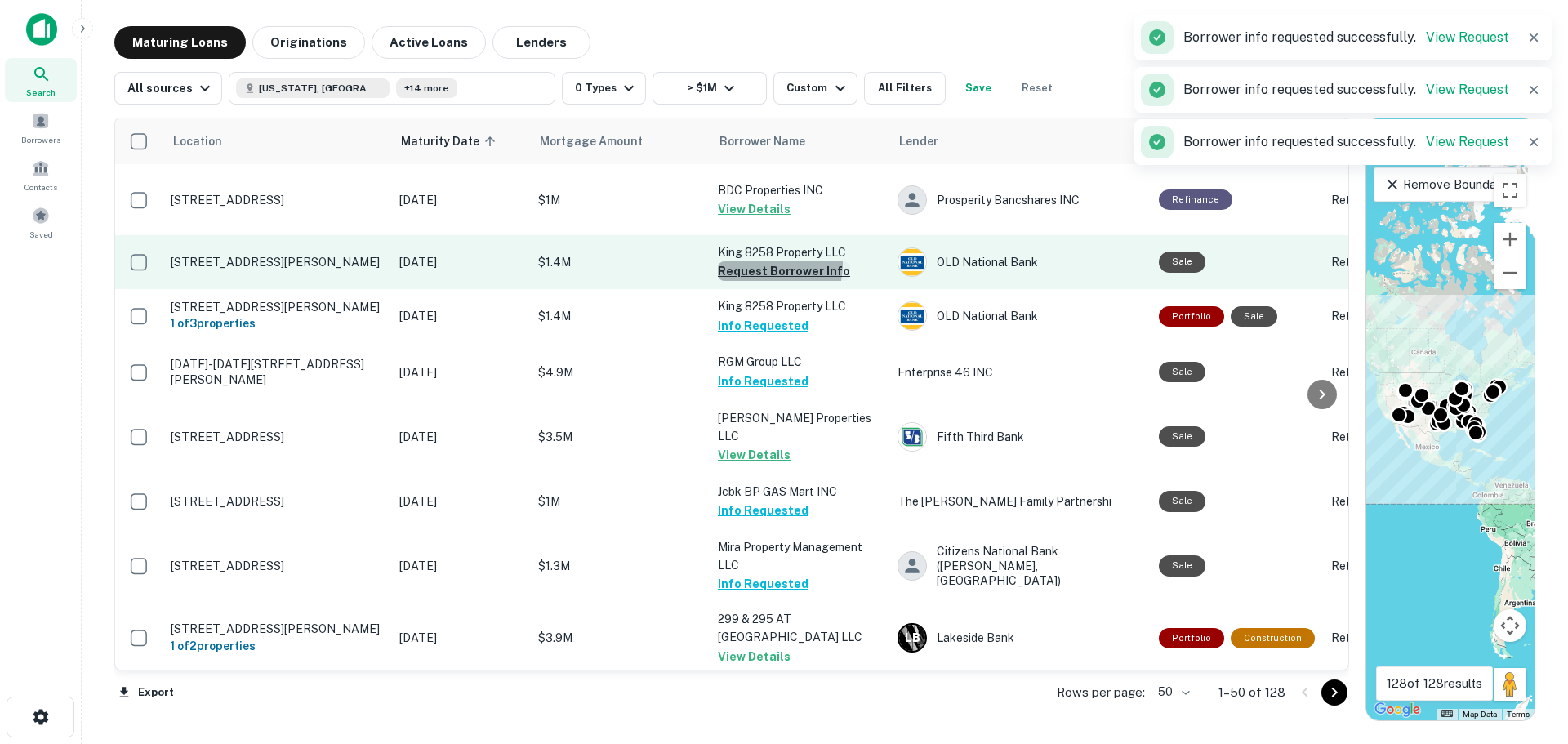
click at [762, 262] on button "Request Borrower Info" at bounding box center [783, 272] width 132 height 20
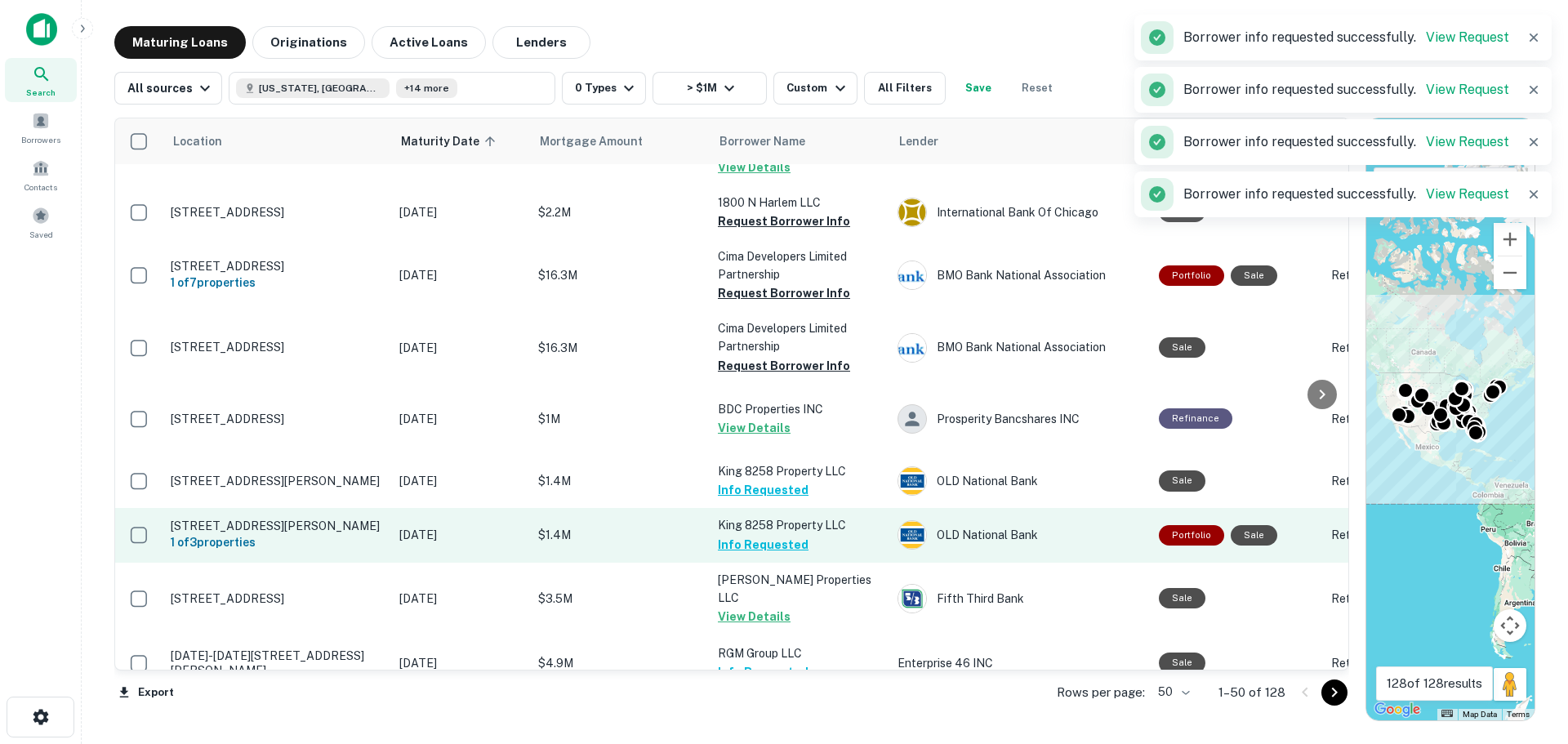
scroll to position [2439, 0]
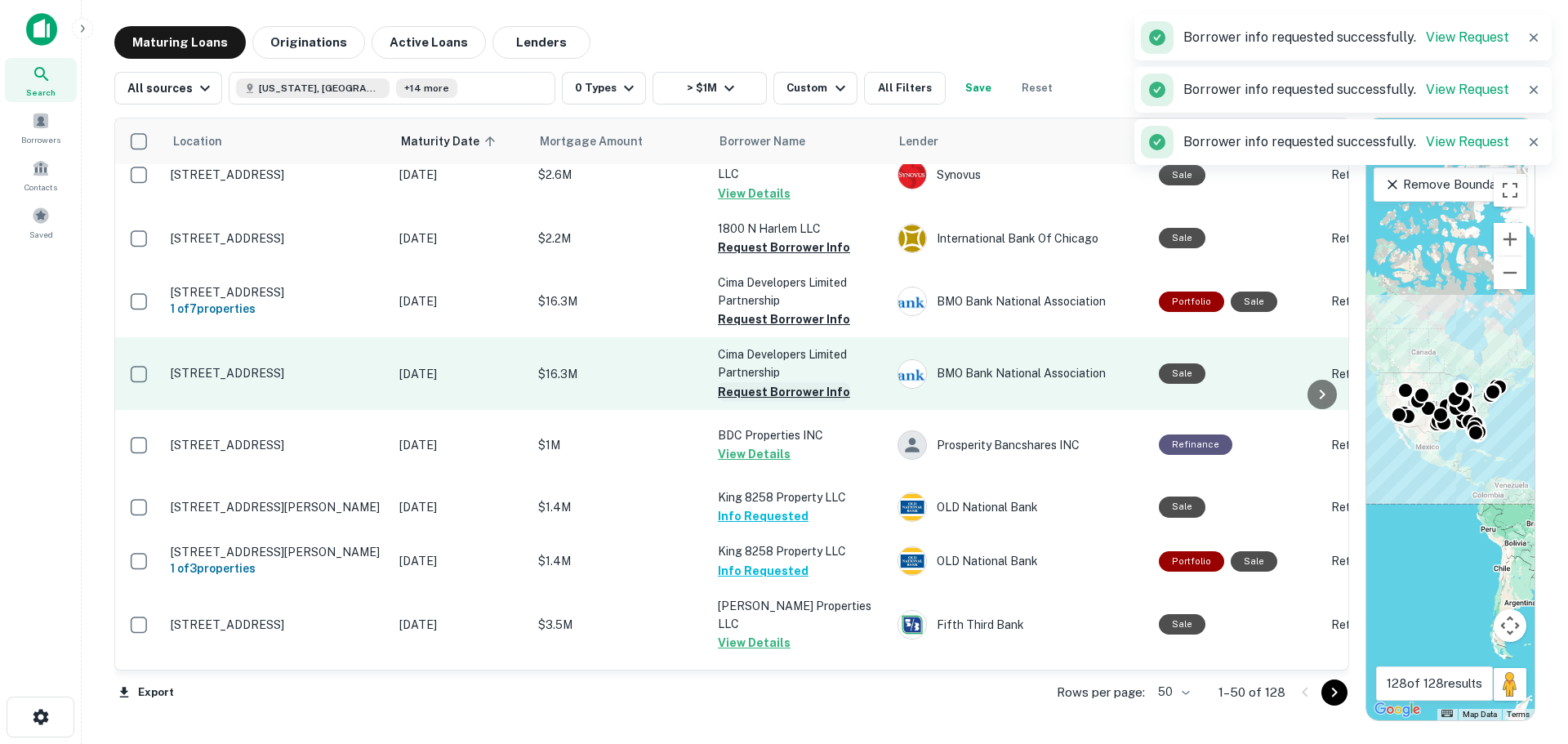
click at [770, 382] on button "Request Borrower Info" at bounding box center [783, 392] width 132 height 20
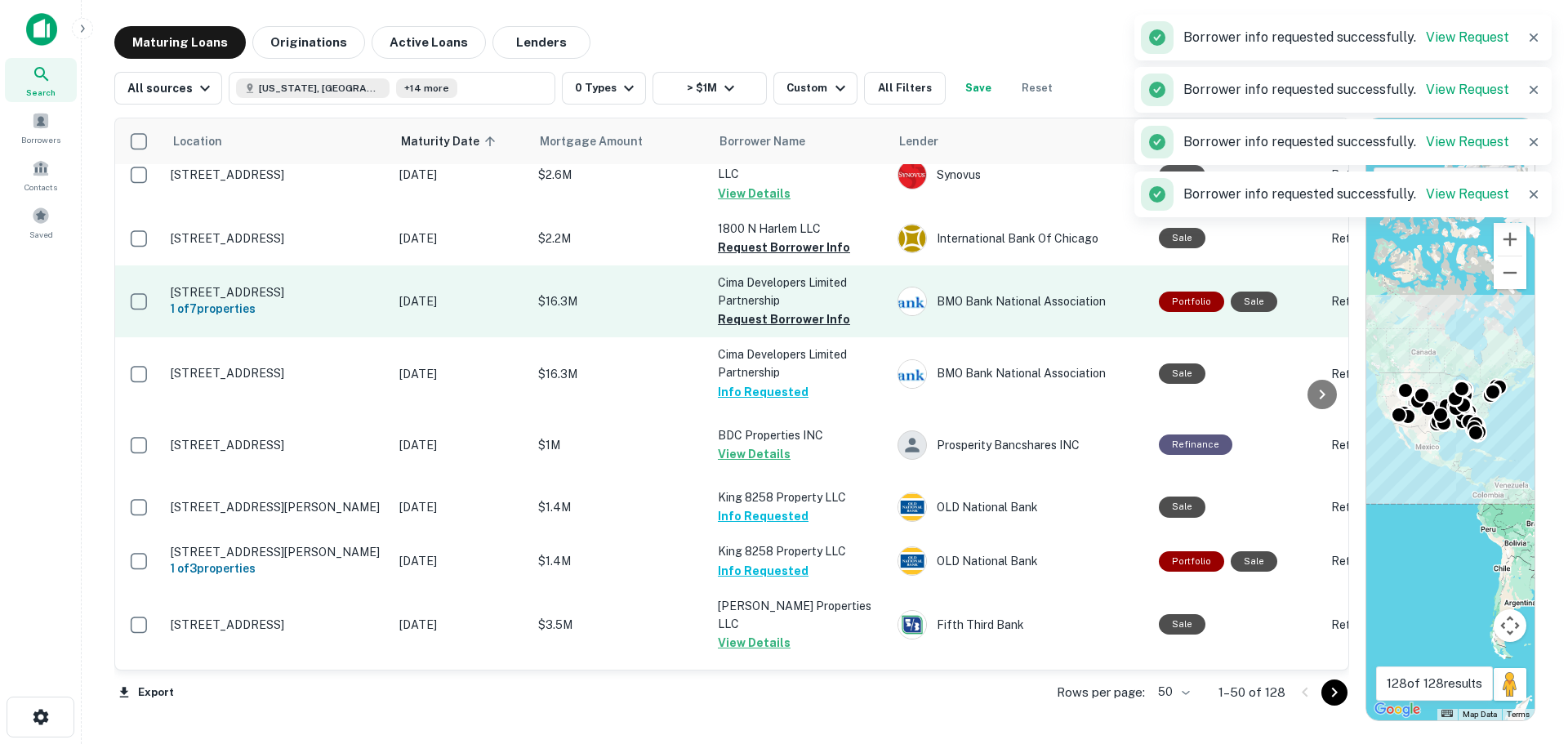
click at [766, 293] on td "Cima Developers Limited Partnership Request Borrower Info" at bounding box center [800, 301] width 179 height 72
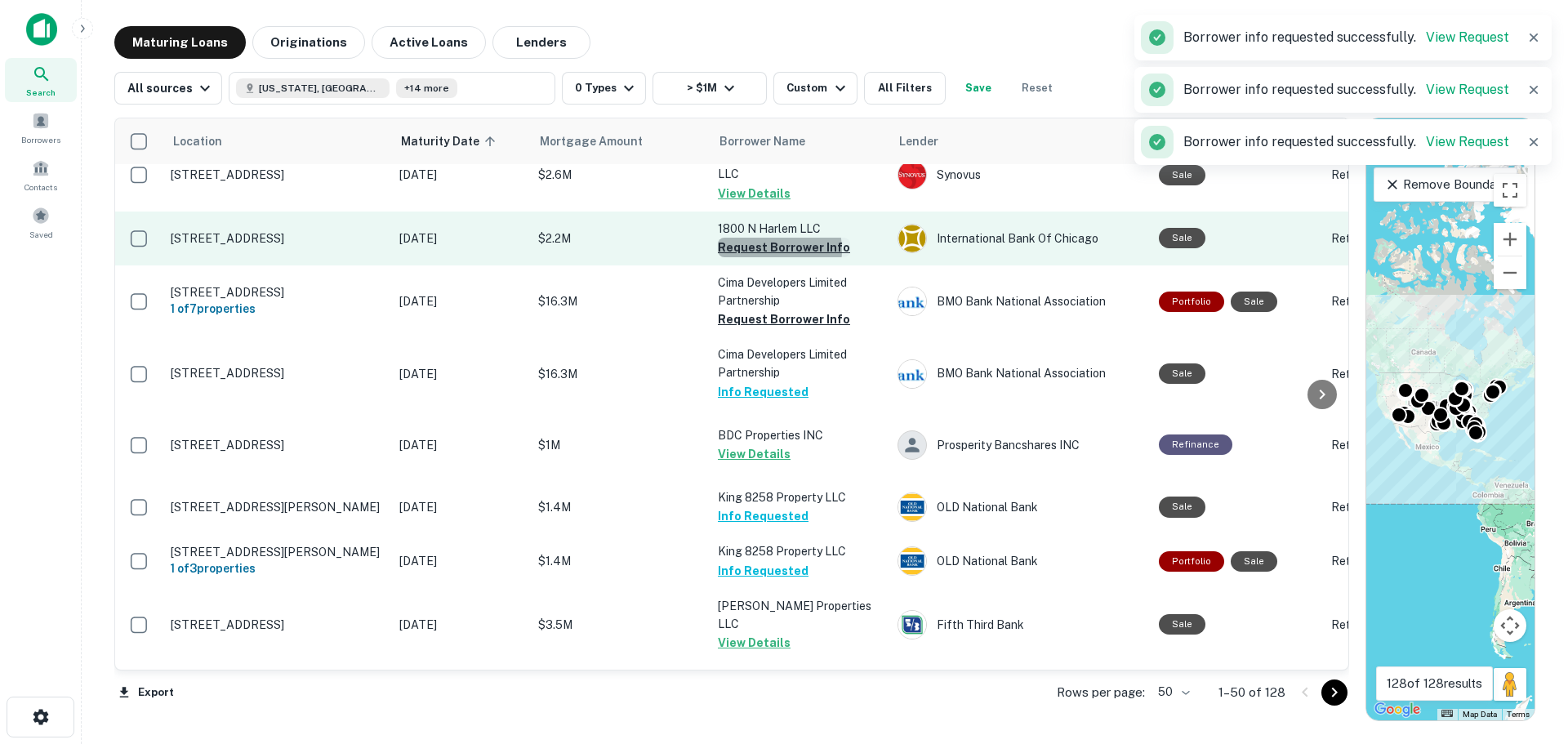
click at [765, 237] on button "Request Borrower Info" at bounding box center [783, 247] width 132 height 20
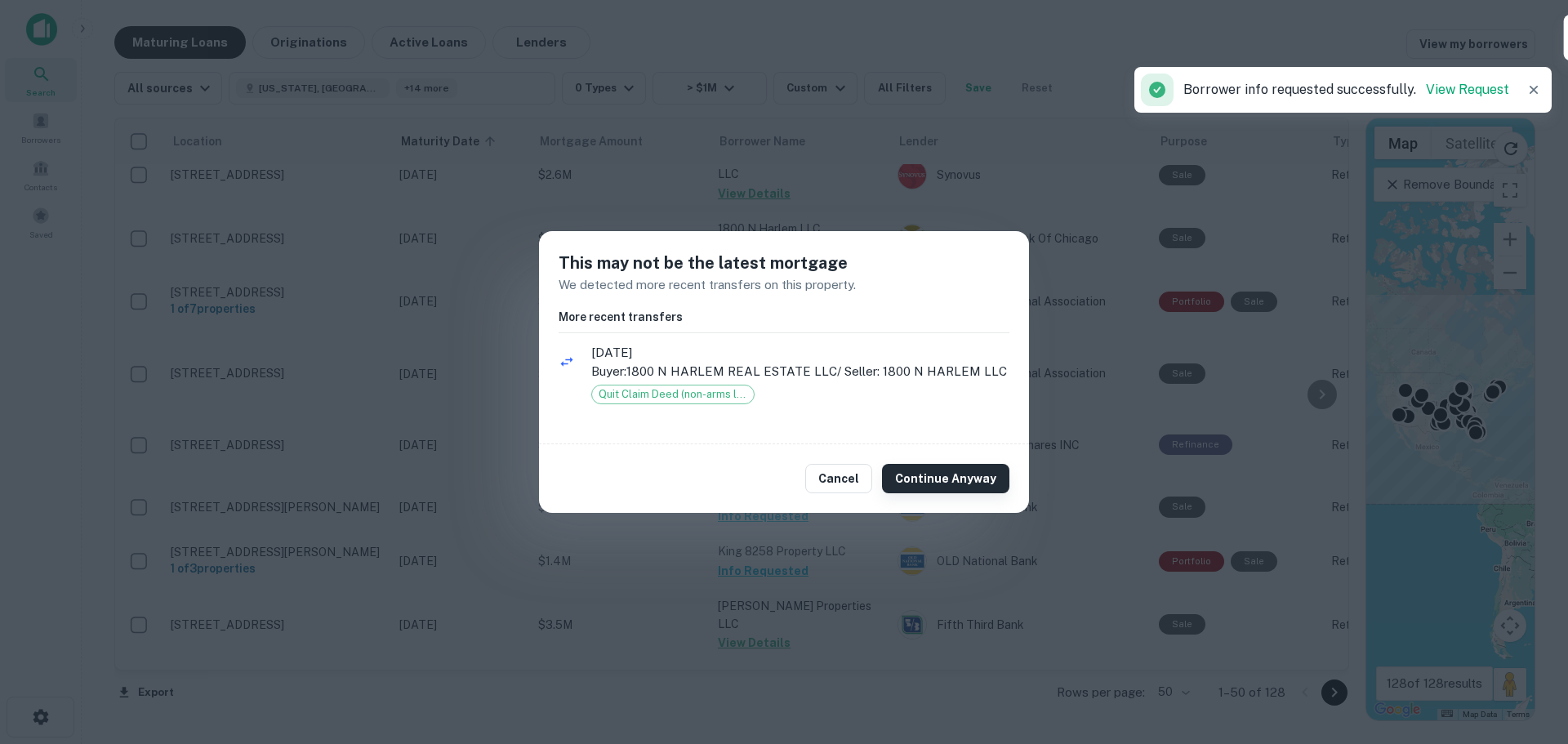
click at [900, 467] on button "Continue Anyway" at bounding box center [945, 478] width 127 height 29
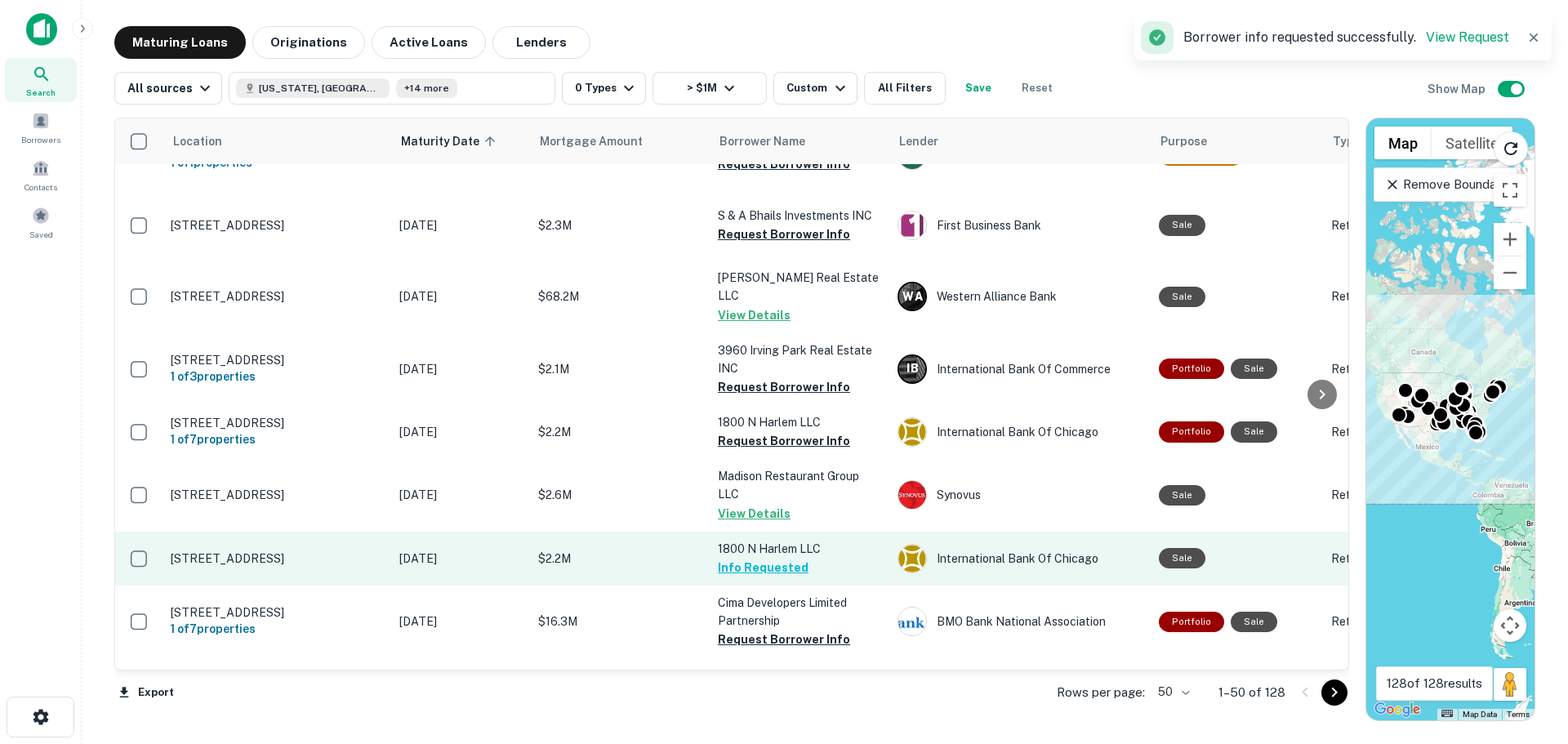
scroll to position [2112, 0]
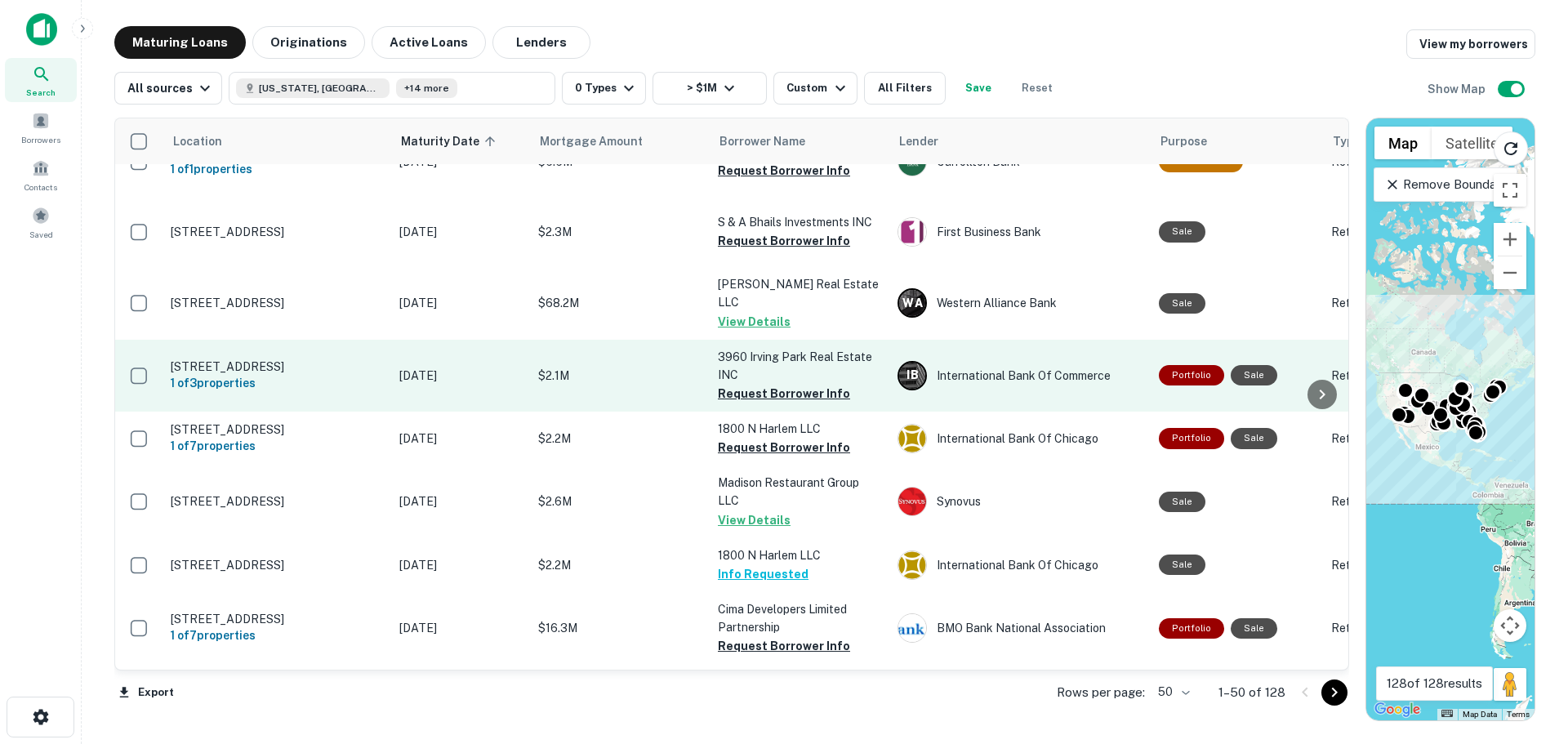
click at [764, 348] on p "3960 Irving Park Real Estate INC" at bounding box center [799, 365] width 164 height 36
click at [763, 384] on button "Request Borrower Info" at bounding box center [783, 394] width 132 height 20
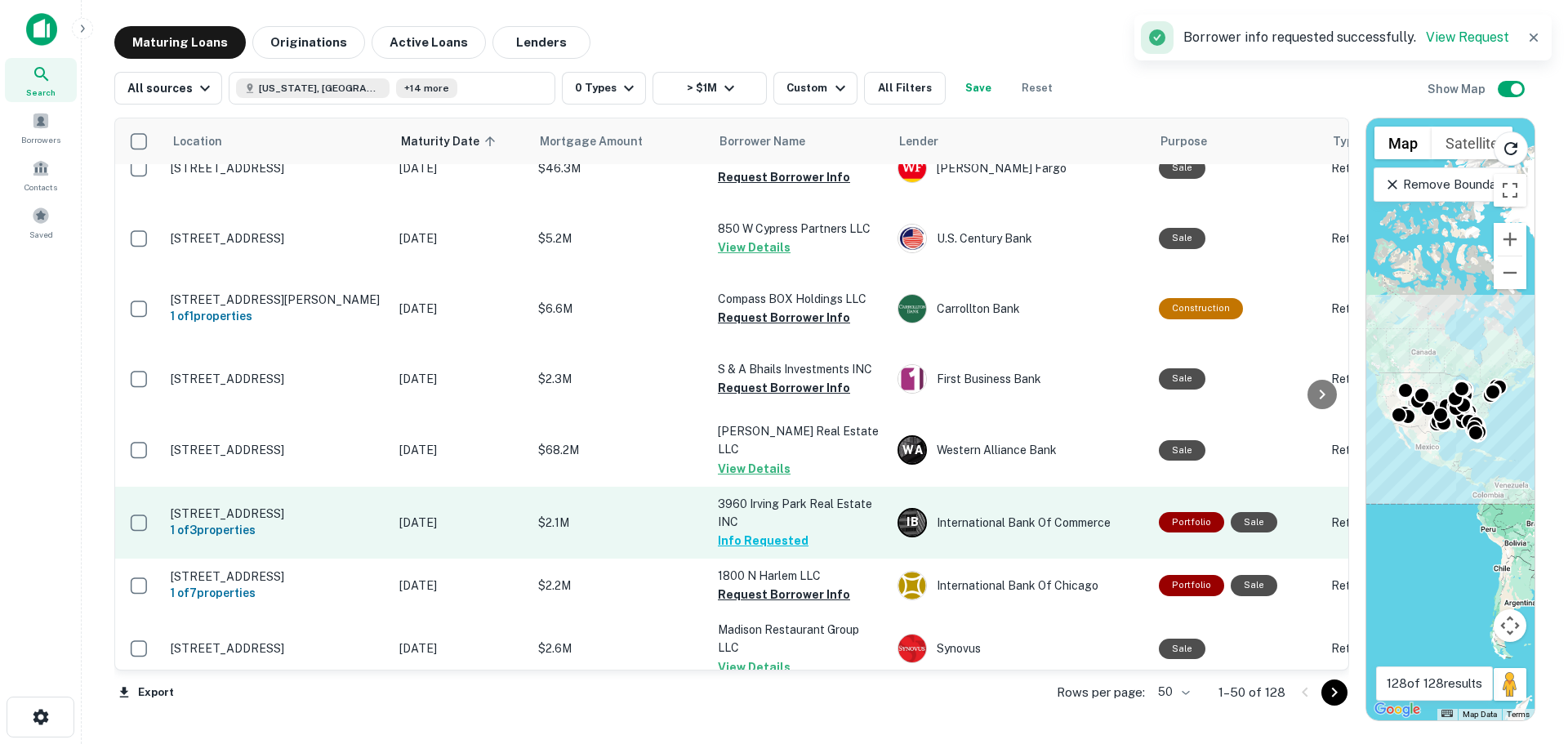
scroll to position [1949, 0]
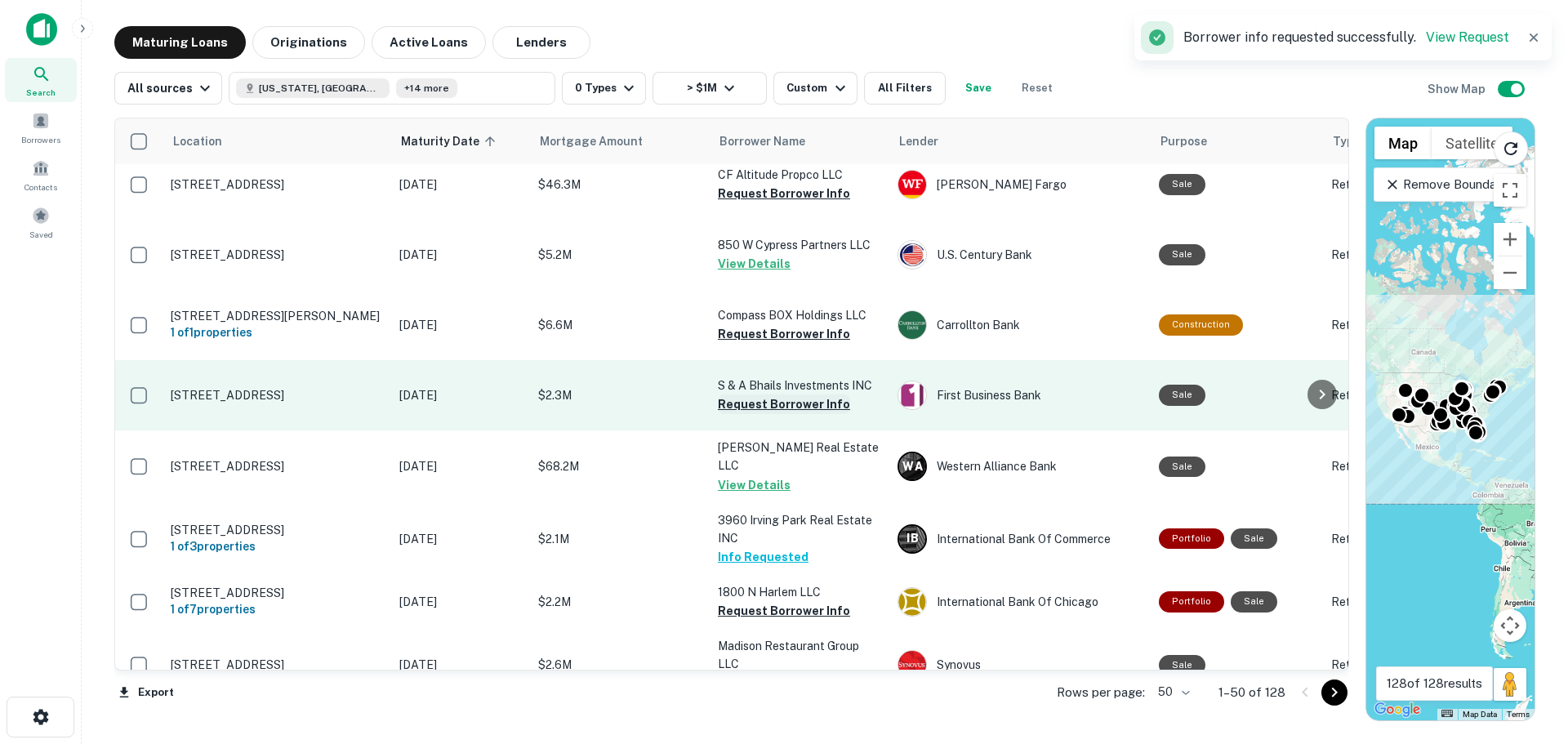
click at [764, 394] on button "Request Borrower Info" at bounding box center [783, 404] width 132 height 20
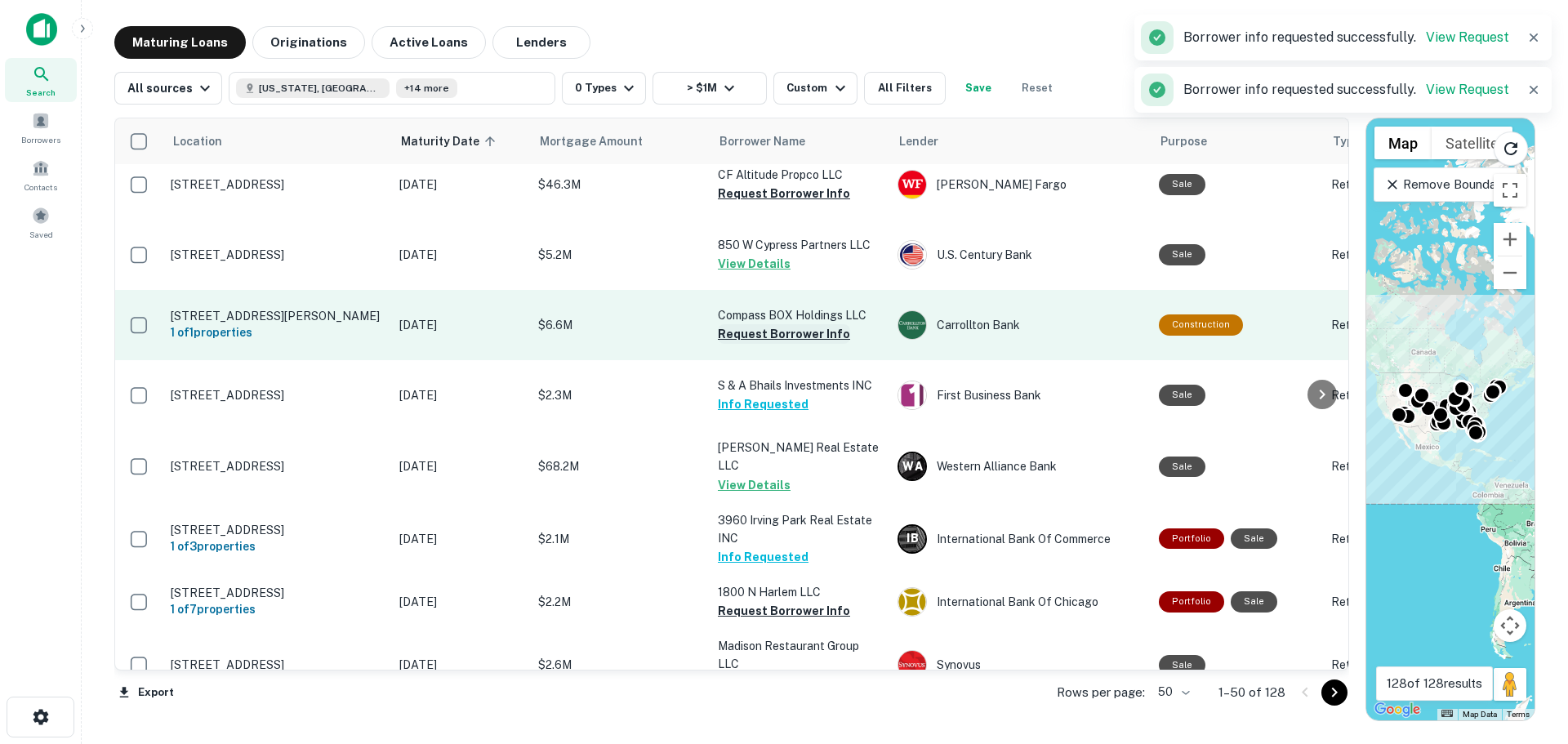
click at [766, 324] on button "Request Borrower Info" at bounding box center [783, 334] width 132 height 20
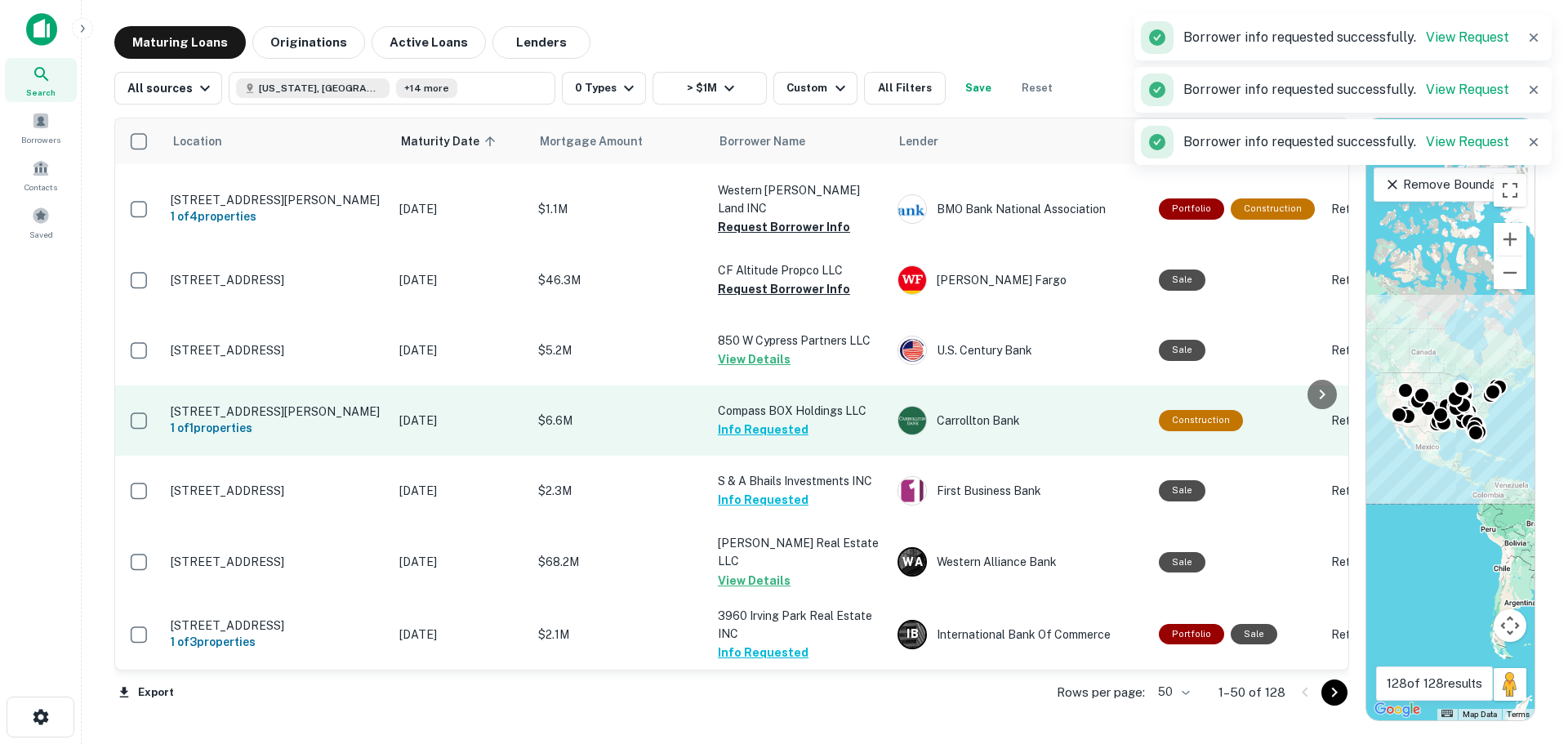
scroll to position [1704, 0]
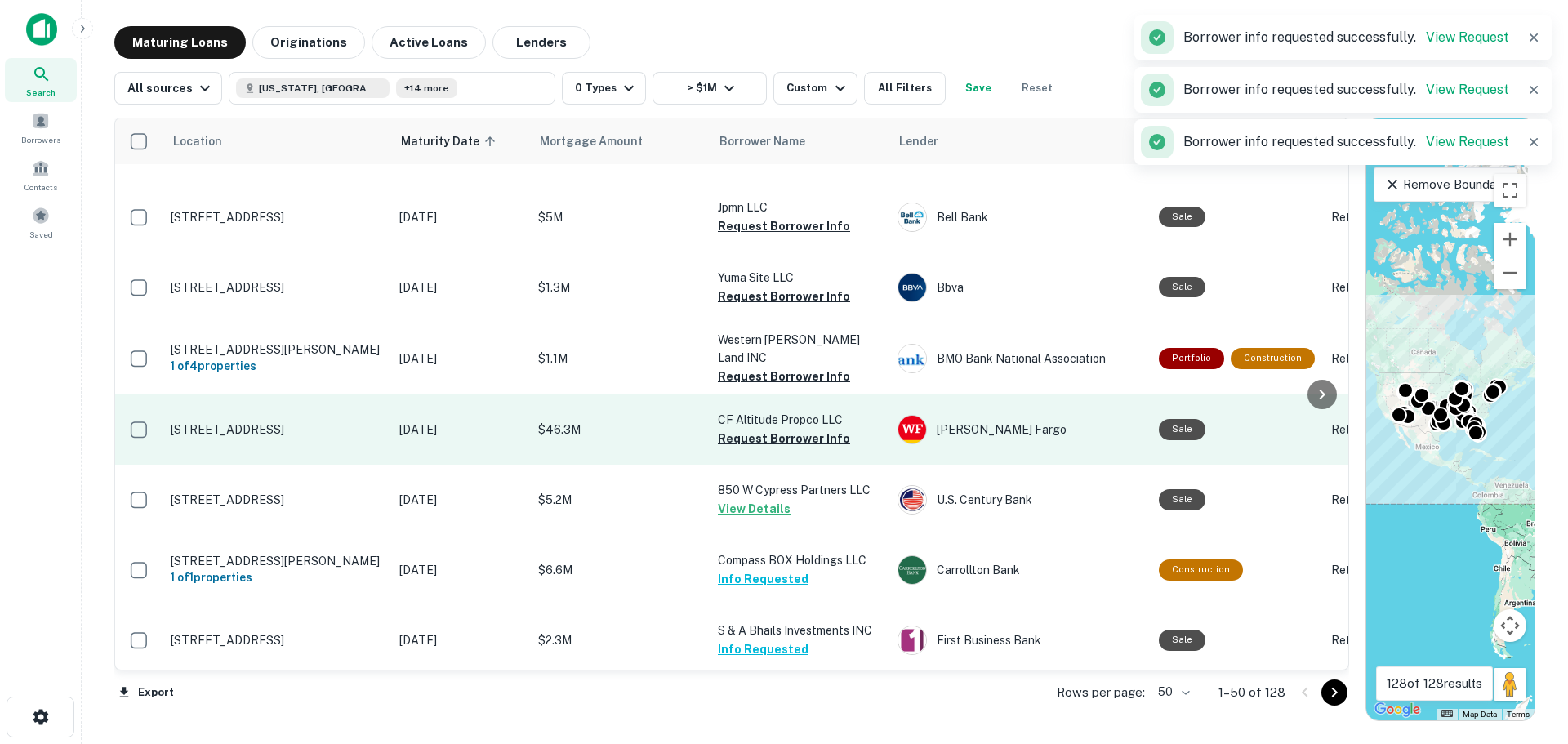
click at [778, 394] on td "CF Altitude Propco LLC Request Borrower Info" at bounding box center [800, 429] width 179 height 71
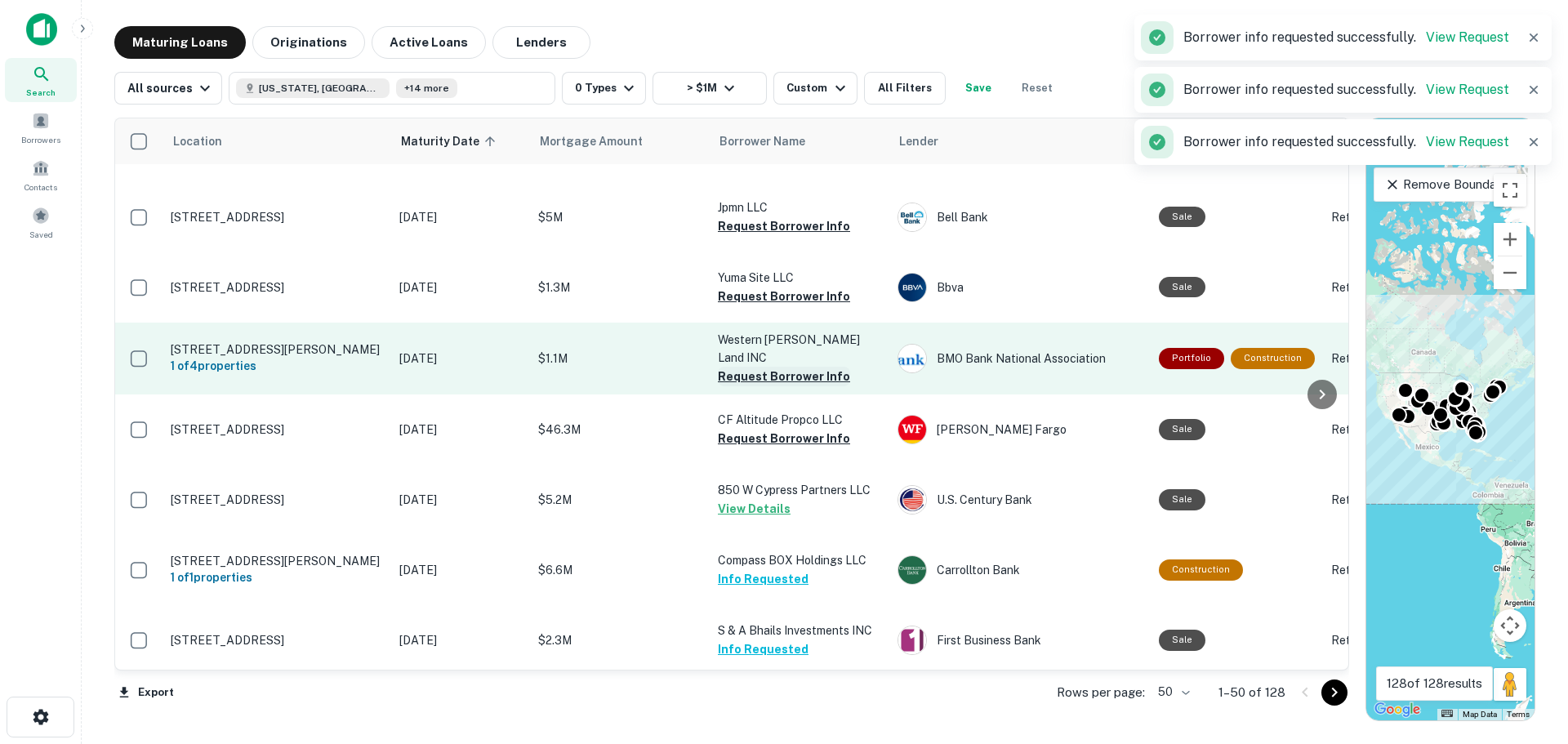
click at [777, 367] on button "Request Borrower Info" at bounding box center [783, 377] width 132 height 20
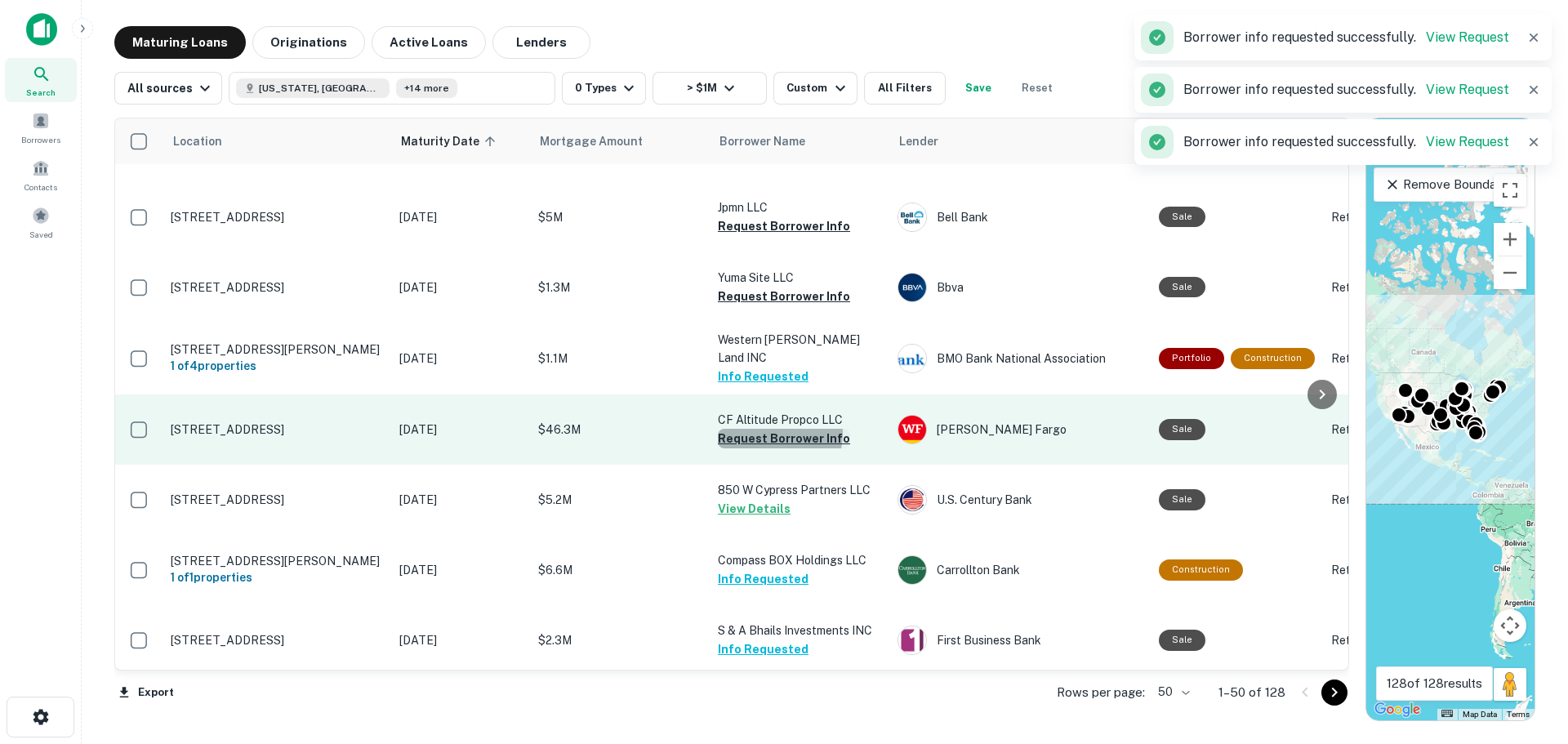
click at [773, 428] on button "Request Borrower Info" at bounding box center [783, 438] width 132 height 20
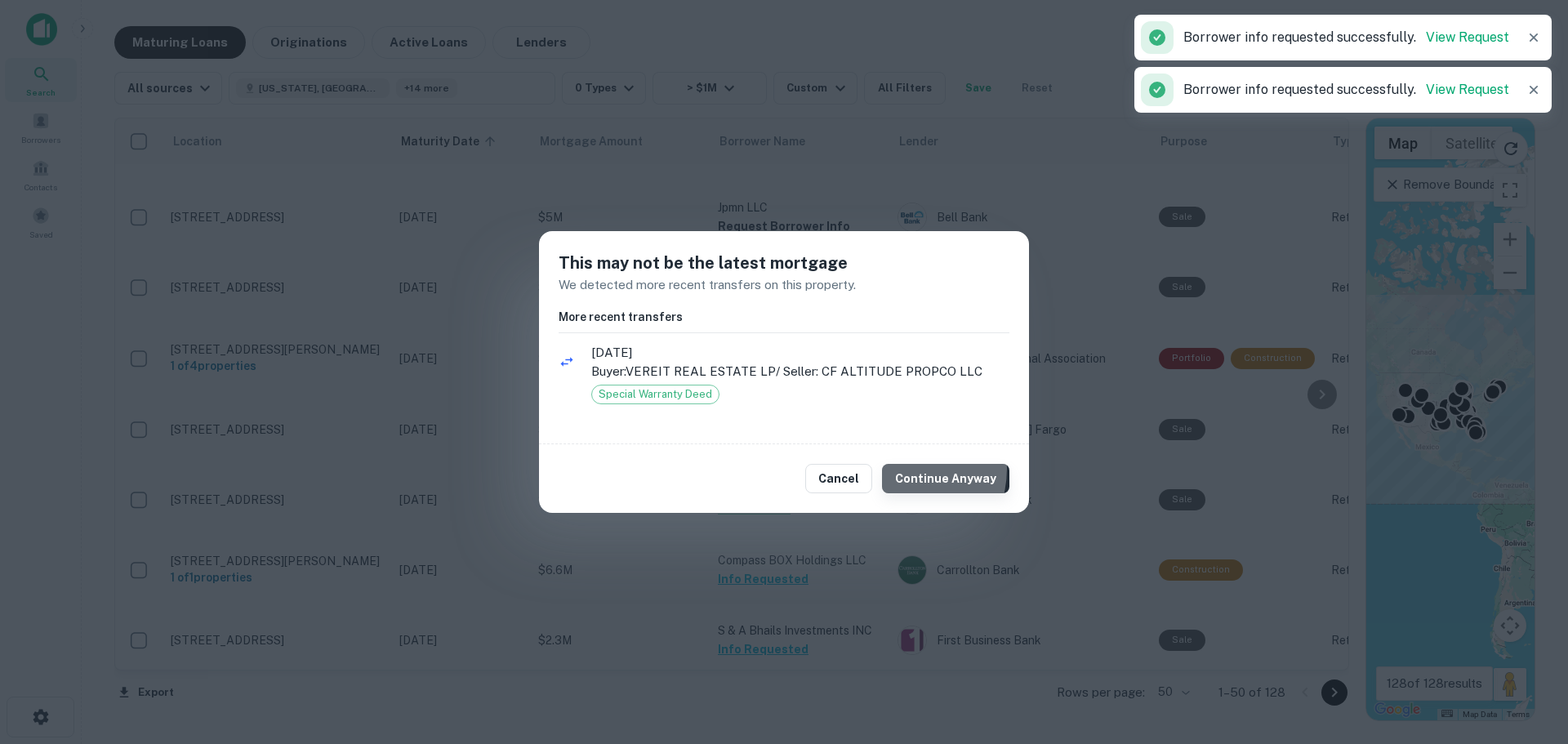
click at [911, 470] on button "Continue Anyway" at bounding box center [945, 478] width 127 height 29
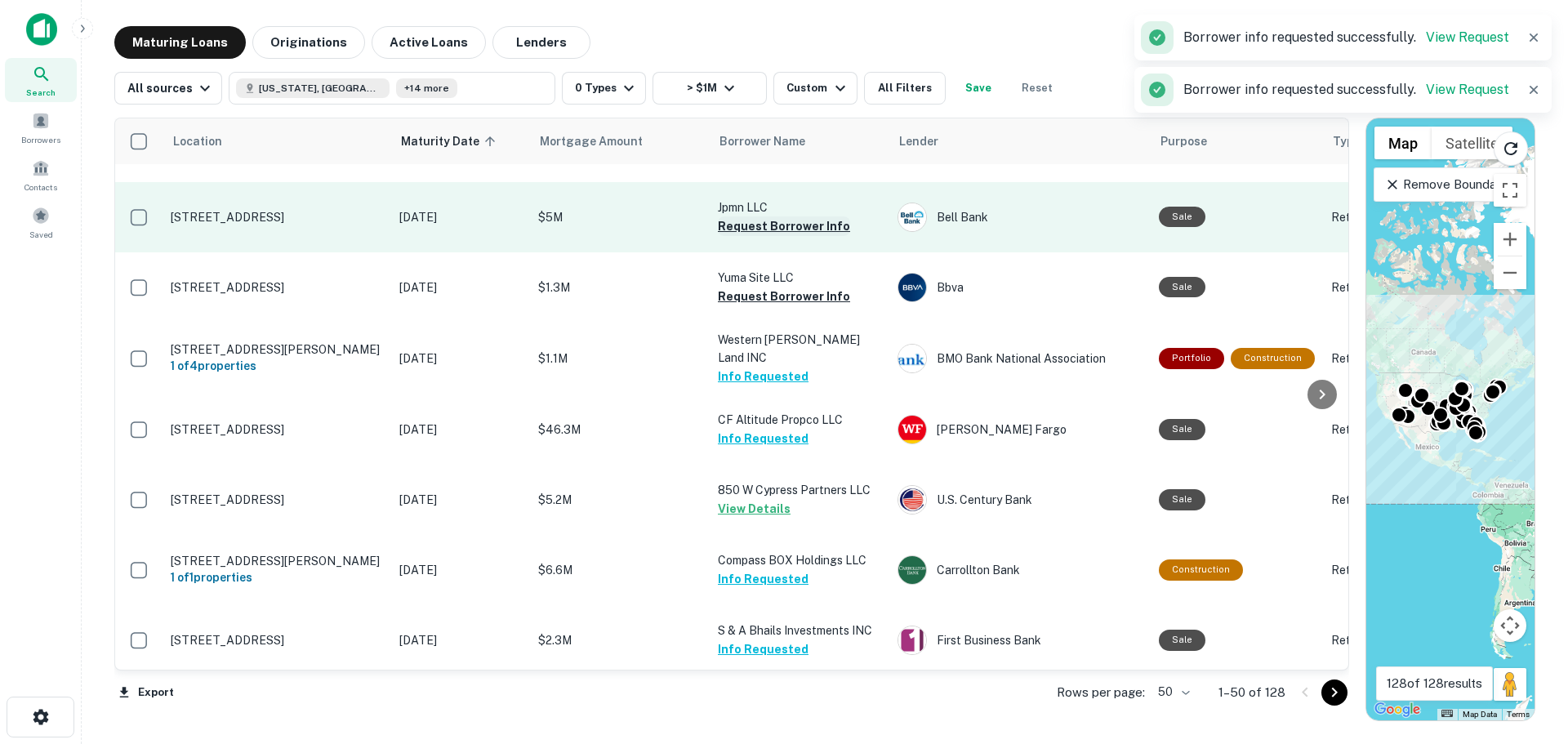
click at [755, 217] on button "Request Borrower Info" at bounding box center [783, 227] width 132 height 20
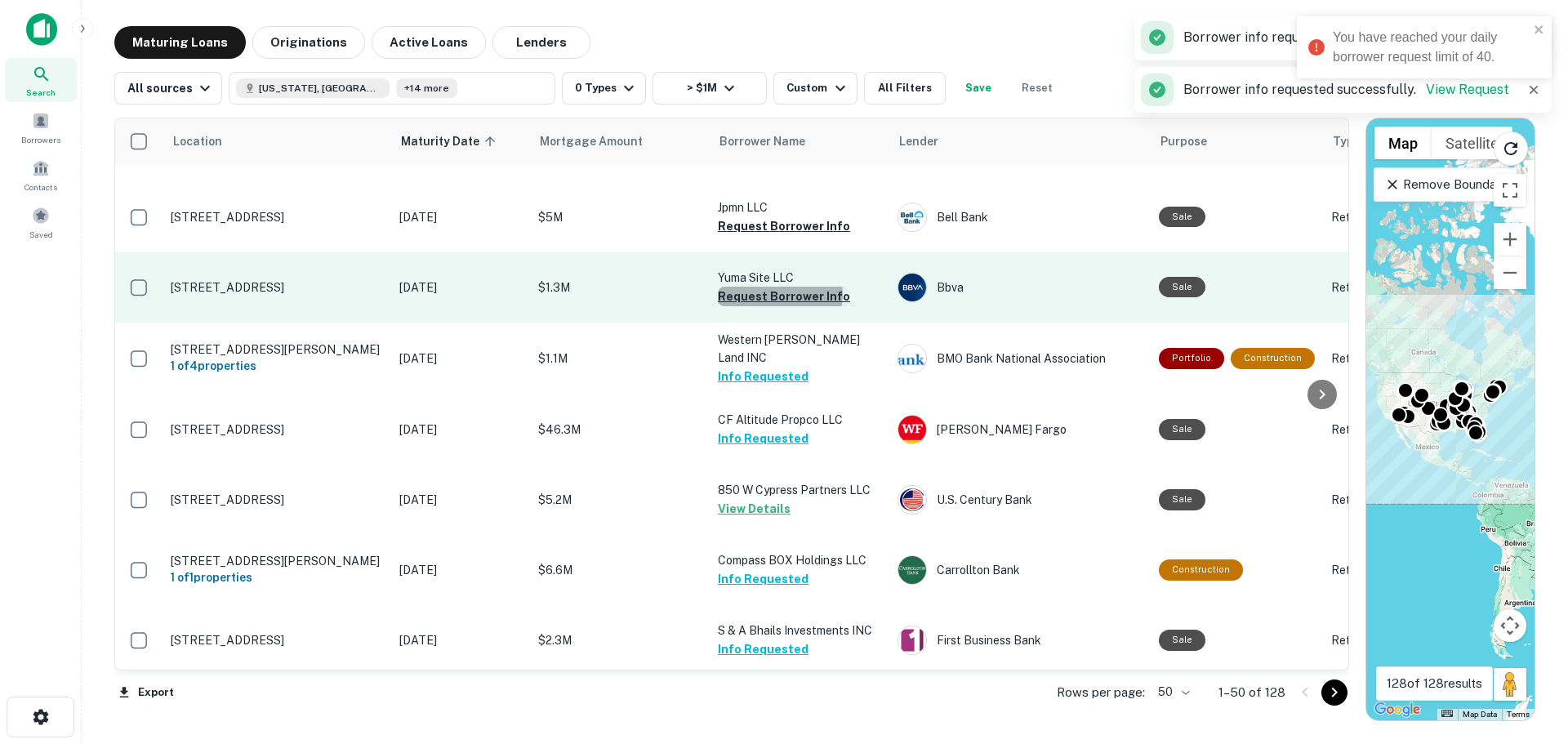
click at [776, 286] on button "Request Borrower Info" at bounding box center [783, 296] width 132 height 20
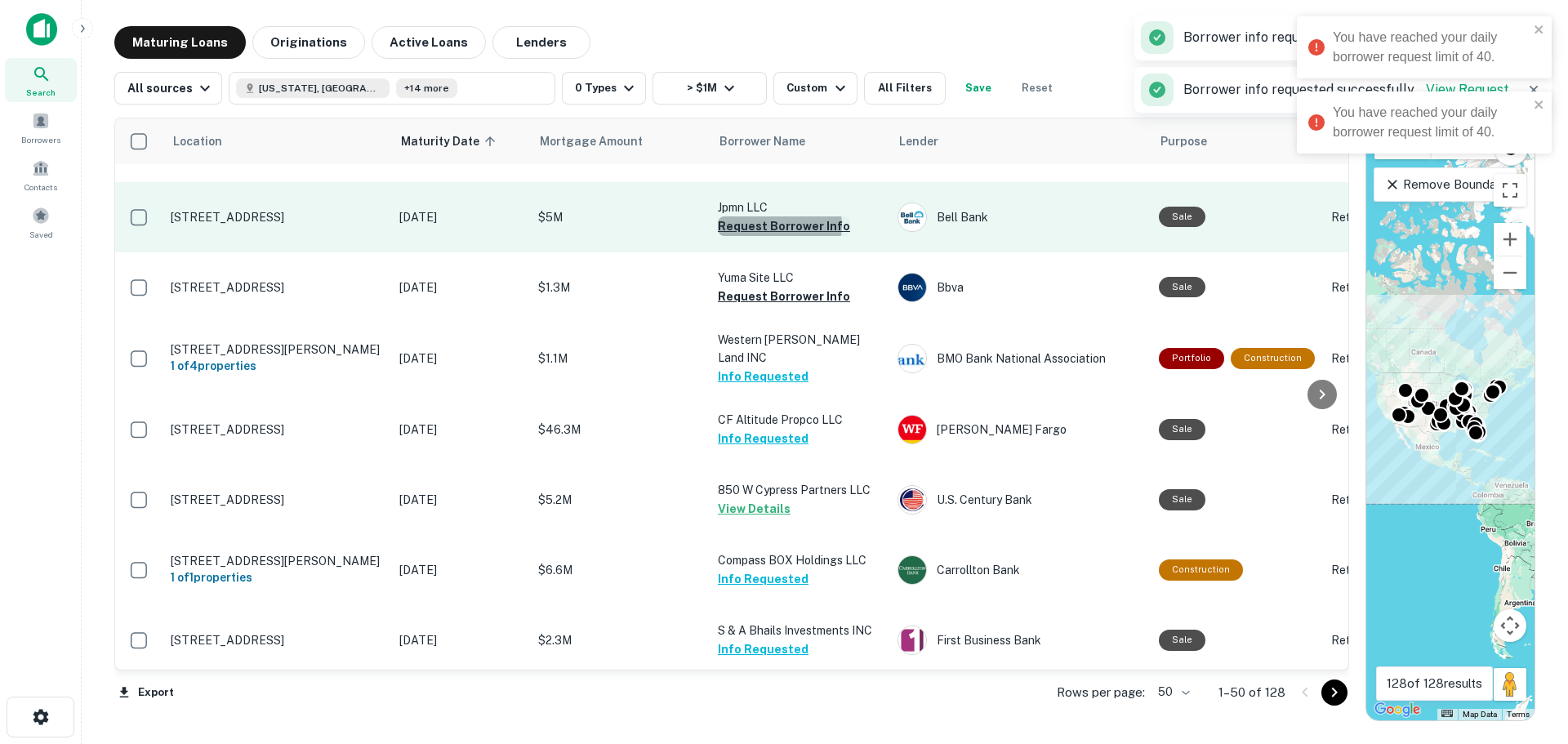
click at [778, 217] on button "Request Borrower Info" at bounding box center [783, 227] width 132 height 20
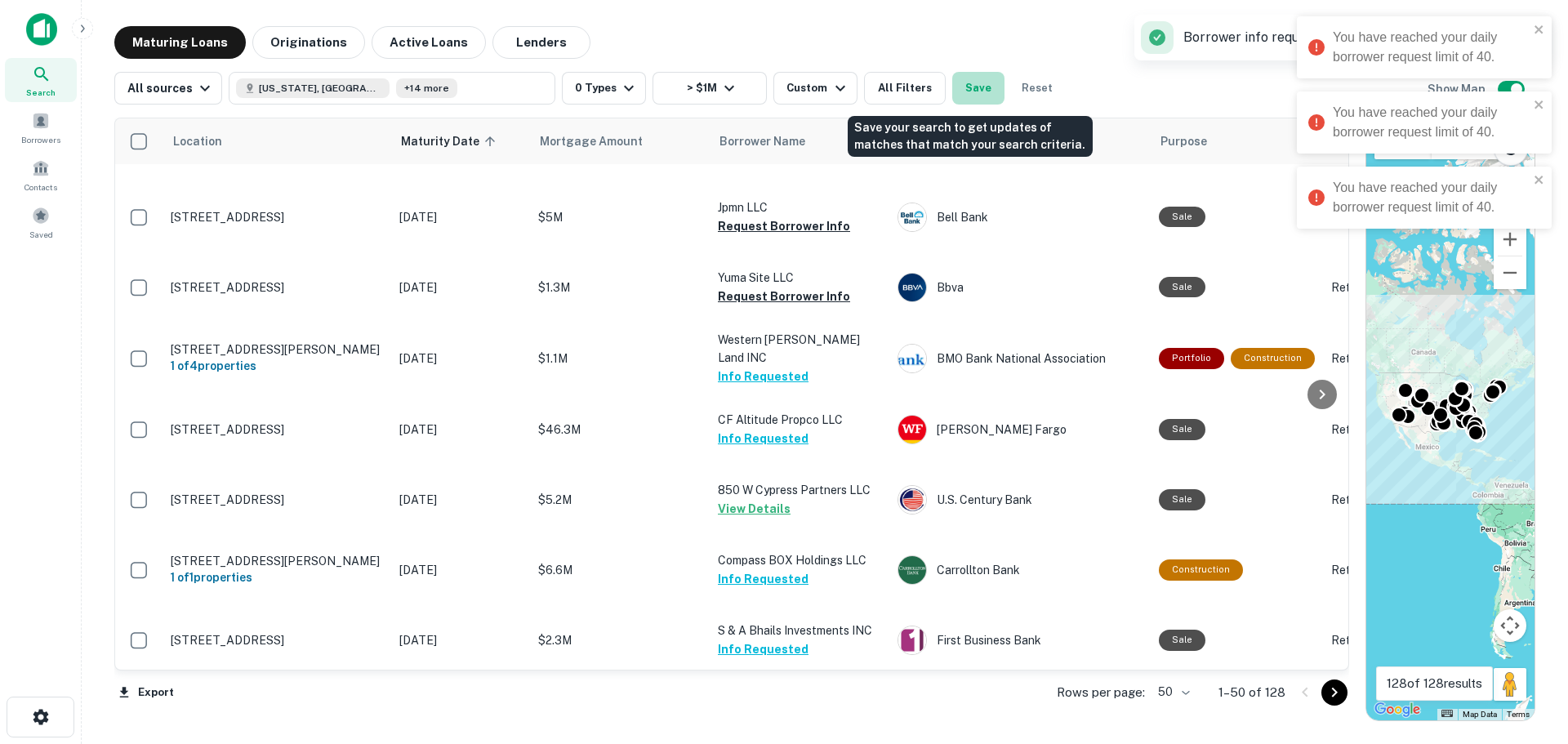
click at [963, 90] on button "Save" at bounding box center [978, 88] width 52 height 32
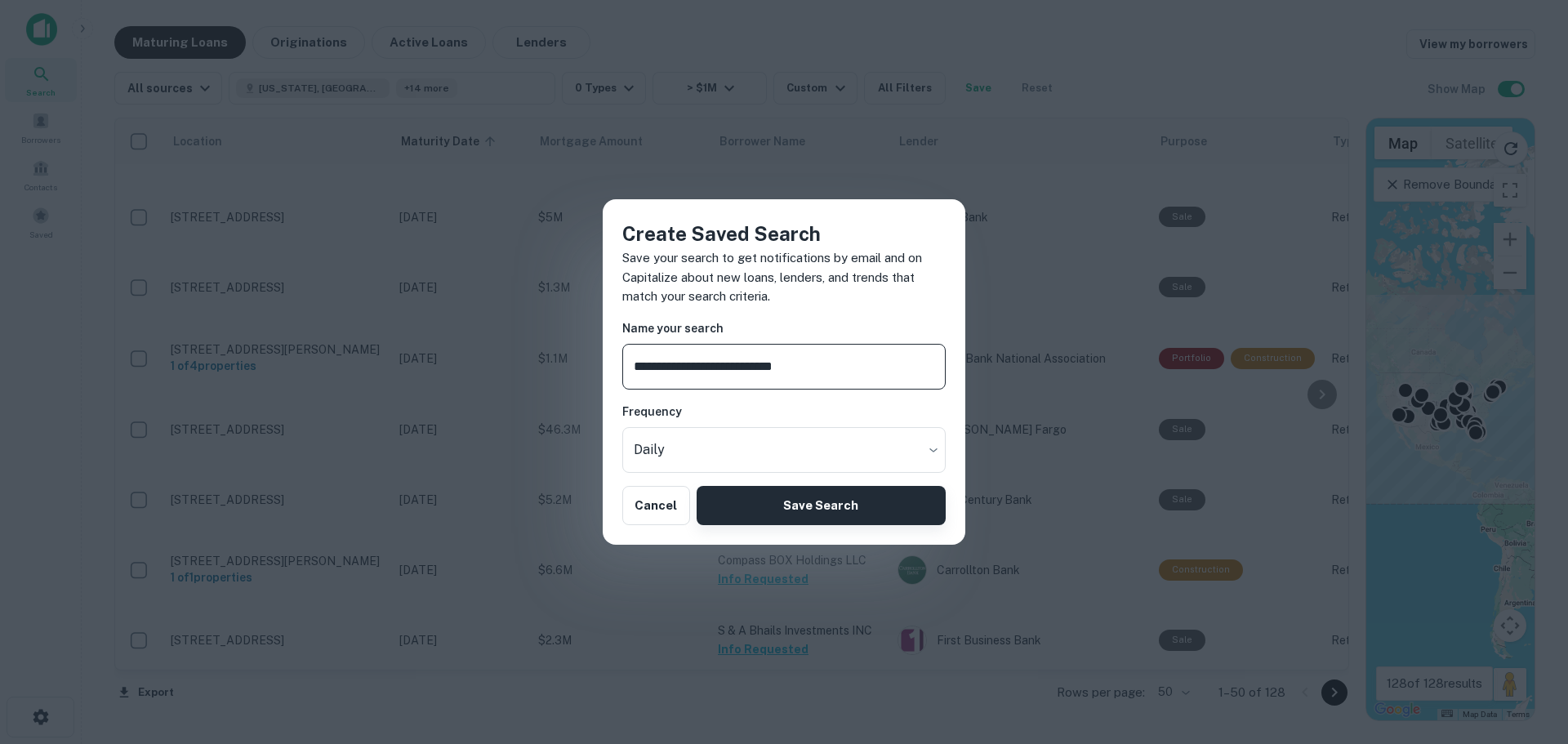
type input "**********"
click at [903, 492] on button "Save Search" at bounding box center [821, 505] width 249 height 39
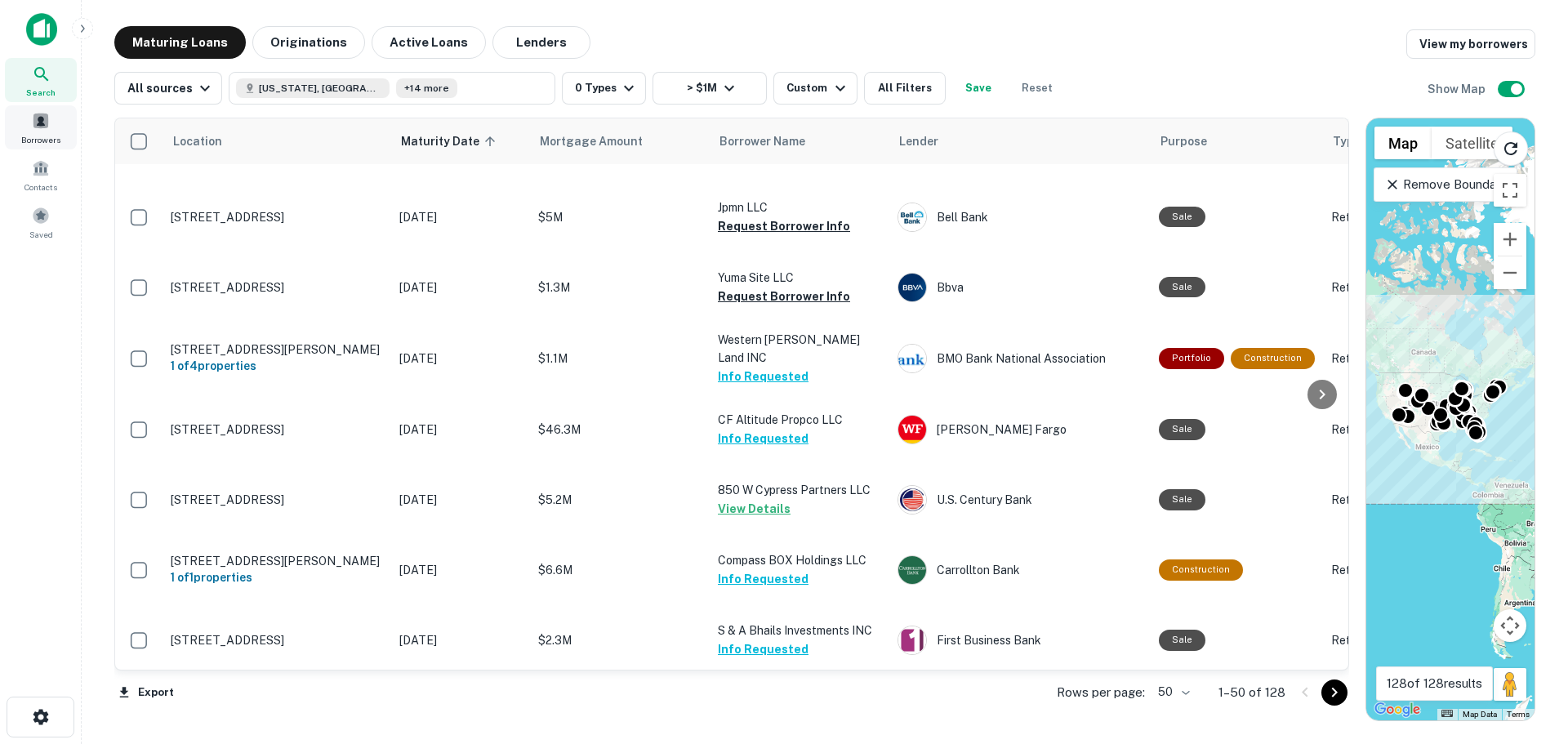
click at [51, 114] on div "Borrowers" at bounding box center [41, 127] width 72 height 44
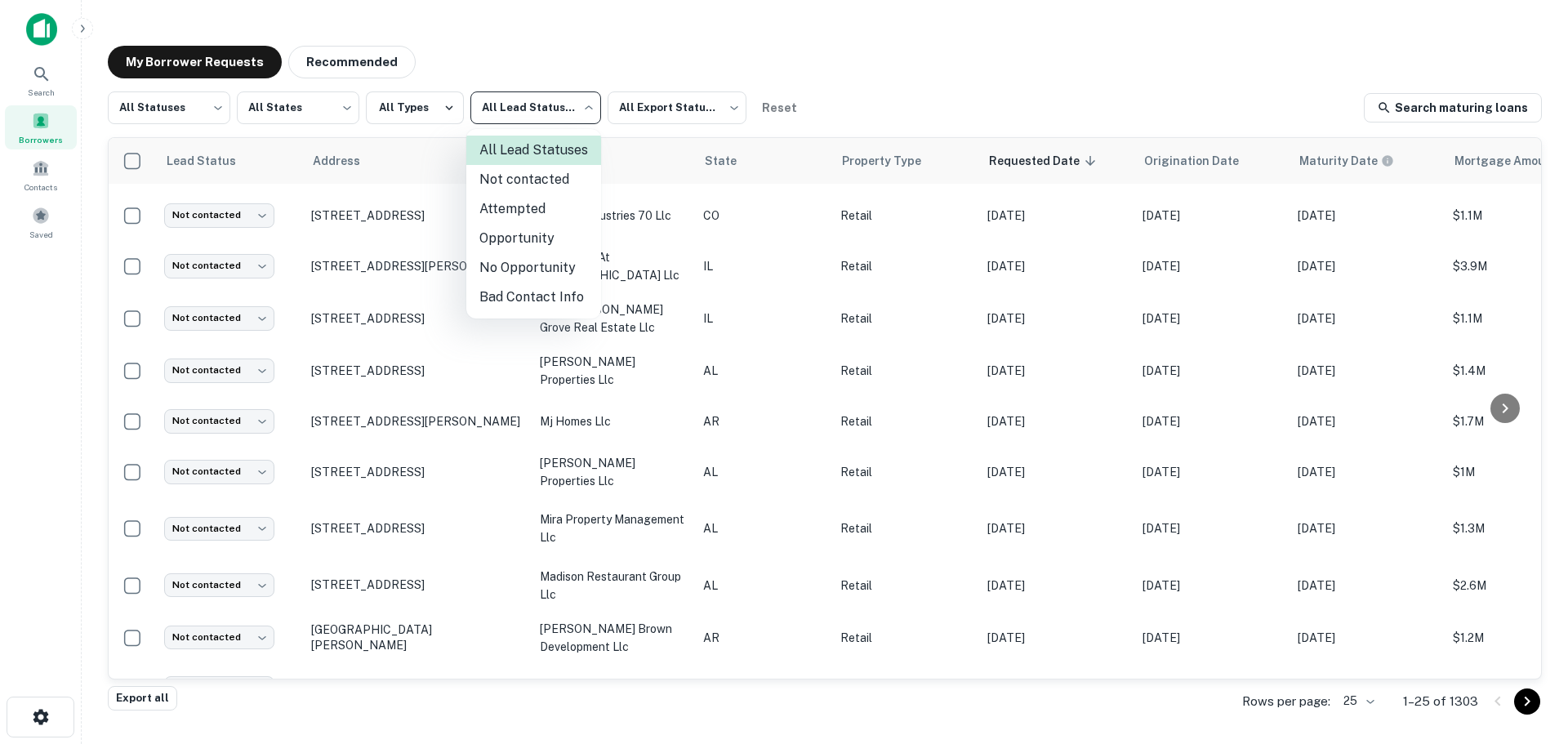
click at [548, 95] on body "Search Borrowers Contacts Saved My Borrower Requests Recommended All Statuses *…" at bounding box center [784, 372] width 1568 height 744
click at [533, 185] on li "Not contacted" at bounding box center [534, 179] width 135 height 29
type input "****"
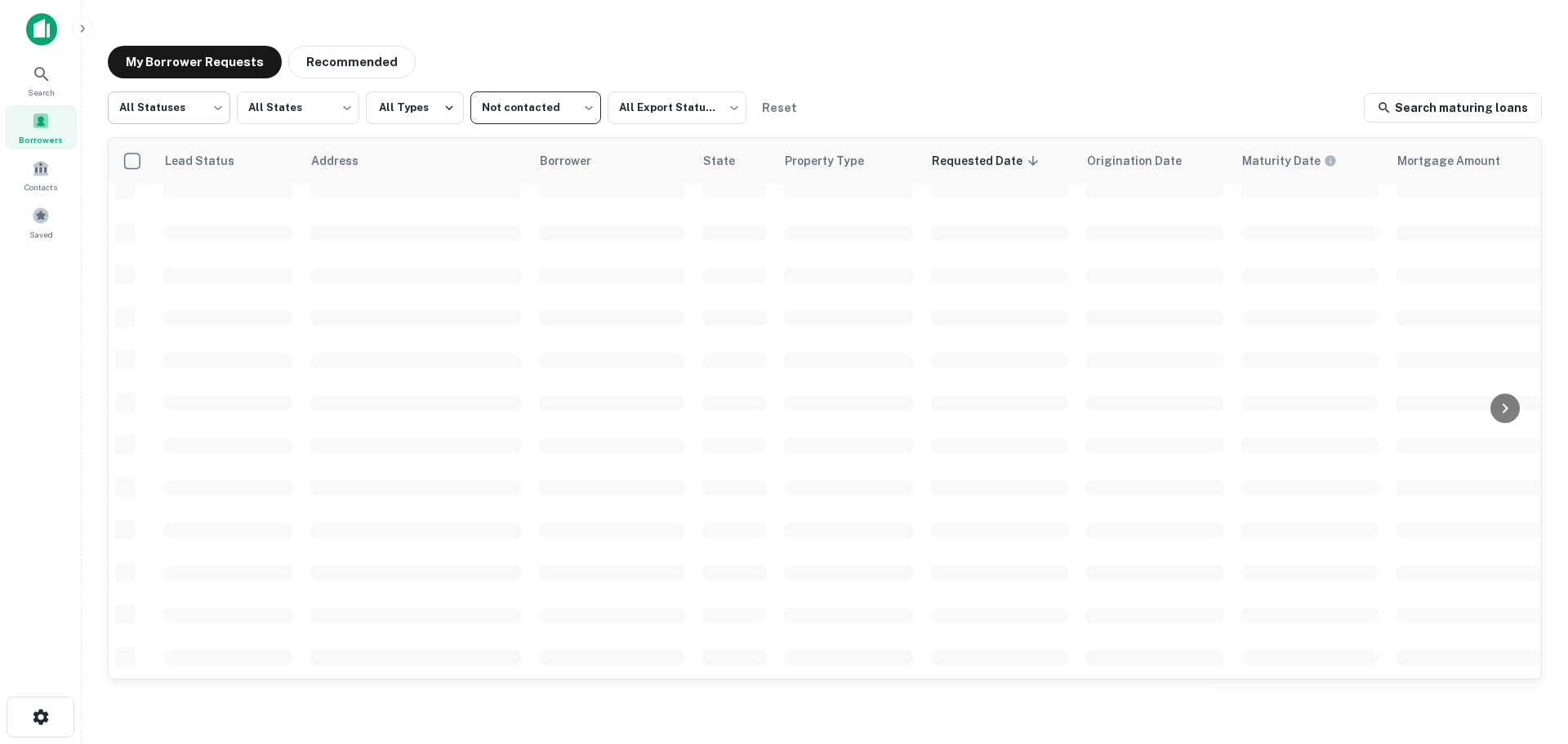
click at [192, 108] on body "Search Borrowers Contacts Saved My Borrower Requests Recommended All Statuses *…" at bounding box center [784, 372] width 1568 height 744
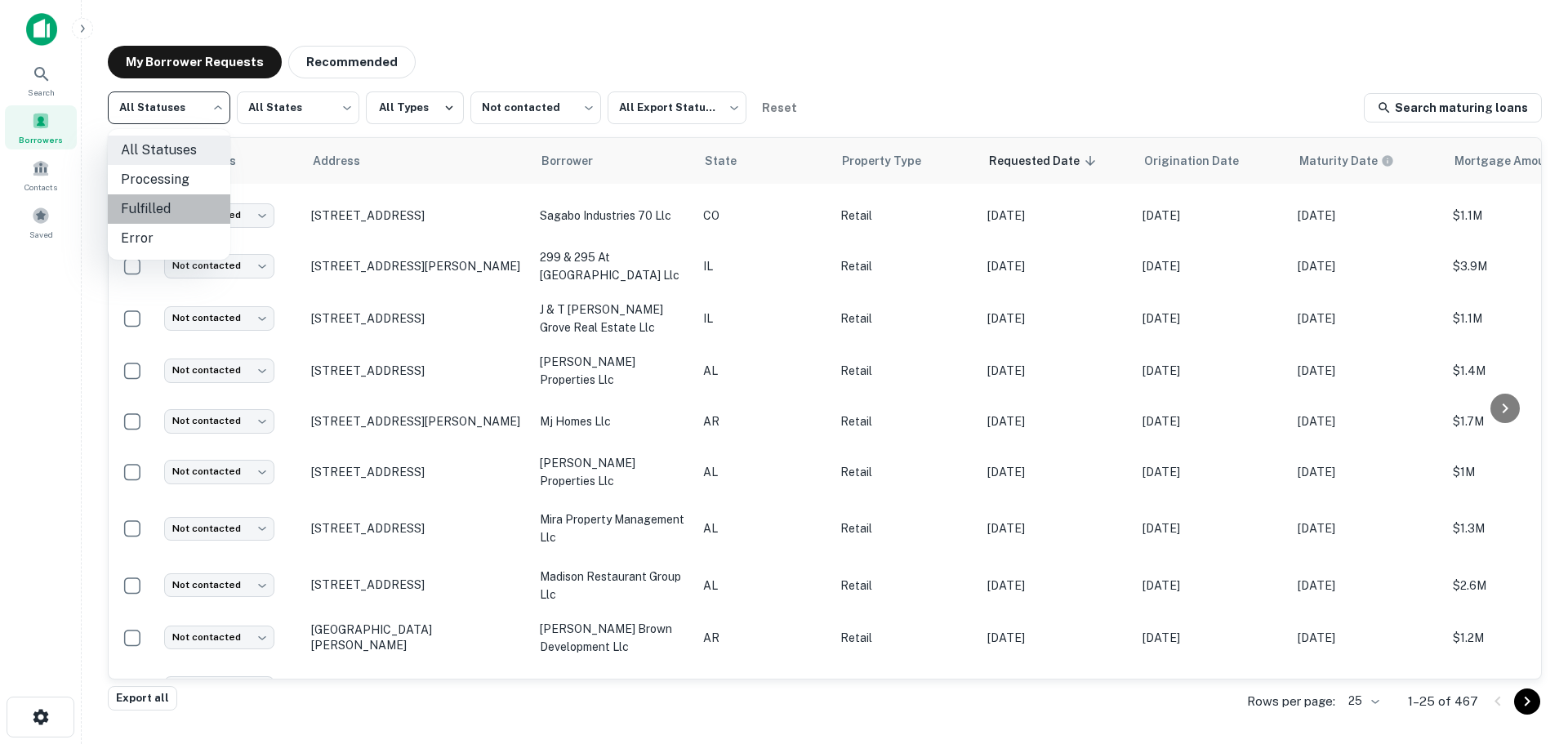
click at [198, 211] on li "Fulfilled" at bounding box center [169, 208] width 123 height 29
type input "*********"
